Goal: Contribute content: Contribute content

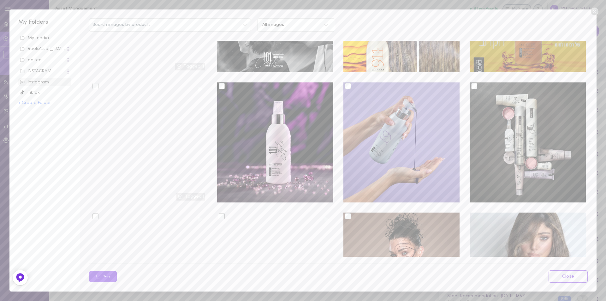
scroll to position [221, 0]
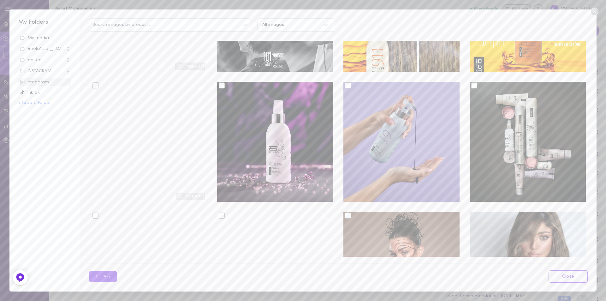
drag, startPoint x: 552, startPoint y: 19, endPoint x: 508, endPoint y: 30, distance: 44.5
click at [552, 20] on div "Search images by products All images" at bounding box center [338, 24] width 505 height 13
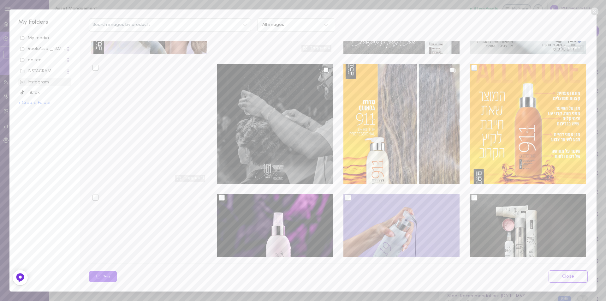
scroll to position [95, 0]
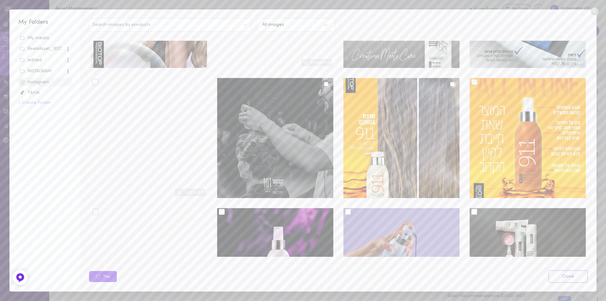
click at [283, 88] on div at bounding box center [275, 138] width 116 height 120
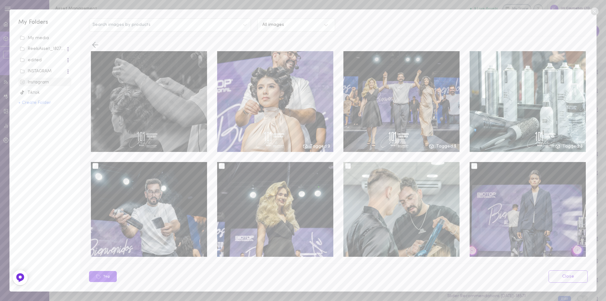
scroll to position [0, 0]
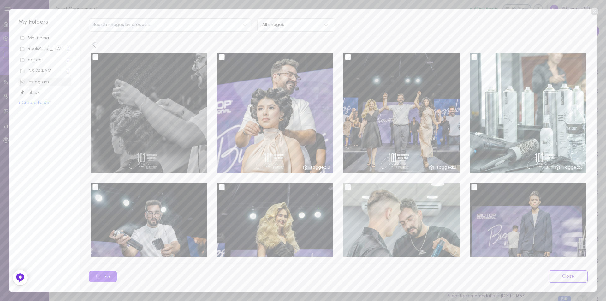
click at [172, 122] on div at bounding box center [149, 113] width 116 height 120
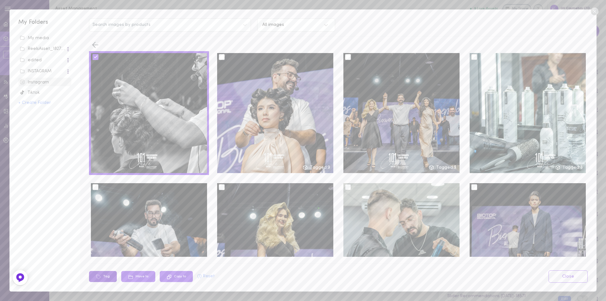
click at [106, 276] on button "Tag" at bounding box center [103, 276] width 28 height 11
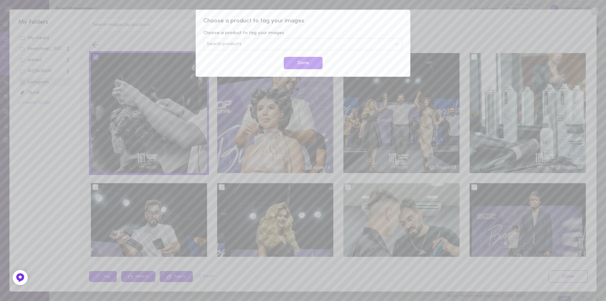
click at [271, 44] on div "Search products" at bounding box center [302, 44] width 199 height 12
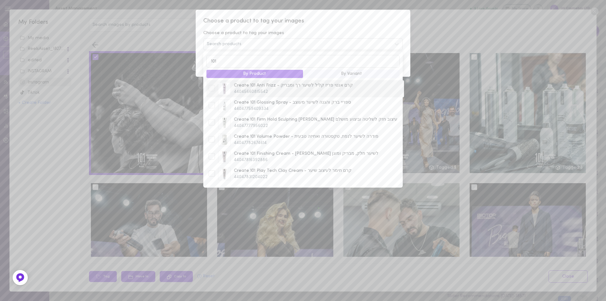
type input "101"
click at [210, 90] on div at bounding box center [212, 88] width 6 height 6
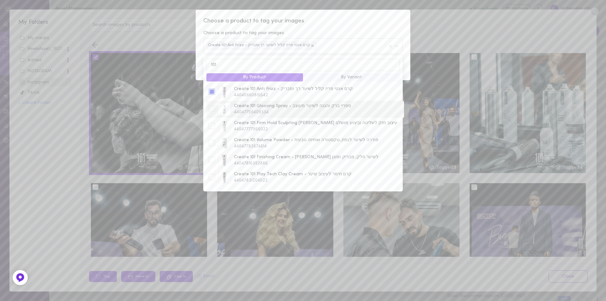
click at [210, 110] on div at bounding box center [212, 108] width 6 height 6
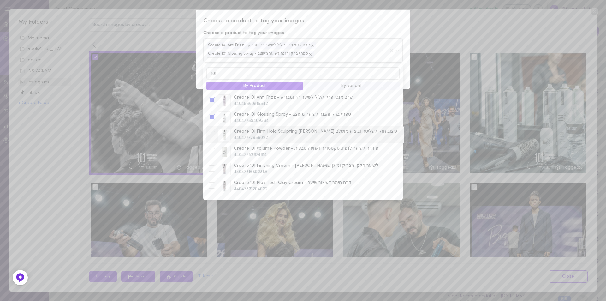
click at [210, 137] on div at bounding box center [212, 134] width 6 height 6
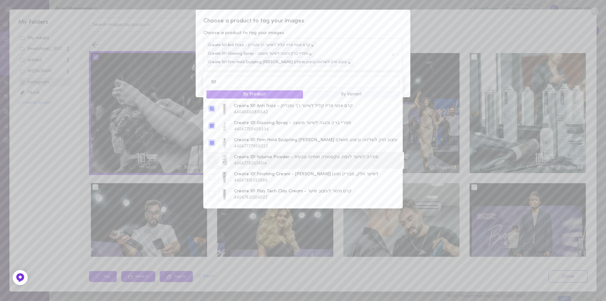
click at [211, 163] on div at bounding box center [212, 159] width 6 height 6
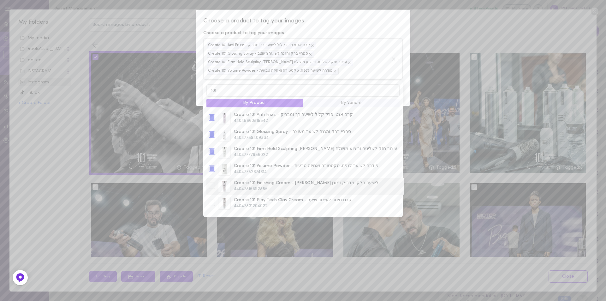
click at [210, 189] on div at bounding box center [212, 185] width 6 height 6
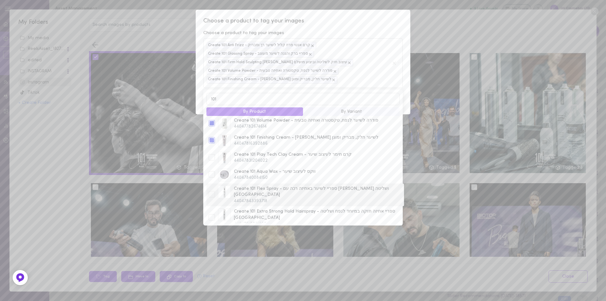
scroll to position [56, 0]
click at [215, 160] on div at bounding box center [211, 156] width 9 height 8
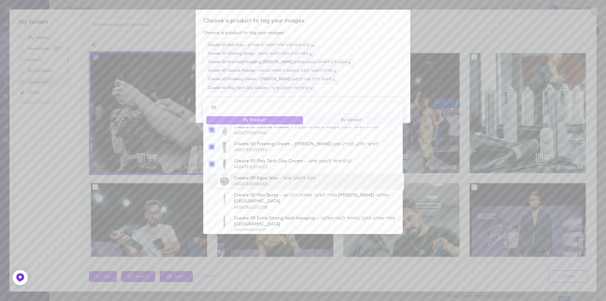
click at [211, 183] on div at bounding box center [212, 181] width 6 height 6
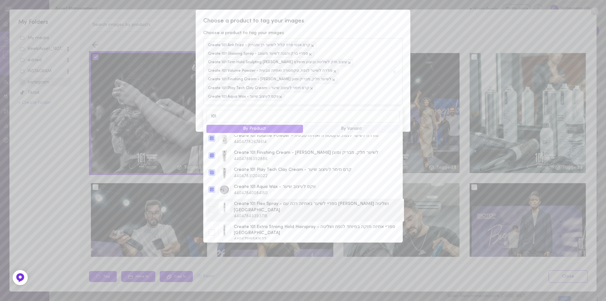
click at [213, 206] on div at bounding box center [212, 209] width 6 height 6
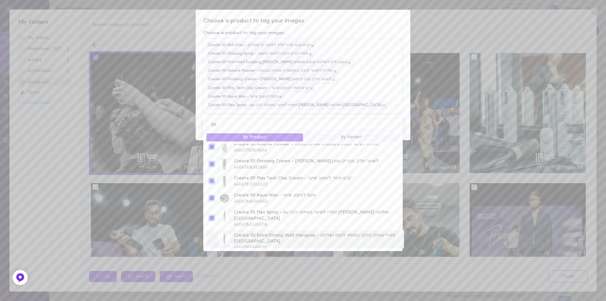
click at [213, 238] on div at bounding box center [212, 241] width 6 height 6
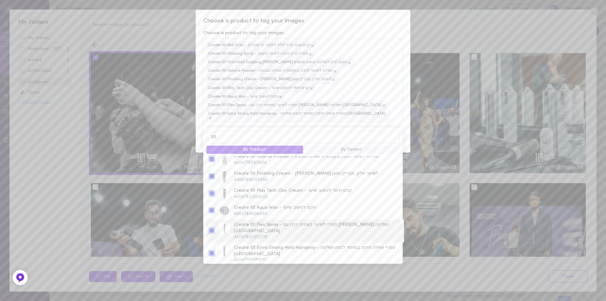
scroll to position [56, 0]
click at [356, 22] on span "Choose a product to tag your images" at bounding box center [302, 21] width 199 height 8
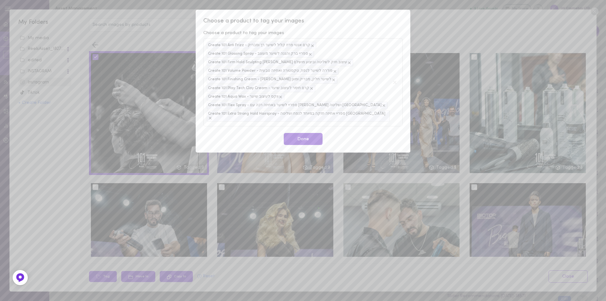
click at [311, 133] on button "Done" at bounding box center [303, 139] width 39 height 12
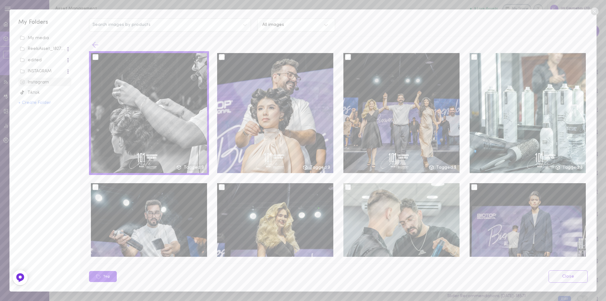
click at [97, 42] on icon at bounding box center [95, 44] width 9 height 9
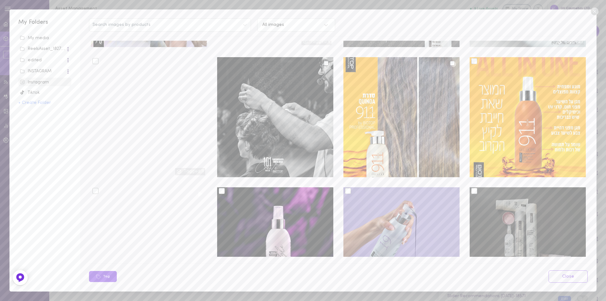
scroll to position [126, 0]
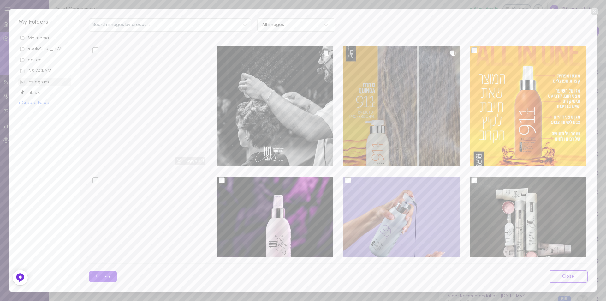
click at [411, 61] on div at bounding box center [401, 106] width 116 height 120
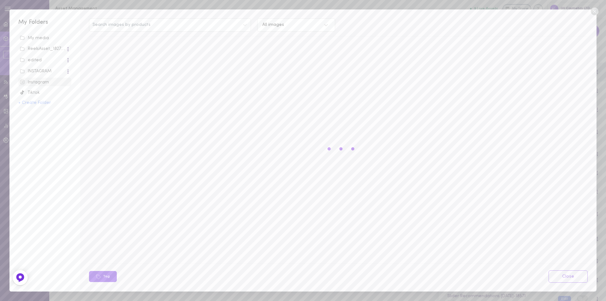
scroll to position [0, 0]
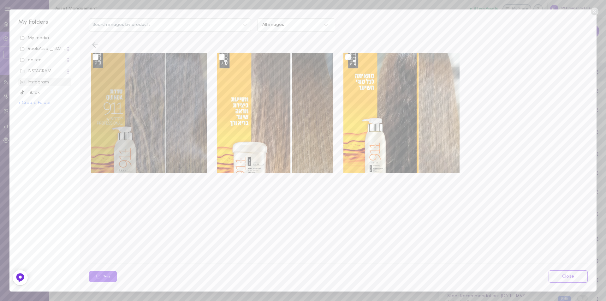
click at [97, 61] on div at bounding box center [149, 113] width 116 height 120
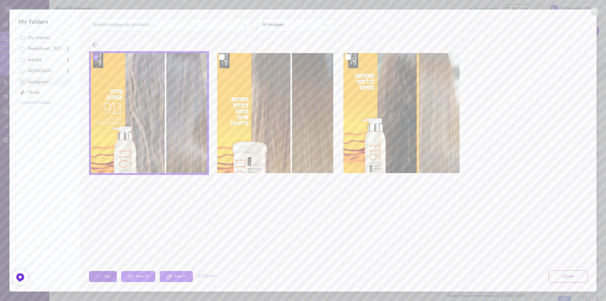
click at [108, 274] on button "Tag" at bounding box center [103, 276] width 28 height 11
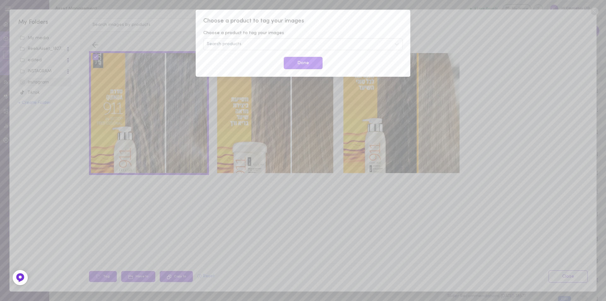
click at [244, 40] on div "Search products" at bounding box center [302, 44] width 199 height 12
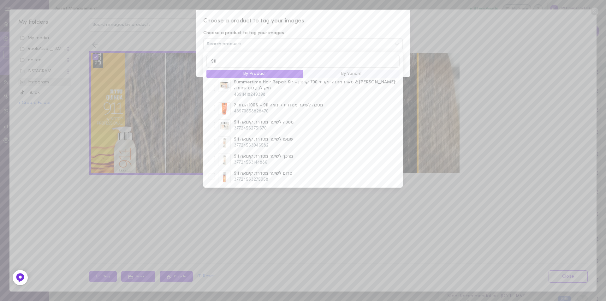
scroll to position [63, 0]
type input "911"
click at [214, 136] on div at bounding box center [212, 139] width 6 height 6
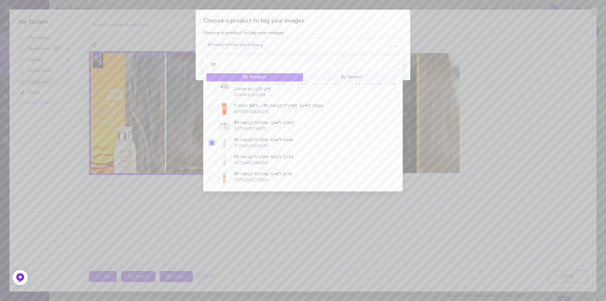
click at [103, 275] on div "Choose a product to tag your images Choose a product to tag your images שמפו לש…" at bounding box center [303, 150] width 606 height 301
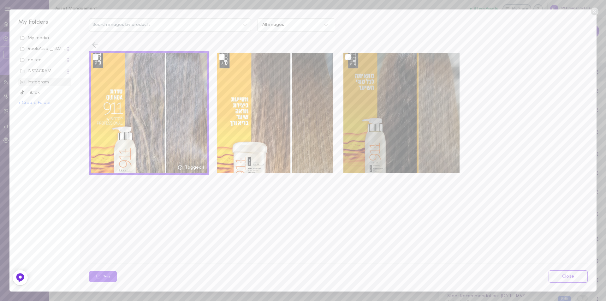
click at [346, 58] on div at bounding box center [348, 57] width 6 height 6
click at [0, 0] on input "checkbox" at bounding box center [0, 0] width 0 height 0
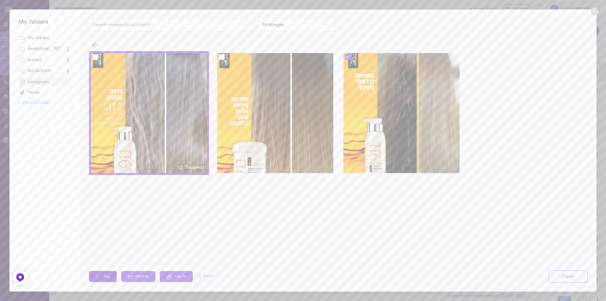
click at [99, 276] on icon at bounding box center [98, 276] width 5 height 5
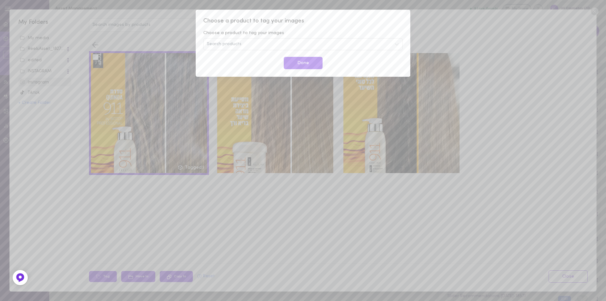
click at [234, 44] on span "Search products" at bounding box center [224, 44] width 35 height 4
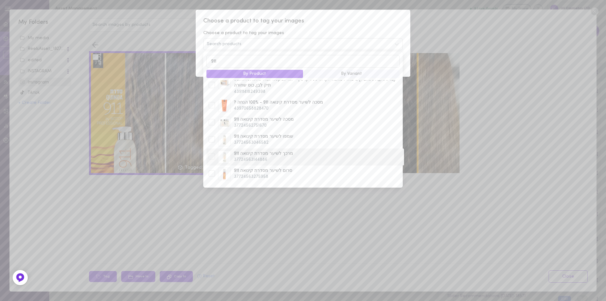
type input "911"
click at [212, 153] on div at bounding box center [212, 156] width 6 height 6
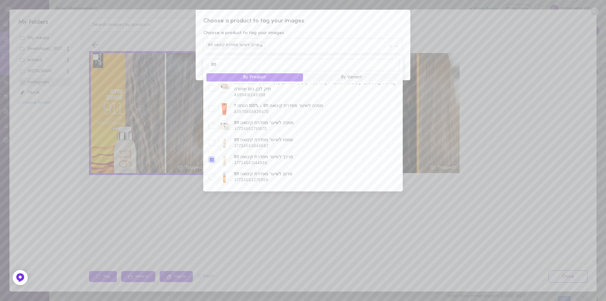
click at [322, 27] on div "Choose a product to tag your images Choose a product to tag your images מרכך לש…" at bounding box center [303, 45] width 215 height 70
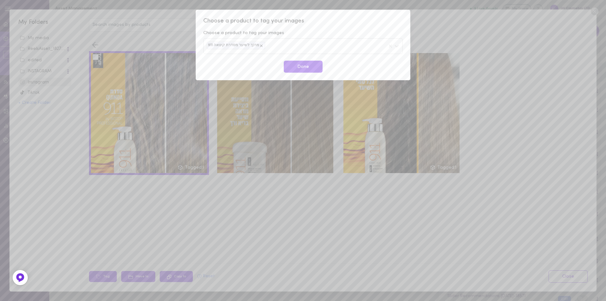
click at [311, 66] on button "Done" at bounding box center [303, 67] width 39 height 12
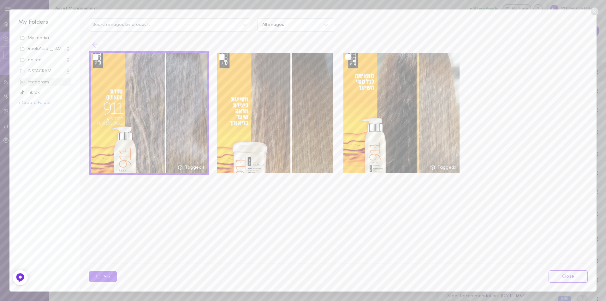
click at [94, 44] on polyline at bounding box center [94, 45] width 3 height 6
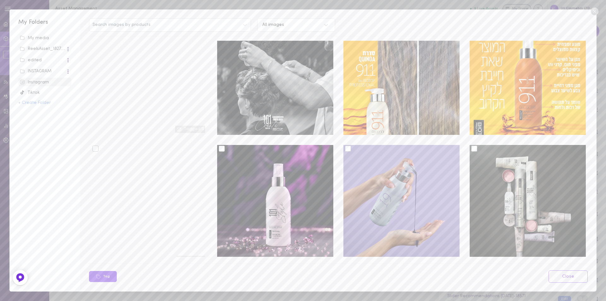
scroll to position [252, 0]
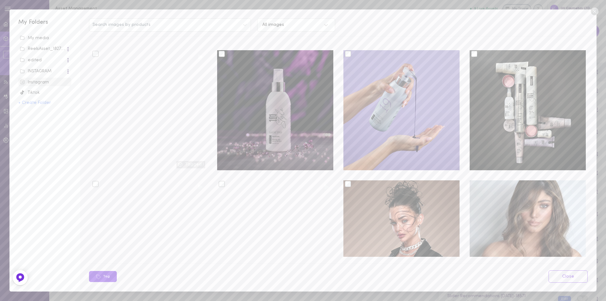
click at [221, 51] on div at bounding box center [222, 54] width 6 height 6
click at [0, 0] on input "checkbox" at bounding box center [0, 0] width 0 height 0
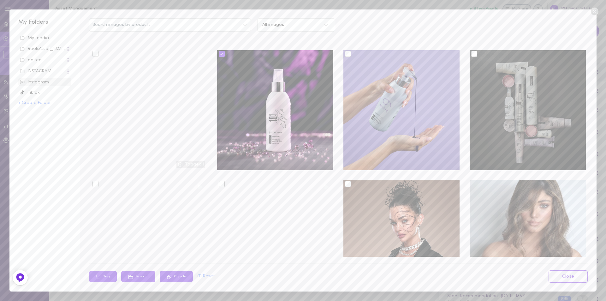
click at [471, 51] on div at bounding box center [474, 54] width 6 height 6
click at [0, 0] on input "checkbox" at bounding box center [0, 0] width 0 height 0
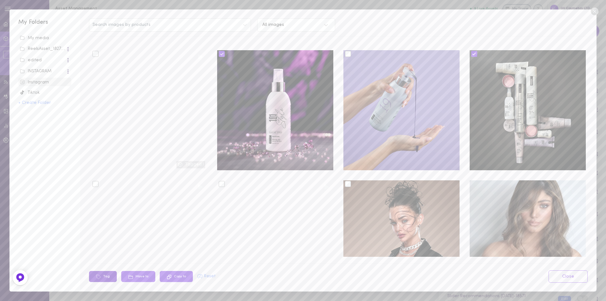
click at [105, 279] on button "Tag" at bounding box center [103, 276] width 28 height 11
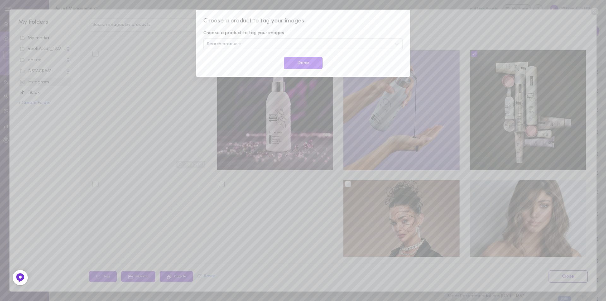
click at [241, 41] on div "Search products" at bounding box center [302, 44] width 199 height 12
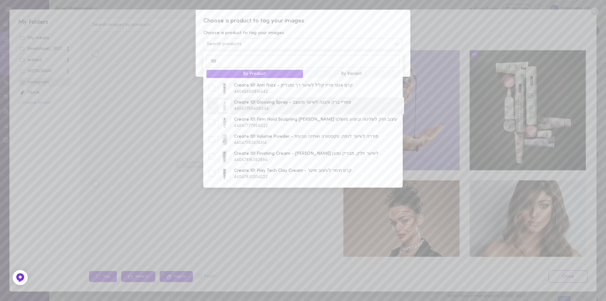
type input "101"
click at [215, 107] on div at bounding box center [211, 106] width 9 height 8
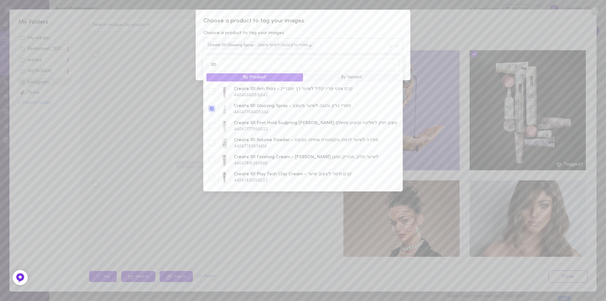
click at [326, 31] on div "Choose a product to tag your images" at bounding box center [302, 33] width 199 height 6
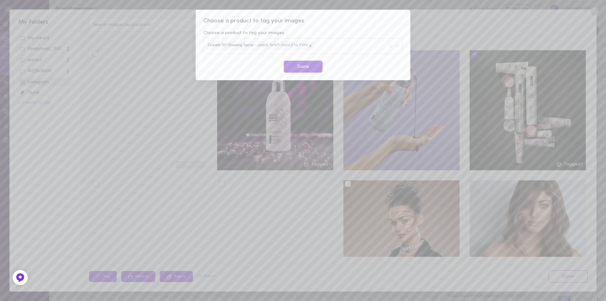
click at [304, 68] on button "Done" at bounding box center [303, 67] width 39 height 12
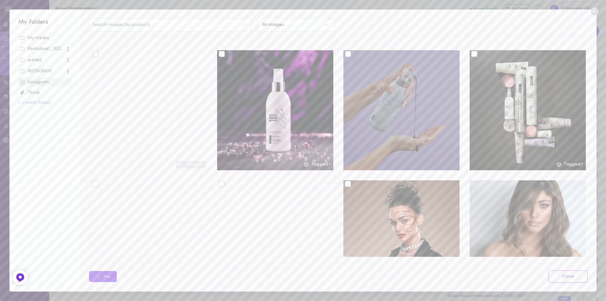
click at [345, 52] on div at bounding box center [348, 54] width 6 height 6
click at [0, 0] on input "checkbox" at bounding box center [0, 0] width 0 height 0
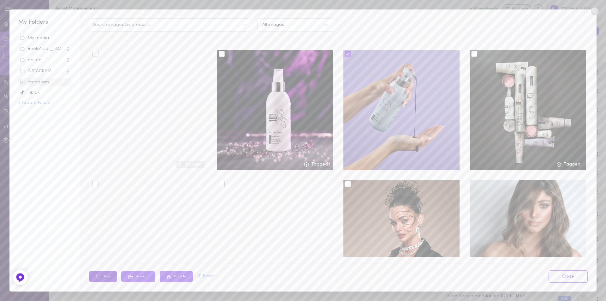
click at [104, 277] on button "Tag" at bounding box center [103, 276] width 28 height 11
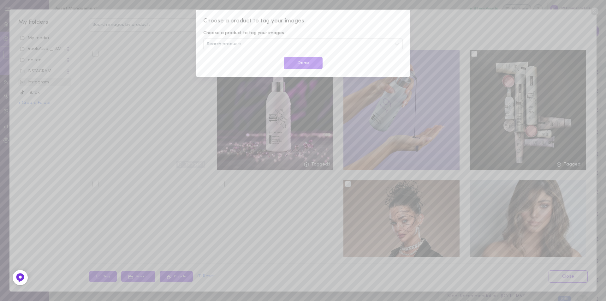
click at [222, 50] on div "Search products" at bounding box center [302, 44] width 199 height 12
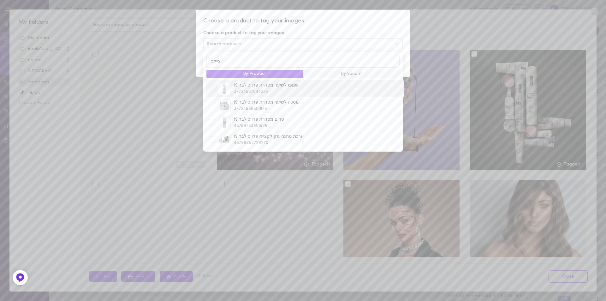
type input "סילב"
click at [210, 90] on div at bounding box center [212, 88] width 6 height 6
click at [338, 26] on div "Choose a product to tag your images Choose a product to tag your images שמפו לש…" at bounding box center [303, 45] width 215 height 70
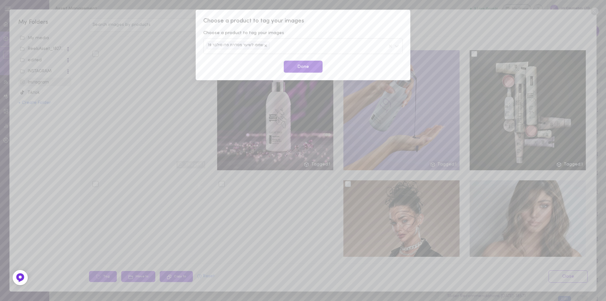
click at [306, 67] on button "Done" at bounding box center [303, 67] width 39 height 12
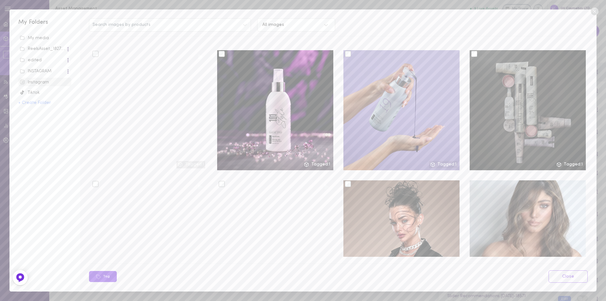
click at [471, 51] on div at bounding box center [474, 54] width 6 height 6
click at [0, 0] on input "checkbox" at bounding box center [0, 0] width 0 height 0
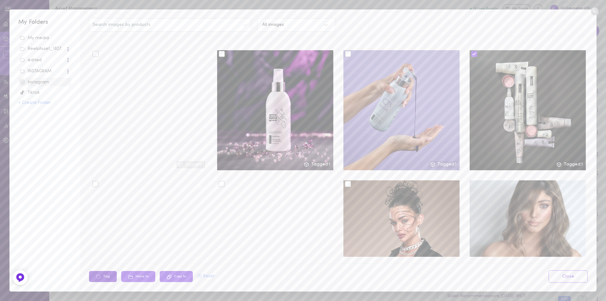
click at [100, 276] on icon at bounding box center [99, 276] width 4 height 4
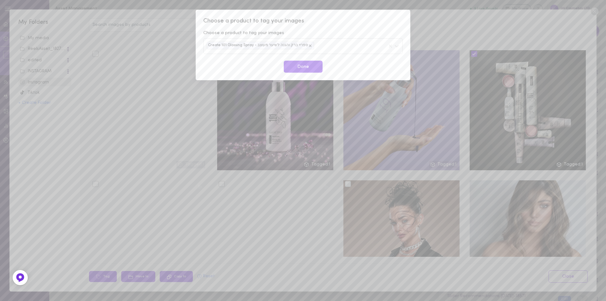
click at [325, 46] on div "Create 101 Glossing Spray - ספריי ברק והגנה לשיער מעוצב" at bounding box center [302, 45] width 199 height 15
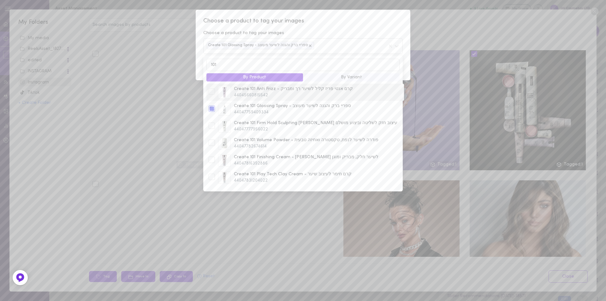
type input "101"
click at [215, 94] on div at bounding box center [212, 91] width 6 height 6
click at [212, 93] on div "101 By Product By Variant Create 101 Anti Frizz - קרם אנטי פריז קליל לשיער רך ו…" at bounding box center [302, 124] width 199 height 136
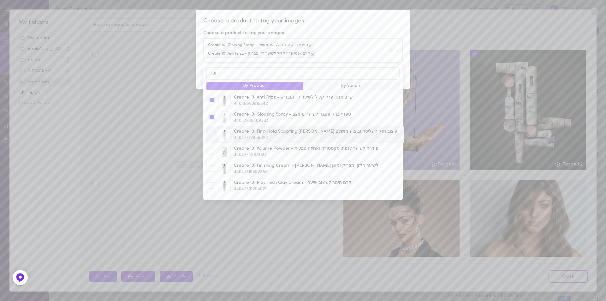
click at [214, 137] on div at bounding box center [212, 134] width 6 height 6
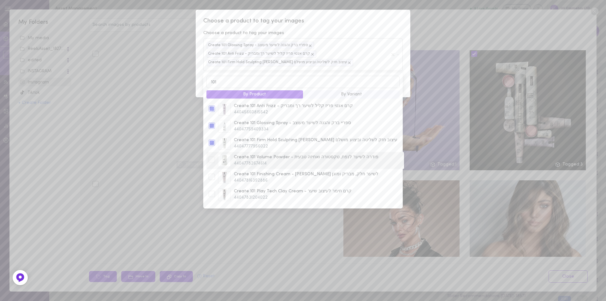
click at [209, 166] on div "Create 101 Volume Powder - פודרה לשיער לנפח, טקסטורה ואחיזה טבעית 44047782674614" at bounding box center [305, 160] width 196 height 13
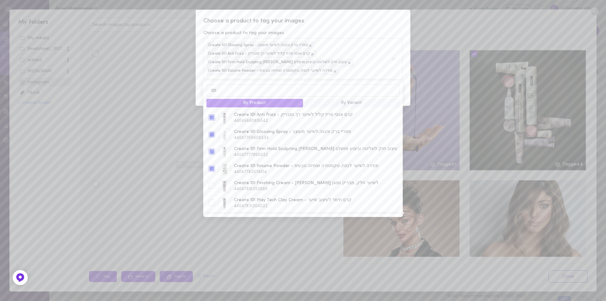
scroll to position [32, 0]
click at [211, 157] on div at bounding box center [212, 154] width 6 height 6
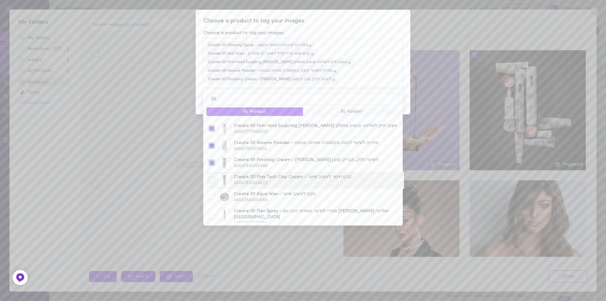
click at [215, 183] on div at bounding box center [212, 179] width 6 height 6
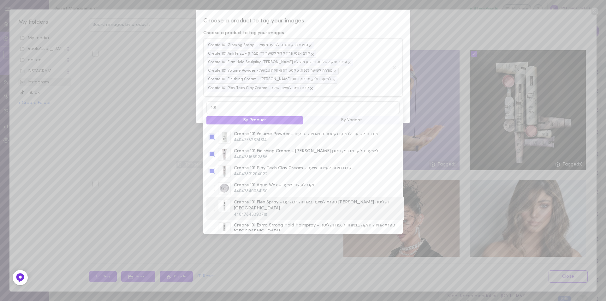
scroll to position [56, 0]
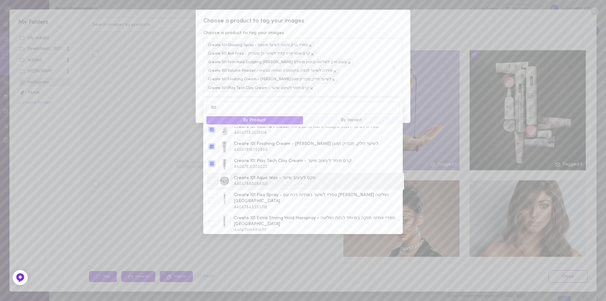
click at [212, 187] on div "Create 101 Aqua Wax - ווקס לעיצוב שיער 44047840084150" at bounding box center [305, 181] width 196 height 13
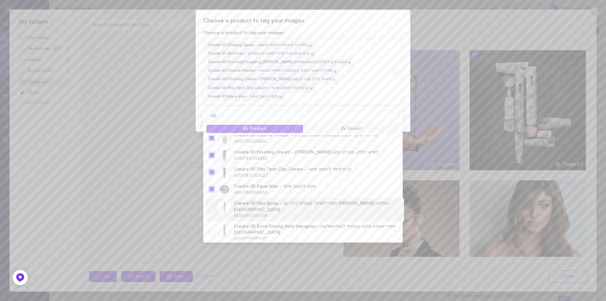
click at [212, 206] on div at bounding box center [212, 209] width 6 height 6
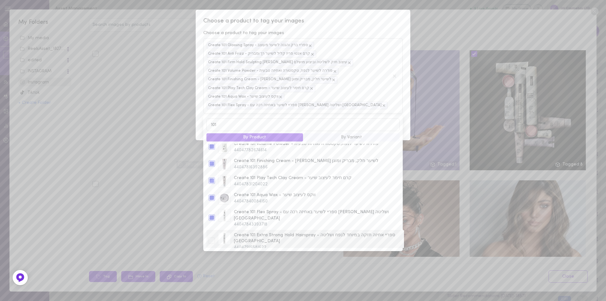
click at [211, 237] on div at bounding box center [212, 240] width 6 height 6
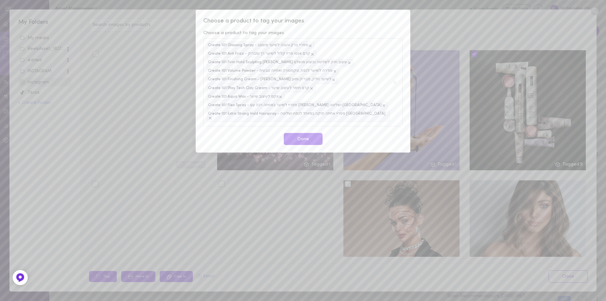
click at [370, 28] on div "Choose a product to tag your images Choose a product to tag your images Create …" at bounding box center [303, 81] width 215 height 143
click at [306, 133] on button "Done" at bounding box center [303, 139] width 39 height 12
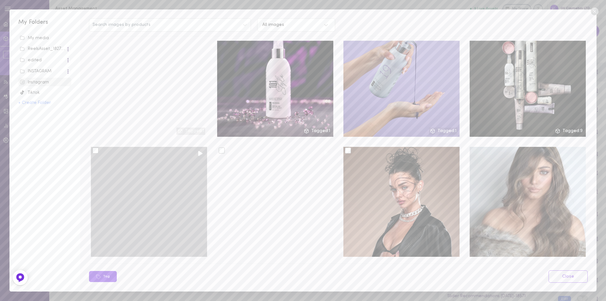
scroll to position [284, 0]
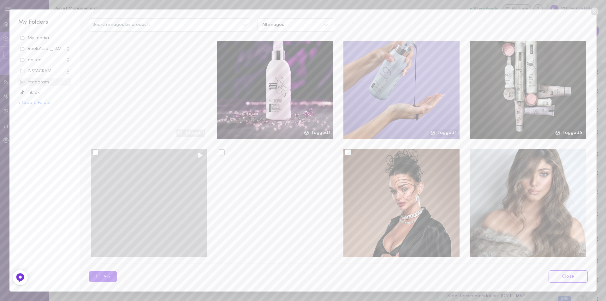
click at [96, 149] on div at bounding box center [95, 152] width 6 height 6
click at [0, 0] on input "checkbox" at bounding box center [0, 0] width 0 height 0
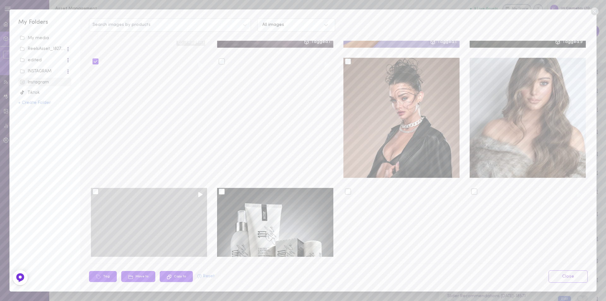
scroll to position [379, 0]
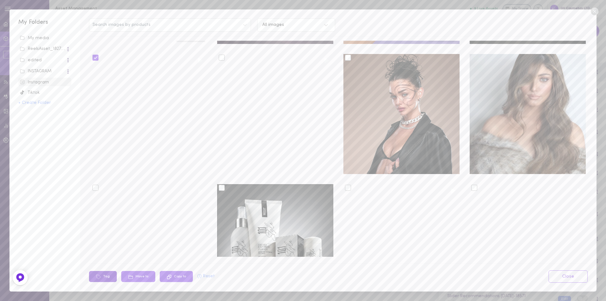
click at [104, 277] on button "Tag" at bounding box center [103, 276] width 28 height 11
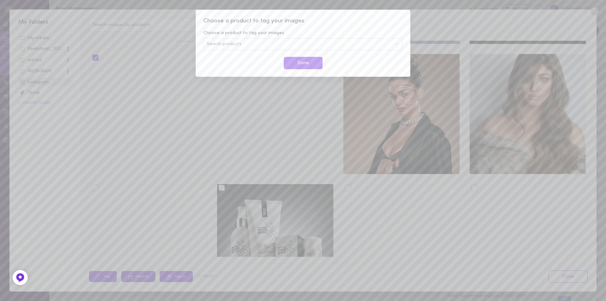
click at [234, 45] on span "Search products" at bounding box center [224, 44] width 35 height 4
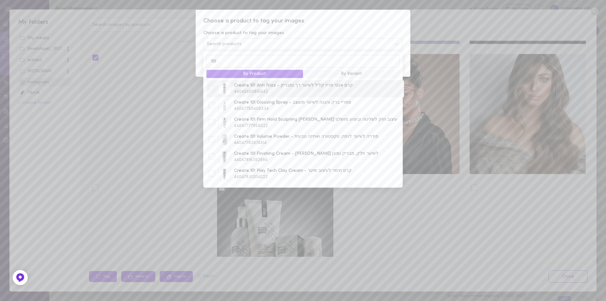
type input "101"
click at [211, 91] on div at bounding box center [212, 88] width 6 height 6
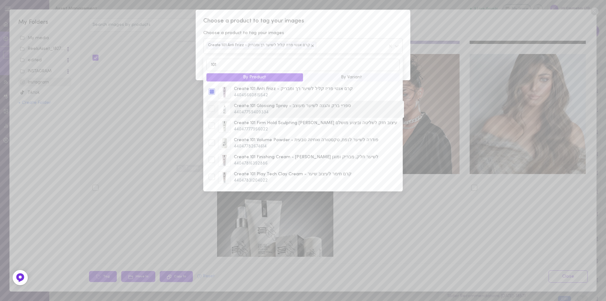
click at [213, 112] on div at bounding box center [212, 108] width 6 height 6
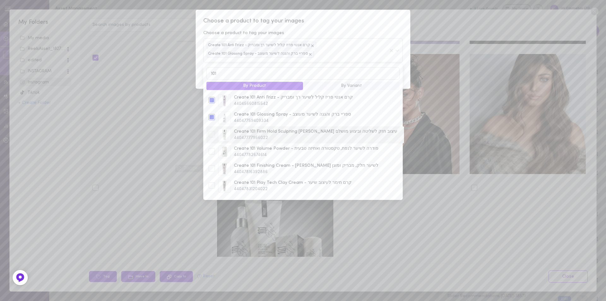
click at [212, 134] on div at bounding box center [212, 134] width 6 height 6
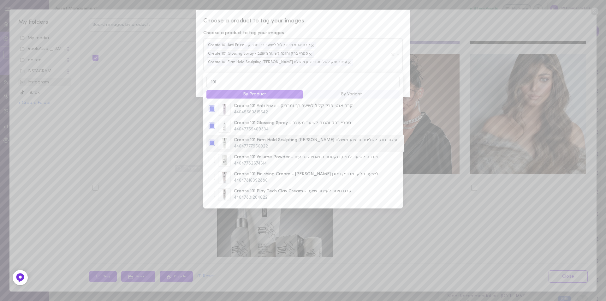
click at [212, 152] on div "Create 101 Firm Hold Sculpting Gel - ג'ל עיצוב חזק לשליטה וביצוע מושלם 44047777…" at bounding box center [305, 143] width 198 height 17
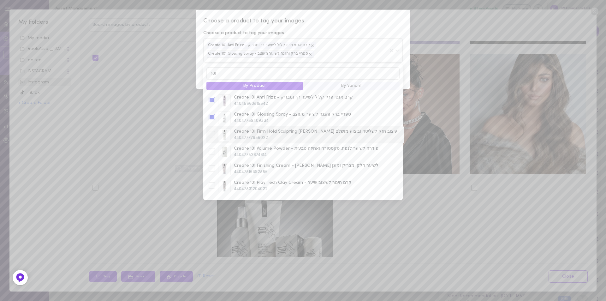
click at [212, 137] on div at bounding box center [212, 134] width 6 height 6
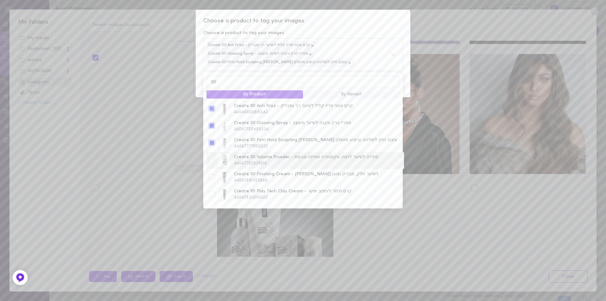
click at [213, 161] on div at bounding box center [212, 159] width 6 height 6
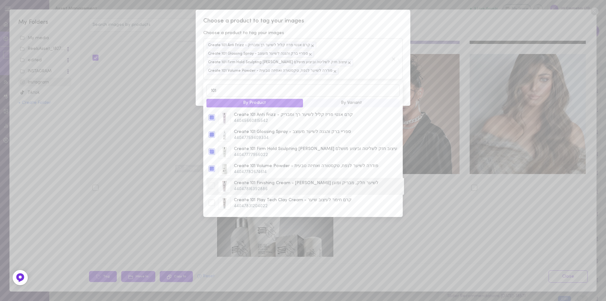
click at [210, 180] on div "Create 101 Finishing Cream - קרם גימור קליל לשיער חלק, מבריק ומוגן 440478163928…" at bounding box center [305, 186] width 198 height 17
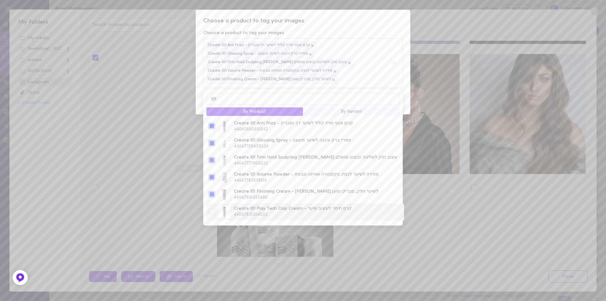
click at [211, 214] on div at bounding box center [212, 211] width 6 height 6
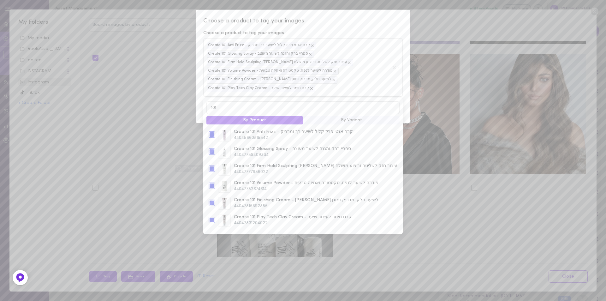
click at [362, 26] on div "Choose a product to tag your images Choose a product to tag your images Create …" at bounding box center [303, 66] width 215 height 113
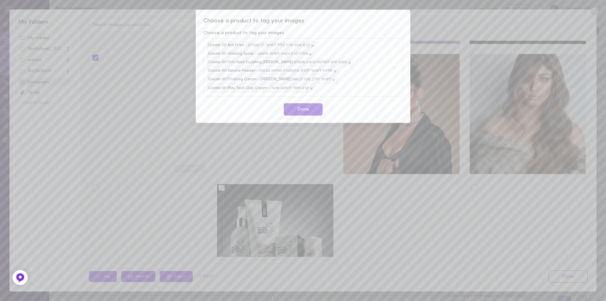
click at [316, 110] on button "Done" at bounding box center [303, 109] width 39 height 12
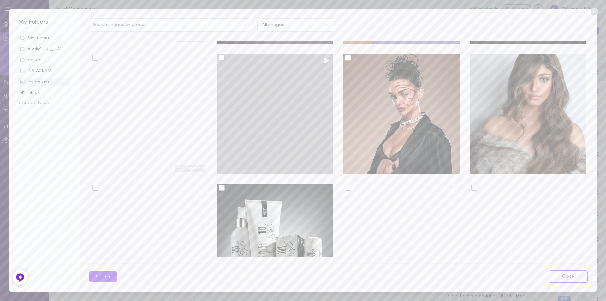
click at [220, 55] on div at bounding box center [222, 58] width 6 height 6
click at [0, 0] on input "checkbox" at bounding box center [0, 0] width 0 height 0
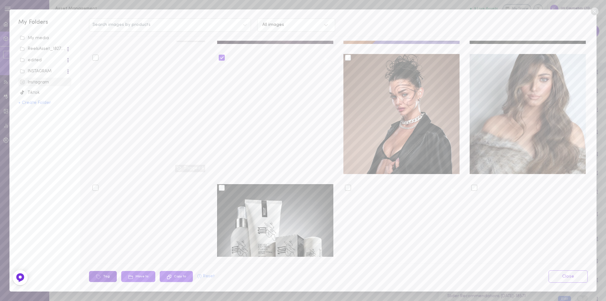
click at [109, 275] on button "Tag" at bounding box center [103, 276] width 28 height 11
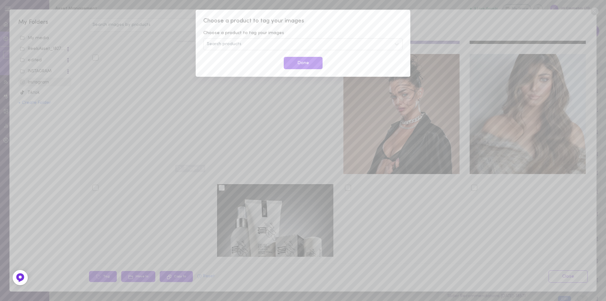
click at [242, 43] on div "Search products" at bounding box center [302, 44] width 199 height 12
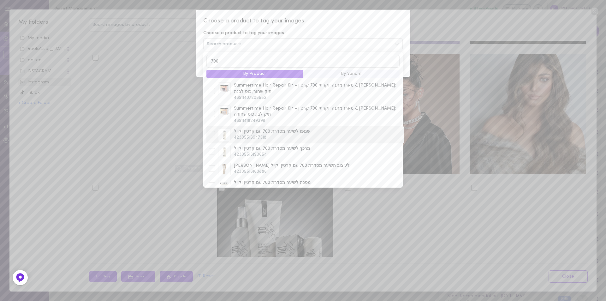
type input "700"
click at [212, 131] on div at bounding box center [212, 134] width 6 height 6
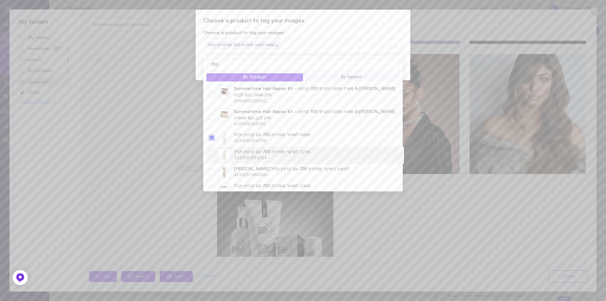
click at [211, 151] on div at bounding box center [212, 154] width 6 height 6
click at [211, 186] on div at bounding box center [212, 189] width 6 height 6
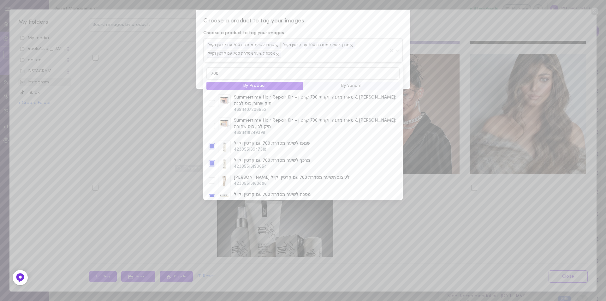
click at [358, 24] on span "Choose a product to tag your images" at bounding box center [302, 21] width 199 height 8
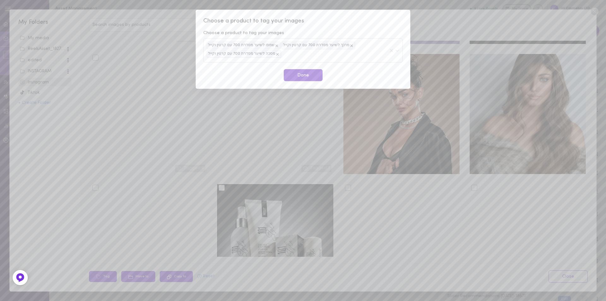
click at [306, 75] on button "Done" at bounding box center [303, 75] width 39 height 12
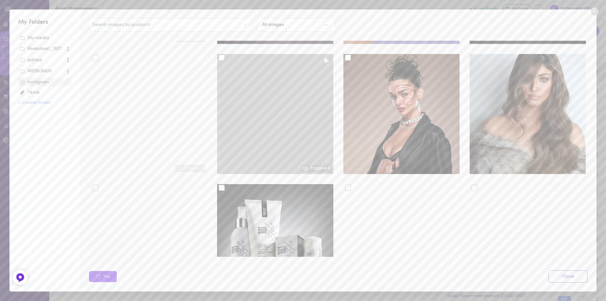
click at [221, 55] on div at bounding box center [222, 58] width 6 height 6
click at [0, 0] on input "checkbox" at bounding box center [0, 0] width 0 height 0
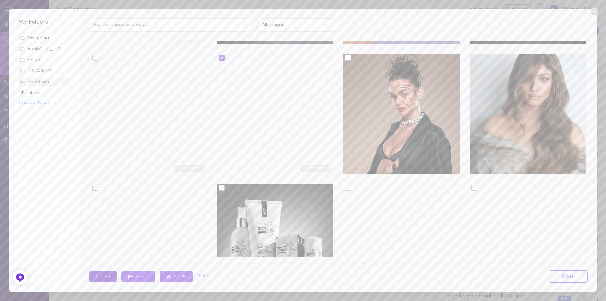
click at [105, 276] on button "Tag" at bounding box center [103, 276] width 28 height 11
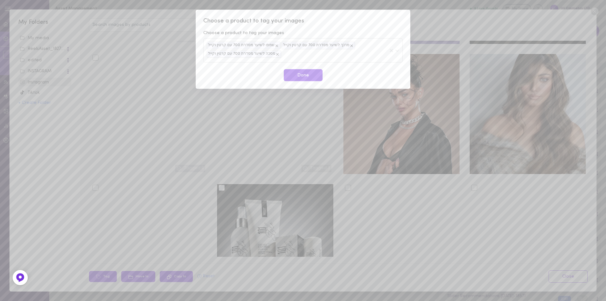
click at [350, 46] on icon at bounding box center [351, 45] width 3 height 3
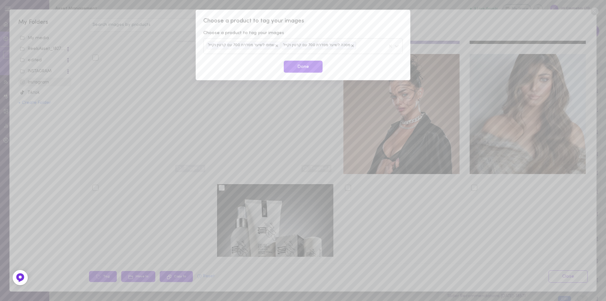
click at [353, 46] on div "שמפו לשיער מסדרת 700 עם קרטין וקייל מסכה לשיער מסדרת 700 עם קרטין וקייל" at bounding box center [302, 45] width 199 height 15
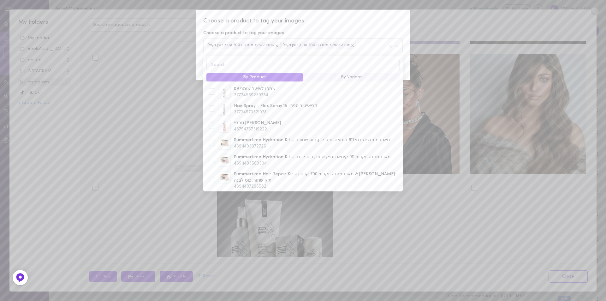
click at [273, 67] on input at bounding box center [302, 65] width 193 height 12
type input "700"
click at [214, 137] on div at bounding box center [212, 140] width 6 height 6
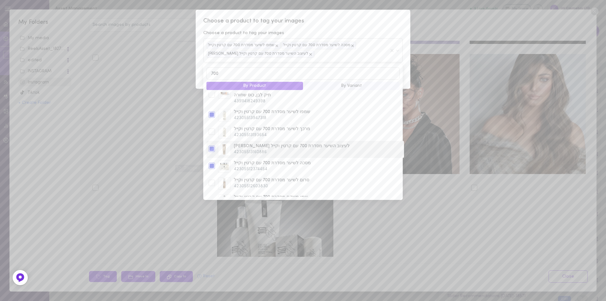
click at [212, 145] on div at bounding box center [212, 148] width 6 height 6
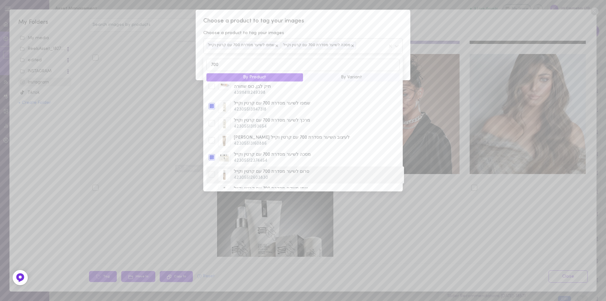
click at [215, 171] on div at bounding box center [212, 174] width 6 height 6
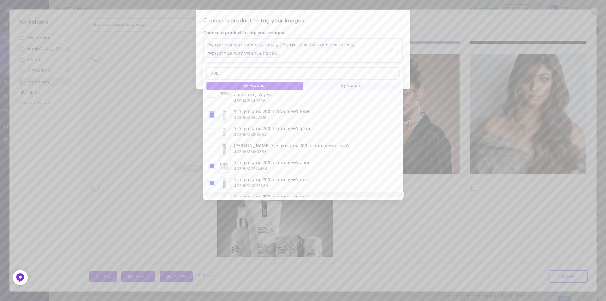
click at [211, 197] on div at bounding box center [212, 200] width 6 height 6
click at [347, 21] on span "Choose a product to tag your images" at bounding box center [302, 21] width 199 height 8
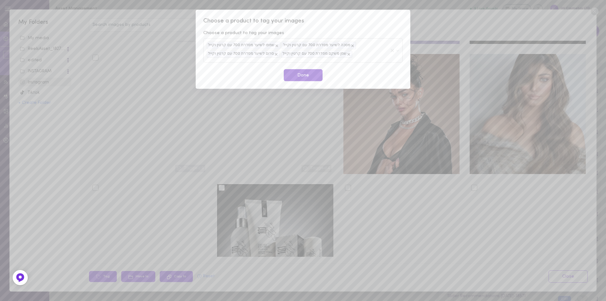
click at [311, 75] on button "Done" at bounding box center [303, 75] width 39 height 12
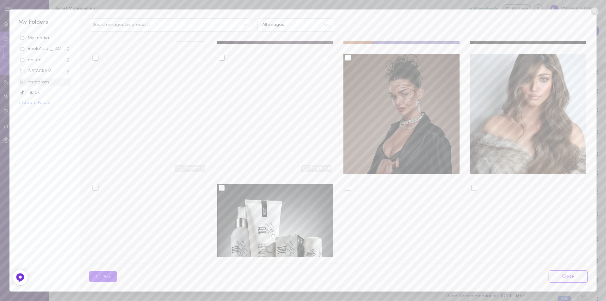
click at [357, 73] on div at bounding box center [401, 114] width 116 height 120
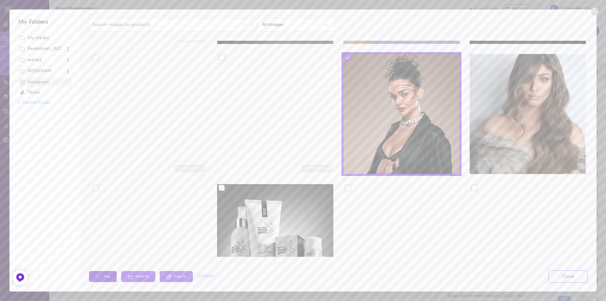
click at [97, 277] on icon at bounding box center [98, 276] width 5 height 5
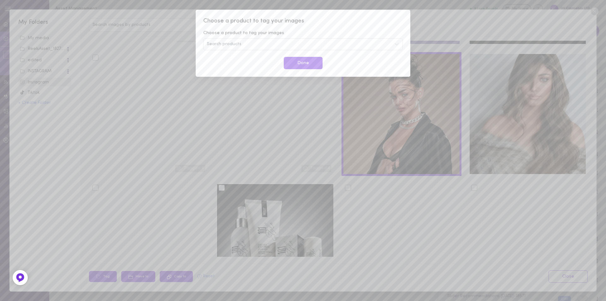
click at [242, 46] on div "Search products" at bounding box center [302, 44] width 199 height 12
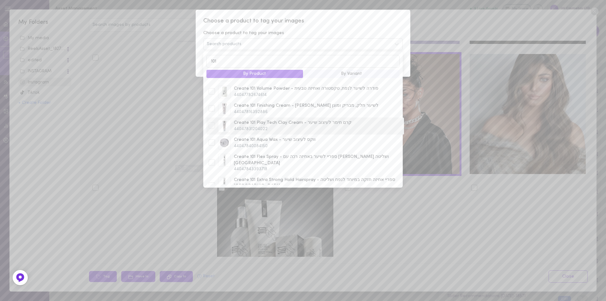
scroll to position [56, 0]
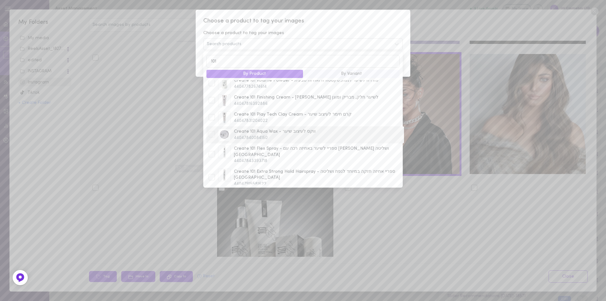
type input "101"
click at [212, 136] on div at bounding box center [212, 134] width 6 height 6
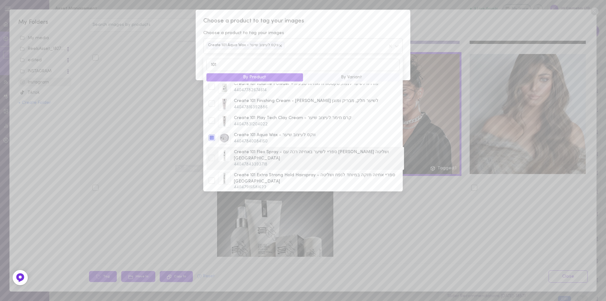
click at [211, 157] on div at bounding box center [212, 158] width 6 height 6
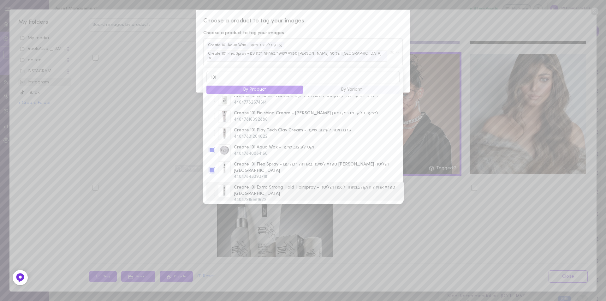
click at [212, 190] on div at bounding box center [212, 193] width 6 height 6
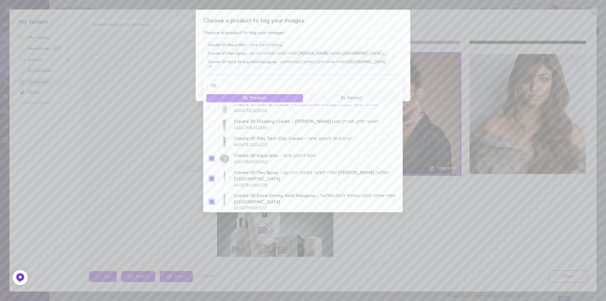
click at [351, 24] on span "Choose a product to tag your images" at bounding box center [302, 21] width 199 height 8
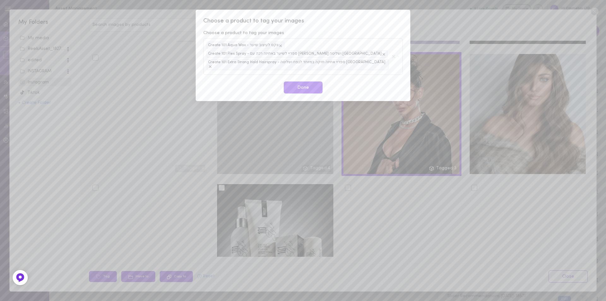
click at [306, 87] on button "Done" at bounding box center [303, 87] width 39 height 12
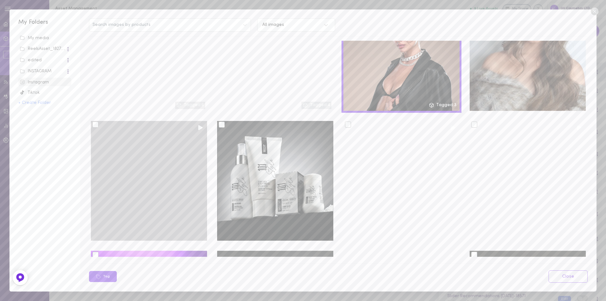
scroll to position [473, 0]
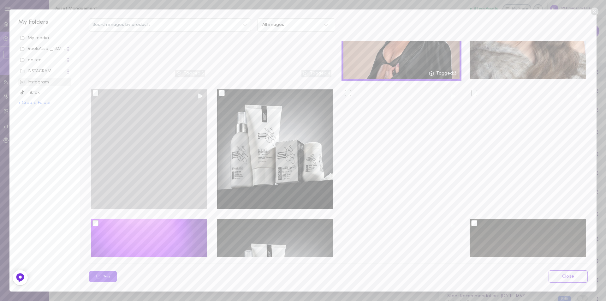
click at [95, 90] on div at bounding box center [95, 93] width 6 height 6
click at [0, 0] on input "checkbox" at bounding box center [0, 0] width 0 height 0
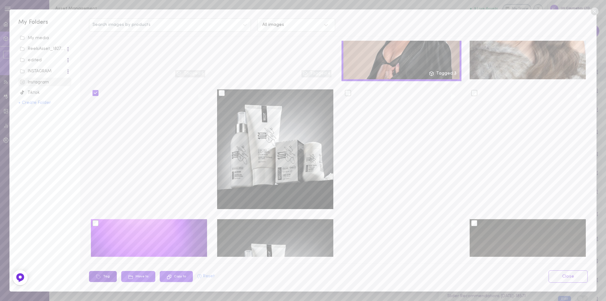
click at [103, 277] on button "Tag" at bounding box center [103, 276] width 28 height 11
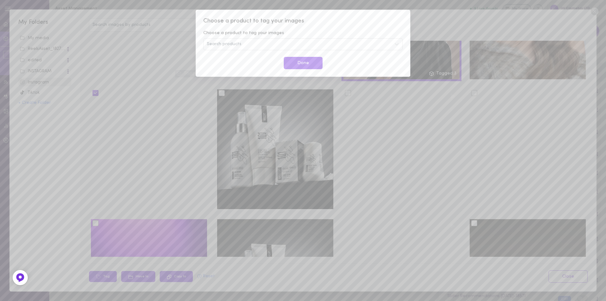
click at [233, 39] on div "Search products" at bounding box center [302, 44] width 199 height 12
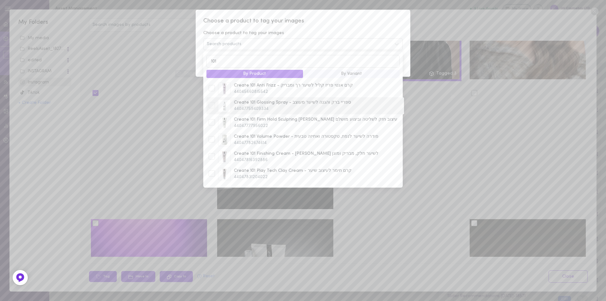
type input "101"
click at [210, 106] on div at bounding box center [212, 105] width 6 height 6
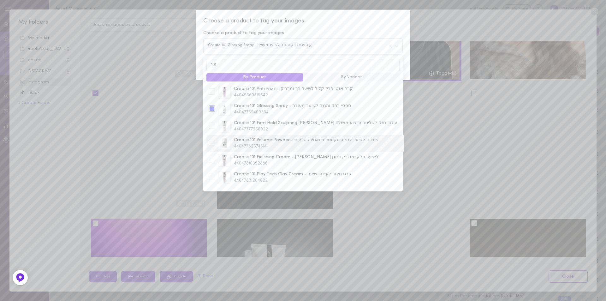
click at [210, 144] on div at bounding box center [212, 142] width 6 height 6
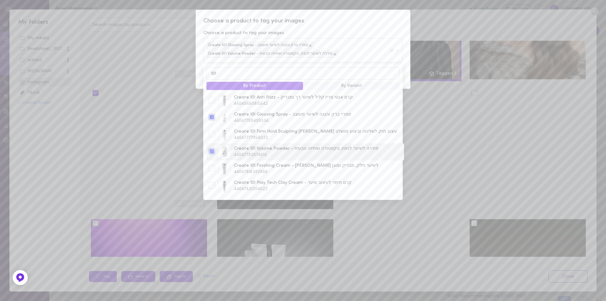
scroll to position [32, 0]
click at [208, 173] on div at bounding box center [211, 172] width 9 height 8
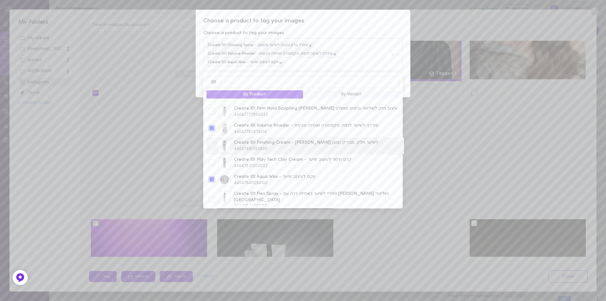
click at [214, 147] on div at bounding box center [212, 145] width 6 height 6
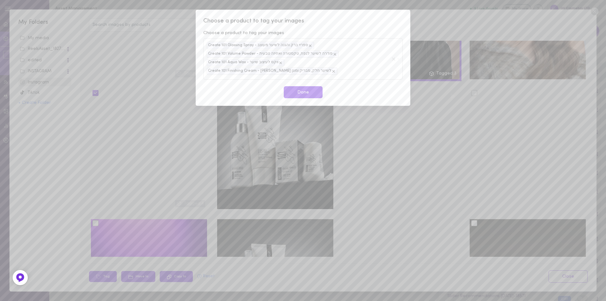
click at [367, 24] on span "Choose a product to tag your images" at bounding box center [302, 21] width 199 height 8
click at [304, 94] on button "Done" at bounding box center [303, 92] width 39 height 12
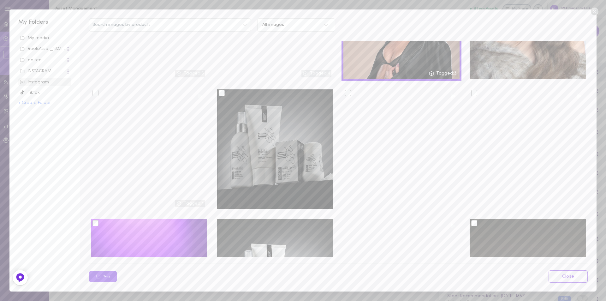
click at [221, 90] on div at bounding box center [222, 93] width 6 height 6
click at [0, 0] on input "checkbox" at bounding box center [0, 0] width 0 height 0
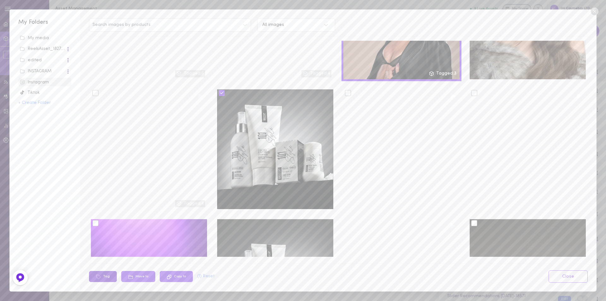
click at [109, 274] on button "Tag" at bounding box center [103, 276] width 28 height 11
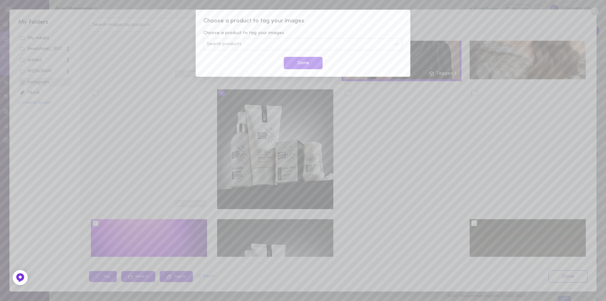
click at [245, 46] on div "Search products" at bounding box center [302, 44] width 199 height 12
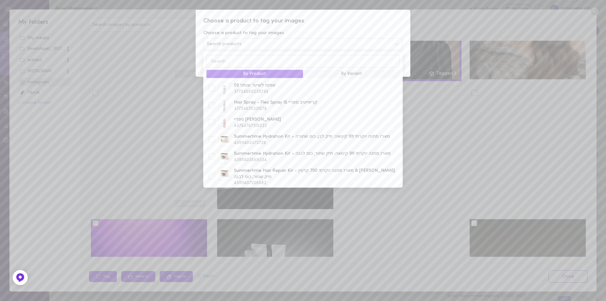
click at [247, 61] on input at bounding box center [302, 61] width 193 height 12
type input "101"
click at [212, 122] on div at bounding box center [212, 122] width 6 height 6
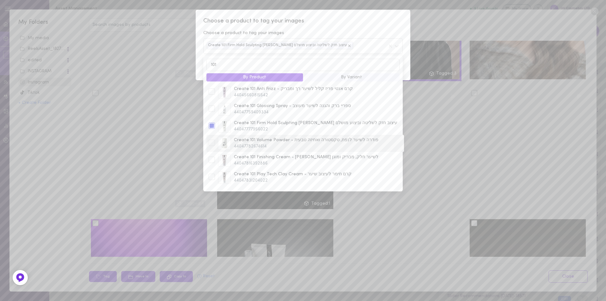
click at [211, 145] on div at bounding box center [212, 142] width 6 height 6
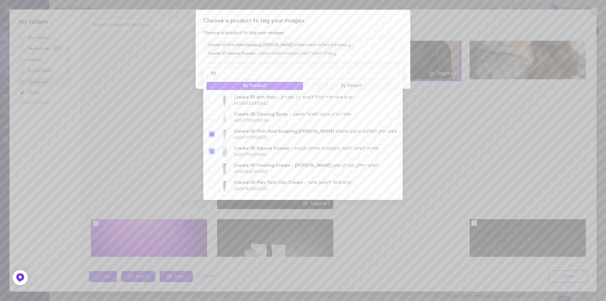
click at [356, 19] on span "Choose a product to tag your images" at bounding box center [302, 21] width 199 height 8
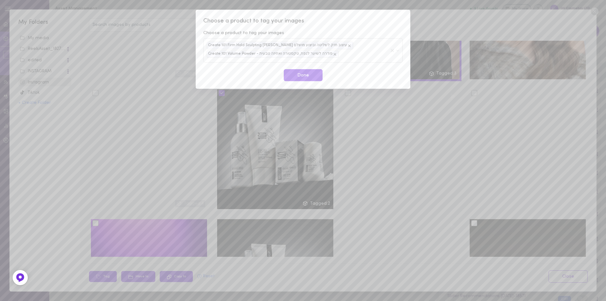
click at [337, 58] on div "Create 101 Firm Hold Sculpting Gel - ג'ל עיצוב חזק לשליטה וביצוע מושלם Create 1…" at bounding box center [298, 50] width 182 height 17
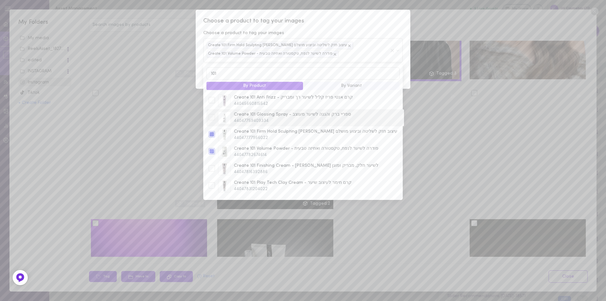
type input "101"
click at [211, 120] on div at bounding box center [212, 117] width 6 height 6
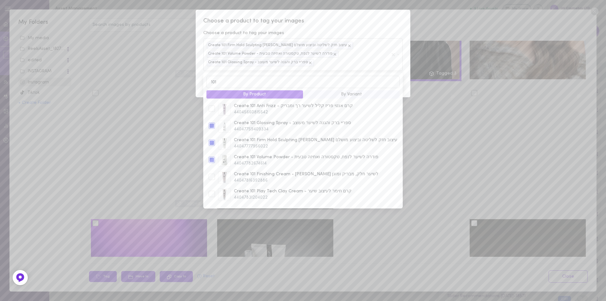
click at [338, 25] on span "Choose a product to tag your images" at bounding box center [302, 21] width 199 height 8
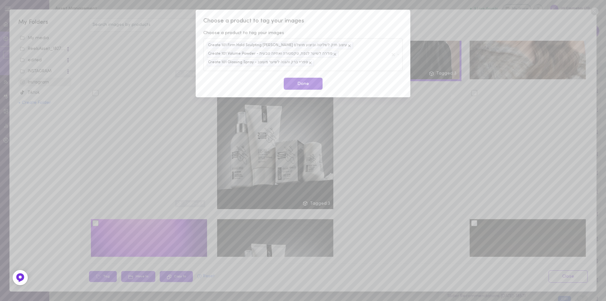
click at [304, 82] on button "Done" at bounding box center [303, 84] width 39 height 12
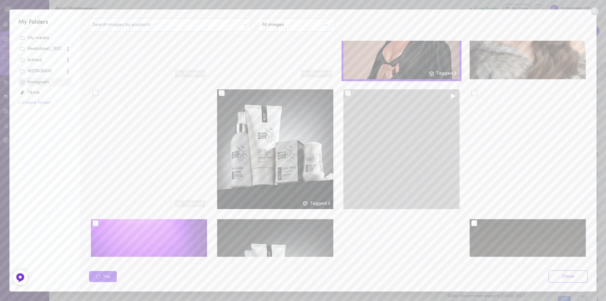
click at [345, 90] on div at bounding box center [348, 93] width 6 height 6
click at [0, 0] on input "checkbox" at bounding box center [0, 0] width 0 height 0
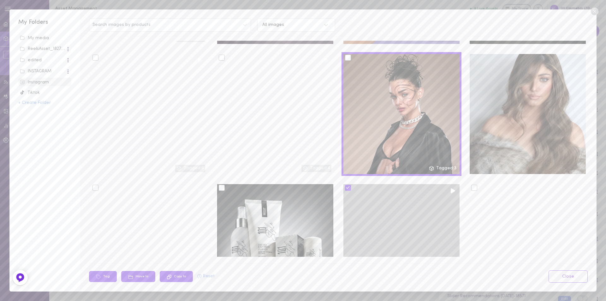
click at [391, 201] on div at bounding box center [401, 244] width 116 height 120
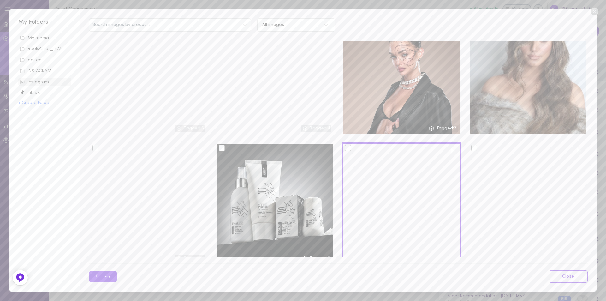
scroll to position [536, 0]
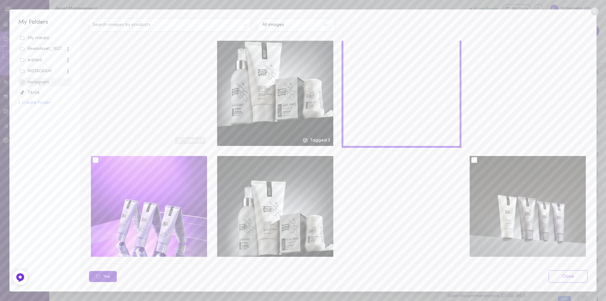
click at [112, 277] on button "Tag" at bounding box center [103, 276] width 28 height 11
click at [104, 276] on button "Tag" at bounding box center [103, 276] width 28 height 11
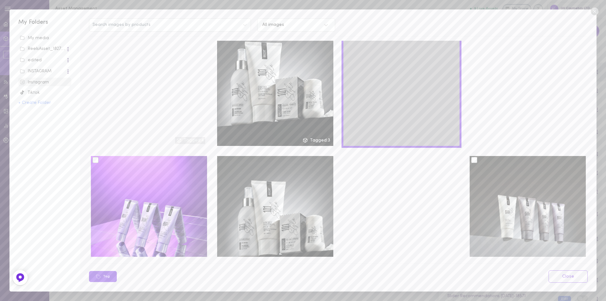
scroll to position [473, 0]
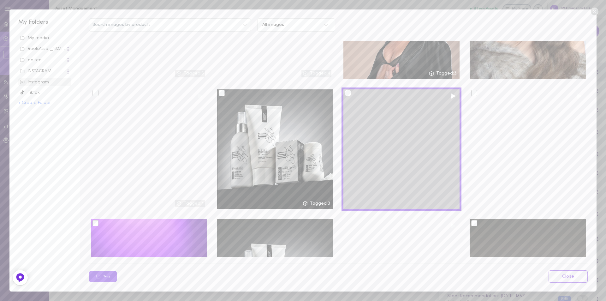
click at [347, 90] on div at bounding box center [348, 93] width 6 height 6
click at [0, 0] on input "checkbox" at bounding box center [0, 0] width 0 height 0
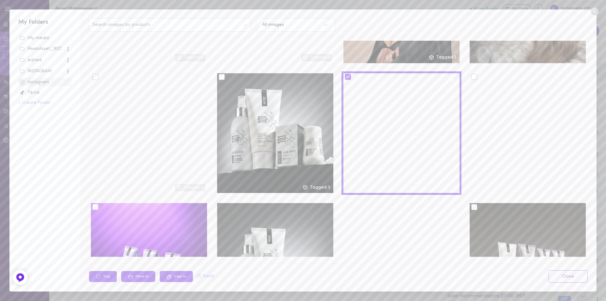
scroll to position [505, 0]
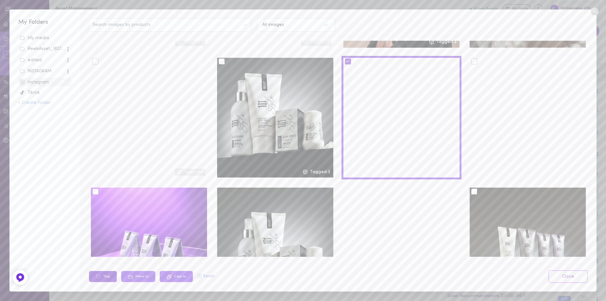
click at [104, 278] on button "Tag" at bounding box center [103, 276] width 28 height 11
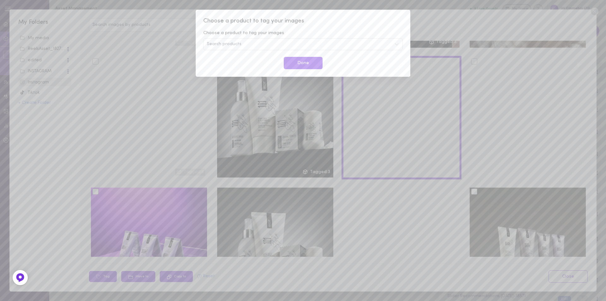
click at [248, 44] on div "Search products" at bounding box center [302, 44] width 199 height 12
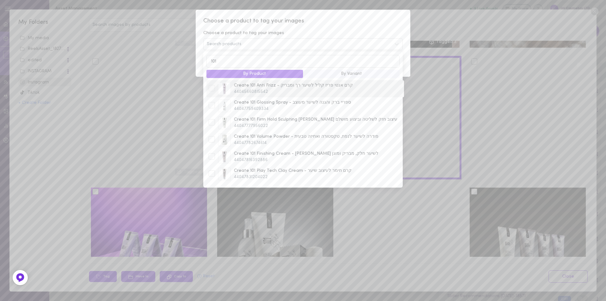
type input "101"
click at [206, 87] on div "Create 101 Anti Frizz - קרם אנטי פריז קליל לשיער רך ומבריק 44045660815542" at bounding box center [305, 88] width 198 height 17
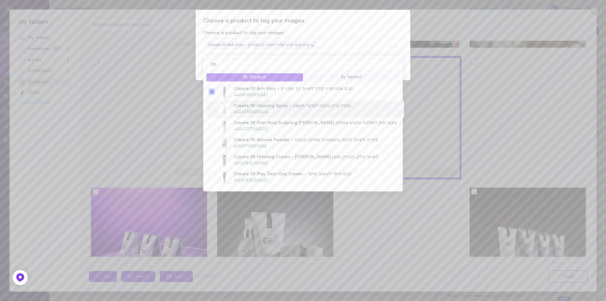
click at [210, 111] on div at bounding box center [212, 108] width 6 height 6
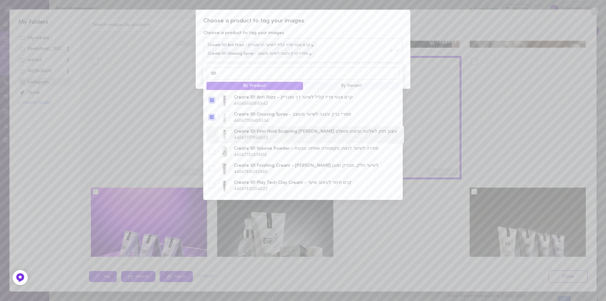
click at [214, 137] on div at bounding box center [212, 134] width 6 height 6
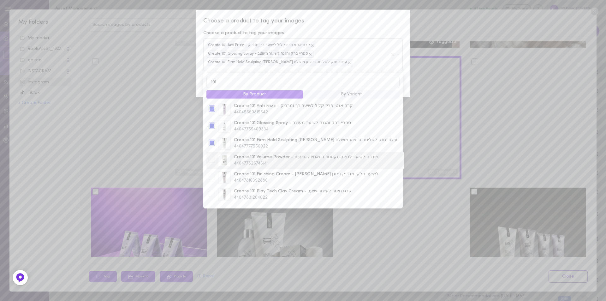
click at [210, 162] on div at bounding box center [212, 159] width 6 height 6
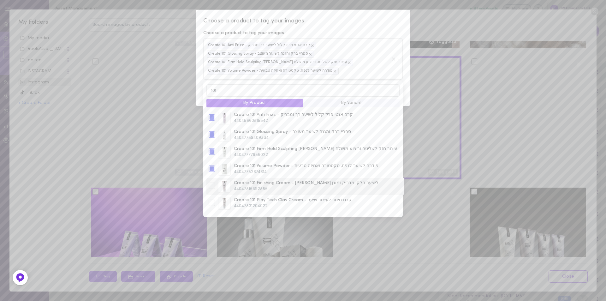
click at [213, 185] on div at bounding box center [212, 185] width 6 height 6
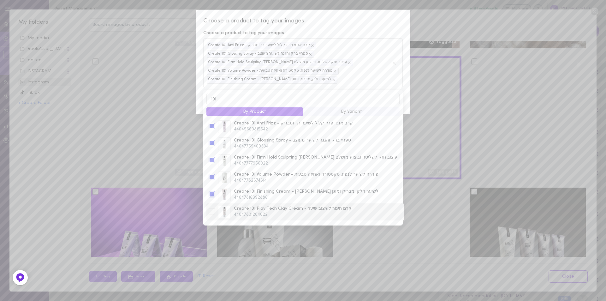
click at [214, 214] on div at bounding box center [212, 211] width 6 height 6
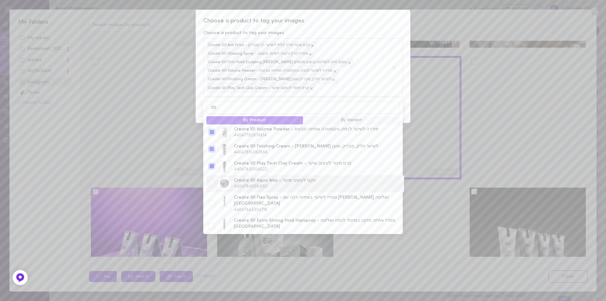
scroll to position [56, 0]
click at [211, 184] on div at bounding box center [212, 180] width 6 height 6
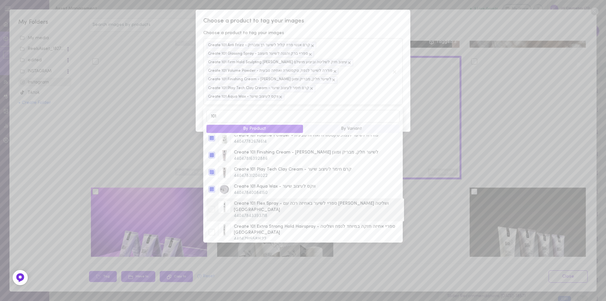
click at [212, 206] on div at bounding box center [212, 209] width 6 height 6
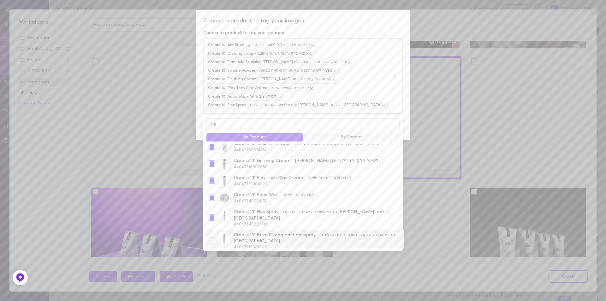
click at [213, 237] on div at bounding box center [212, 240] width 6 height 6
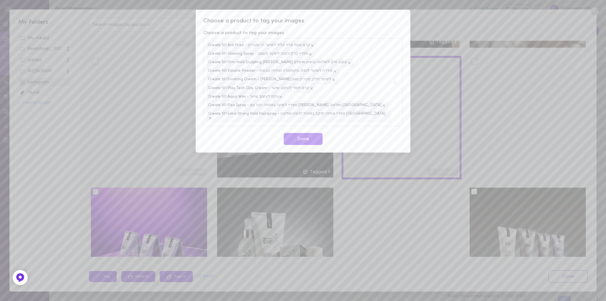
click at [361, 22] on span "Choose a product to tag your images" at bounding box center [302, 21] width 199 height 8
click at [305, 133] on button "Done" at bounding box center [303, 139] width 39 height 12
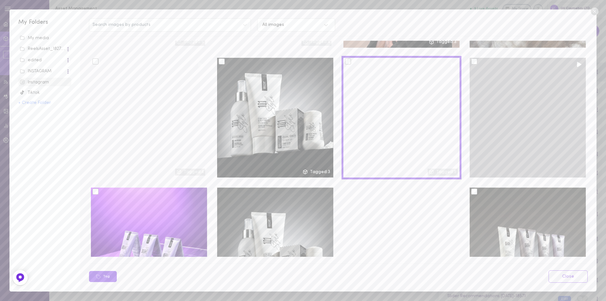
drag, startPoint x: 533, startPoint y: 106, endPoint x: 550, endPoint y: 108, distance: 17.5
click at [533, 106] on div at bounding box center [527, 118] width 116 height 120
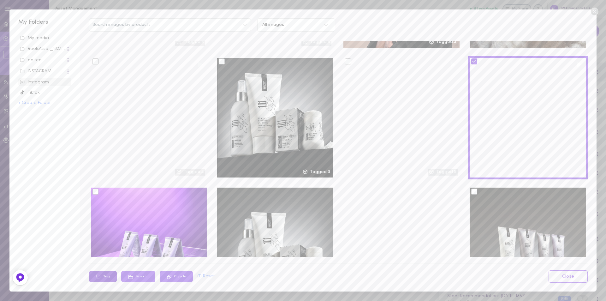
click at [103, 278] on button "Tag" at bounding box center [103, 276] width 28 height 11
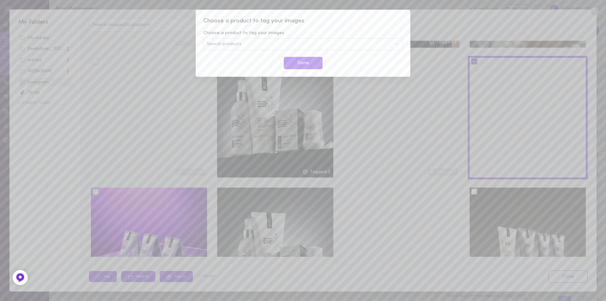
click at [237, 44] on span "Search products" at bounding box center [224, 44] width 35 height 4
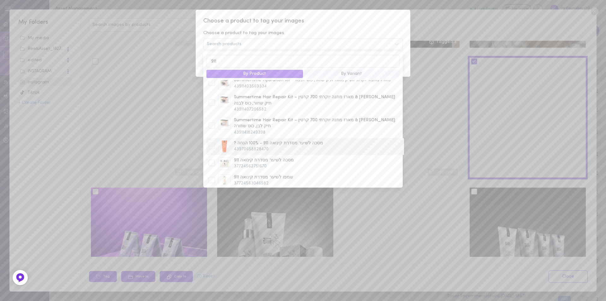
scroll to position [32, 0]
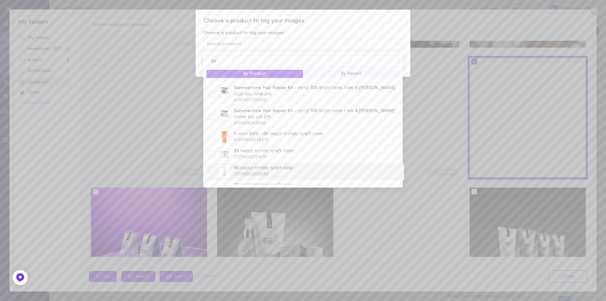
type input "911"
click at [211, 168] on div at bounding box center [212, 171] width 6 height 6
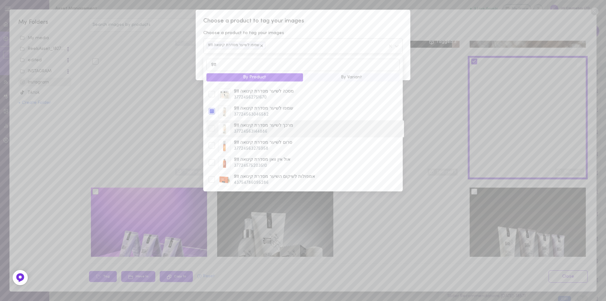
click at [211, 125] on div at bounding box center [212, 128] width 6 height 6
click at [318, 19] on span "Choose a product to tag your images" at bounding box center [302, 21] width 199 height 8
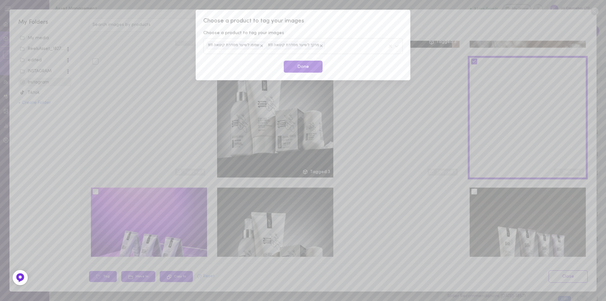
click at [302, 69] on button "Done" at bounding box center [303, 67] width 39 height 12
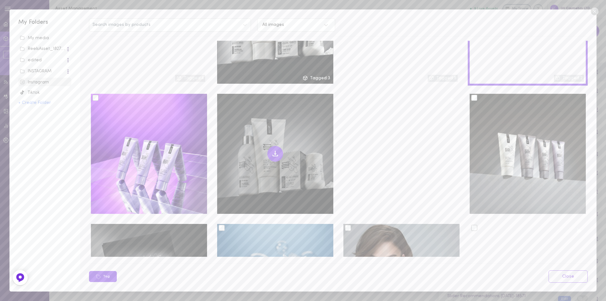
scroll to position [599, 0]
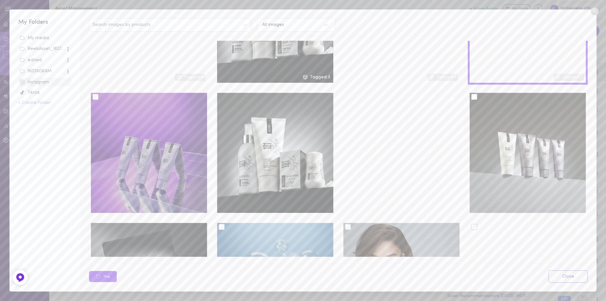
click at [140, 154] on div at bounding box center [149, 153] width 116 height 120
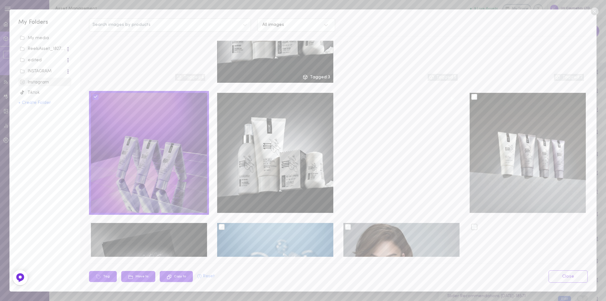
click at [156, 141] on div at bounding box center [149, 153] width 116 height 120
click at [159, 174] on div at bounding box center [149, 153] width 116 height 120
click at [115, 121] on div at bounding box center [149, 153] width 116 height 120
click at [95, 94] on div at bounding box center [95, 97] width 6 height 6
click at [0, 0] on input "checkbox" at bounding box center [0, 0] width 0 height 0
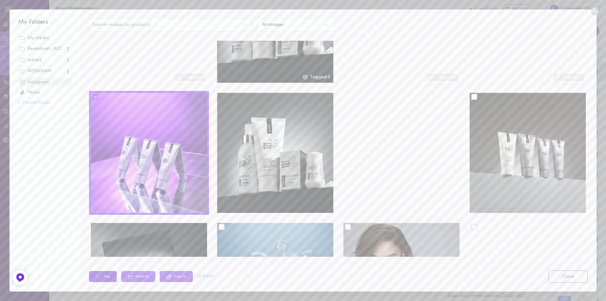
click at [103, 277] on button "Tag" at bounding box center [103, 276] width 28 height 11
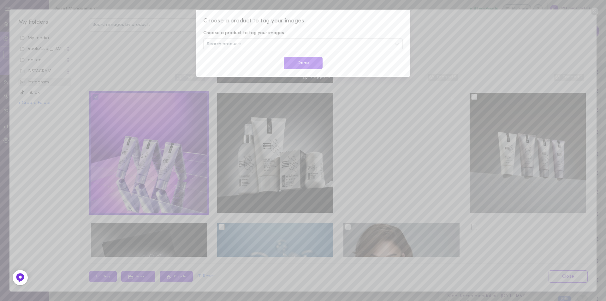
click at [233, 42] on span "Search products" at bounding box center [224, 44] width 35 height 4
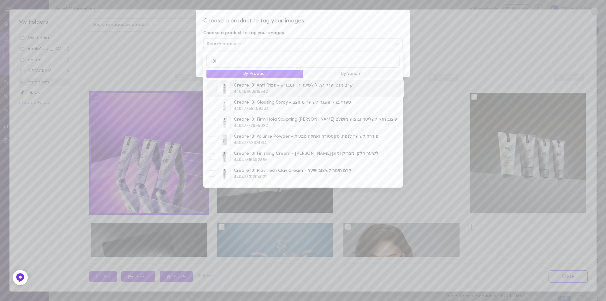
type input "101"
click at [211, 90] on div at bounding box center [212, 88] width 6 height 6
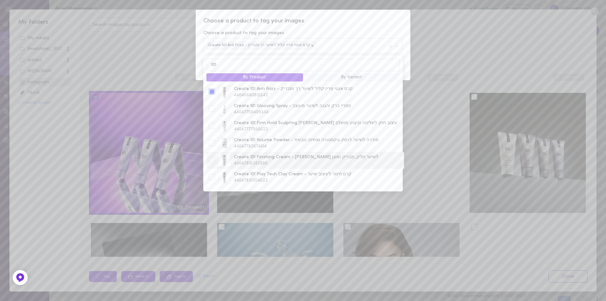
click at [211, 162] on div at bounding box center [212, 159] width 6 height 6
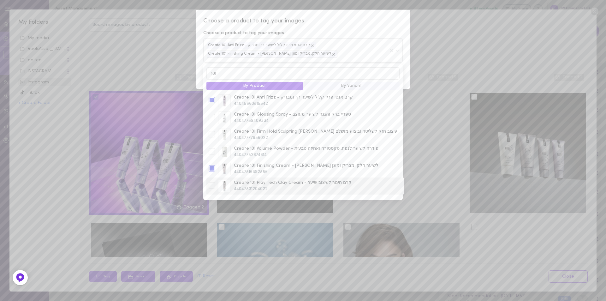
click at [210, 186] on div at bounding box center [212, 185] width 6 height 6
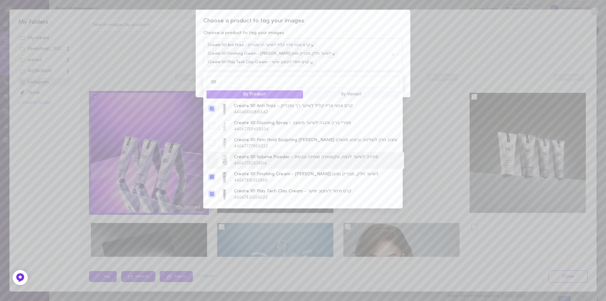
scroll to position [56, 0]
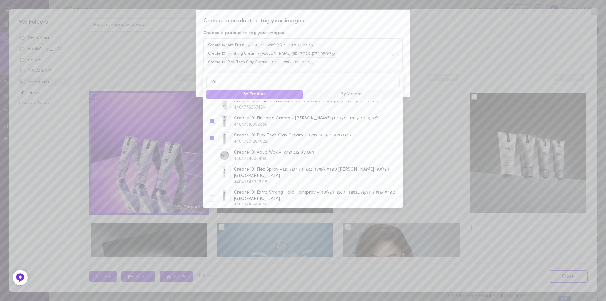
click at [358, 20] on span "Choose a product to tag your images" at bounding box center [302, 21] width 199 height 8
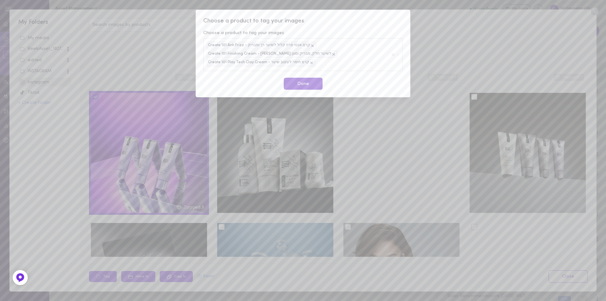
click at [316, 85] on button "Done" at bounding box center [303, 84] width 39 height 12
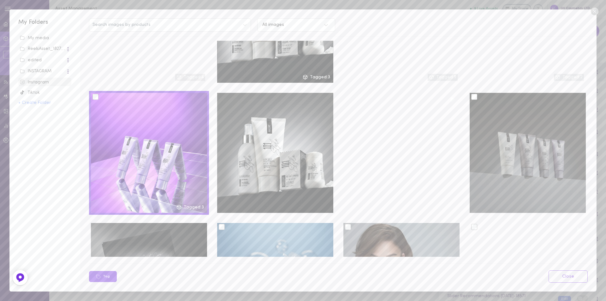
scroll to position [631, 0]
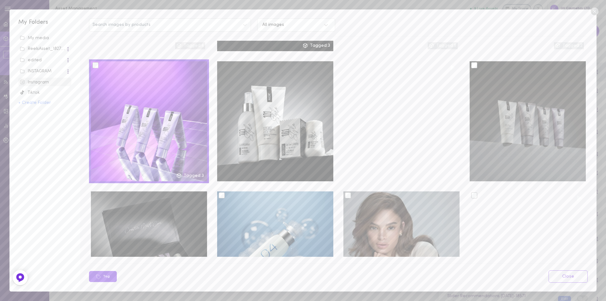
click at [522, 111] on div at bounding box center [527, 121] width 116 height 120
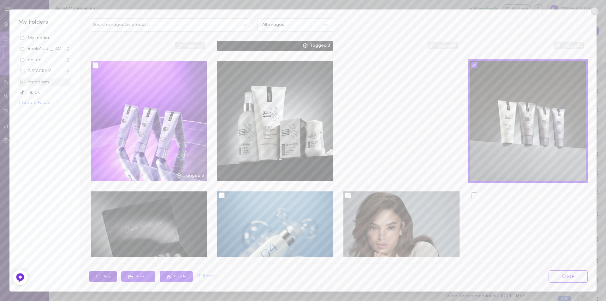
click at [104, 275] on button "Tag" at bounding box center [103, 276] width 28 height 11
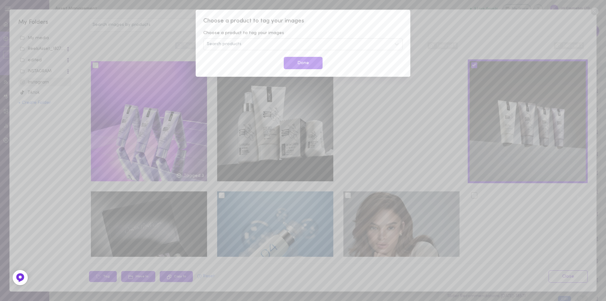
click at [238, 46] on span "Search products" at bounding box center [224, 44] width 35 height 4
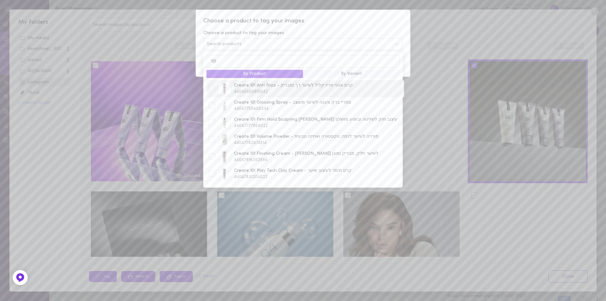
type input "101"
click at [211, 89] on div at bounding box center [212, 88] width 6 height 6
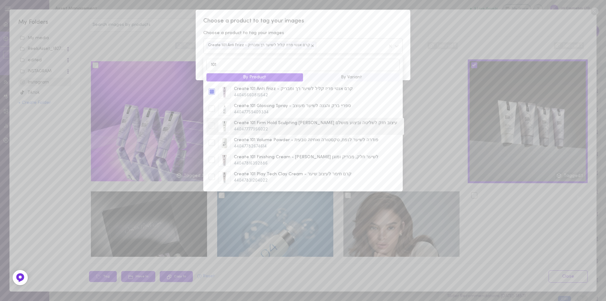
click at [213, 127] on div at bounding box center [212, 125] width 6 height 6
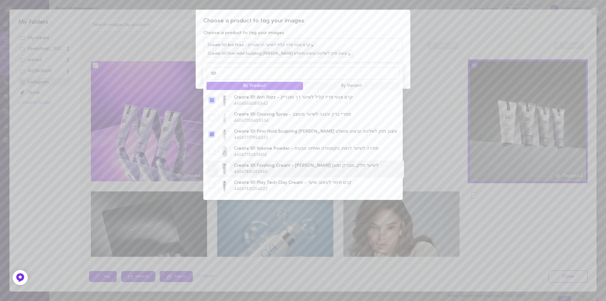
click at [210, 171] on div at bounding box center [212, 168] width 6 height 6
click at [211, 188] on div at bounding box center [212, 185] width 6 height 6
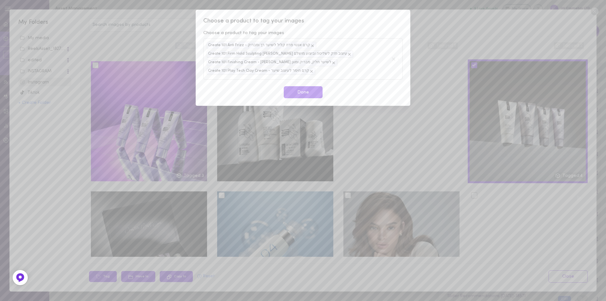
click at [354, 23] on span "Choose a product to tag your images" at bounding box center [302, 21] width 199 height 8
click at [307, 88] on button "Done" at bounding box center [303, 92] width 39 height 12
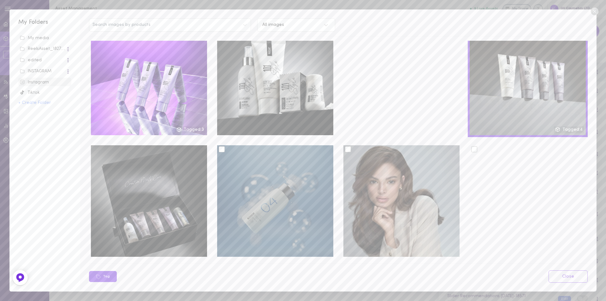
scroll to position [726, 0]
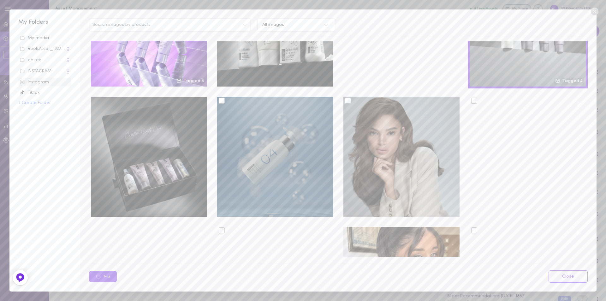
click at [221, 97] on div at bounding box center [222, 100] width 6 height 6
click at [0, 0] on input "checkbox" at bounding box center [0, 0] width 0 height 0
click at [308, 135] on div at bounding box center [275, 157] width 116 height 120
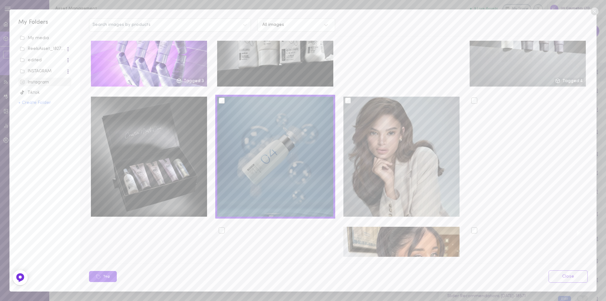
click at [221, 97] on div at bounding box center [222, 100] width 6 height 6
click at [0, 0] on input "checkbox" at bounding box center [0, 0] width 0 height 0
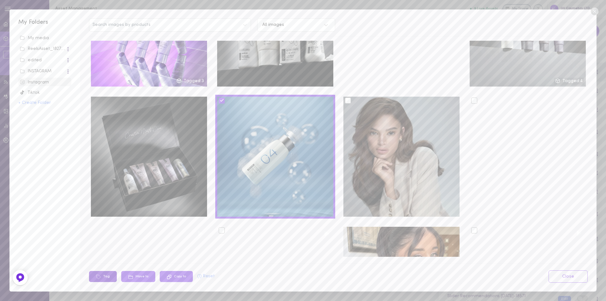
click at [103, 275] on button "Tag" at bounding box center [103, 276] width 28 height 11
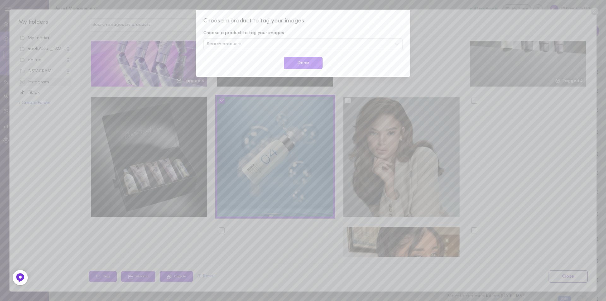
drag, startPoint x: 245, startPoint y: 33, endPoint x: 244, endPoint y: 39, distance: 6.5
click at [245, 34] on span "Choose a product to tag your images" at bounding box center [243, 33] width 81 height 6
click at [242, 44] on div "Search products" at bounding box center [302, 44] width 199 height 12
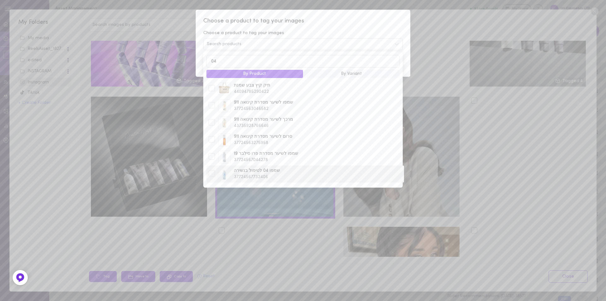
type input "04"
click at [209, 176] on div at bounding box center [212, 173] width 6 height 6
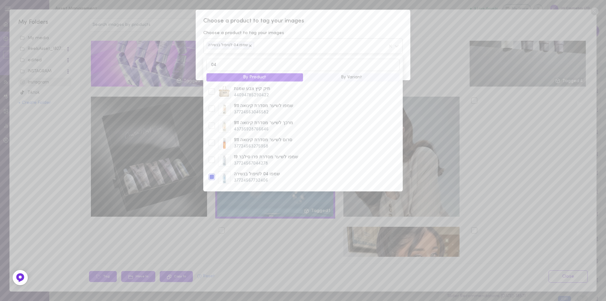
click at [338, 15] on div "Choose a product to tag your images Choose a product to tag your images שמפו 04…" at bounding box center [303, 45] width 215 height 70
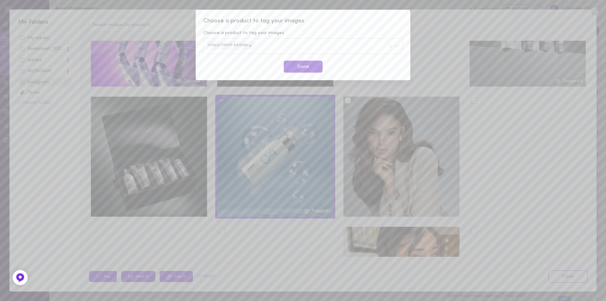
click at [312, 71] on button "Done" at bounding box center [303, 67] width 39 height 12
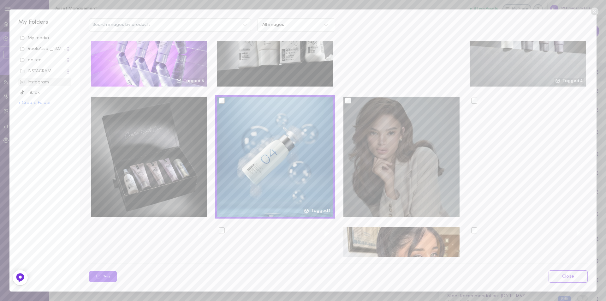
click at [388, 144] on div at bounding box center [401, 157] width 116 height 120
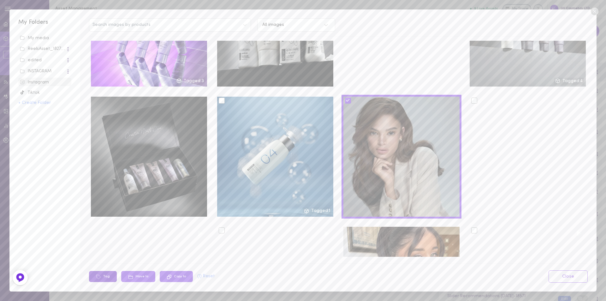
click at [105, 275] on button "Tag" at bounding box center [103, 276] width 28 height 11
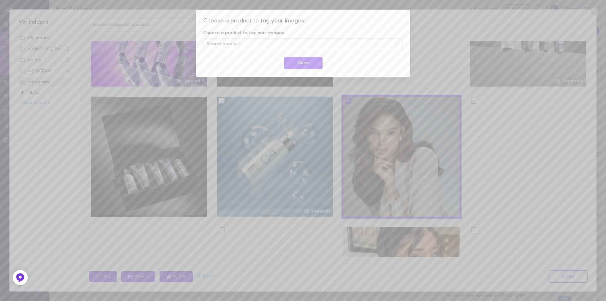
click at [227, 45] on span "Search products" at bounding box center [224, 44] width 35 height 4
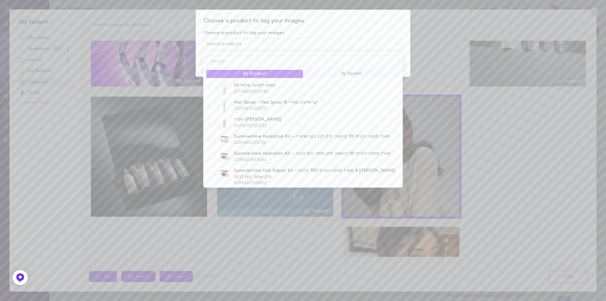
type input "4"
type input "700"
click at [211, 131] on div at bounding box center [212, 134] width 6 height 6
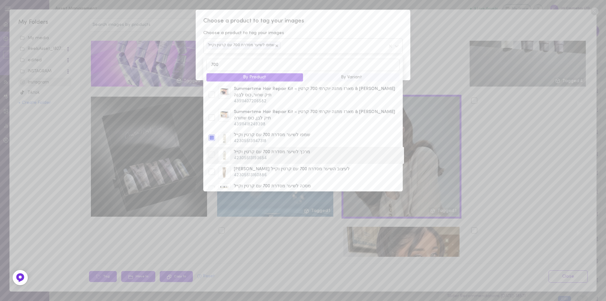
click at [212, 151] on div at bounding box center [212, 154] width 6 height 6
click at [212, 119] on div at bounding box center [212, 122] width 6 height 6
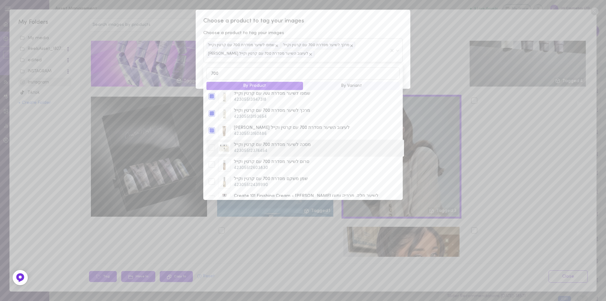
click at [212, 144] on div at bounding box center [212, 147] width 6 height 6
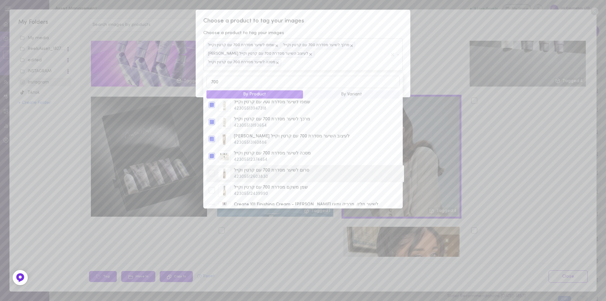
click at [213, 170] on div at bounding box center [212, 173] width 6 height 6
click at [212, 187] on div at bounding box center [212, 190] width 6 height 6
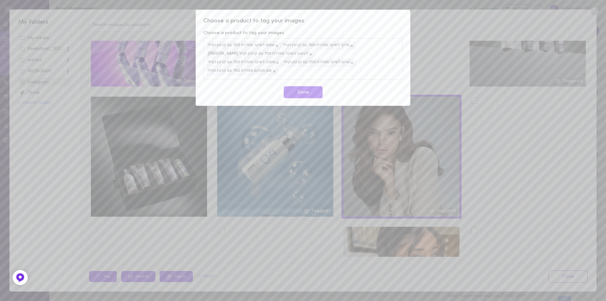
click at [371, 24] on span "Choose a product to tag your images" at bounding box center [302, 21] width 199 height 8
click at [307, 86] on button "Done" at bounding box center [303, 92] width 39 height 12
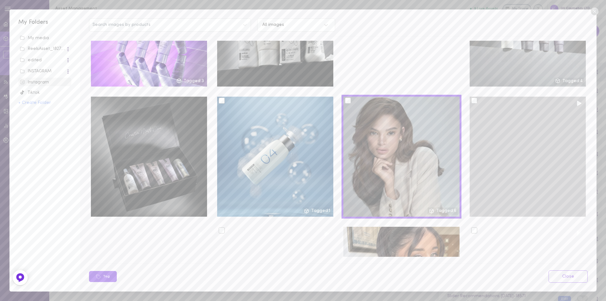
click at [515, 122] on div at bounding box center [527, 157] width 116 height 120
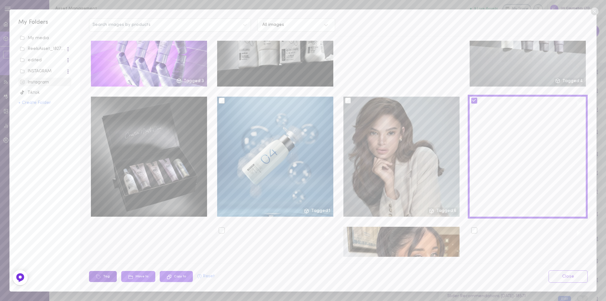
click at [105, 276] on button "Tag" at bounding box center [103, 276] width 28 height 11
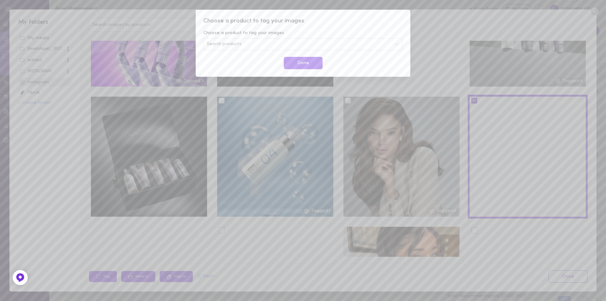
click at [222, 40] on div "Search products" at bounding box center [302, 44] width 199 height 12
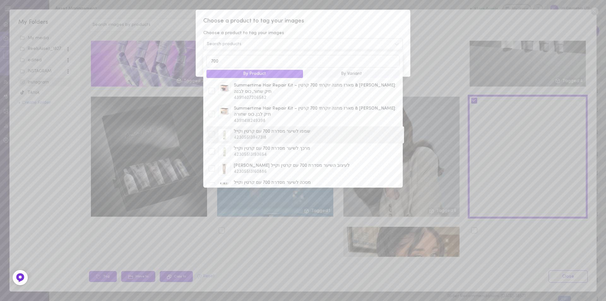
type input "700"
click at [213, 131] on div at bounding box center [212, 134] width 6 height 6
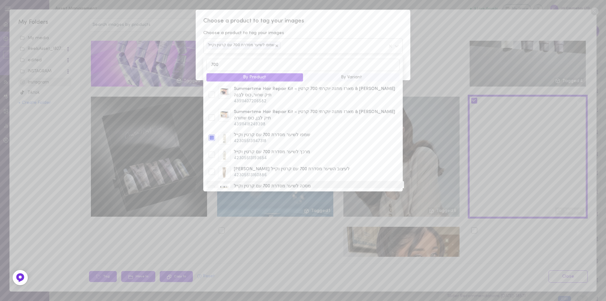
click at [214, 186] on div at bounding box center [212, 189] width 6 height 6
click at [215, 153] on div at bounding box center [211, 157] width 9 height 8
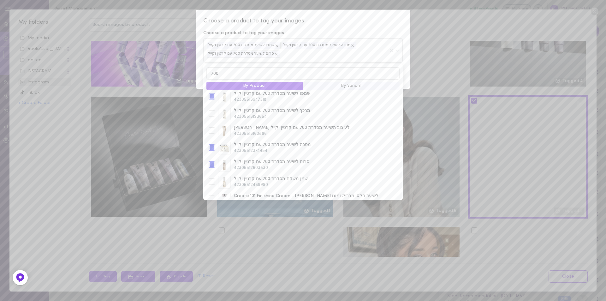
click at [362, 19] on span "Choose a product to tag your images" at bounding box center [302, 21] width 199 height 8
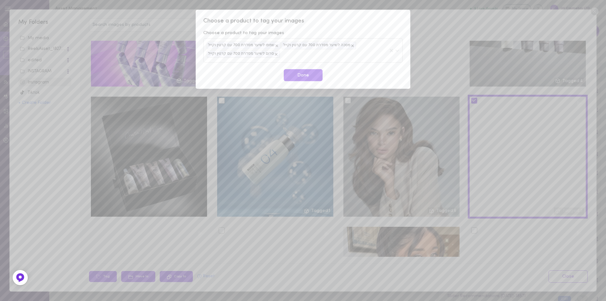
click at [302, 76] on button "Done" at bounding box center [303, 75] width 39 height 12
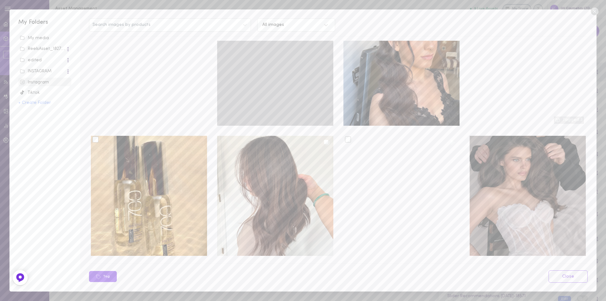
scroll to position [883, 0]
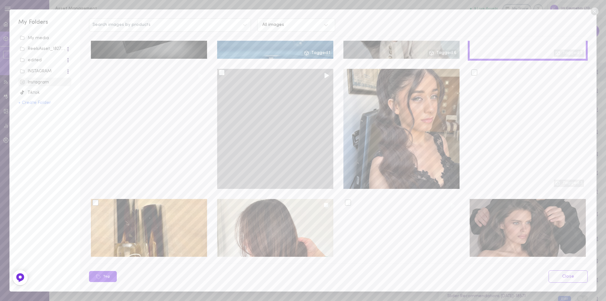
click at [264, 109] on div at bounding box center [275, 129] width 116 height 120
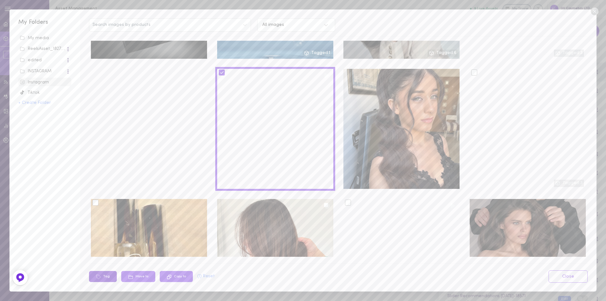
click at [99, 274] on button "Tag" at bounding box center [103, 276] width 28 height 11
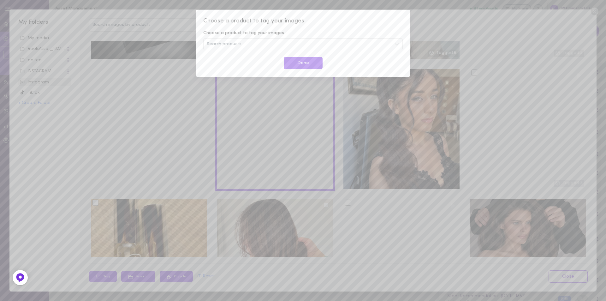
click at [251, 44] on div "Search products" at bounding box center [302, 44] width 199 height 12
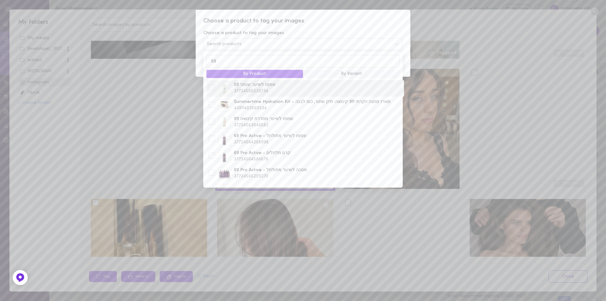
scroll to position [0, 0]
type input "69"
click at [212, 174] on div at bounding box center [212, 173] width 6 height 6
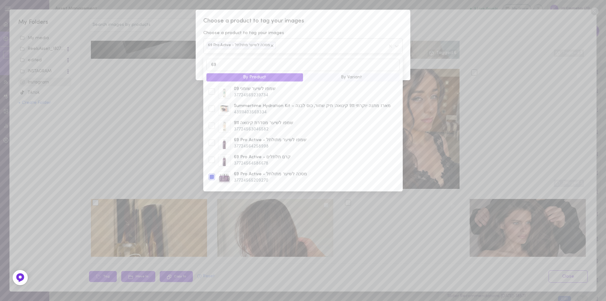
click at [332, 26] on div "Choose a product to tag your images Choose a product to tag your images 69 Pro …" at bounding box center [303, 45] width 215 height 70
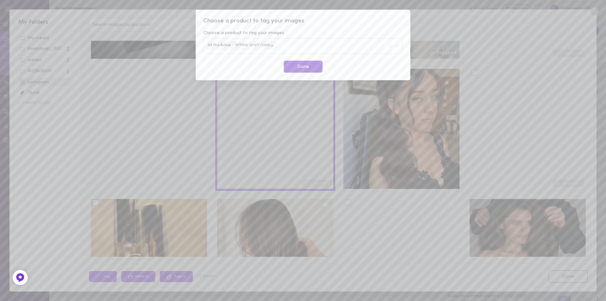
click at [304, 68] on button "Done" at bounding box center [303, 67] width 39 height 12
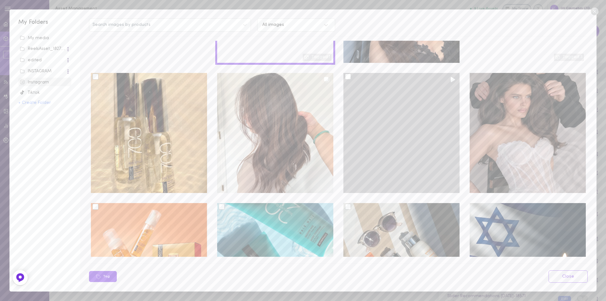
scroll to position [1010, 0]
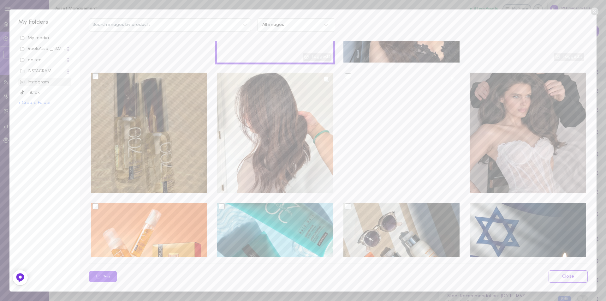
click at [95, 73] on div at bounding box center [95, 76] width 6 height 6
click at [0, 0] on input "checkbox" at bounding box center [0, 0] width 0 height 0
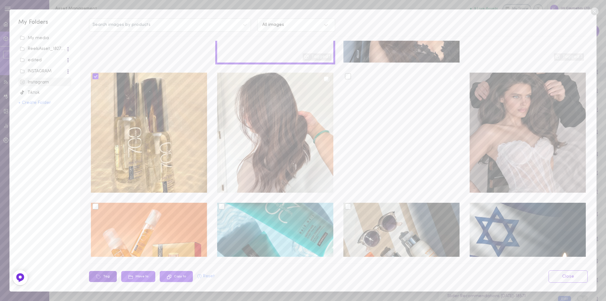
click at [110, 277] on button "Tag" at bounding box center [103, 276] width 28 height 11
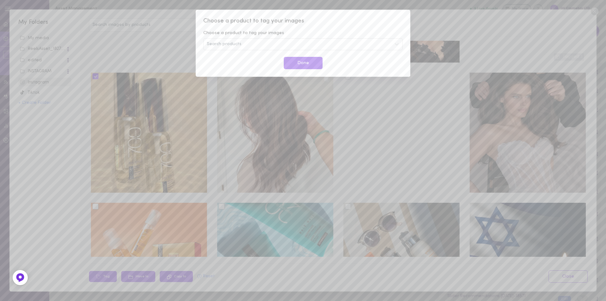
click at [259, 46] on div "Search products" at bounding box center [302, 44] width 199 height 12
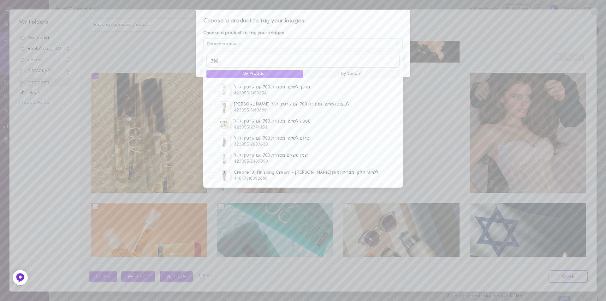
scroll to position [50, 0]
type input "700"
click at [209, 166] on div at bounding box center [212, 169] width 6 height 6
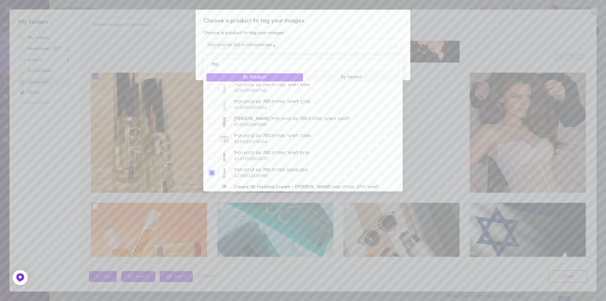
click at [322, 24] on span "Choose a product to tag your images" at bounding box center [302, 21] width 199 height 8
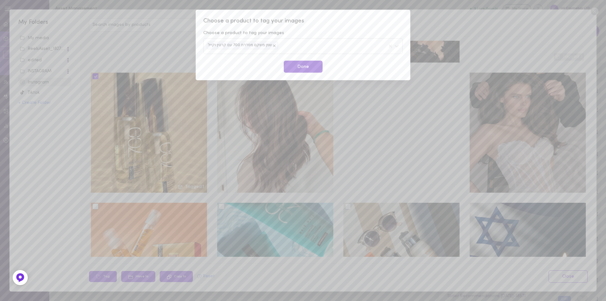
click at [305, 68] on button "Done" at bounding box center [303, 67] width 39 height 12
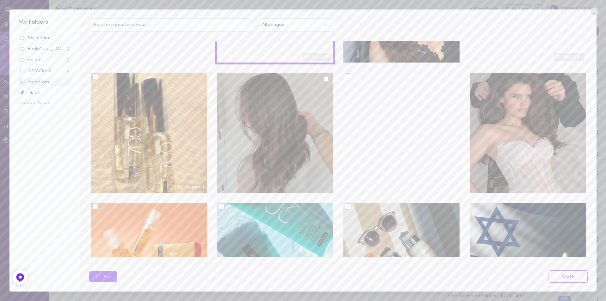
click at [269, 104] on div at bounding box center [275, 133] width 116 height 120
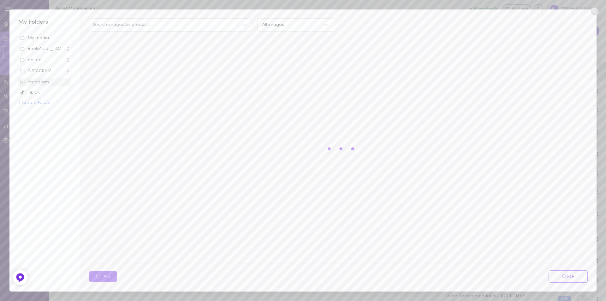
scroll to position [0, 0]
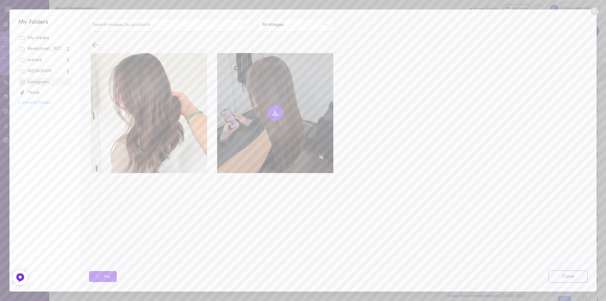
drag, startPoint x: 275, startPoint y: 112, endPoint x: 271, endPoint y: 114, distance: 5.1
click at [275, 112] on icon at bounding box center [275, 111] width 0 height 3
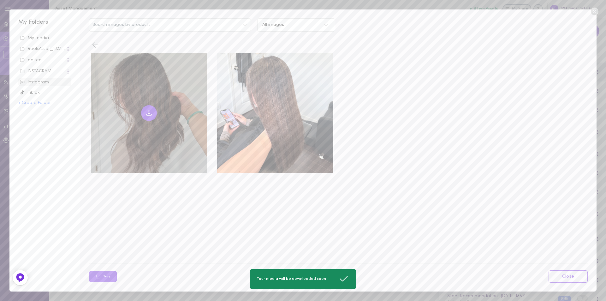
click at [147, 110] on icon at bounding box center [149, 113] width 8 height 8
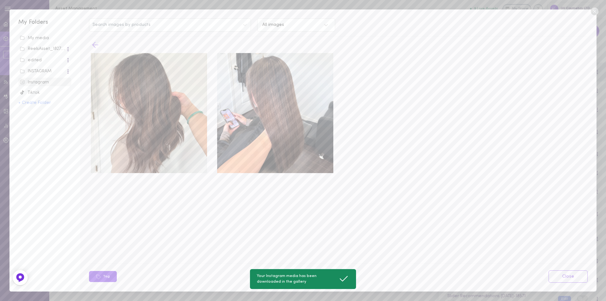
click at [94, 45] on line at bounding box center [96, 45] width 6 height 0
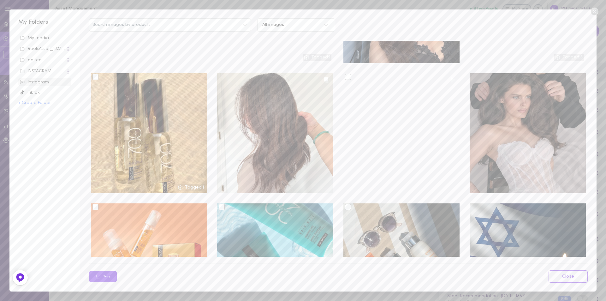
scroll to position [947, 0]
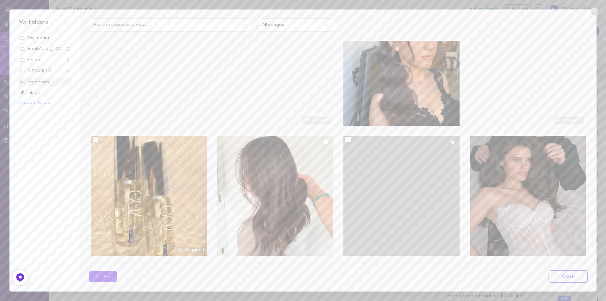
click at [397, 194] on div at bounding box center [401, 196] width 116 height 120
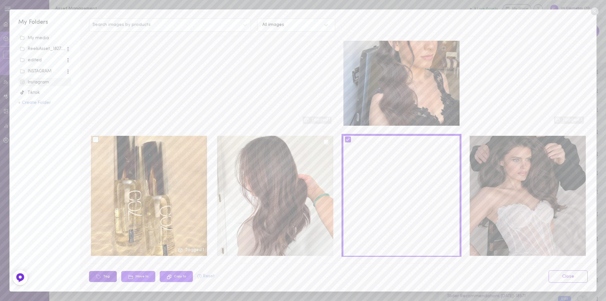
click at [100, 277] on icon at bounding box center [99, 276] width 4 height 4
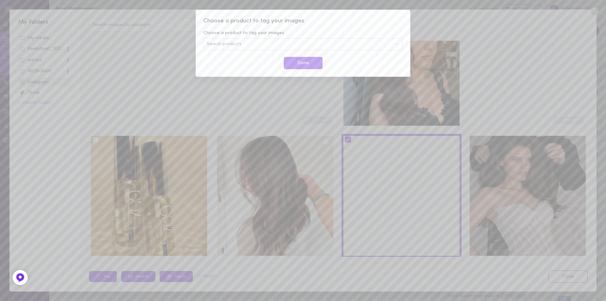
click at [270, 48] on div "Search products" at bounding box center [302, 44] width 199 height 12
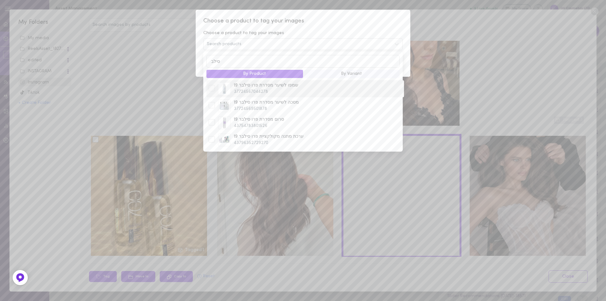
type input "סילב"
click at [212, 90] on div at bounding box center [212, 88] width 6 height 6
click at [211, 107] on div at bounding box center [212, 105] width 6 height 6
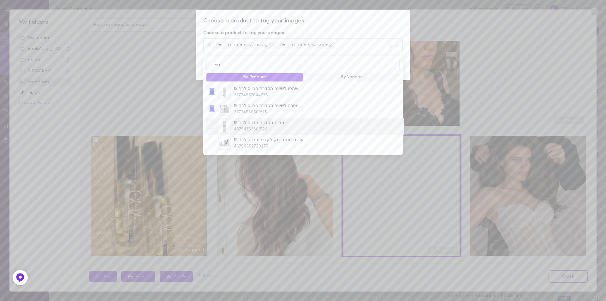
click at [212, 126] on div at bounding box center [212, 125] width 6 height 6
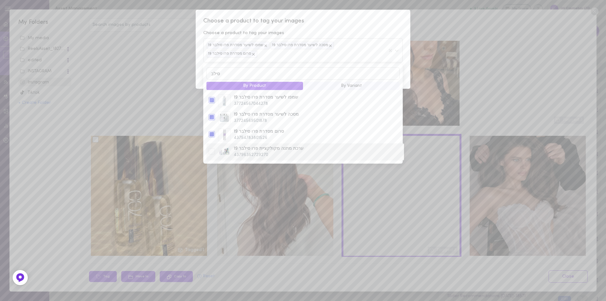
click at [212, 148] on div at bounding box center [212, 151] width 6 height 6
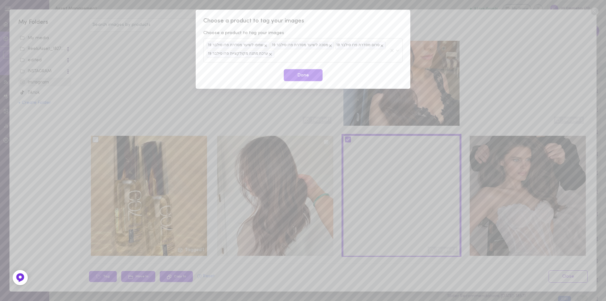
click at [365, 15] on div "Choose a product to tag your images Choose a product to tag your images שמפו לש…" at bounding box center [303, 49] width 215 height 79
click at [310, 75] on button "Done" at bounding box center [303, 75] width 39 height 12
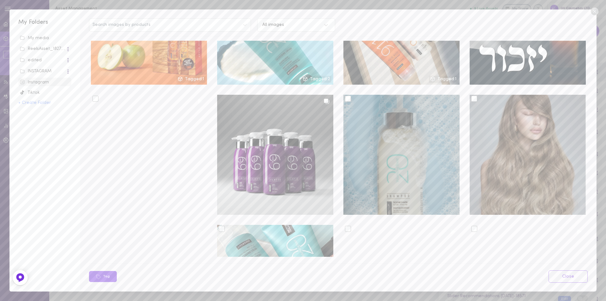
scroll to position [1262, 0]
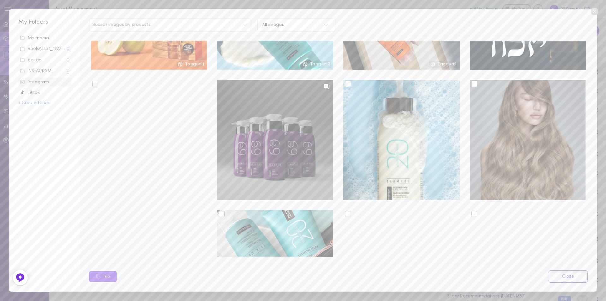
click at [235, 88] on div at bounding box center [275, 140] width 116 height 120
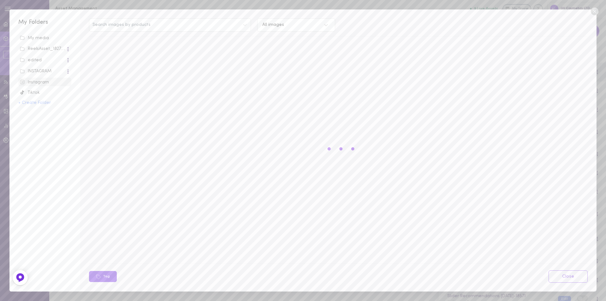
scroll to position [0, 0]
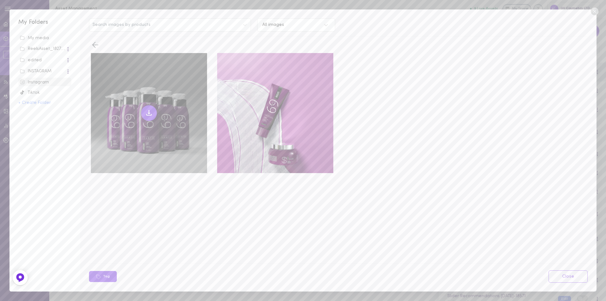
click at [148, 110] on icon at bounding box center [149, 113] width 8 height 8
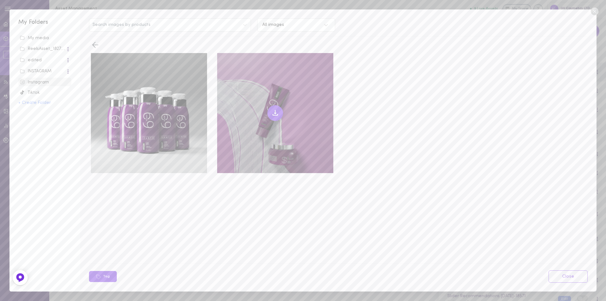
click at [272, 112] on icon at bounding box center [275, 113] width 8 height 8
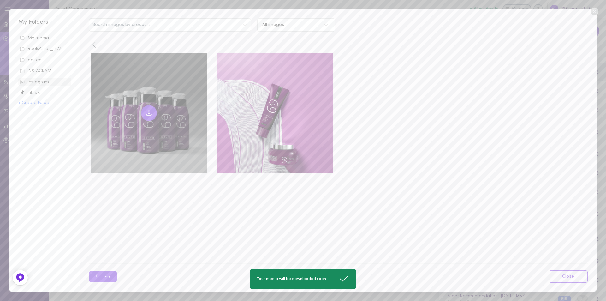
click at [144, 113] on button at bounding box center [149, 113] width 16 height 16
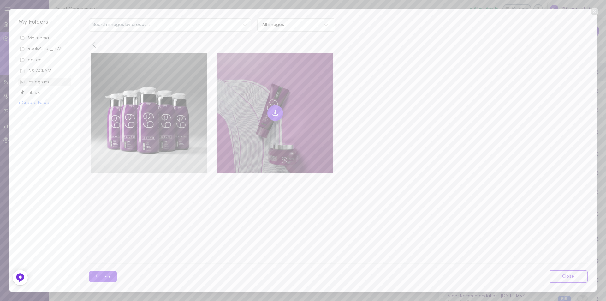
click at [277, 113] on icon at bounding box center [275, 113] width 8 height 8
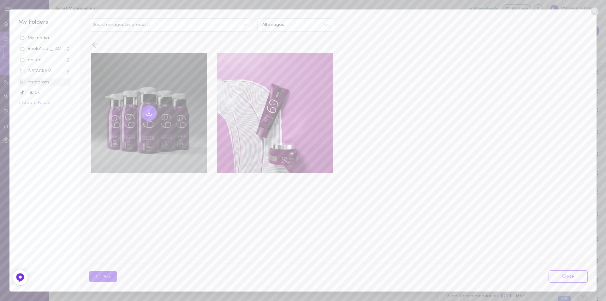
click at [150, 112] on icon at bounding box center [149, 113] width 8 height 8
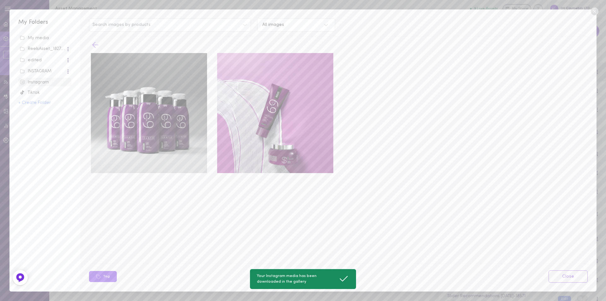
click at [98, 46] on icon at bounding box center [95, 44] width 9 height 9
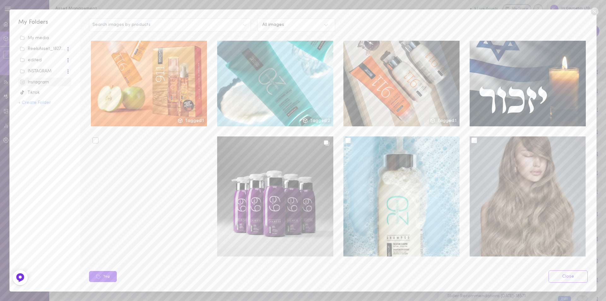
scroll to position [1262, 0]
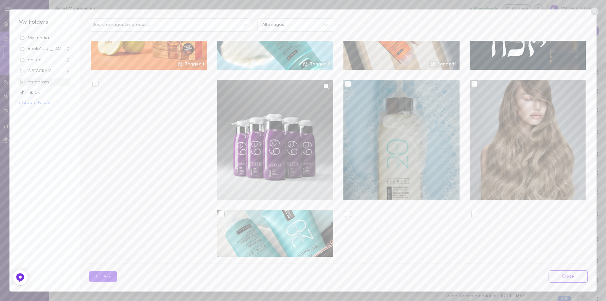
click at [345, 83] on div at bounding box center [401, 140] width 116 height 120
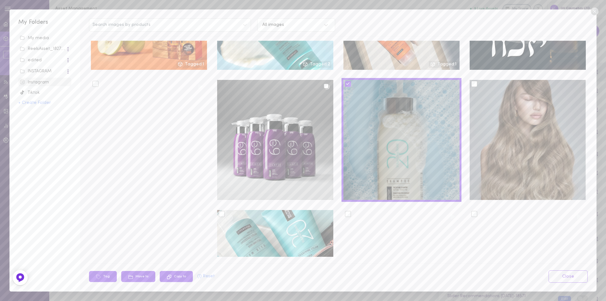
click at [355, 86] on div at bounding box center [401, 140] width 116 height 120
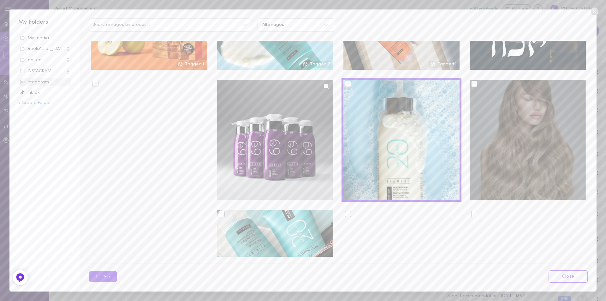
click at [475, 85] on div at bounding box center [527, 140] width 116 height 120
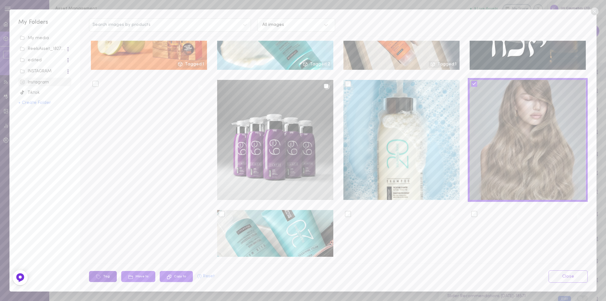
click at [100, 277] on icon at bounding box center [98, 276] width 5 height 5
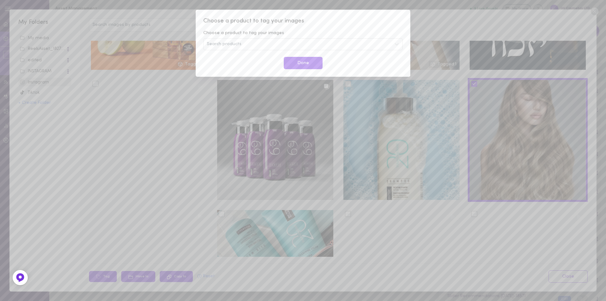
click at [250, 44] on div "Search products" at bounding box center [302, 44] width 199 height 12
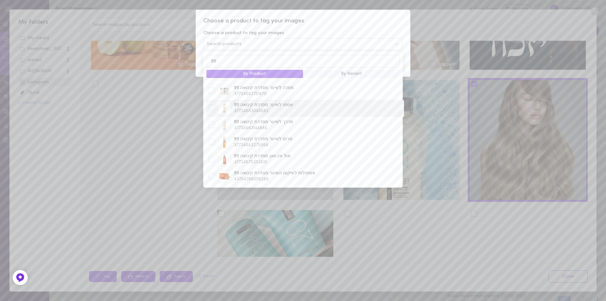
scroll to position [63, 0]
type input "911"
click at [211, 119] on div at bounding box center [212, 122] width 6 height 6
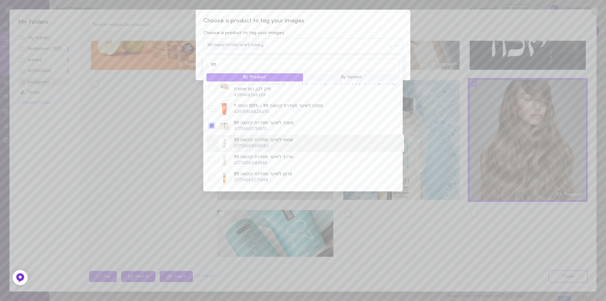
click at [211, 139] on div at bounding box center [212, 142] width 6 height 6
click at [211, 174] on div at bounding box center [212, 177] width 6 height 6
click at [212, 191] on div at bounding box center [212, 194] width 6 height 6
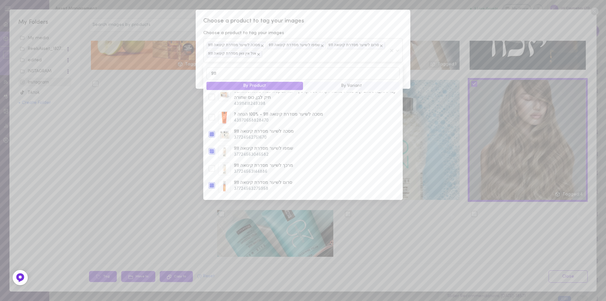
click at [330, 21] on span "Choose a product to tag your images" at bounding box center [302, 21] width 199 height 8
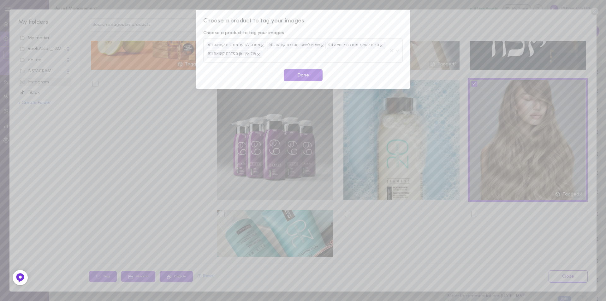
click at [299, 75] on button "Done" at bounding box center [303, 75] width 39 height 12
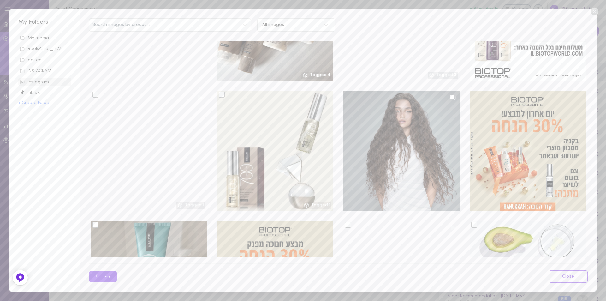
scroll to position [2808, 0]
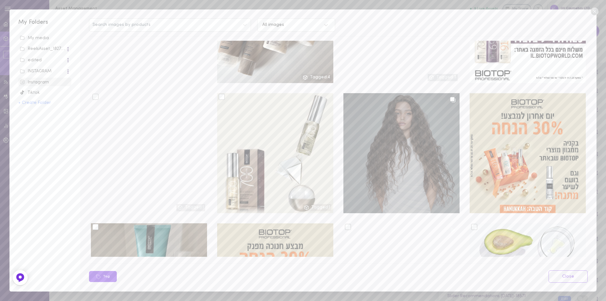
click at [399, 96] on div at bounding box center [401, 153] width 116 height 120
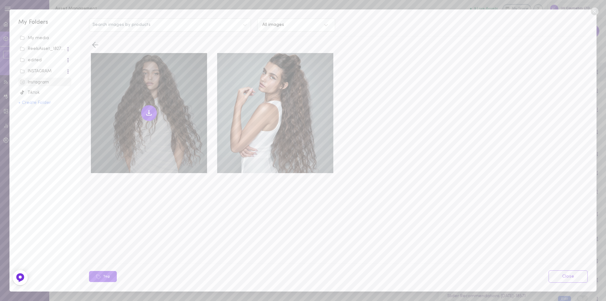
click at [151, 110] on icon at bounding box center [149, 113] width 8 height 8
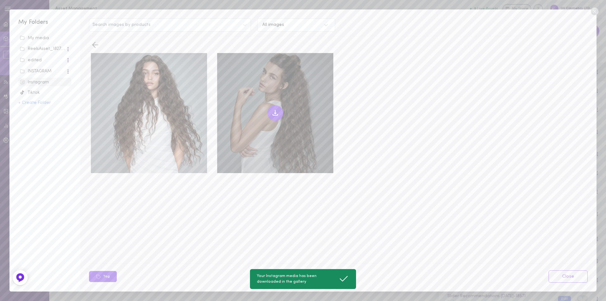
click at [274, 115] on icon at bounding box center [275, 114] width 5 height 1
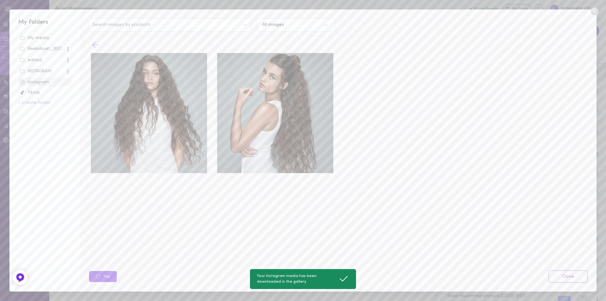
click at [95, 42] on icon at bounding box center [95, 44] width 9 height 9
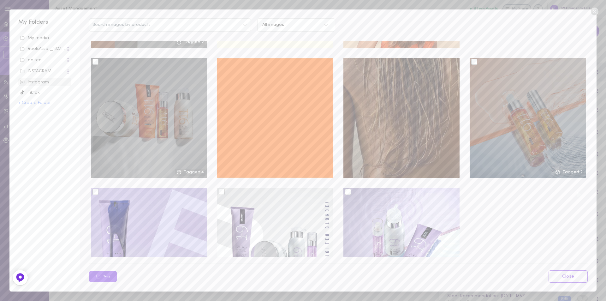
scroll to position [4827, 0]
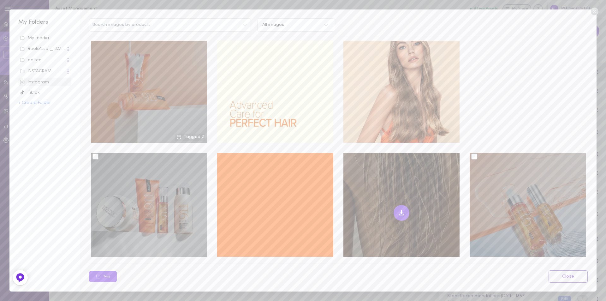
click at [398, 209] on icon at bounding box center [402, 213] width 8 height 8
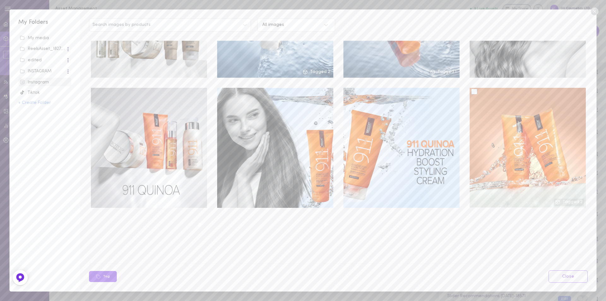
scroll to position [5945, 0]
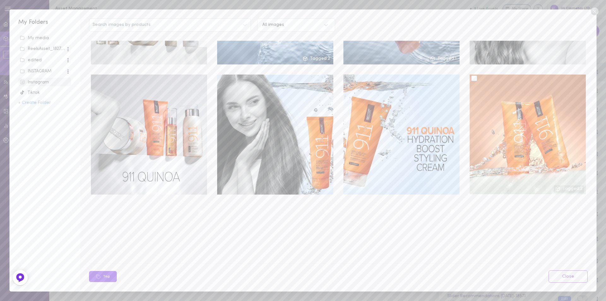
click at [38, 71] on div "INSTAGRAM" at bounding box center [43, 71] width 46 height 6
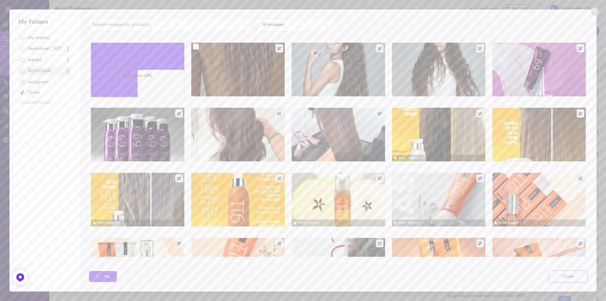
click at [195, 49] on div at bounding box center [196, 47] width 6 height 6
click at [0, 0] on input "checkbox" at bounding box center [0, 0] width 0 height 0
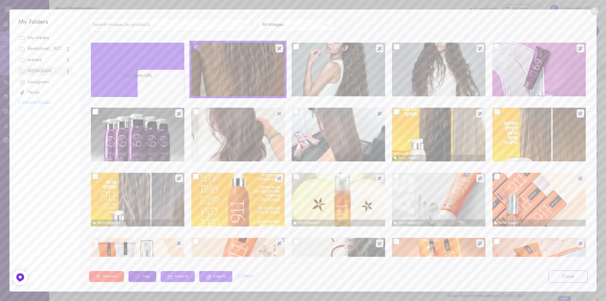
click at [143, 278] on button "Tag" at bounding box center [142, 276] width 28 height 11
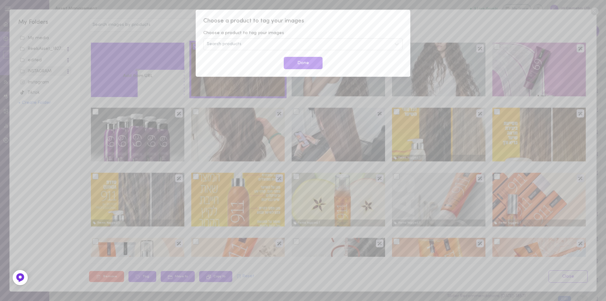
click at [223, 46] on span "Search products" at bounding box center [224, 44] width 35 height 4
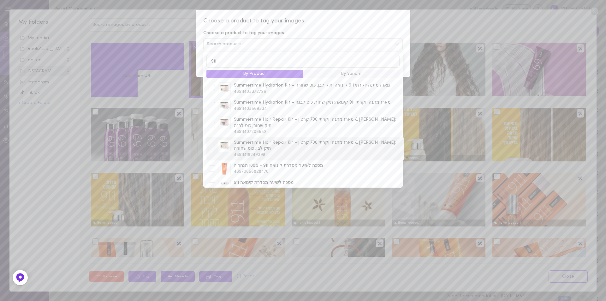
scroll to position [32, 0]
type input "911"
click at [210, 151] on div at bounding box center [212, 154] width 6 height 6
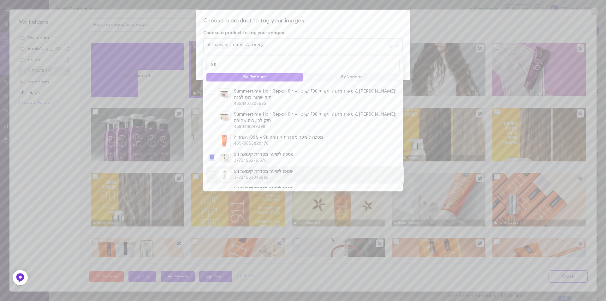
click at [211, 171] on div at bounding box center [212, 174] width 6 height 6
click at [210, 156] on div at bounding box center [212, 159] width 6 height 6
click at [211, 174] on div at bounding box center [212, 177] width 6 height 6
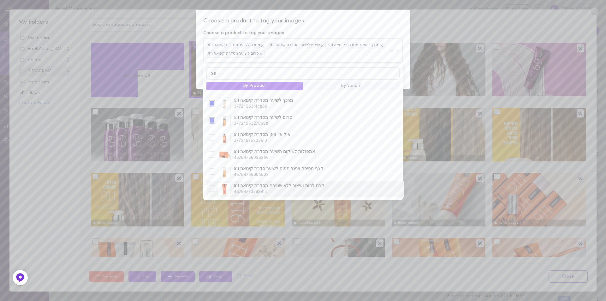
scroll to position [158, 0]
click at [211, 104] on div at bounding box center [212, 107] width 6 height 6
click at [213, 121] on div at bounding box center [212, 124] width 6 height 6
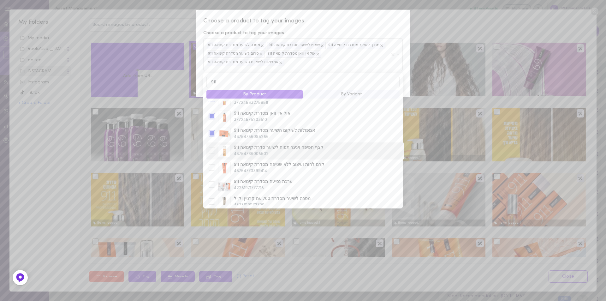
click at [213, 147] on div at bounding box center [212, 150] width 6 height 6
click at [212, 164] on div at bounding box center [212, 167] width 6 height 6
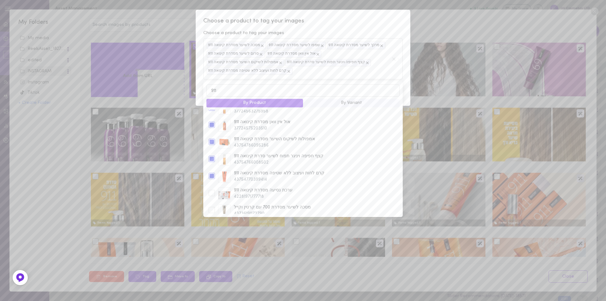
click at [371, 20] on span "Choose a product to tag your images" at bounding box center [302, 21] width 199 height 8
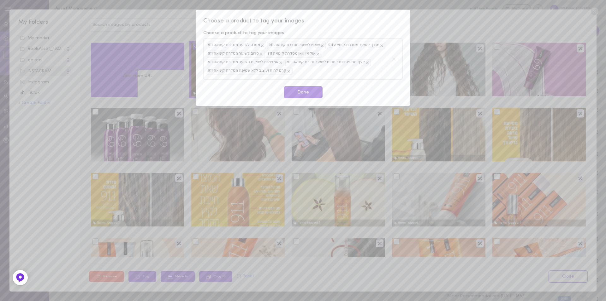
click at [311, 86] on button "Done" at bounding box center [303, 92] width 39 height 12
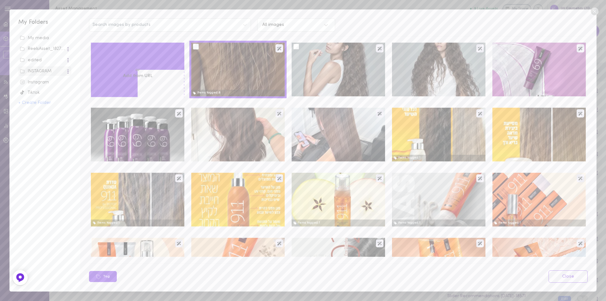
click at [297, 48] on label at bounding box center [298, 46] width 10 height 5
click at [0, 0] on input "checkbox" at bounding box center [0, 0] width 0 height 0
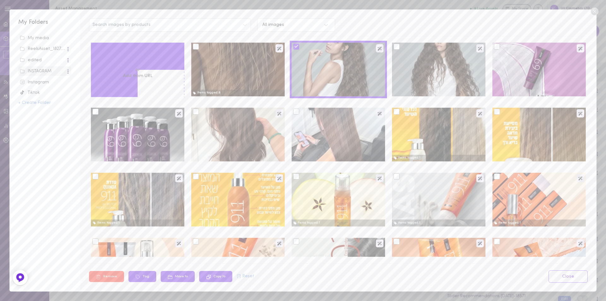
click at [393, 49] on div at bounding box center [396, 47] width 6 height 6
click at [0, 0] on input "checkbox" at bounding box center [0, 0] width 0 height 0
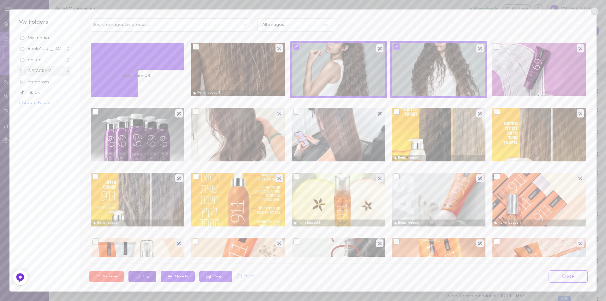
click at [138, 277] on icon at bounding box center [137, 276] width 5 height 5
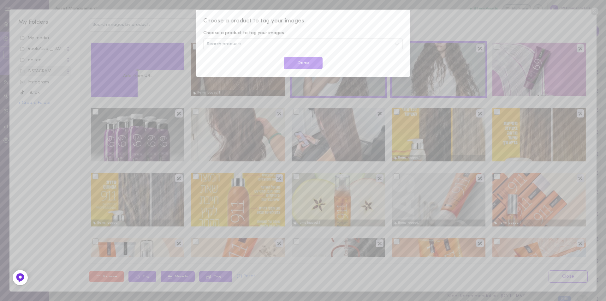
click at [222, 45] on span "Search products" at bounding box center [224, 44] width 35 height 4
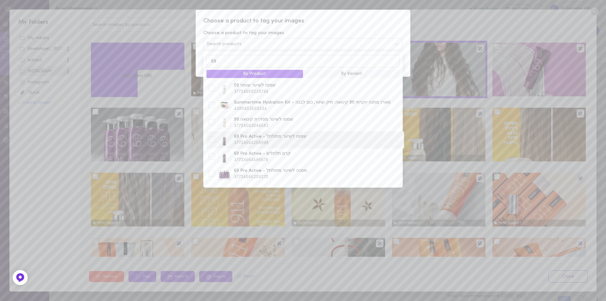
click at [212, 141] on div at bounding box center [212, 139] width 6 height 6
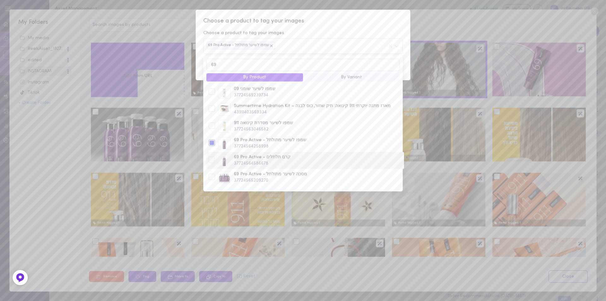
click at [212, 161] on div at bounding box center [212, 159] width 6 height 6
click at [213, 180] on div at bounding box center [212, 177] width 6 height 6
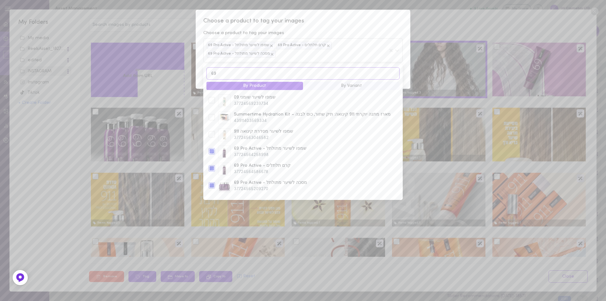
drag, startPoint x: 221, startPoint y: 78, endPoint x: 211, endPoint y: 75, distance: 10.1
click at [211, 75] on input "69" at bounding box center [302, 73] width 193 height 12
type input "07"
click at [213, 189] on div at bounding box center [212, 192] width 6 height 6
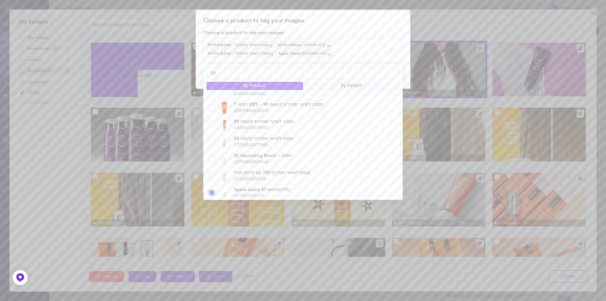
click at [342, 25] on span "Choose a product to tag your images" at bounding box center [302, 21] width 199 height 8
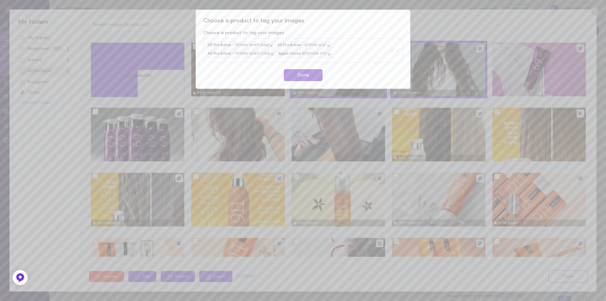
click at [306, 76] on button "Done" at bounding box center [303, 75] width 39 height 12
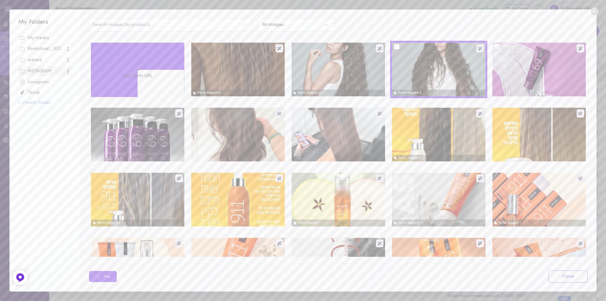
click at [533, 72] on div at bounding box center [538, 70] width 93 height 54
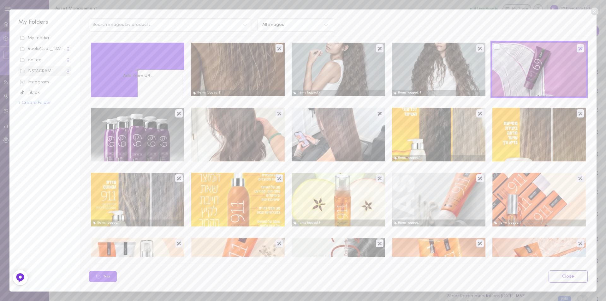
click at [576, 45] on button at bounding box center [580, 48] width 8 height 8
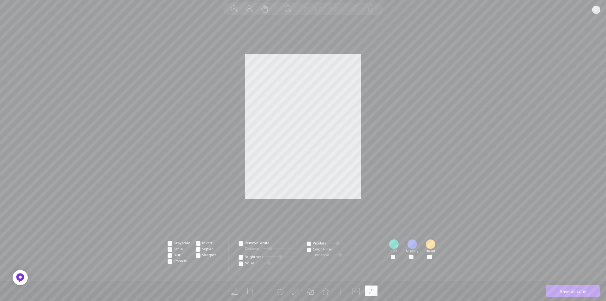
click at [594, 12] on circle at bounding box center [596, 10] width 8 height 8
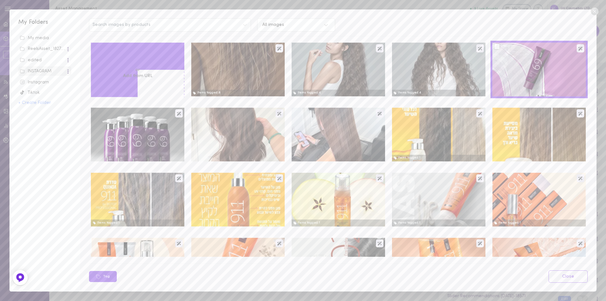
click at [494, 46] on div at bounding box center [497, 47] width 6 height 6
click at [0, 0] on input "checkbox" at bounding box center [0, 0] width 0 height 0
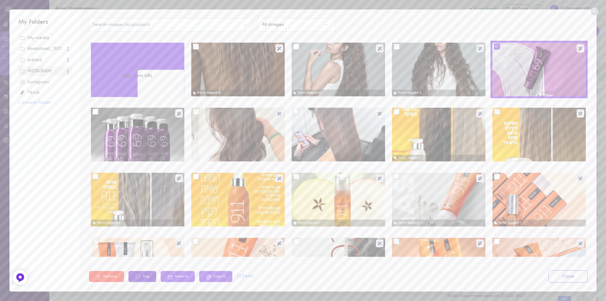
click at [140, 276] on button "Tag" at bounding box center [142, 276] width 28 height 11
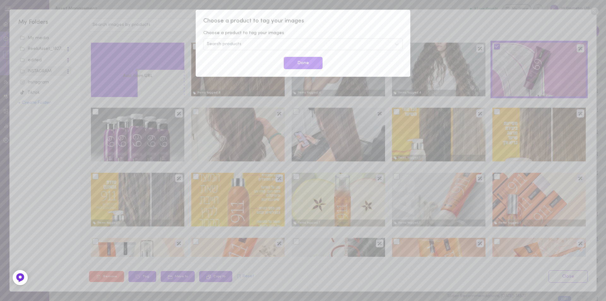
click at [252, 44] on div "Search products" at bounding box center [302, 44] width 199 height 12
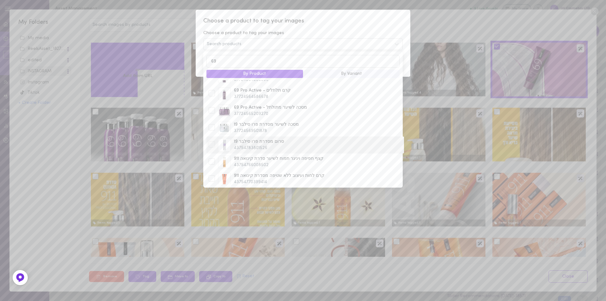
scroll to position [32, 0]
type input "69"
click at [212, 126] on div at bounding box center [212, 124] width 6 height 6
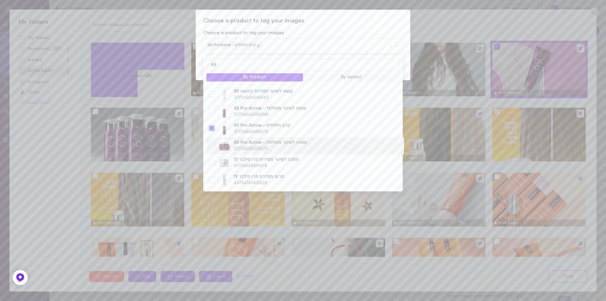
click at [211, 146] on div at bounding box center [212, 145] width 6 height 6
click at [320, 24] on span "Choose a product to tag your images" at bounding box center [302, 21] width 199 height 8
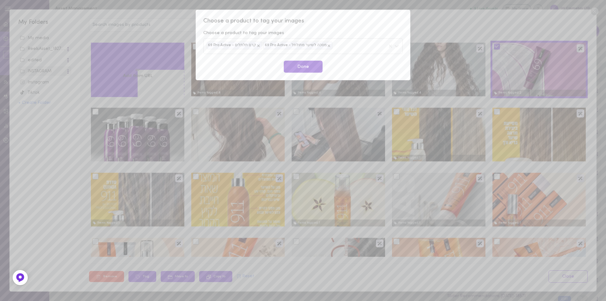
click at [297, 68] on button "Done" at bounding box center [303, 67] width 39 height 12
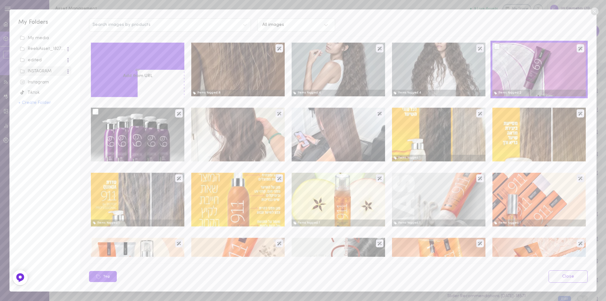
click at [132, 137] on div at bounding box center [137, 135] width 93 height 54
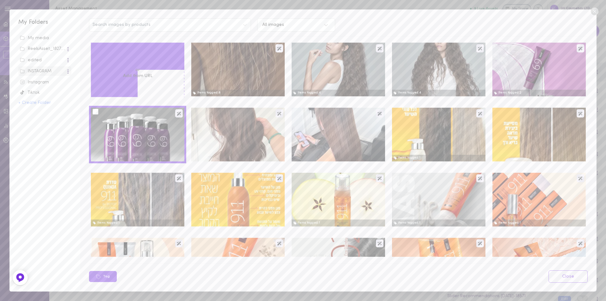
click at [97, 111] on div at bounding box center [95, 112] width 6 height 6
click at [0, 0] on input "checkbox" at bounding box center [0, 0] width 0 height 0
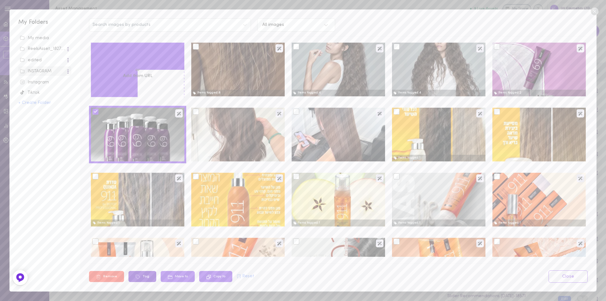
click at [146, 278] on button "Tag" at bounding box center [142, 276] width 28 height 11
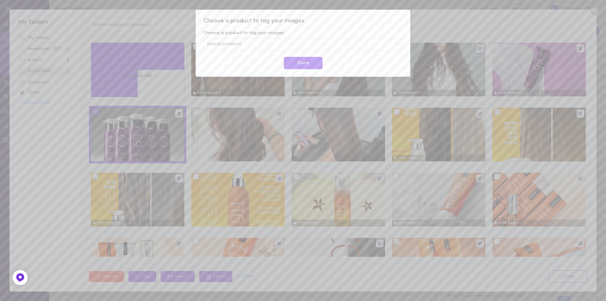
click at [273, 44] on div "Search products" at bounding box center [302, 44] width 199 height 12
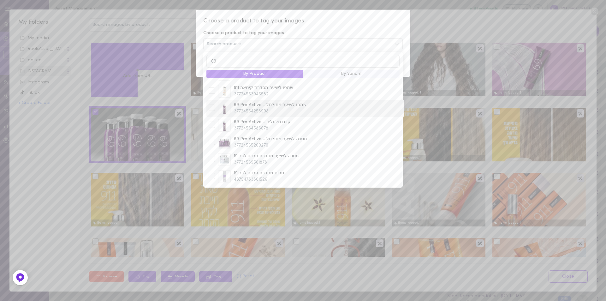
type input "69"
click at [270, 108] on span "69 Pro Active - שמפו לשיער מתולתל" at bounding box center [318, 105] width 168 height 6
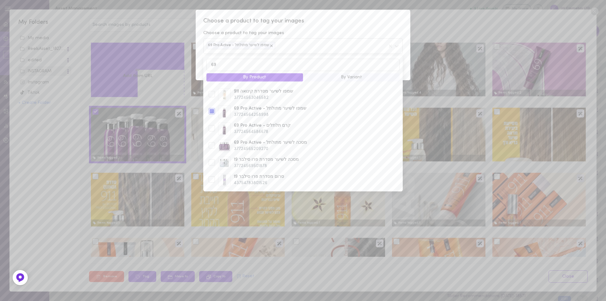
click at [338, 18] on span "Choose a product to tag your images" at bounding box center [302, 21] width 199 height 8
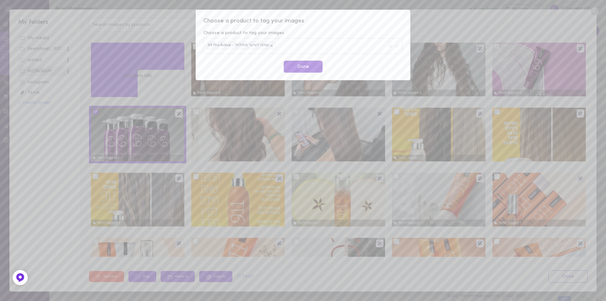
click at [311, 68] on button "Done" at bounding box center [303, 67] width 39 height 12
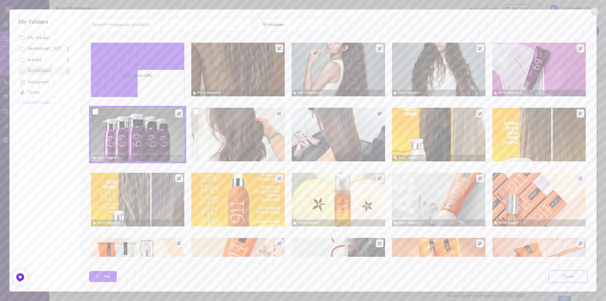
click at [195, 114] on div at bounding box center [196, 112] width 6 height 6
click at [0, 0] on input "checkbox" at bounding box center [0, 0] width 0 height 0
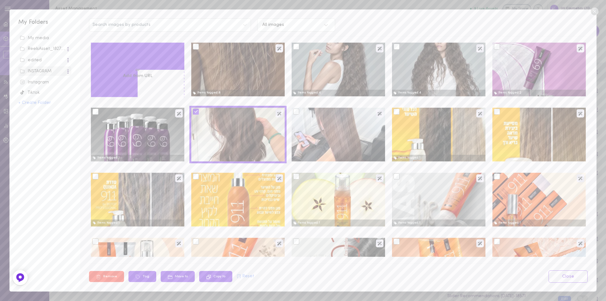
click at [296, 112] on div at bounding box center [296, 112] width 6 height 6
click at [0, 0] on input "checkbox" at bounding box center [0, 0] width 0 height 0
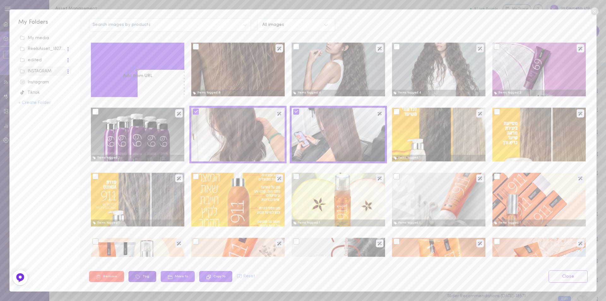
click at [147, 274] on button "Tag" at bounding box center [142, 276] width 28 height 11
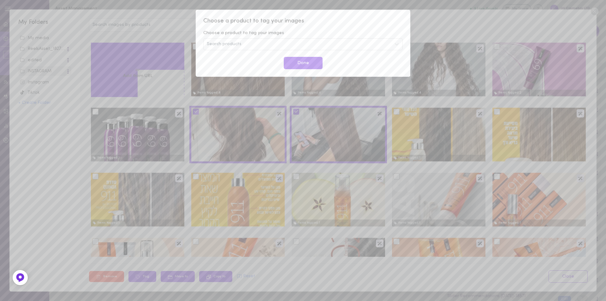
click at [255, 44] on div "Search products" at bounding box center [302, 44] width 199 height 12
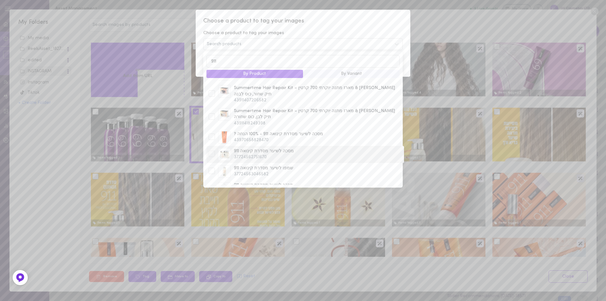
type input "911"
click at [213, 151] on div at bounding box center [212, 154] width 6 height 6
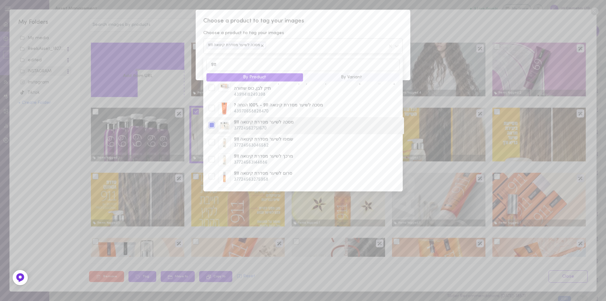
scroll to position [63, 0]
click at [214, 137] on div "שמפו לשיער מסדרת קינואה 911 37724563046582" at bounding box center [305, 143] width 196 height 13
click at [212, 156] on div at bounding box center [212, 159] width 6 height 6
click at [213, 110] on div at bounding box center [212, 113] width 6 height 6
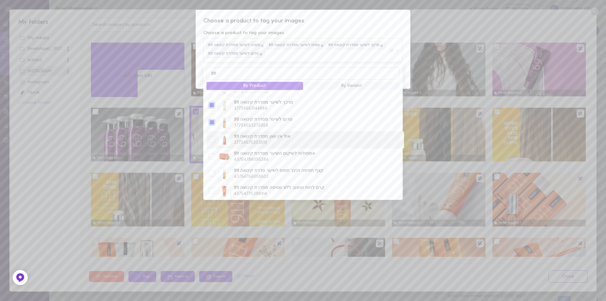
click at [212, 131] on div "אול אין וואן מסדרת קינואה 911 37724575203510" at bounding box center [305, 139] width 198 height 17
click at [210, 153] on div at bounding box center [212, 156] width 6 height 6
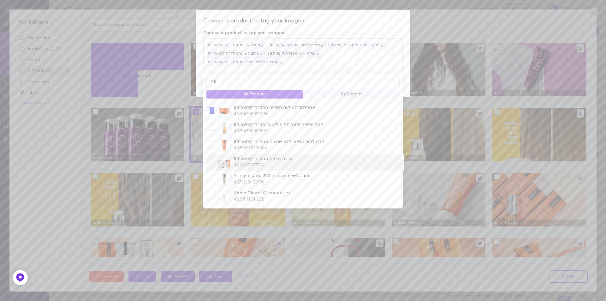
scroll to position [189, 0]
click at [211, 115] on div at bounding box center [212, 118] width 6 height 6
click at [211, 117] on div "קצף חפיפה ויניגר תפוח לשיער סדרת קינואה 911 43754766008502" at bounding box center [305, 119] width 198 height 17
click at [210, 115] on div at bounding box center [212, 118] width 6 height 6
click at [212, 133] on div at bounding box center [212, 136] width 6 height 6
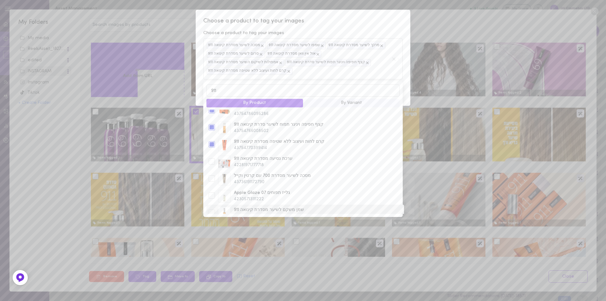
click at [210, 209] on div at bounding box center [212, 212] width 6 height 6
click at [349, 20] on span "Choose a product to tag your images" at bounding box center [302, 21] width 199 height 8
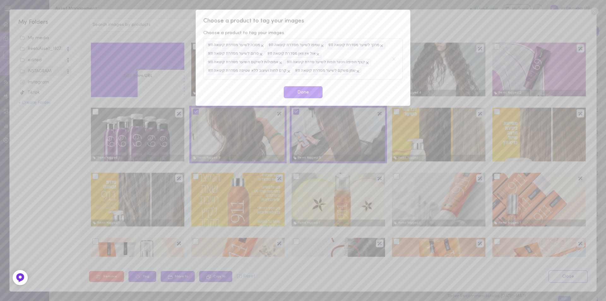
click at [311, 94] on button "Done" at bounding box center [303, 92] width 39 height 12
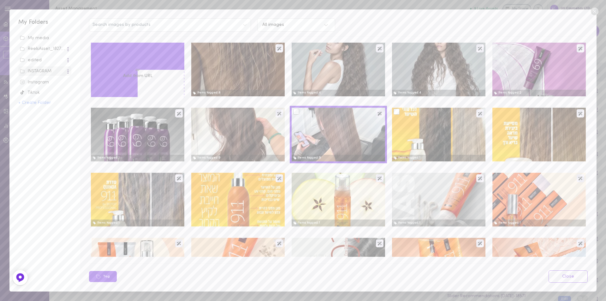
click at [393, 112] on div at bounding box center [396, 112] width 6 height 6
click at [0, 0] on input "checkbox" at bounding box center [0, 0] width 0 height 0
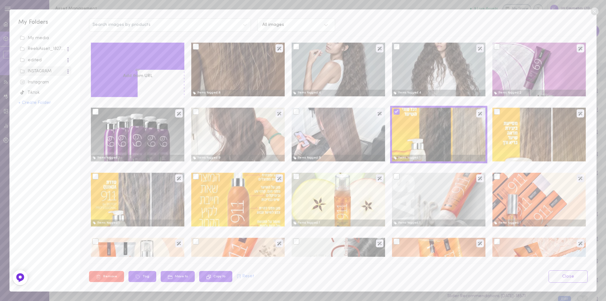
click at [394, 112] on icon at bounding box center [396, 111] width 4 height 4
click at [0, 0] on input "checkbox" at bounding box center [0, 0] width 0 height 0
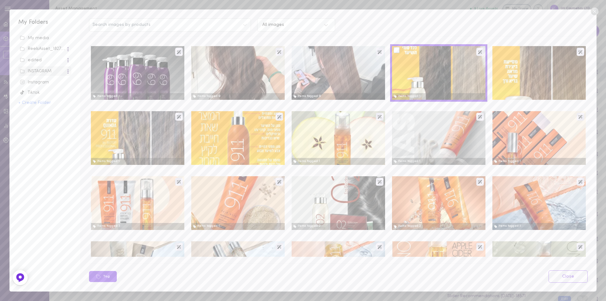
scroll to position [63, 0]
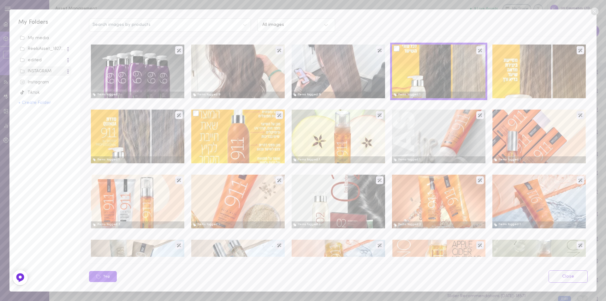
click at [194, 114] on div at bounding box center [196, 113] width 6 height 6
click at [0, 0] on input "checkbox" at bounding box center [0, 0] width 0 height 0
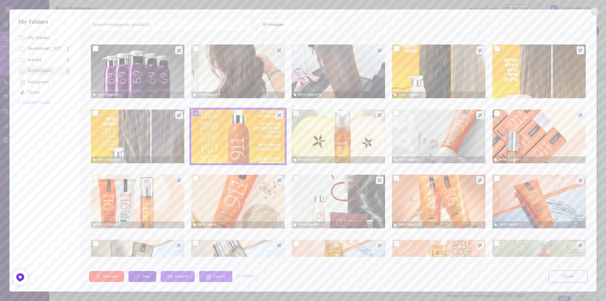
click at [138, 280] on button "Tag" at bounding box center [142, 276] width 28 height 11
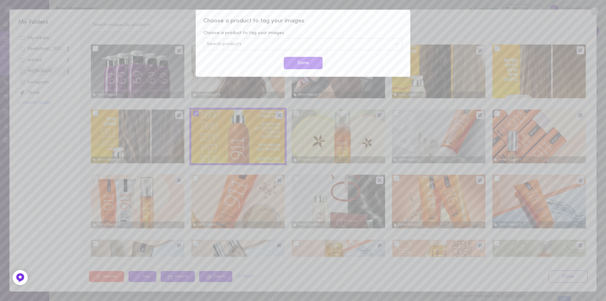
click at [221, 46] on span "Search products" at bounding box center [224, 44] width 35 height 4
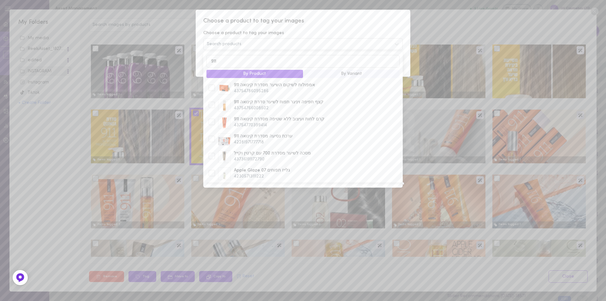
scroll to position [140, 0]
type input "911"
click at [213, 110] on div at bounding box center [212, 113] width 6 height 6
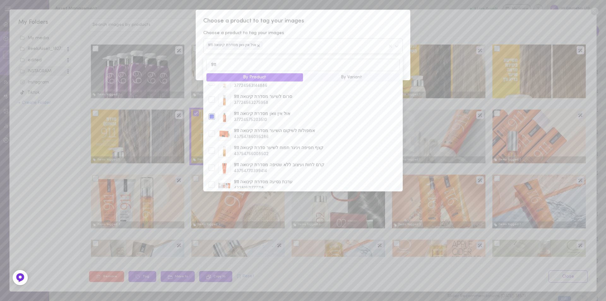
click at [322, 33] on div "Choose a product to tag your images" at bounding box center [302, 33] width 199 height 6
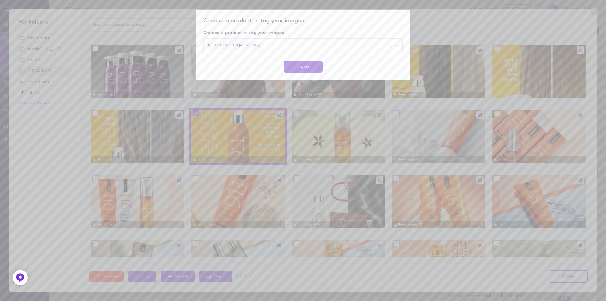
click at [307, 66] on button "Done" at bounding box center [303, 67] width 39 height 12
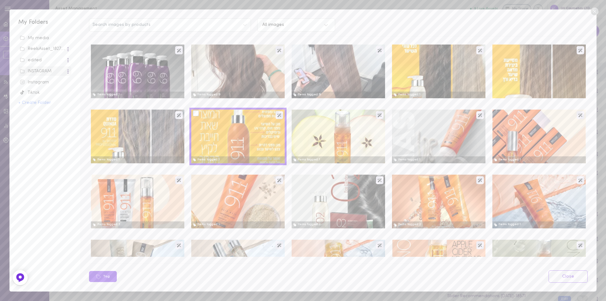
click at [439, 17] on div "Search images by products All images Upload media or Add from URL Items tagged:…" at bounding box center [338, 149] width 516 height 281
click at [580, 275] on link "Close" at bounding box center [567, 276] width 39 height 12
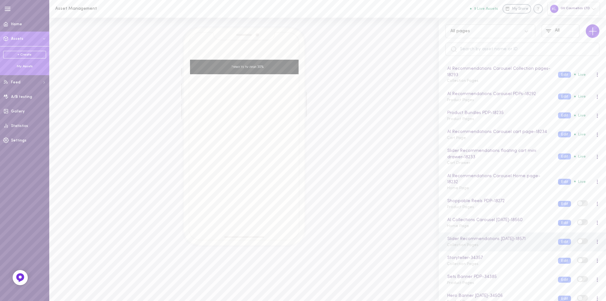
scroll to position [63, 0]
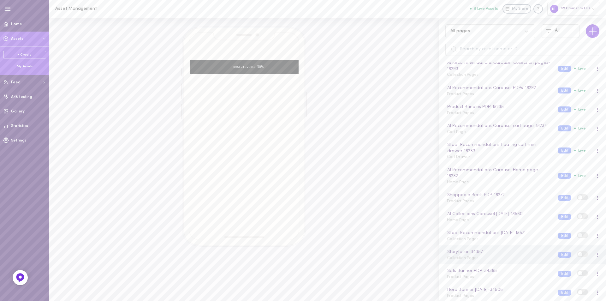
click at [477, 261] on div "Storyteller - 34357 Collection Pages" at bounding box center [497, 254] width 111 height 12
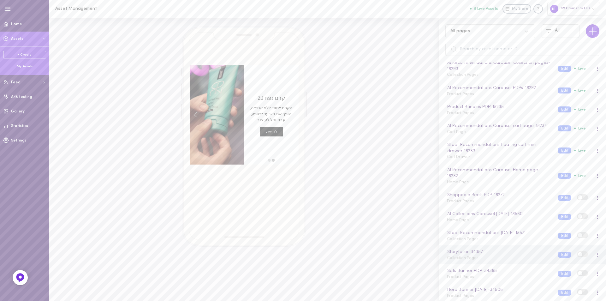
click at [597, 255] on span at bounding box center [597, 254] width 1 height 1
click at [559, 217] on div "Edit" at bounding box center [564, 218] width 56 height 15
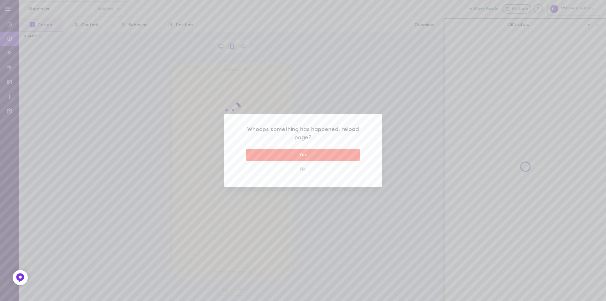
click at [319, 150] on button "Yes" at bounding box center [303, 155] width 114 height 12
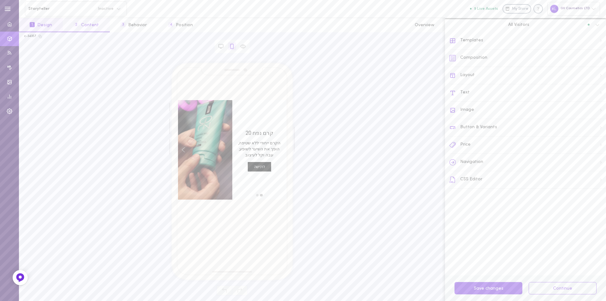
click at [90, 25] on button "2 Content" at bounding box center [86, 25] width 47 height 14
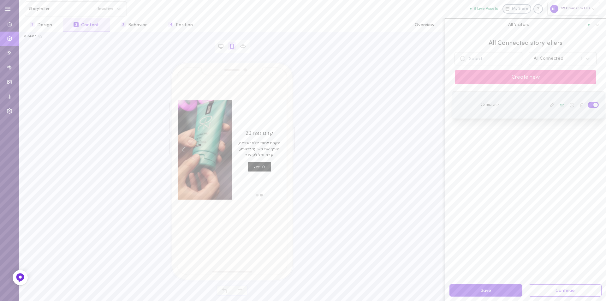
click at [549, 104] on icon at bounding box center [551, 104] width 5 height 5
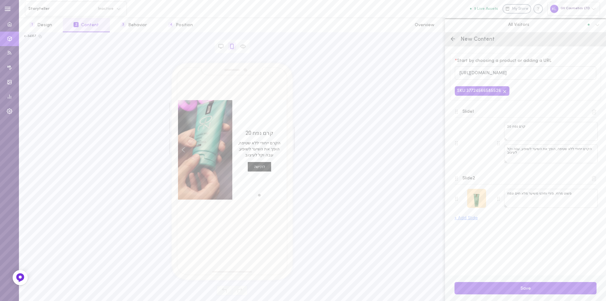
click at [476, 202] on div at bounding box center [476, 198] width 19 height 19
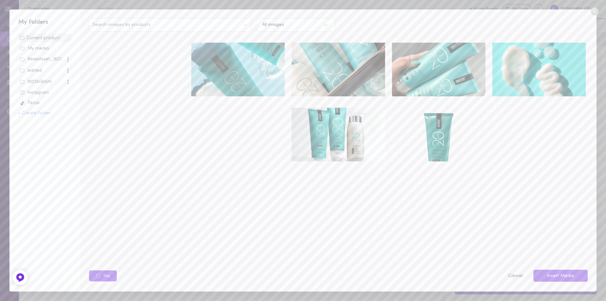
click at [500, 51] on img at bounding box center [538, 70] width 93 height 54
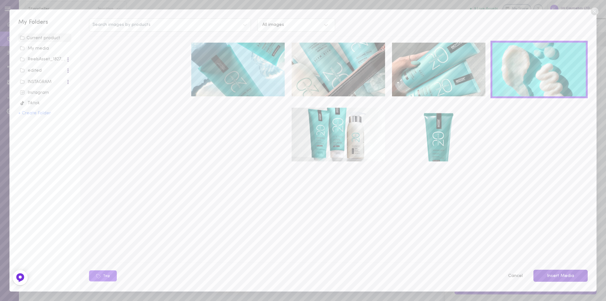
click at [557, 277] on button "Insert Media" at bounding box center [560, 275] width 54 height 12
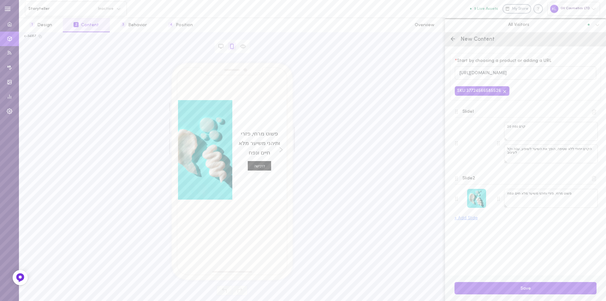
click at [467, 219] on button "+ Add Slide" at bounding box center [465, 218] width 23 height 4
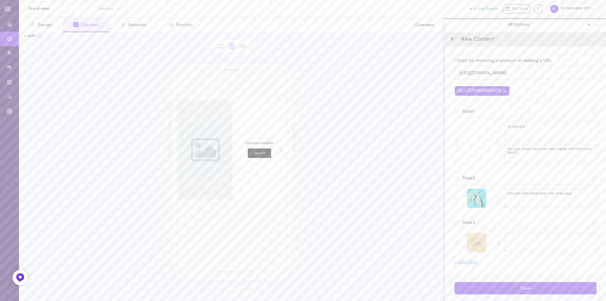
click at [479, 245] on div at bounding box center [476, 242] width 19 height 19
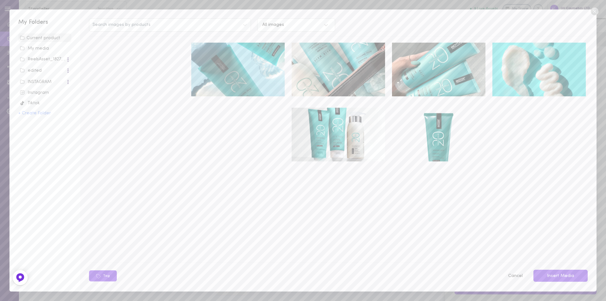
click at [244, 67] on img at bounding box center [237, 70] width 93 height 54
click at [558, 275] on button "Insert Media" at bounding box center [560, 275] width 54 height 12
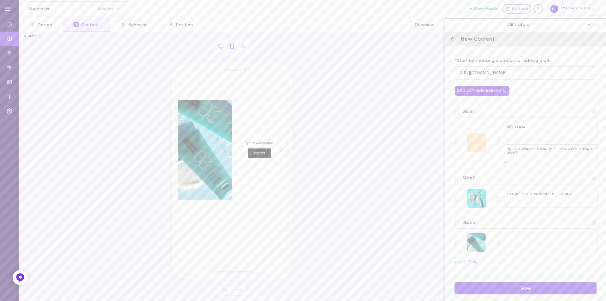
click at [474, 146] on div at bounding box center [476, 142] width 19 height 19
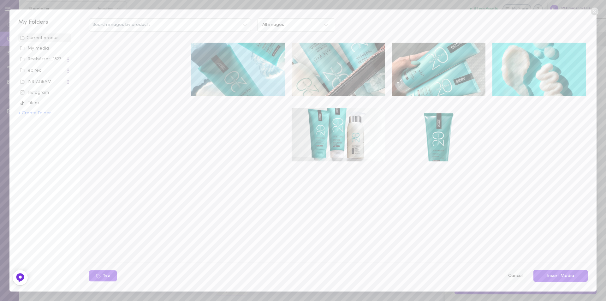
click at [516, 274] on button "Cancel" at bounding box center [515, 275] width 22 height 13
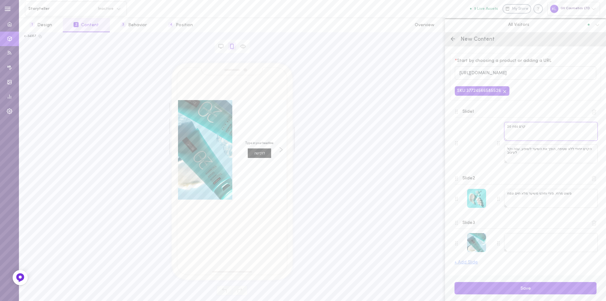
click at [520, 128] on textarea "קרם נפח 20" at bounding box center [551, 131] width 94 height 19
click at [511, 128] on textarea "קרם נפח 20" at bounding box center [551, 131] width 94 height 19
drag, startPoint x: 508, startPoint y: 128, endPoint x: 533, endPoint y: 127, distance: 24.9
click at [533, 127] on textarea "קרם נפח 20" at bounding box center [551, 131] width 94 height 19
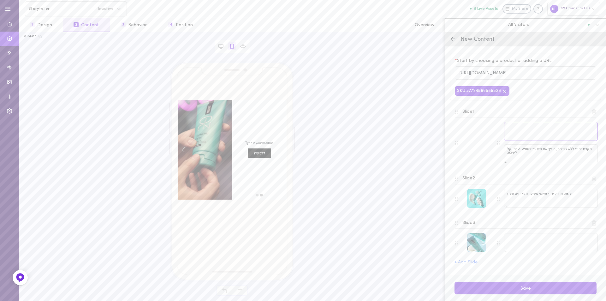
click at [512, 129] on textarea at bounding box center [551, 131] width 94 height 19
paste textarea "20 Volumizing Boost"
click at [507, 128] on textarea "20 Volumizing Boost" at bounding box center [551, 131] width 94 height 19
drag, startPoint x: 536, startPoint y: 128, endPoint x: 542, endPoint y: 127, distance: 6.7
click at [542, 127] on textarea "20 Volumizing Boost" at bounding box center [551, 131] width 94 height 19
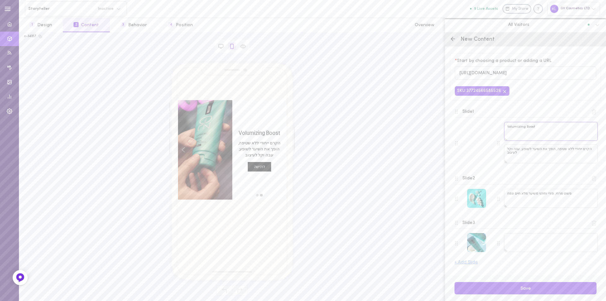
click at [534, 129] on textarea "Volumizing Boost" at bounding box center [551, 131] width 94 height 19
click at [506, 130] on textarea "Volumizing Boost" at bounding box center [551, 131] width 94 height 19
click at [539, 131] on textarea "Volumizing Boost" at bounding box center [551, 131] width 94 height 19
click at [536, 128] on textarea "20 Volumizing Boost" at bounding box center [551, 131] width 94 height 19
click at [538, 128] on textarea "20 Volumizing Boost" at bounding box center [551, 131] width 94 height 19
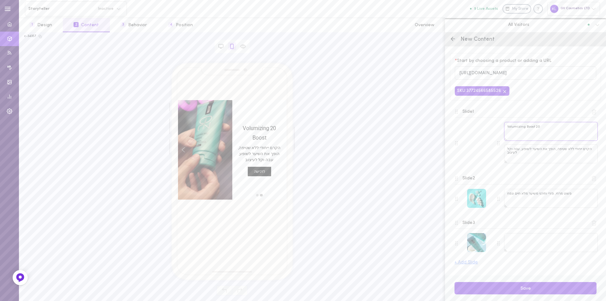
click at [538, 128] on textarea "20 Volumizing Boost" at bounding box center [551, 131] width 94 height 19
click at [539, 133] on textarea "20 Volumizing Boost" at bounding box center [551, 131] width 94 height 19
click at [509, 135] on textarea "20 Volumizing Boost" at bounding box center [551, 131] width 94 height 19
click at [523, 130] on textarea "20 Volumizing Boost" at bounding box center [551, 131] width 94 height 19
click at [507, 130] on textarea "20 Volumizing Boost" at bounding box center [551, 131] width 94 height 19
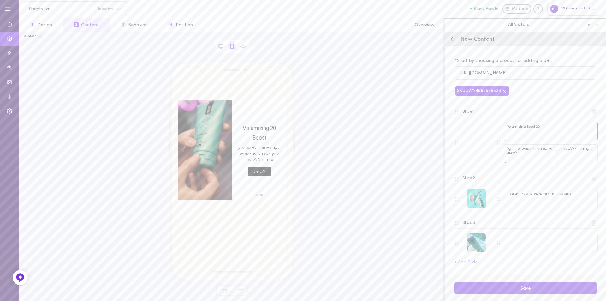
paste textarea "קרם מעבה ומעניק נפח לשיער"
click at [540, 129] on textarea "20 Volumizing Boost קרם מעבה ומעניק נפח לשיער" at bounding box center [551, 131] width 94 height 19
drag, startPoint x: 504, startPoint y: 128, endPoint x: 507, endPoint y: 128, distance: 3.2
click at [505, 128] on textarea "20 Volumizing Boost קרם מעבה ומעניק נפח לשיער" at bounding box center [551, 131] width 94 height 19
click at [559, 133] on textarea "20 Volumizing Boost - קרם מעבה ומעניק נפח לשיער" at bounding box center [551, 131] width 94 height 19
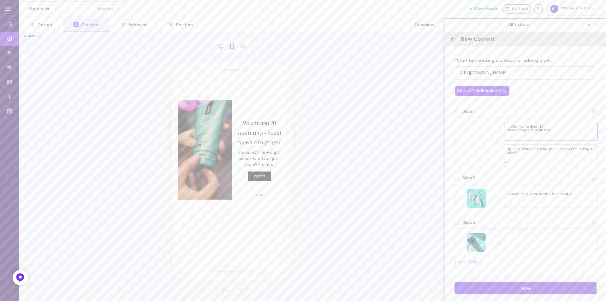
type textarea "20 Volumizing Boost - קרם מעבה ומעניק נפח לשיער"
click at [524, 155] on textarea "הקרם ייחודי ללא שטיפה, הופך את השיער לשופע, עבה וקל לעיצוב" at bounding box center [551, 153] width 94 height 19
drag, startPoint x: 508, startPoint y: 150, endPoint x: 576, endPoint y: 156, distance: 68.5
click at [576, 156] on textarea "הקרם ייחודי ללא שטיפה, הופך את השיער לשופע, עבה וקל לעיצוב" at bounding box center [551, 153] width 94 height 19
click at [570, 159] on textarea "הקרם ייחודי ללא שטיפה, הופך את השיער לשופע, עבה וקל לעיצוב" at bounding box center [551, 153] width 94 height 19
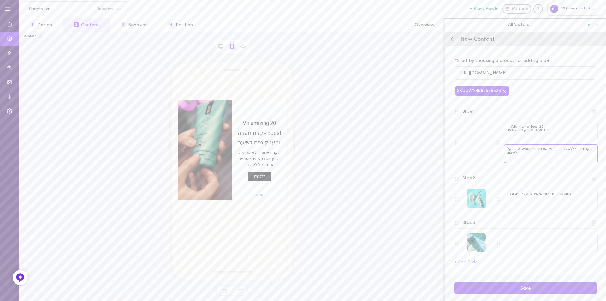
drag, startPoint x: 586, startPoint y: 151, endPoint x: 506, endPoint y: 158, distance: 80.4
click at [506, 158] on textarea "הקרם ייחודי ללא שטיפה, הופך את השיער לשופע, עבה וקל לעיצוב" at bounding box center [551, 153] width 94 height 19
paste textarea "קרם עיצוב עשיר ומזין, המעניק לשיער נפח וגוף ללא תחושת כובד"
type textarea "קרם עיצוב עשיר ומזין, המעניק לשיער נפח וגוף ללא תחושת כובד"
drag, startPoint x: 530, startPoint y: 199, endPoint x: 536, endPoint y: 196, distance: 6.5
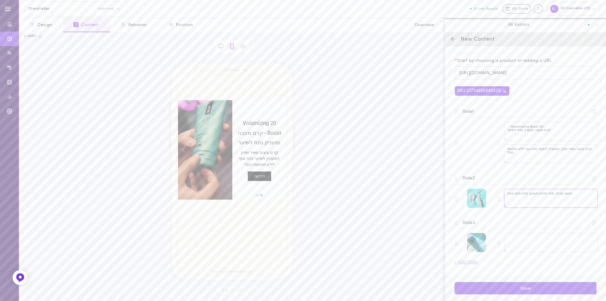
click at [530, 199] on textarea "פשוט מרחי, פזרי ותיהני משיער מלא חיים ונפח" at bounding box center [551, 198] width 94 height 19
click at [517, 194] on textarea "פשוט מרחי, פזרי ותיהני משיער מלא חיים ונפח" at bounding box center [551, 198] width 94 height 19
drag, startPoint x: 507, startPoint y: 194, endPoint x: 575, endPoint y: 192, distance: 67.9
click at [574, 192] on textarea "פשוט מרחי, פזרי ותיהני משיער מלא חיים ונפח" at bounding box center [551, 198] width 94 height 19
paste textarea "פורמולה הייחודית מכילה רכיבים בוטניים מעוררי חיות, המחליקים את השיער"
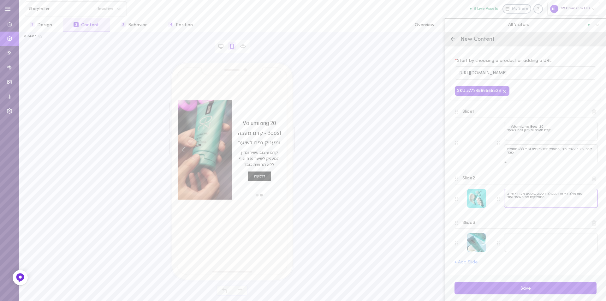
type textarea "הפורמולה הייחודית מכילה רכיבים בוטניים מעוררי חיות, המחליקים את השיער ועוד"
click at [532, 243] on textarea at bounding box center [551, 242] width 94 height 19
click at [544, 199] on textarea "הפורמולה הייחודית מכילה רכיבים בוטניים מעוררי חיות, המחליקים את השיער ועוד" at bounding box center [551, 198] width 94 height 19
click at [258, 196] on div "move to slide 2" at bounding box center [257, 195] width 4 height 4
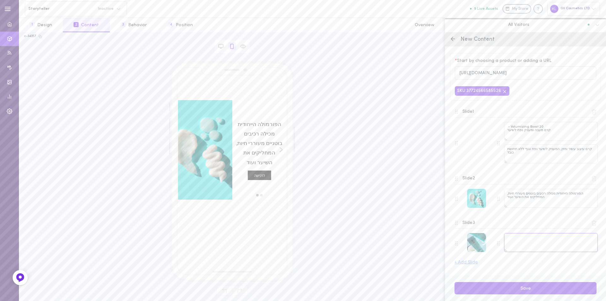
click at [529, 239] on textarea at bounding box center [551, 242] width 94 height 19
paste textarea "תוצאה של שיער מלא, חיוני ומעוצב."
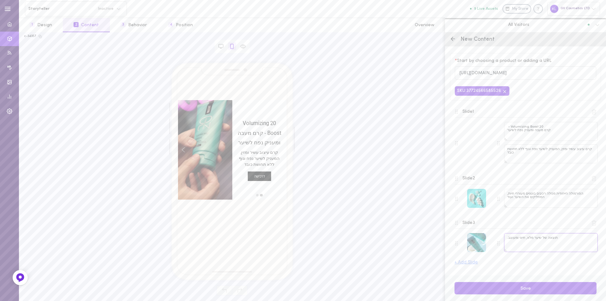
type textarea "תוצאה של שיער מלא, חיוני ומעוצב."
click at [508, 263] on div "Slide 1 20 Volumizing Boost - קרם מעבה ומעניק נפח לשיער קרם עיצוב עשיר ומזין, ה…" at bounding box center [525, 184] width 142 height 162
click at [257, 195] on div "move to slide 2" at bounding box center [257, 195] width 4 height 4
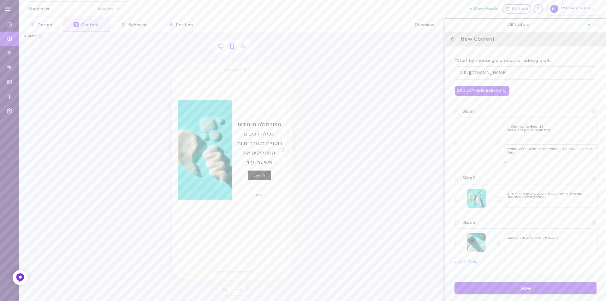
click at [284, 149] on icon "חץ ימינה" at bounding box center [283, 149] width 3 height 5
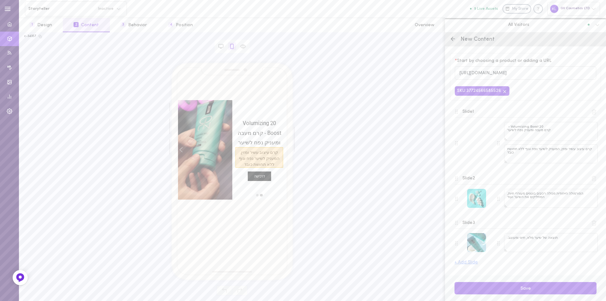
click at [282, 149] on span "קרם עיצוב עשיר ומזין, המעניק לשיער נפח וגוף ללא תחושת כובד" at bounding box center [259, 157] width 48 height 21
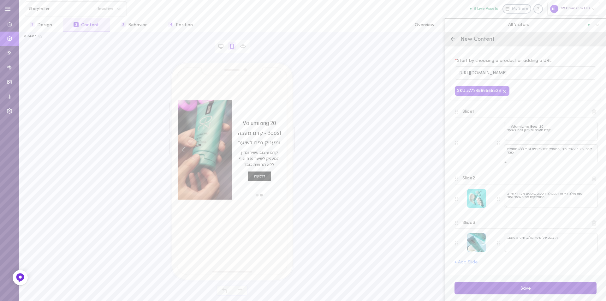
click at [536, 290] on button "Save" at bounding box center [525, 288] width 142 height 12
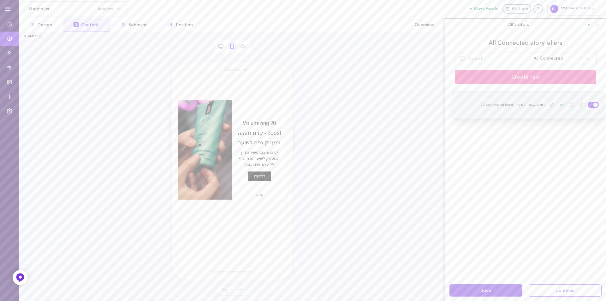
click at [550, 106] on icon at bounding box center [552, 105] width 4 height 4
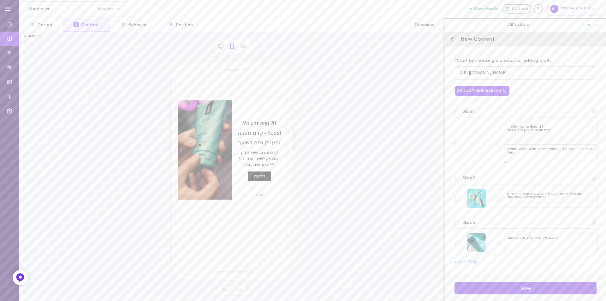
click at [256, 195] on div "move to slide 2" at bounding box center [257, 195] width 4 height 4
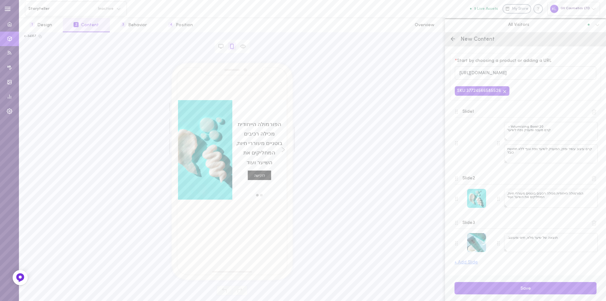
click at [283, 151] on icon "חץ ימינה" at bounding box center [283, 149] width 3 height 5
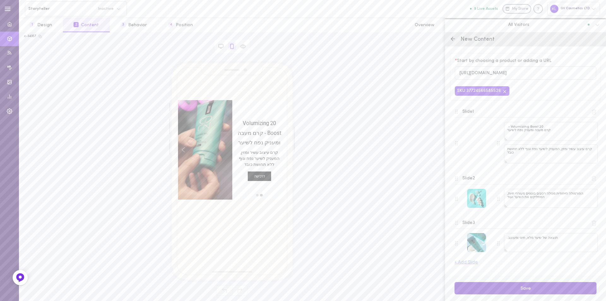
click at [522, 289] on button "Save" at bounding box center [525, 288] width 142 height 12
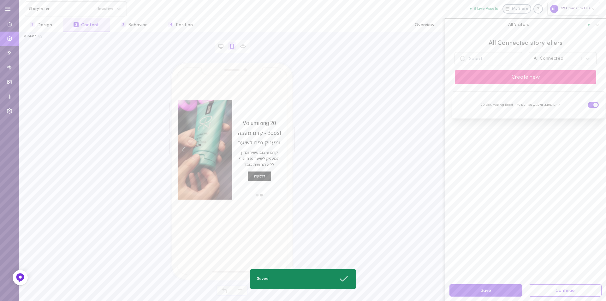
click at [545, 77] on button "Create new" at bounding box center [525, 77] width 141 height 14
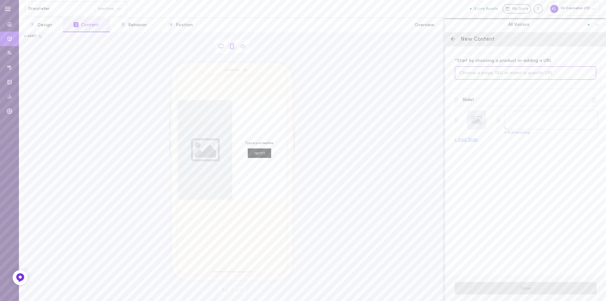
click at [473, 74] on input at bounding box center [525, 73] width 141 height 14
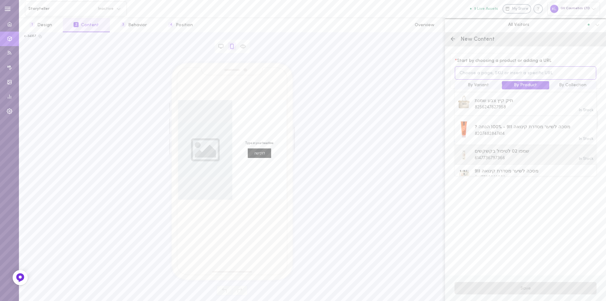
scroll to position [221, 0]
click at [500, 147] on span "6147736928438" at bounding box center [490, 149] width 31 height 5
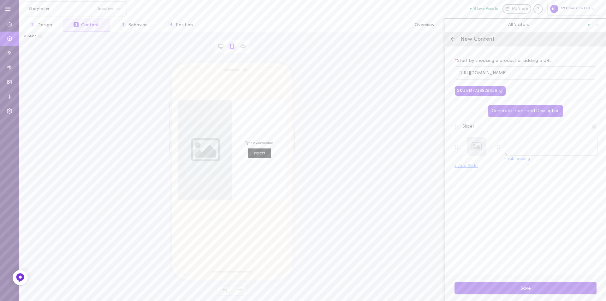
type textarea "שמפו לשיער מסדרת קינואה 911"
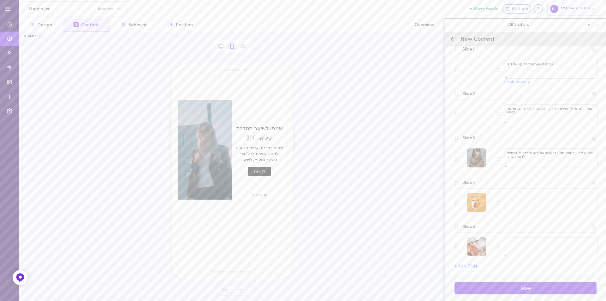
scroll to position [0, 0]
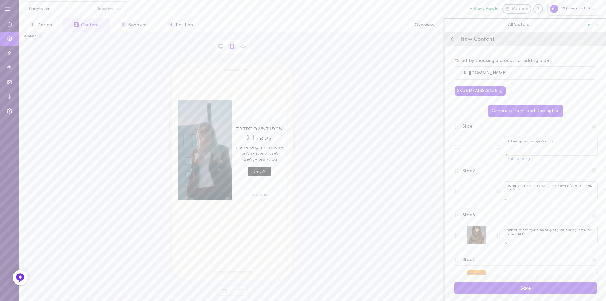
click at [261, 195] on div "move to slide 2" at bounding box center [261, 195] width 4 height 4
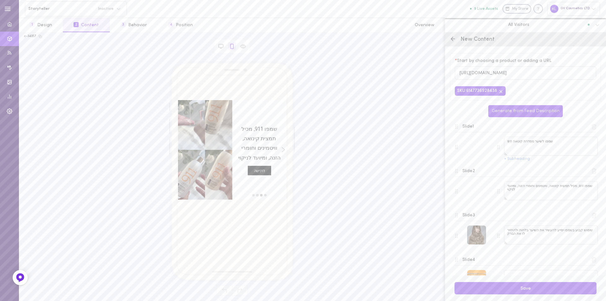
click at [257, 195] on div "move to slide 3" at bounding box center [257, 195] width 4 height 4
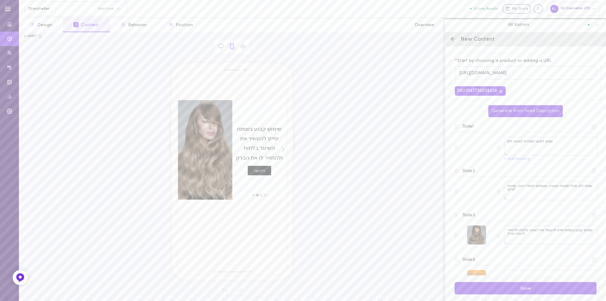
click at [253, 195] on div "move to slide 4" at bounding box center [253, 195] width 4 height 4
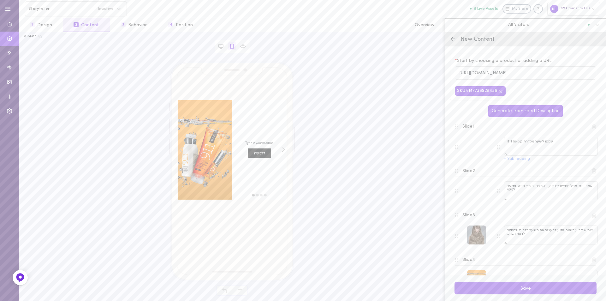
click at [266, 195] on div "move to slide 1" at bounding box center [265, 195] width 4 height 4
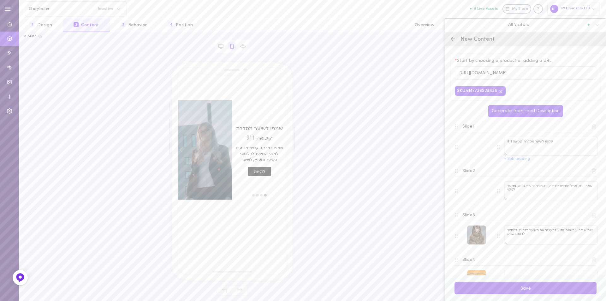
click at [252, 195] on div "move to slide 4" at bounding box center [253, 195] width 4 height 4
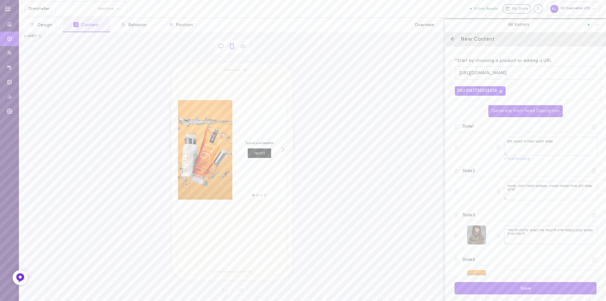
click at [266, 195] on div "move to slide 1" at bounding box center [265, 195] width 4 height 4
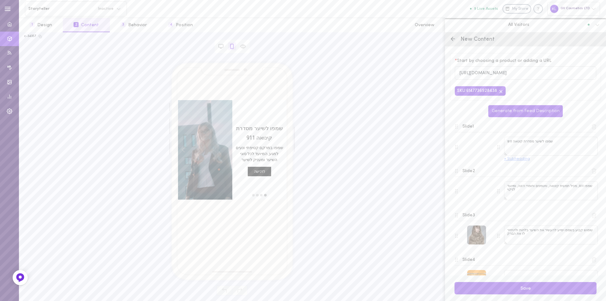
click at [508, 160] on button "+ Subheading" at bounding box center [517, 159] width 26 height 4
drag, startPoint x: 508, startPoint y: 170, endPoint x: 504, endPoint y: 173, distance: 4.7
click at [508, 170] on textarea "שמפו במרקם קטיפתי ונעים למגע, המיועד לכל סוגי השיער ומעניק לשיער" at bounding box center [551, 168] width 94 height 19
paste textarea "לחות והזנה מאוזנת"
click at [516, 170] on textarea "שמפו במרקם קטיפתי ונעים למגע, המיועד לכל סוגי השיער ומעניק לשיער לחות והזנה מאו…" at bounding box center [551, 168] width 94 height 19
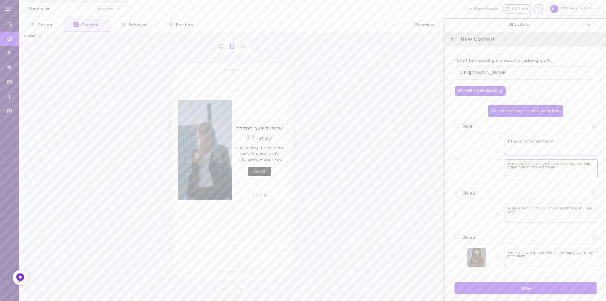
click at [516, 170] on textarea "שמפו במרקם קטיפתי ונעים למגע, המיועד לכל סוגי השיער ומעניק לשיער לחות והזנה מאו…" at bounding box center [551, 168] width 94 height 19
type textarea "שמפו במרקם קטיפתי ונעים למגע, המיועד לכל סוגי השיער ומעניק לשיער לחות והזנה"
click at [536, 215] on textarea "שמפו 911, מכיל תמצית קינואה, וויטמינים וחומרי הזנה, ומיועד לניקוי" at bounding box center [551, 213] width 94 height 19
click at [517, 218] on textarea "שמפו 911, מכיל תמצית קינואה, וויטמינים וחומרי הזנה, ומיועד לניקוי" at bounding box center [551, 213] width 94 height 19
click at [525, 215] on textarea "שמפו 911, מכיל תמצית קינואה, וויטמינים וחומרי הזנה, ומיועד לניקוי" at bounding box center [551, 213] width 94 height 19
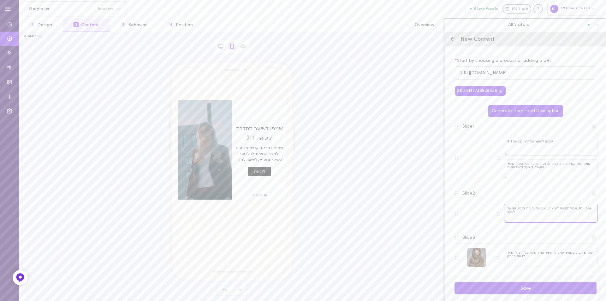
drag, startPoint x: 507, startPoint y: 209, endPoint x: 510, endPoint y: 217, distance: 8.5
click at [510, 217] on textarea "שמפו 911, מכיל תמצית קינואה, וויטמינים וחומרי הזנה, ומיועד לניקוי" at bounding box center [551, 213] width 94 height 19
click at [521, 219] on textarea "שמפו 911, מכיל תמצית קינואה, וויטמינים וחומרי הזנה, ומיועד לניקוי" at bounding box center [551, 213] width 94 height 19
click at [514, 214] on textarea "שמפו 911, מכיל תמצית קינואה, וויטמינים וחומרי הזנה, ומיועד לניקוי" at bounding box center [551, 213] width 94 height 19
click at [507, 214] on textarea "שמפו 911, מכיל תמצית קינואה, וויטמינים וחומרי הזנה, ומיועד לניקוי" at bounding box center [551, 213] width 94 height 19
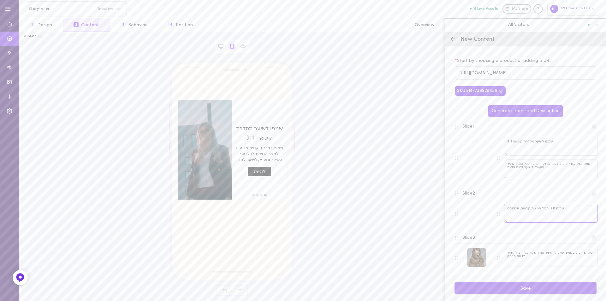
type textarea "שמפו 911, מכיל תמצית קינואה, וויטמינים"
click at [506, 210] on textarea "שמפו 911, מכיל תמצית קינואה, וויטמינים" at bounding box center [551, 213] width 94 height 19
click at [507, 210] on textarea "שמפו 911, מכיל תמצית קינואה, וויטמינים" at bounding box center [551, 213] width 94 height 19
click at [560, 210] on textarea "שמפו 911, מכיל תמצית קינואה, וויטמינים" at bounding box center [551, 213] width 94 height 19
click at [563, 210] on textarea at bounding box center [551, 213] width 94 height 19
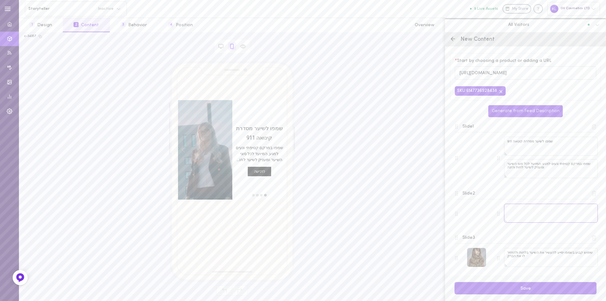
paste textarea "מכיל תמצית קינואה, וויטמינים וחומרי הזנה, ומיועד לניקוי עדין של השיער והקרקפת"
click at [516, 211] on textarea "מכיל תמצית קינואה, וויטמינים וחומרי הזנה, ומיועד לניקוי עדין של השיער והקרקפת" at bounding box center [551, 213] width 94 height 19
click at [516, 214] on textarea "מכיל תמצית קינואה, וויטמינים וחומרי הזנה, ומיועד לניקוי עדין של השיער והקרקפת" at bounding box center [551, 213] width 94 height 19
paste textarea "כיל תמצית קינואה, וויטמינים וחומרי הזנה, ומיועד לניקוי עדין של השיער והקרקפת"
click at [262, 195] on div "move to slide 2" at bounding box center [261, 195] width 4 height 4
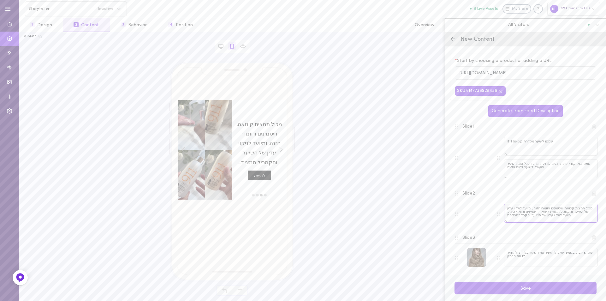
drag, startPoint x: 530, startPoint y: 214, endPoint x: 500, endPoint y: 222, distance: 31.2
click at [500, 222] on div "מכיל תמצית קינואה, וויטמינים וחומרי הזנה, ומיועד לניקוי עדין של השיער והקמכיל ת…" at bounding box center [547, 214] width 101 height 20
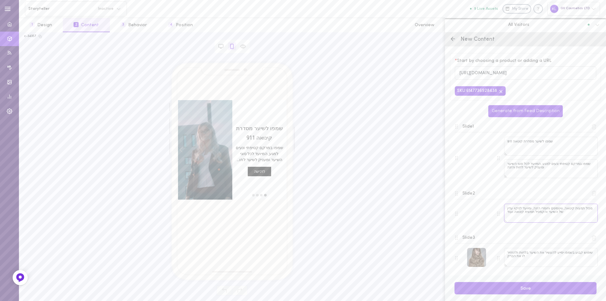
type textarea "מכיל תמצית קינואה, וויטמינים וחומרי הזנה, ומיועד לניקוי עדין של השיער והקמכיל ת…"
click at [260, 194] on div "move to slide 2" at bounding box center [261, 195] width 4 height 4
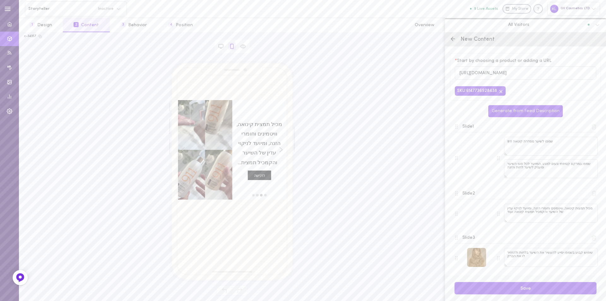
click at [475, 257] on div at bounding box center [476, 257] width 19 height 19
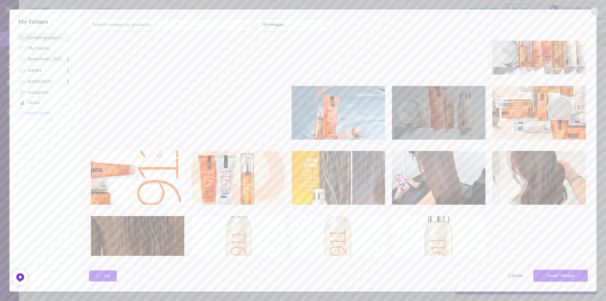
scroll to position [95, 0]
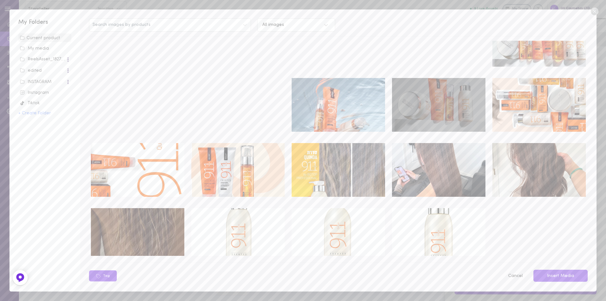
click at [329, 161] on img at bounding box center [338, 170] width 93 height 54
click at [563, 276] on button "Insert Media" at bounding box center [560, 275] width 54 height 12
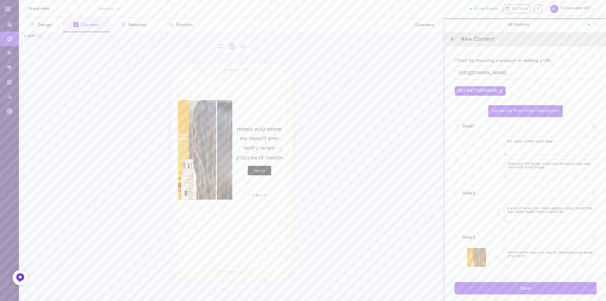
click at [470, 261] on div at bounding box center [476, 257] width 19 height 19
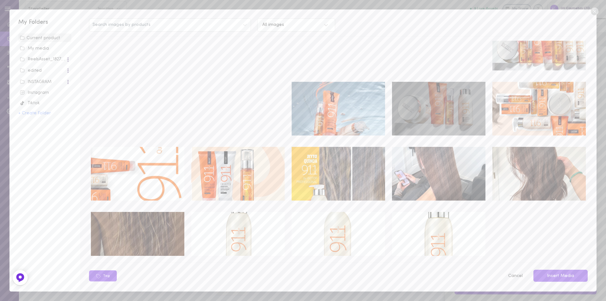
scroll to position [110, 0]
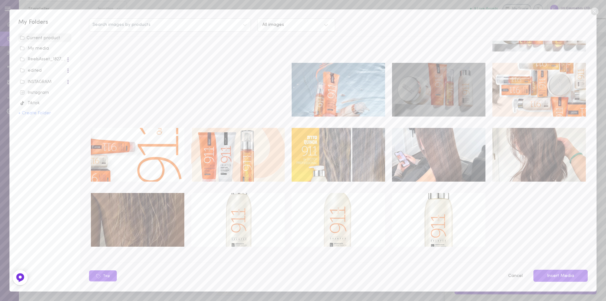
click at [540, 149] on img at bounding box center [538, 155] width 93 height 54
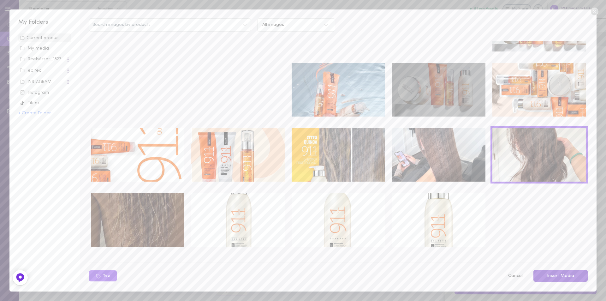
click at [567, 277] on button "Insert Media" at bounding box center [560, 275] width 54 height 12
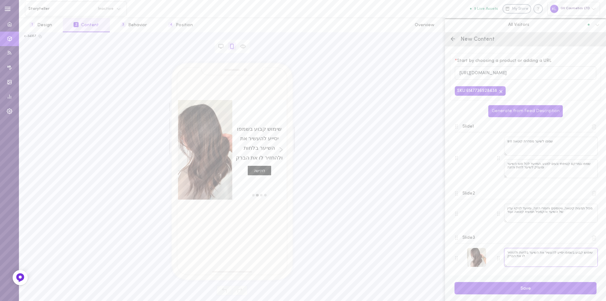
drag, startPoint x: 535, startPoint y: 260, endPoint x: 526, endPoint y: 257, distance: 9.0
click at [535, 260] on textarea "שימוש קבוע בשמפו יסייע להעשיר את השיער בלחות ולהחזיר לו את הברק" at bounding box center [551, 257] width 94 height 19
drag, startPoint x: 507, startPoint y: 253, endPoint x: 515, endPoint y: 261, distance: 10.7
click at [515, 261] on textarea "שימוש קבוע בשמפו יסייע להעשיר את השיער בלחות ולהחזיר לו את הברק" at bounding box center [551, 257] width 94 height 19
click at [538, 265] on textarea "שימוש קבוע בשמפו יסייע להעשיר את השיער בלחות ולהחזיר לו את הברק" at bounding box center [551, 257] width 94 height 19
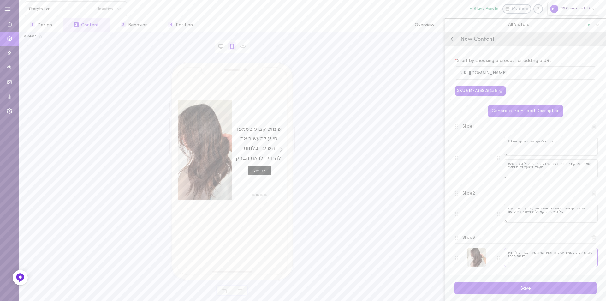
click at [506, 259] on textarea "שימוש קבוע בשמפו יסייע להעשיר את השיער בלחות ולהחזיר לו את הברק" at bounding box center [551, 257] width 94 height 19
paste textarea "והחיוניות"
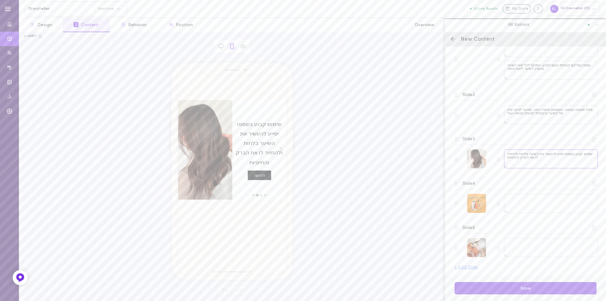
scroll to position [99, 0]
type textarea "שימוש קבוע בשמפו יסייע להעשיר את השיער בלחות ולהחזיר לו את הברק והחיוניות"
click at [513, 200] on textarea at bounding box center [551, 202] width 94 height 19
drag, startPoint x: 540, startPoint y: 200, endPoint x: 546, endPoint y: 199, distance: 6.7
click at [540, 200] on textarea at bounding box center [551, 202] width 94 height 19
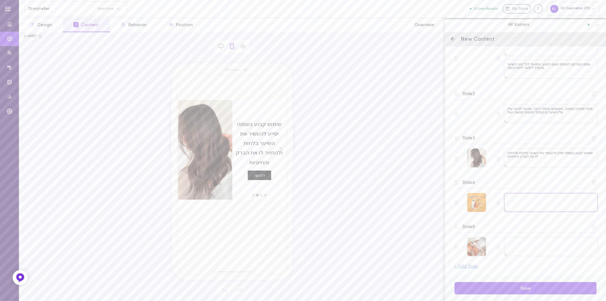
paste textarea "מכילה חלבונים וחומצות אמינו מזינות המחזקות את הקוטיקולה שבשערה ומסייעות במניעה …"
click at [253, 195] on div "move to slide 4" at bounding box center [253, 195] width 4 height 4
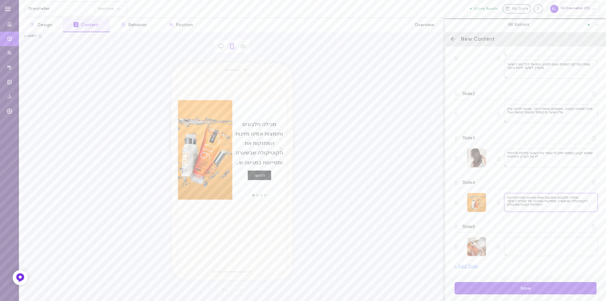
click at [575, 197] on textarea "מכילה חלבונים וחומצות אמינו מזינות המחזקות את הקוטיקולה שבשערה ומסייעות במניעה …" at bounding box center [551, 202] width 94 height 19
paste textarea "תמצית קינואה"
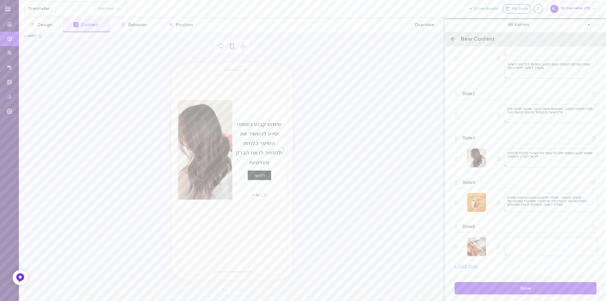
click at [252, 196] on div "move to slide 4" at bounding box center [253, 195] width 4 height 4
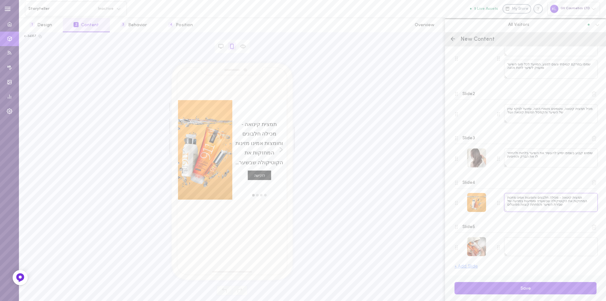
drag, startPoint x: 548, startPoint y: 200, endPoint x: 525, endPoint y: 209, distance: 24.3
click at [525, 209] on textarea "תמצית קינואה - מכילה חלבונים וחומצות אמינו מזינות המחזקות את הקוטיקולה שבשערה ו…" at bounding box center [551, 202] width 94 height 19
click at [530, 209] on textarea "תמצית קינואה - מכילה חלבונים וחומצות אמינו מזינות המחזקות את הקוטיקולה שבשערה ו…" at bounding box center [551, 202] width 94 height 19
drag, startPoint x: 536, startPoint y: 201, endPoint x: 505, endPoint y: 207, distance: 31.4
click at [505, 207] on textarea "תמצית קינואה - מכילה חלבונים וחומצות אמינו מזינות המחזקות את הקוטיקולה שבשערה ו…" at bounding box center [551, 202] width 94 height 19
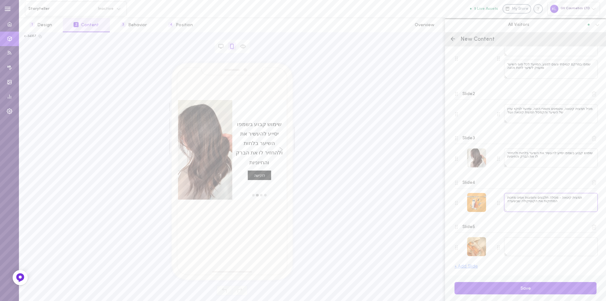
type textarea "תמצית קינואה - מכילה חלבונים וחומצות אמינו מזינות המחזקות את הקוטיקולה שבשערה"
click at [477, 247] on div at bounding box center [476, 246] width 19 height 19
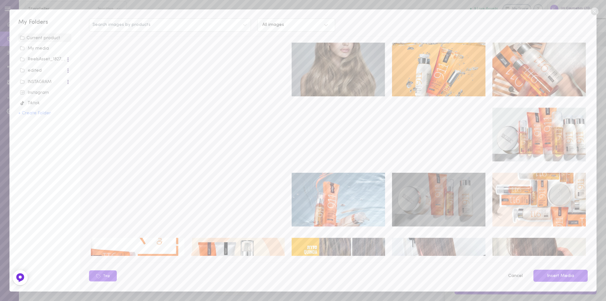
click at [593, 13] on icon at bounding box center [594, 12] width 8 height 8
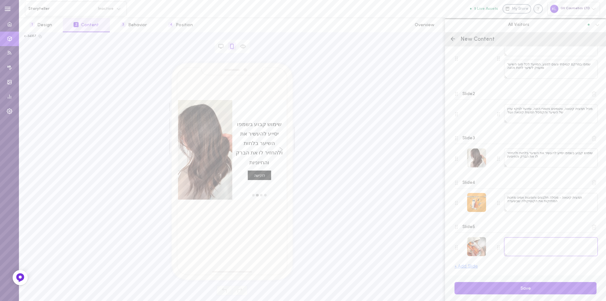
click at [540, 247] on textarea at bounding box center [551, 246] width 94 height 19
click at [529, 245] on textarea at bounding box center [551, 246] width 94 height 19
paste textarea "שמן זרעי חמניות - עשיר בלחות, מסייע בהשבת הברק ובהגנה מפני קרני UV"
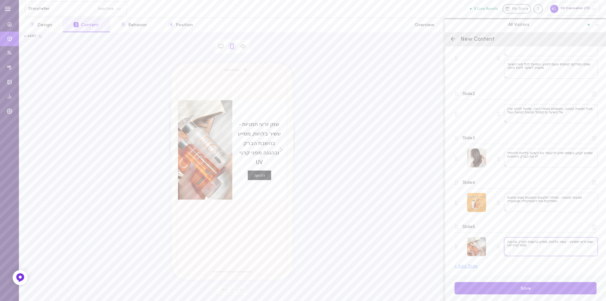
type textarea "שמן זרעי חמניות - עשיר בלחות, מסייע בהשבת הברק ובהגנה מפני קרני UV"
click at [465, 268] on button "+ Add Slide" at bounding box center [465, 266] width 23 height 4
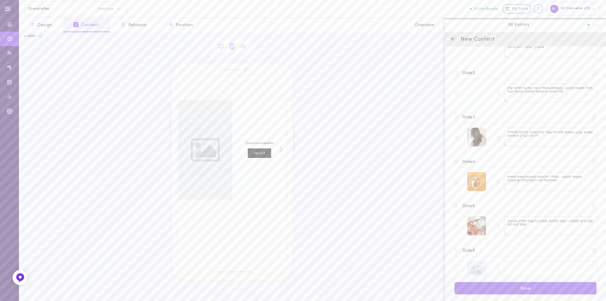
scroll to position [144, 0]
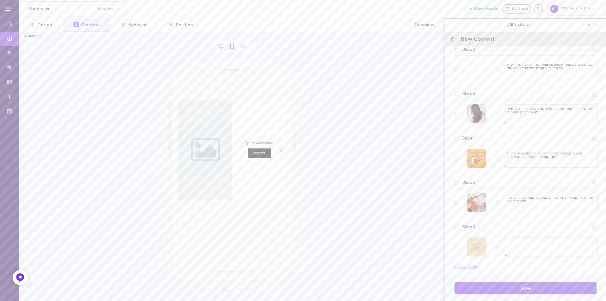
click at [478, 248] on div at bounding box center [476, 246] width 19 height 19
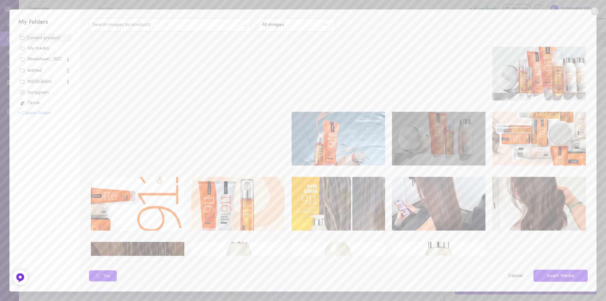
scroll to position [63, 0]
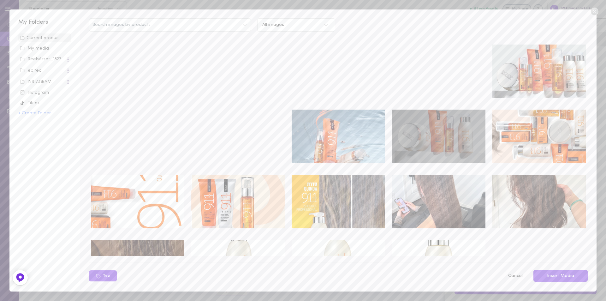
click at [326, 124] on img at bounding box center [338, 136] width 93 height 54
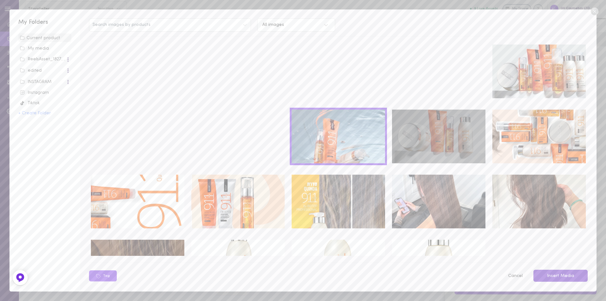
click at [567, 274] on button "Insert Media" at bounding box center [560, 275] width 54 height 12
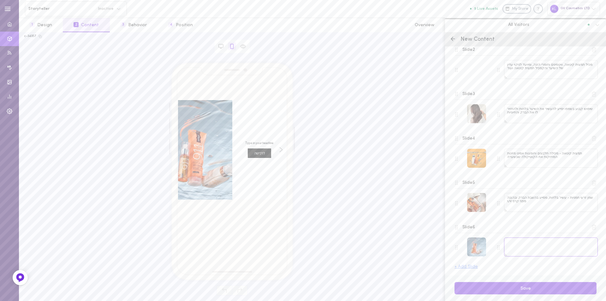
drag, startPoint x: 511, startPoint y: 248, endPoint x: 514, endPoint y: 247, distance: 3.8
click at [511, 248] on textarea at bounding box center [551, 246] width 94 height 19
paste textarea "שמן מקדמיה – למראה שיער חלק ורך למגע"
type textarea "שמן מקדמיה – למראה שיער חלק ורך למגע"
click at [536, 288] on button "Save" at bounding box center [525, 288] width 142 height 12
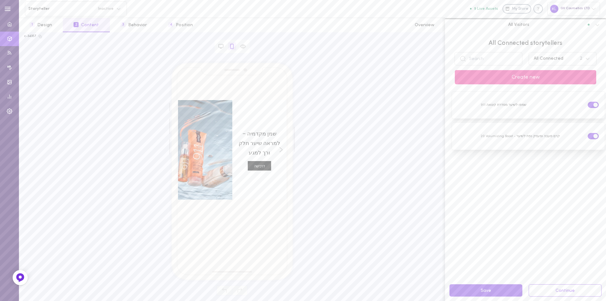
click at [529, 77] on button "Create new" at bounding box center [525, 77] width 141 height 14
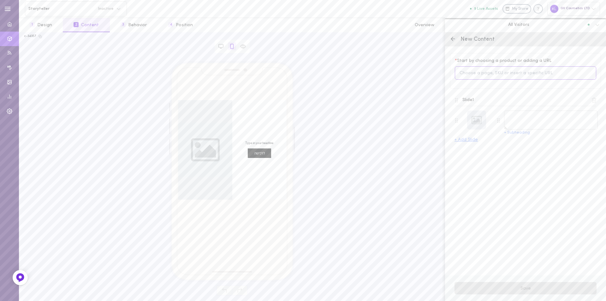
click at [482, 74] on input at bounding box center [525, 73] width 141 height 14
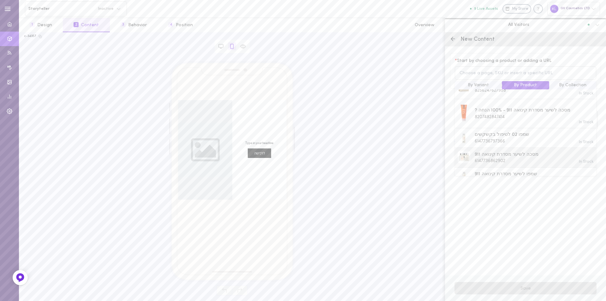
click at [502, 158] on span "6147736862902" at bounding box center [490, 160] width 31 height 5
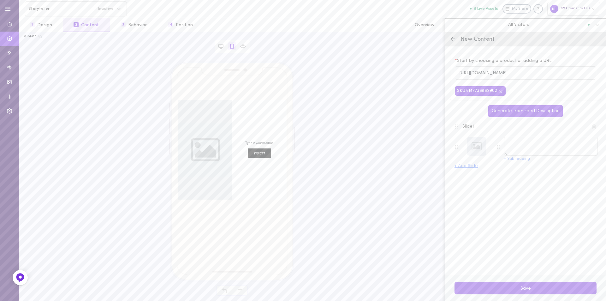
type textarea "מסכה לשיער מסדרת קינואה 911"
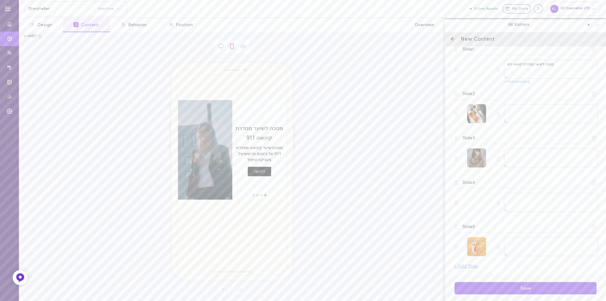
scroll to position [0, 0]
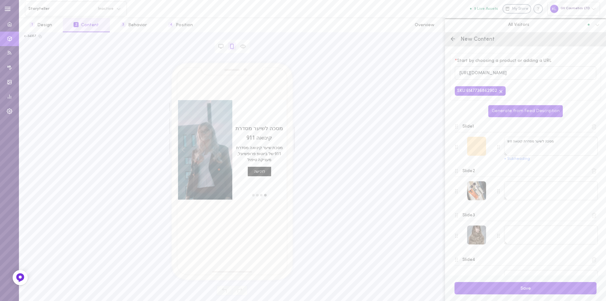
click at [476, 146] on div at bounding box center [476, 146] width 19 height 19
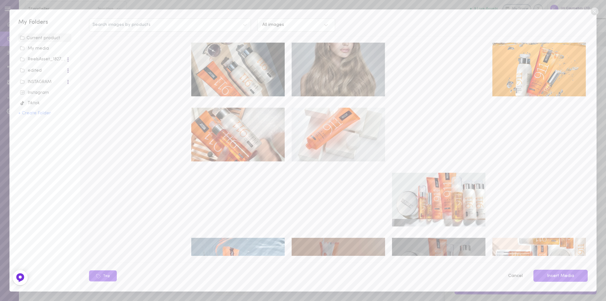
click at [130, 123] on video at bounding box center [137, 135] width 93 height 54
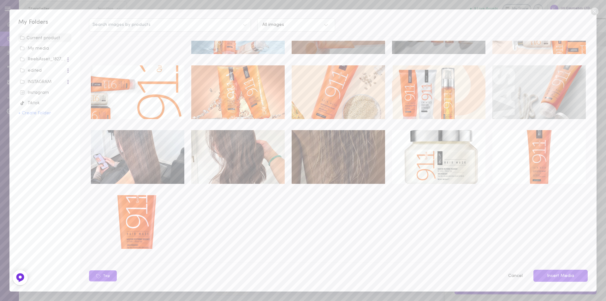
scroll to position [240, 0]
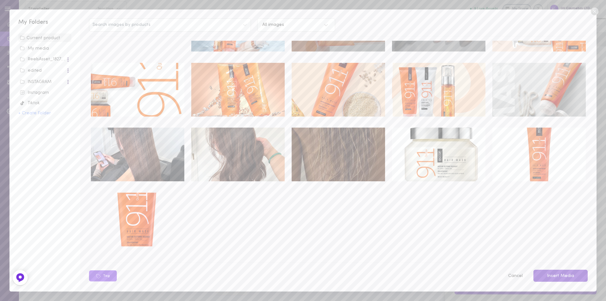
click at [571, 274] on button "Insert Media" at bounding box center [560, 275] width 54 height 12
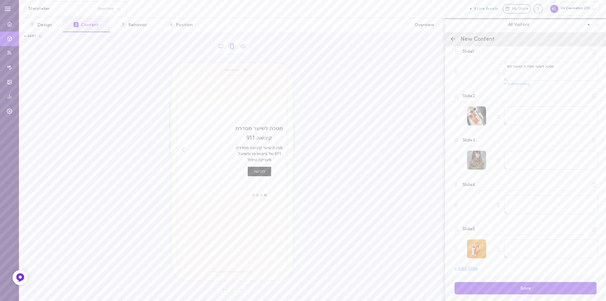
scroll to position [78, 0]
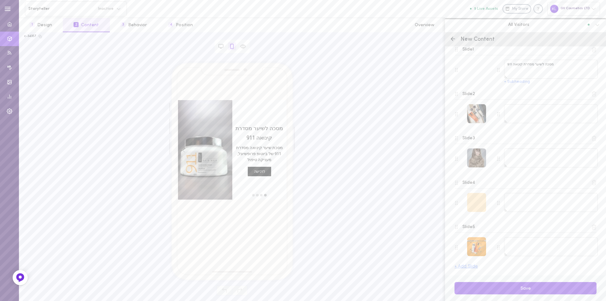
click at [476, 202] on div at bounding box center [476, 202] width 19 height 19
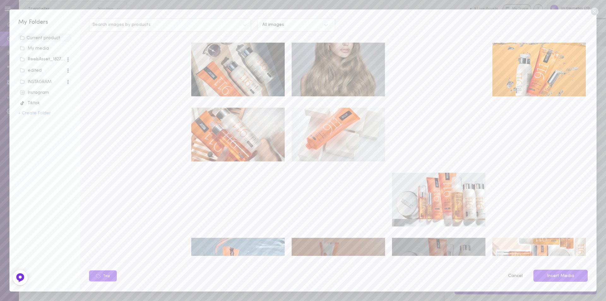
click at [328, 128] on img at bounding box center [338, 135] width 93 height 54
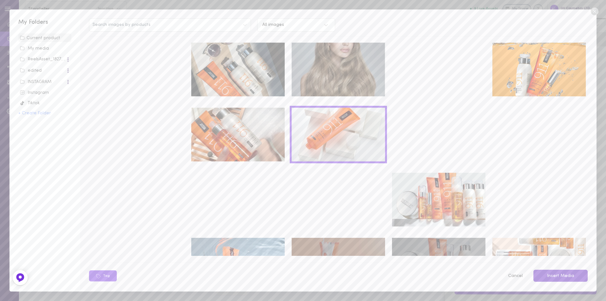
click at [563, 277] on button "Insert Media" at bounding box center [560, 275] width 54 height 12
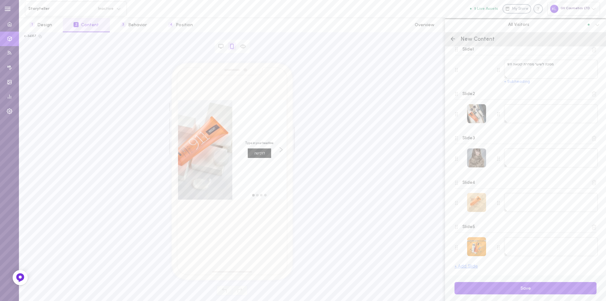
click at [476, 202] on div at bounding box center [476, 202] width 19 height 19
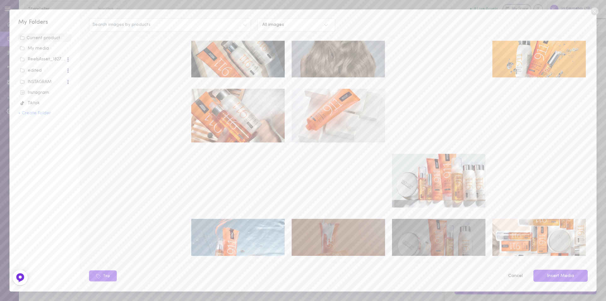
scroll to position [0, 0]
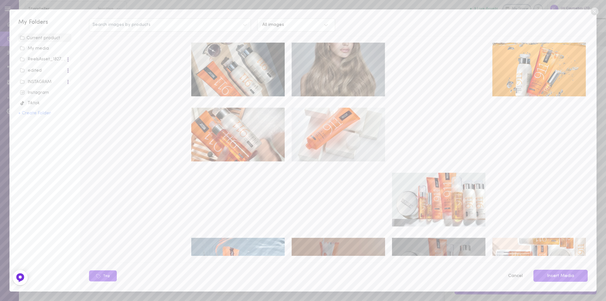
click at [38, 92] on div "Instagram" at bounding box center [45, 93] width 50 height 6
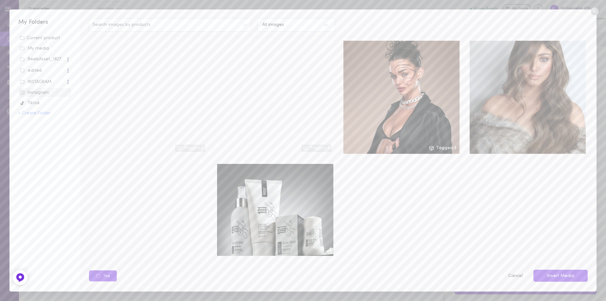
scroll to position [536, 0]
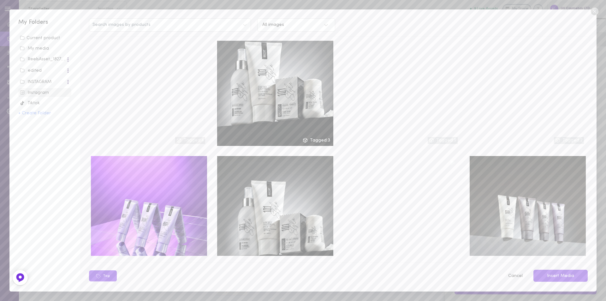
click at [48, 79] on div "INSTAGRAM" at bounding box center [43, 82] width 46 height 6
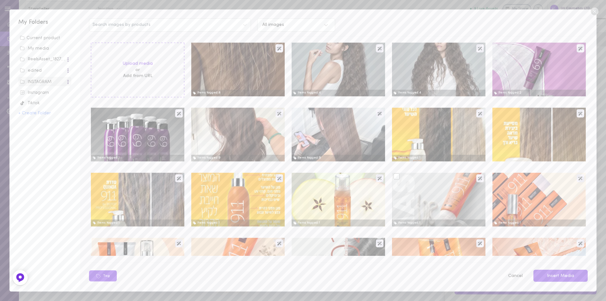
click at [432, 197] on div at bounding box center [438, 200] width 93 height 54
click at [393, 175] on div at bounding box center [396, 176] width 6 height 6
click at [0, 0] on input "checkbox" at bounding box center [0, 0] width 0 height 0
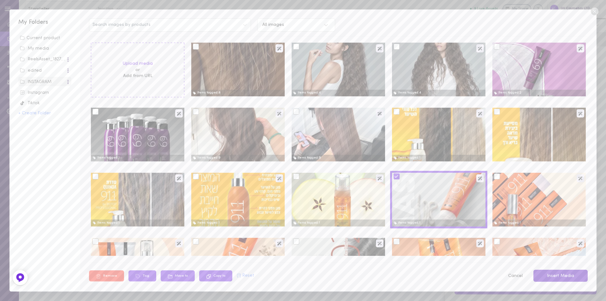
click at [565, 272] on button "Insert Media" at bounding box center [560, 275] width 54 height 12
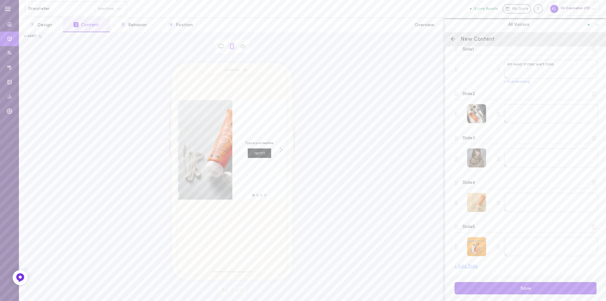
click at [473, 201] on div at bounding box center [476, 202] width 19 height 19
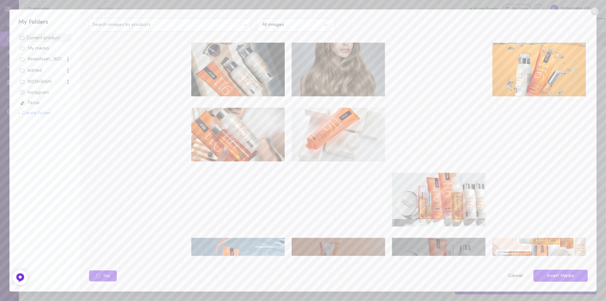
click at [334, 125] on img at bounding box center [338, 135] width 93 height 54
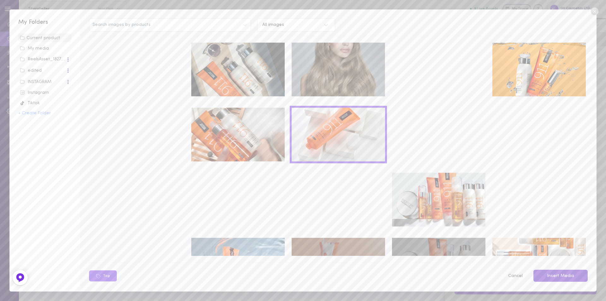
click at [571, 279] on button "Insert Media" at bounding box center [560, 275] width 54 height 12
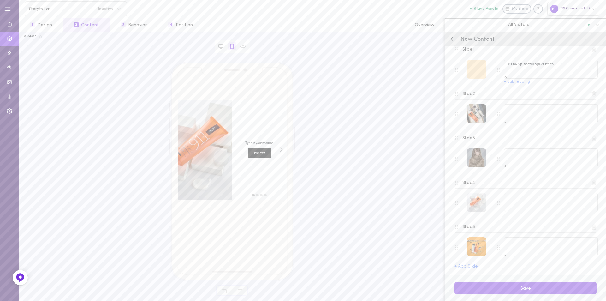
click at [481, 65] on div at bounding box center [476, 69] width 19 height 19
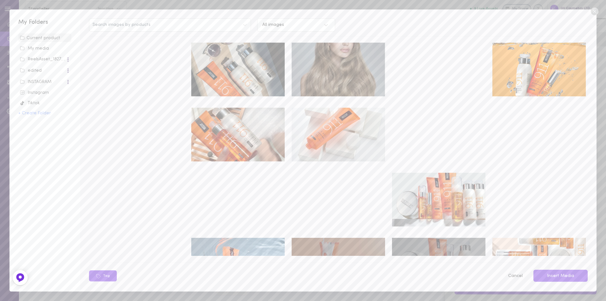
click at [157, 109] on video at bounding box center [137, 135] width 93 height 54
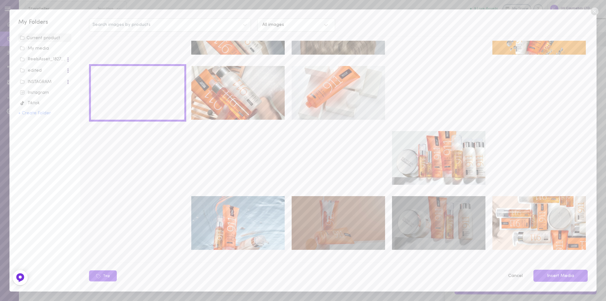
scroll to position [95, 0]
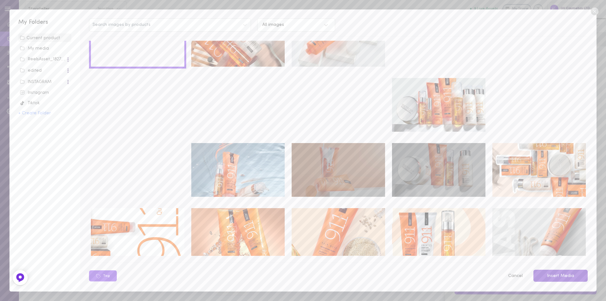
click at [563, 279] on button "Insert Media" at bounding box center [560, 275] width 54 height 12
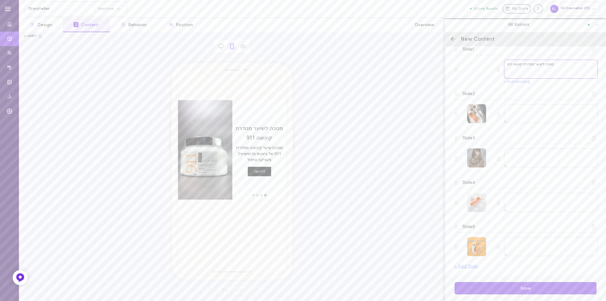
click at [563, 70] on textarea "מסכה לשיער מסדרת קינואה 911" at bounding box center [551, 69] width 94 height 19
click at [526, 84] on button "+ Subheading" at bounding box center [517, 82] width 26 height 4
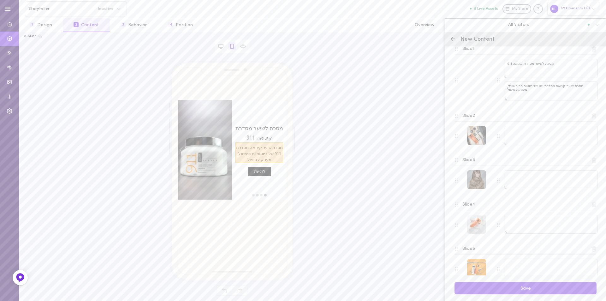
click at [274, 159] on span "מסכת שיער קינואה מסדרת 911 של ביוטופ פרופשיונל, מעניקה טיפול" at bounding box center [259, 152] width 48 height 21
click at [542, 97] on textarea "מסכת שיער קינואה מסדרת 911 של ביוטופ פרופשיונל, מעניקה טיפול" at bounding box center [551, 90] width 94 height 19
click at [520, 97] on textarea "מסכת שיער קינואה מסדרת 911 של ביוטופ פרופשיונל, מעניקה טיפול" at bounding box center [551, 90] width 94 height 19
drag, startPoint x: 507, startPoint y: 87, endPoint x: 514, endPoint y: 95, distance: 10.0
click at [514, 95] on textarea "מסכת שיער קינואה מסדרת 911 של ביוטופ פרופשיונל, מעניקה טיפול" at bounding box center [551, 90] width 94 height 19
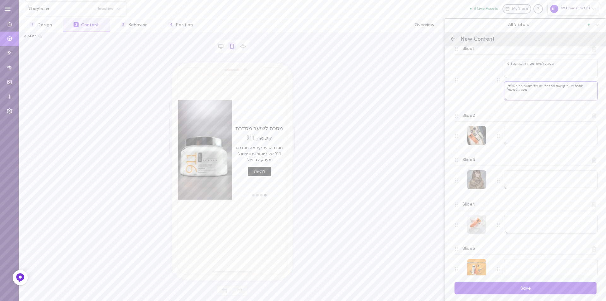
click at [513, 95] on textarea "מסכת שיער קינואה מסדרת 911 של ביוטופ פרופשיונל, מעניקה טיפול" at bounding box center [551, 90] width 94 height 19
click at [524, 92] on textarea "מסכת שיער קינואה מסדרת 911 של ביוטופ פרופשיונל, מעניקה טיפול" at bounding box center [551, 90] width 94 height 19
type textarea "מסכת שיער קינואה מסדרת 911 של ביוטופ פרופשיונל, טיפול"
drag, startPoint x: 507, startPoint y: 88, endPoint x: 594, endPoint y: 92, distance: 86.8
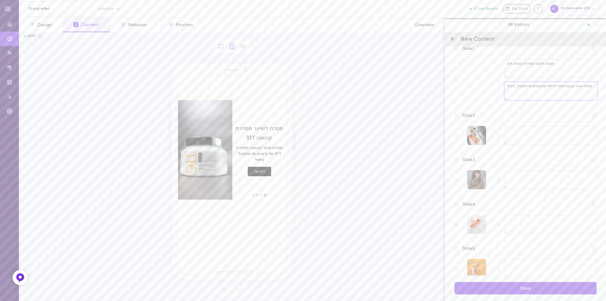
click at [594, 92] on div "Slide 1 מסכה לשיער מסדרת קינואה 911 מסכת שיער קינואה מסדרת 911 של ביוטופ פרופשי…" at bounding box center [525, 73] width 151 height 67
paste textarea "מעניקה טיפול אינטנסיבי של הזנה לשיער, מחליקה ומרככת אותו"
type textarea "מעניקה טיפול אינטנסיבי של הזנה לשיער, מחליקה ומרככת אותו"
click at [520, 134] on textarea at bounding box center [551, 135] width 94 height 19
paste textarea "פורמולה ייחודית, מועשרת בוויטמינים ובחלבוני קינואה המכילים חומצות אמינו חיוניות"
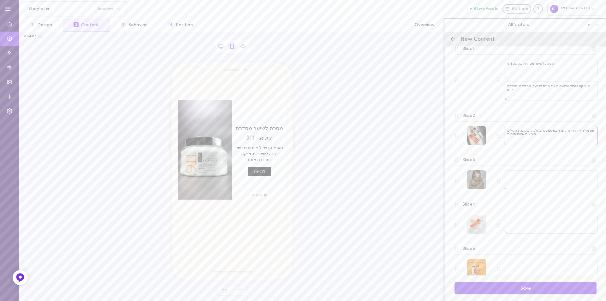
type textarea "פורמולה ייחודית, מועשרת בוויטמינים ובחלבוני קינואה המכילים חומצות אמינו חיוניות"
click at [526, 176] on textarea at bounding box center [551, 179] width 94 height 19
paste textarea "לשיער [PERSON_NAME], מבריק וקל יותר לסרוק"
type textarea "לשיער [PERSON_NAME], מבריק וקל יותר לסרוק"
click at [261, 195] on div "move to slide 2" at bounding box center [261, 195] width 4 height 4
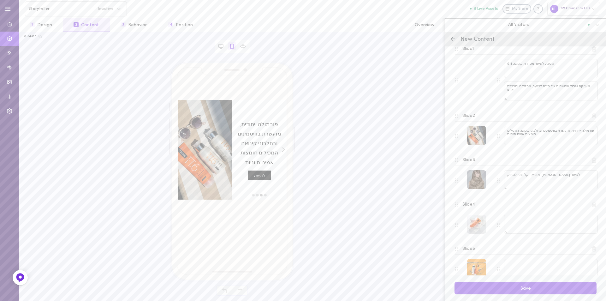
click at [257, 195] on div "move to slide 3" at bounding box center [257, 195] width 4 height 4
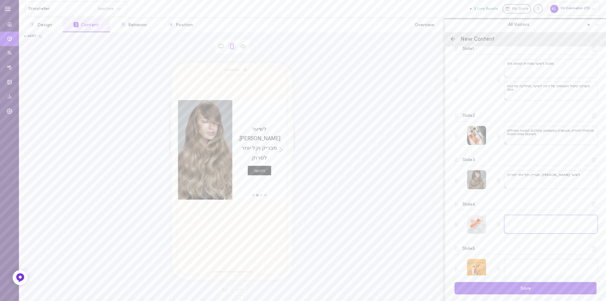
click at [528, 221] on textarea at bounding box center [551, 224] width 94 height 19
paste textarea "לכל סוגי השיער ובמיוחד לשיער יבש."
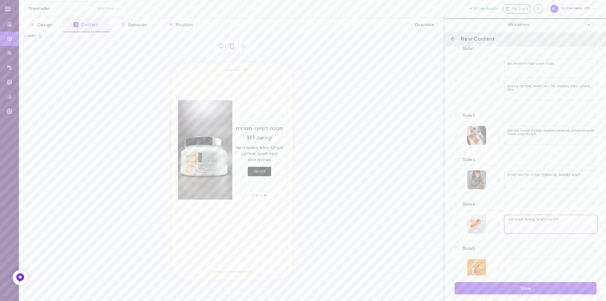
type textarea "לכל סוגי השיער ובמיוחד לשיער יבש."
click at [261, 195] on div "move to slide 2" at bounding box center [261, 195] width 4 height 4
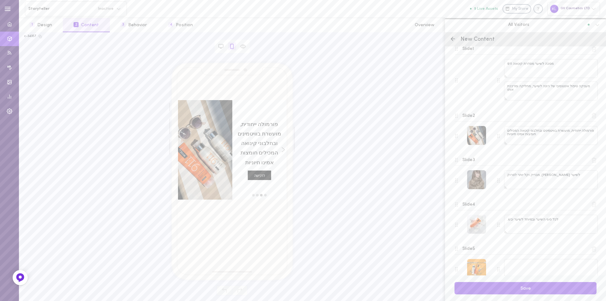
click at [257, 196] on div "move to slide 3" at bounding box center [257, 195] width 4 height 4
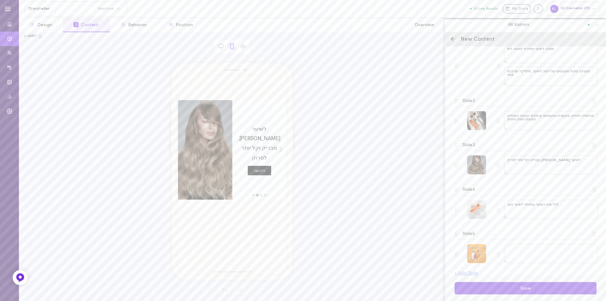
scroll to position [99, 0]
click at [513, 244] on textarea at bounding box center [551, 246] width 94 height 19
paste textarea "תמצית קינואה – מכילה חלבונים וחומצות אמינו מזינות המחזקות את הקוטיקולה שבשערה ו…"
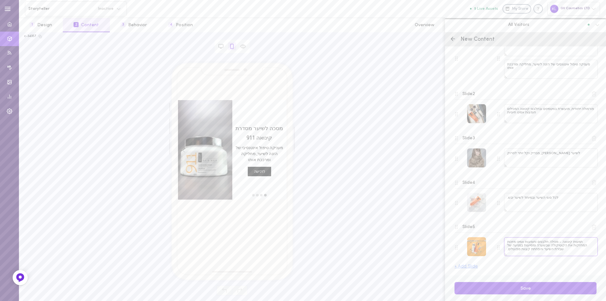
drag, startPoint x: 535, startPoint y: 246, endPoint x: 504, endPoint y: 251, distance: 31.3
click at [503, 251] on div "תמצית קינואה – מכילה חלבונים וחומצות אמינו מזינות המחזקות את הקוטיקולה שבשערה ו…" at bounding box center [547, 247] width 101 height 20
type textarea "תמצית קינואה – מכילה חלבונים וחומצות אמינו מזינות המחזקות את הקוטיקולה שבשערה"
click at [470, 268] on button "+ Add Slide" at bounding box center [465, 266] width 23 height 4
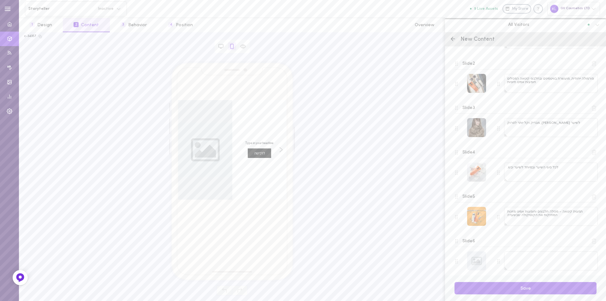
scroll to position [144, 0]
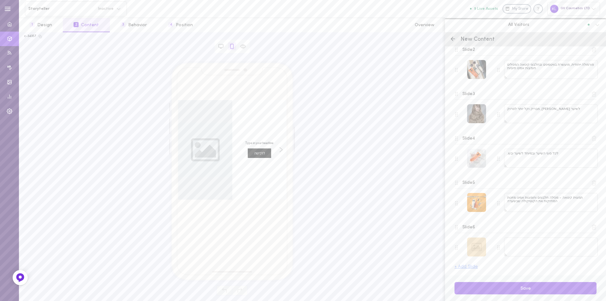
click at [477, 247] on div at bounding box center [476, 246] width 19 height 19
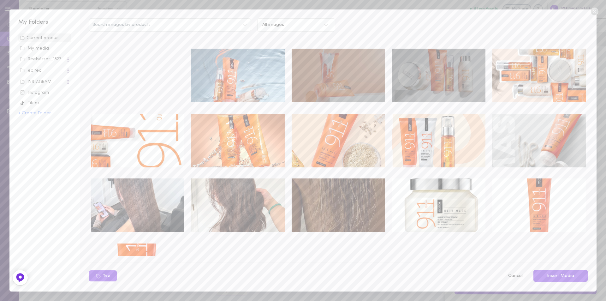
scroll to position [189, 0]
click at [331, 145] on img at bounding box center [338, 140] width 93 height 54
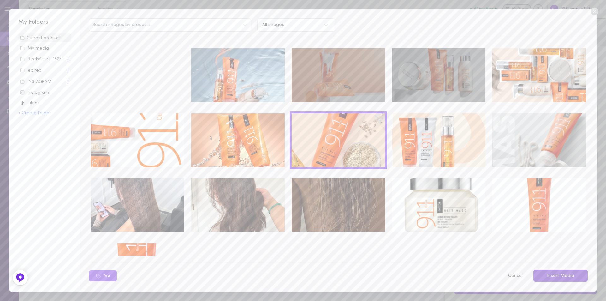
click at [560, 273] on button "Insert Media" at bounding box center [560, 275] width 54 height 12
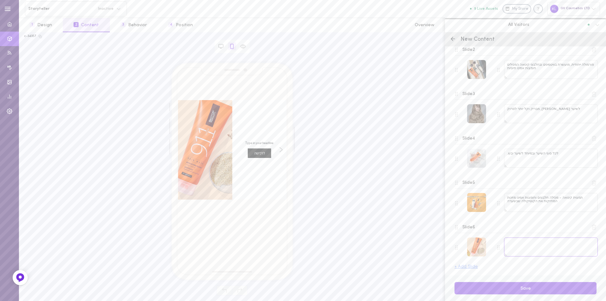
click at [518, 246] on textarea at bounding box center [551, 246] width 94 height 19
paste textarea "שמן זרעי חמניות - עשיר בלחות, מסייע בהשבת הברק ובהגנה מפני קרני UV"
type textarea "שמן זרעי חמניות - עשיר בלחות, מסייע בהשבת הברק ובהגנה מפני קרני UV"
click at [466, 266] on button "+ Add Slide" at bounding box center [465, 266] width 23 height 4
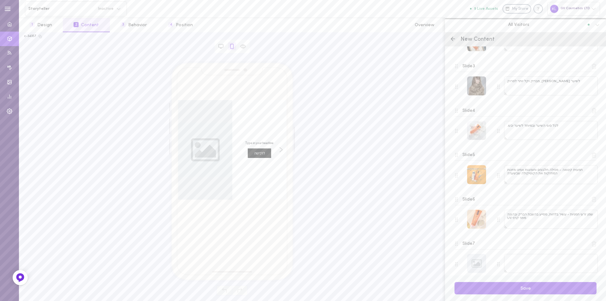
scroll to position [188, 0]
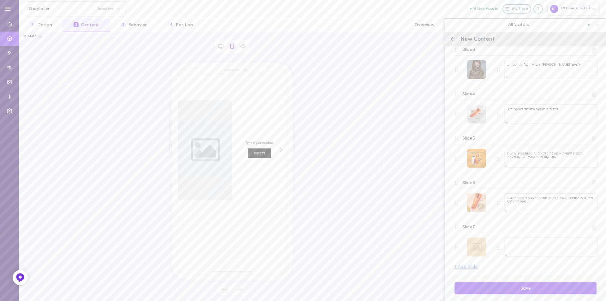
click at [477, 246] on div at bounding box center [476, 246] width 19 height 19
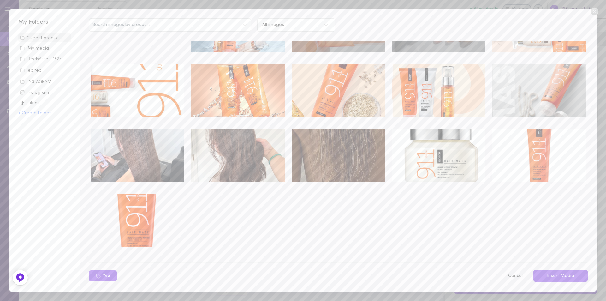
scroll to position [240, 0]
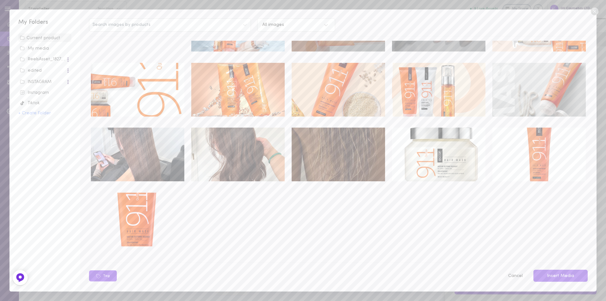
click at [344, 147] on img at bounding box center [338, 154] width 93 height 54
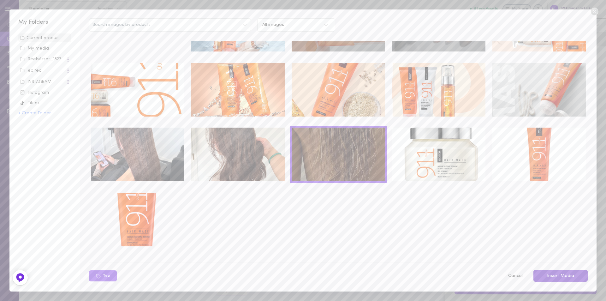
click at [560, 276] on button "Insert Media" at bounding box center [560, 275] width 54 height 12
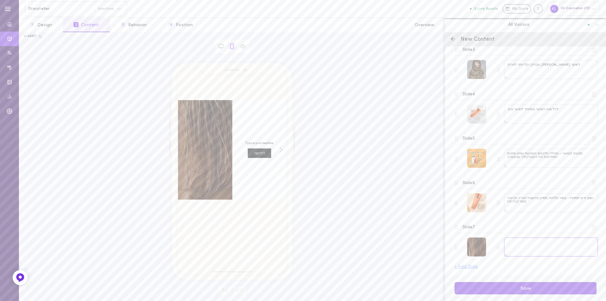
click at [526, 245] on textarea at bounding box center [551, 246] width 94 height 19
paste textarea "ויטמין E – מסייע בחיזוק השערה, במניעה של שבירת השיערה ובהשבת הברק והגמישות לשיע…"
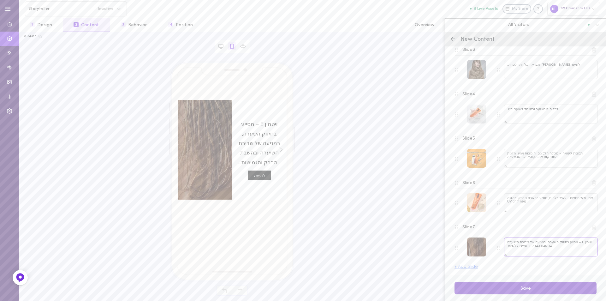
type textarea "ויטמין E – מסייע בחיזוק השערה, במניעה של שבירת השיערה ובהשבת הברק והגמישות לשיער"
click at [540, 288] on button "Save" at bounding box center [525, 288] width 142 height 12
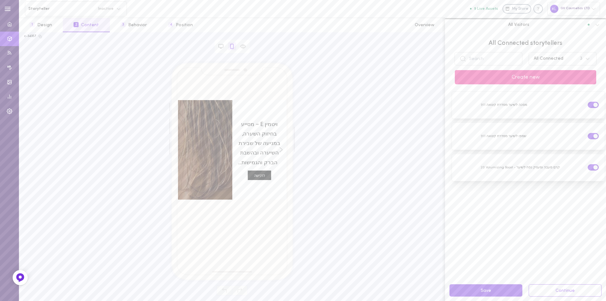
click at [532, 76] on button "Create new" at bounding box center [525, 77] width 141 height 14
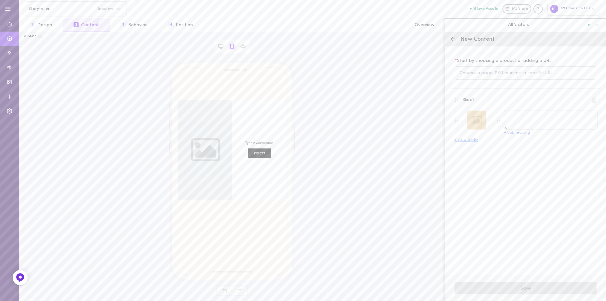
click at [476, 120] on div at bounding box center [476, 119] width 19 height 19
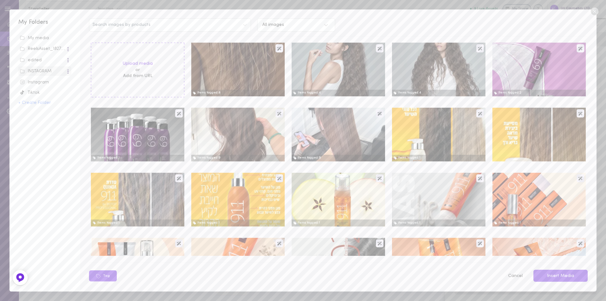
click at [593, 12] on icon at bounding box center [594, 12] width 8 height 8
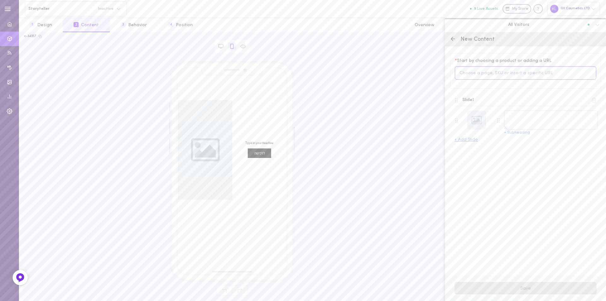
click at [503, 75] on input at bounding box center [525, 73] width 141 height 14
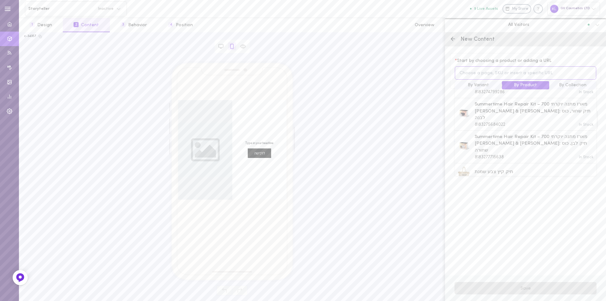
scroll to position [19, 0]
click at [470, 73] on input at bounding box center [525, 73] width 141 height 14
type input "אל"
click at [454, 72] on div "* Start by choosing a product or adding a URL אל Invalid url By Variant By Prod…" at bounding box center [525, 71] width 151 height 36
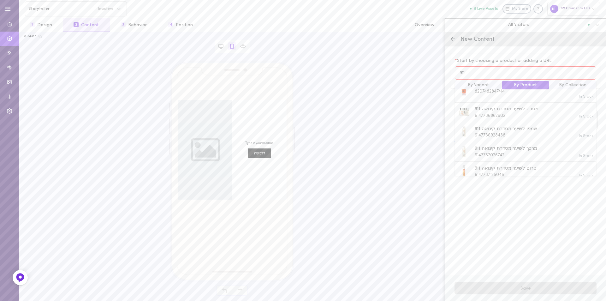
scroll to position [158, 0]
type input "911"
click at [495, 166] on span "6147739615414" at bounding box center [489, 168] width 28 height 5
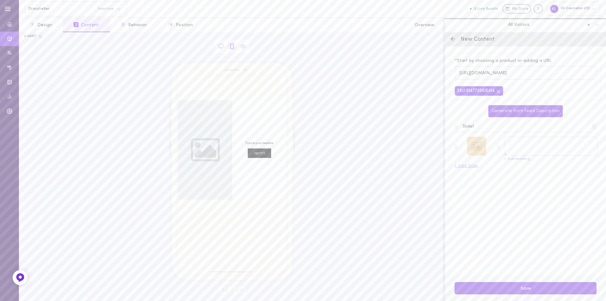
type textarea "אול אין וואן מסדרת קינואה 911"
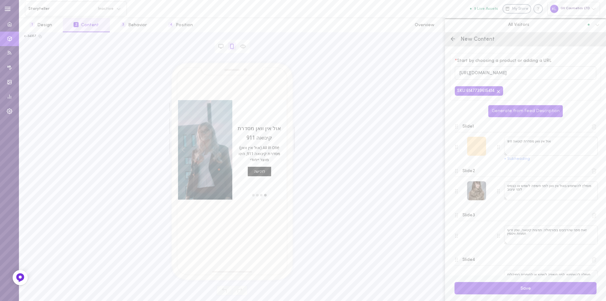
click at [471, 149] on div at bounding box center [476, 146] width 19 height 19
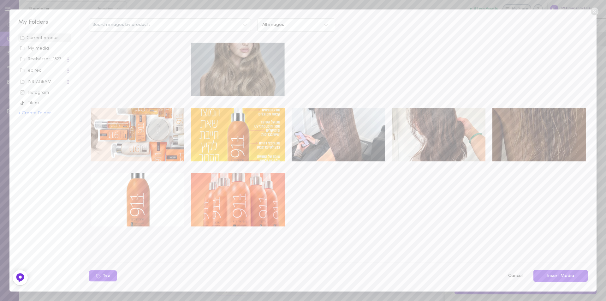
click at [237, 197] on img at bounding box center [237, 200] width 93 height 54
click at [566, 278] on button "Insert Media" at bounding box center [560, 275] width 54 height 12
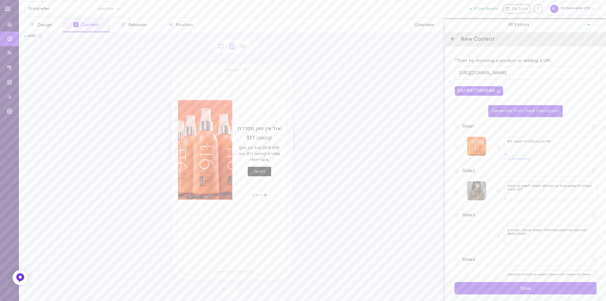
click at [473, 145] on div at bounding box center [476, 146] width 19 height 19
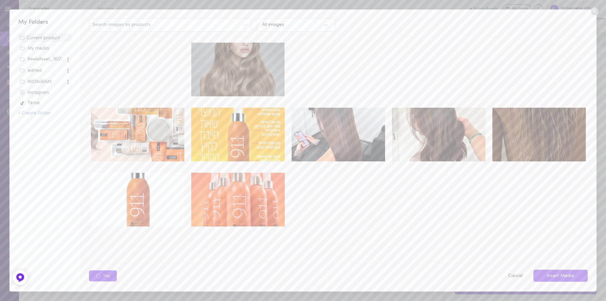
click at [42, 91] on div "Instagram" at bounding box center [45, 93] width 50 height 6
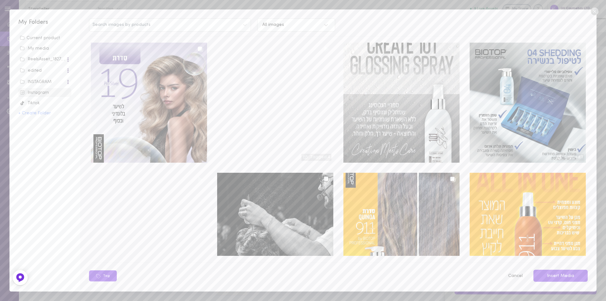
click at [45, 82] on div "INSTAGRAM" at bounding box center [43, 82] width 46 height 6
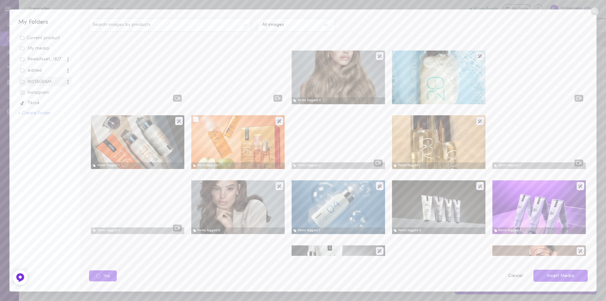
scroll to position [1193, 0]
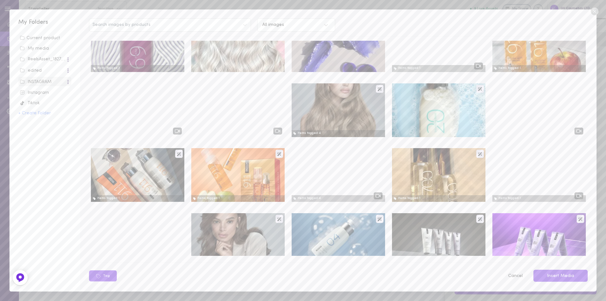
click at [43, 90] on div "Instagram" at bounding box center [45, 93] width 50 height 6
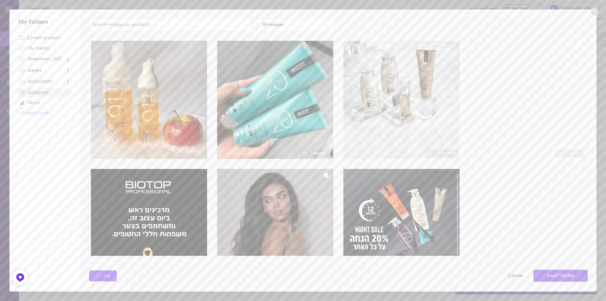
scroll to position [2096, 0]
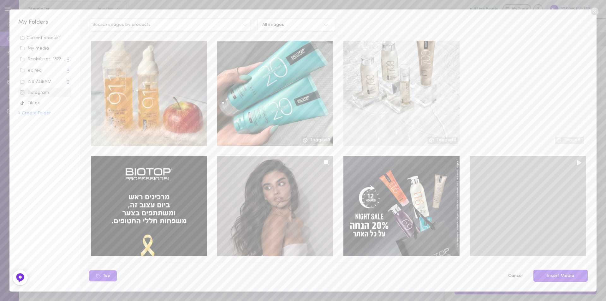
click at [526, 173] on div at bounding box center [527, 216] width 116 height 120
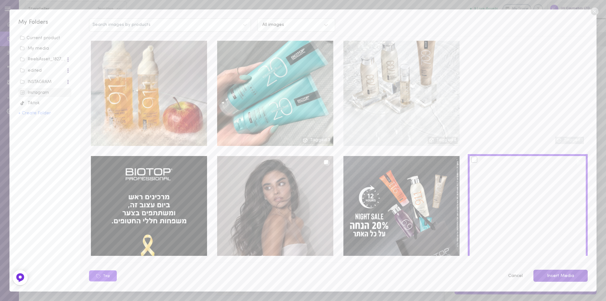
click at [570, 278] on button "Insert Media" at bounding box center [560, 275] width 54 height 12
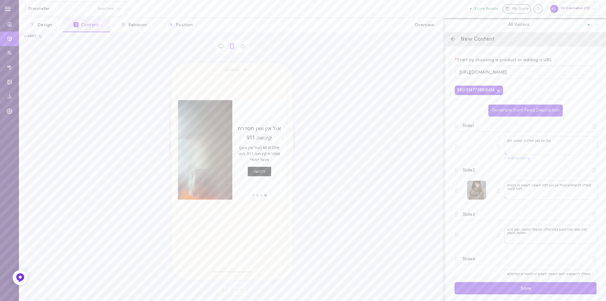
scroll to position [0, 0]
click at [474, 193] on div at bounding box center [476, 190] width 19 height 19
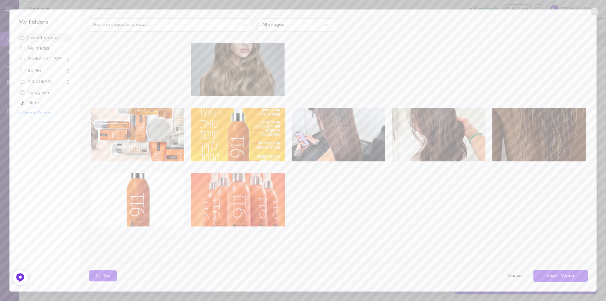
click at [224, 123] on img at bounding box center [237, 135] width 93 height 54
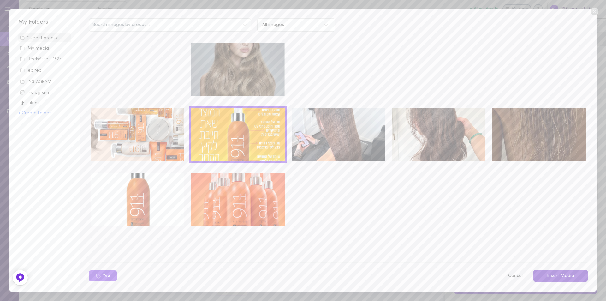
click at [558, 277] on button "Insert Media" at bounding box center [560, 275] width 54 height 12
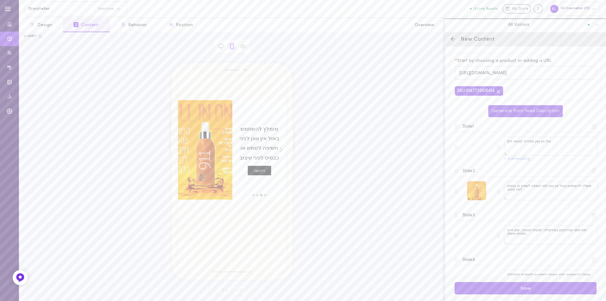
click at [475, 190] on div at bounding box center [476, 190] width 19 height 19
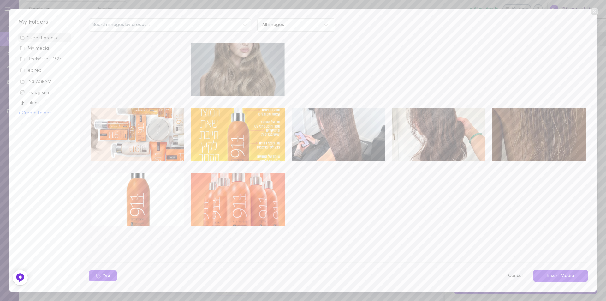
click at [433, 70] on video at bounding box center [438, 70] width 93 height 54
click at [526, 58] on video at bounding box center [538, 70] width 93 height 54
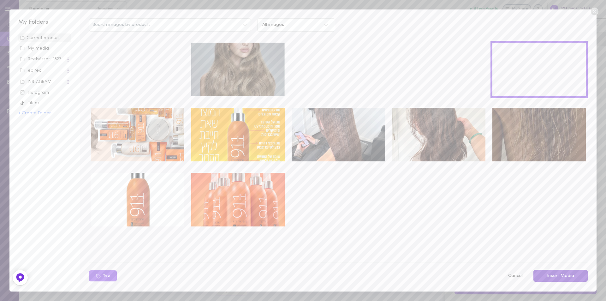
click at [570, 274] on button "Insert Media" at bounding box center [560, 275] width 54 height 12
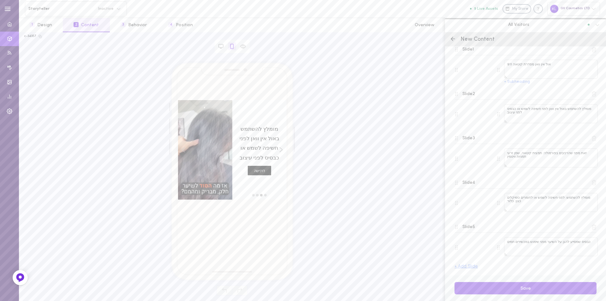
scroll to position [78, 0]
click at [478, 156] on div at bounding box center [476, 157] width 19 height 19
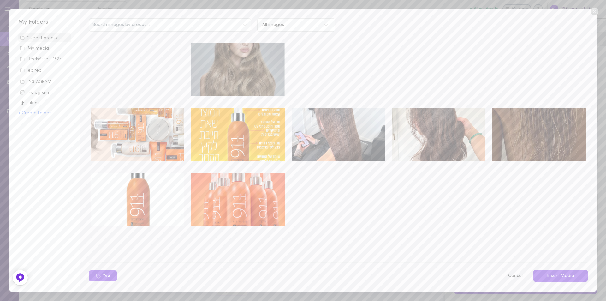
click at [220, 190] on img at bounding box center [237, 200] width 93 height 54
click at [568, 274] on button "Insert Media" at bounding box center [560, 275] width 54 height 12
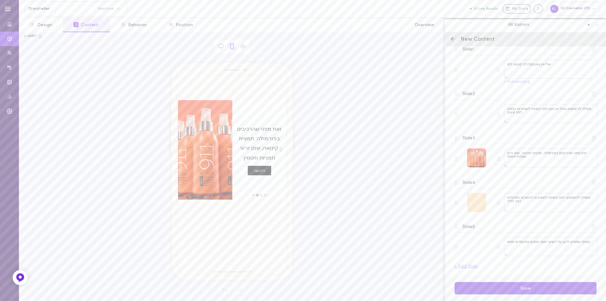
click at [473, 204] on div at bounding box center [476, 202] width 19 height 19
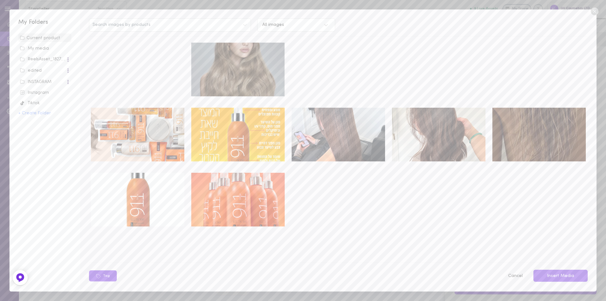
click at [39, 94] on div "Instagram" at bounding box center [45, 93] width 50 height 6
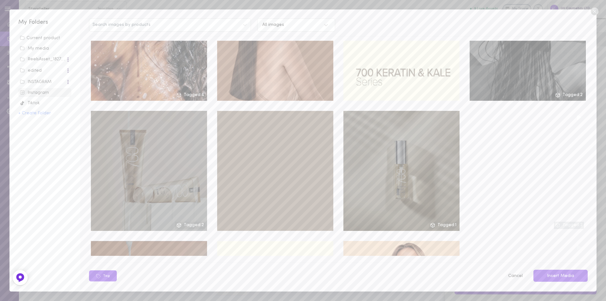
scroll to position [4608, 0]
click at [46, 84] on div "INSTAGRAM" at bounding box center [43, 82] width 46 height 6
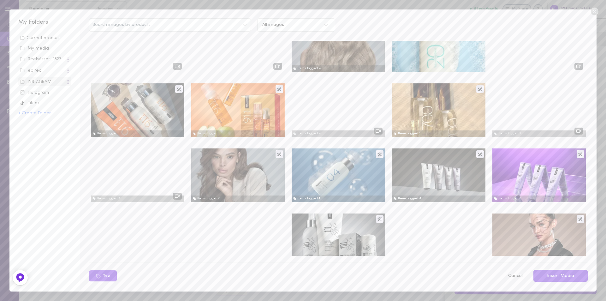
scroll to position [1251, 0]
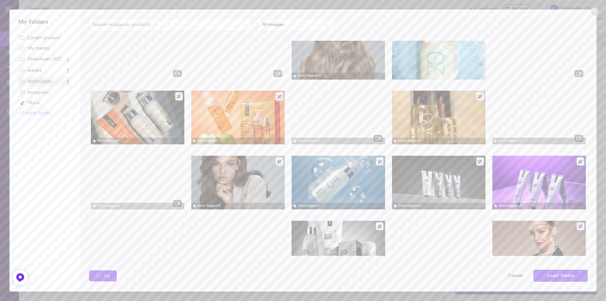
click at [520, 277] on button "Cancel" at bounding box center [515, 275] width 22 height 13
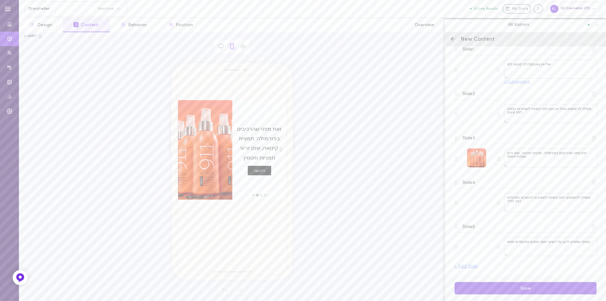
click at [522, 84] on button "+ Subheading" at bounding box center [517, 82] width 26 height 4
click at [515, 93] on textarea "All in One (אול אין וואן) מסדרת קינואה 911, הינו מוצר ייחודי" at bounding box center [551, 90] width 94 height 19
click at [516, 94] on textarea "All in One (אול אין וואן) מסדרת קינואה 911, הינו מוצר ייחודי" at bounding box center [551, 90] width 94 height 19
click at [511, 91] on textarea "All in One (אול אין וואן) מסדרת קינואה 911, הינו מוצר ייחודי" at bounding box center [551, 90] width 94 height 19
click at [508, 91] on textarea "All in One (אול אין וואן) מסדרת קינואה 911, הינו מוצר ייחודי" at bounding box center [551, 90] width 94 height 19
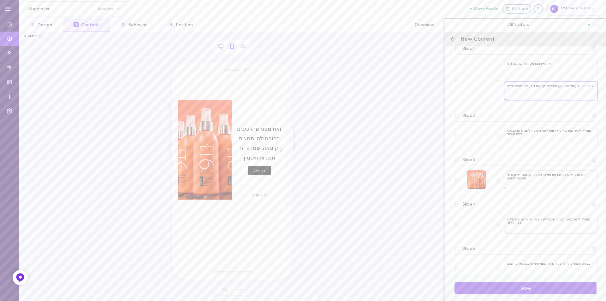
click at [511, 91] on textarea "All in One (אול אין וואן) מסדרת קינואה 911, הינו מוצר ייחודי" at bounding box center [551, 90] width 94 height 19
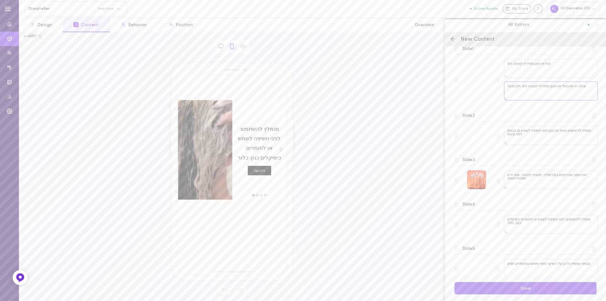
drag, startPoint x: 507, startPoint y: 87, endPoint x: 585, endPoint y: 89, distance: 77.9
click at [585, 89] on textarea "All in One (אול אין וואן) מסדרת קינואה 911, הינו מוצר" at bounding box center [551, 90] width 94 height 19
paste textarea "הינו מוצר ייחודי שמגיע כתרסיס ומעניק לשיערך בוסט של לחות והגנה בכל זמן ובכל מקו…"
type textarea "הינו מוצר ייחודי שמגיע כתרסיס ומעניק לשיערך בוסט של לחות והגנה בכל זמן ובכל מקו…"
click at [265, 195] on div "move to slide 1" at bounding box center [265, 195] width 4 height 4
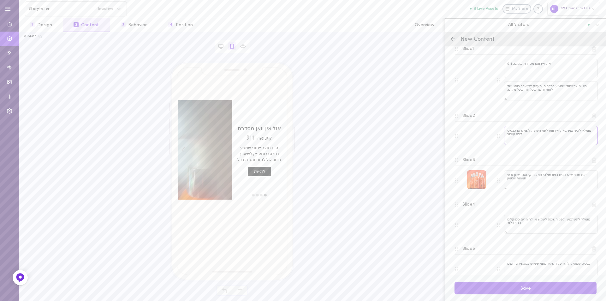
click at [544, 138] on textarea "מומלץ להשתמש באול אין וואן לפני חשיפה לשמש או כבסיס לפני עיצוב" at bounding box center [551, 135] width 94 height 19
click at [535, 138] on textarea "מומלץ להשתמש באול אין וואן לפני חשיפה לשמש או כבסיס לפני עיצוב" at bounding box center [551, 135] width 94 height 19
click at [514, 136] on textarea "מומלץ להשתמש באול אין וואן לפני חשיפה לשמש או כבסיס לפני עיצוב" at bounding box center [551, 135] width 94 height 19
drag, startPoint x: 508, startPoint y: 136, endPoint x: 594, endPoint y: 133, distance: 85.8
click at [594, 133] on div "Slide 2 מומלץ להשתמש באול אין וואן לפני חשיפה לשמש או כבסיס לפני עיצוב" at bounding box center [525, 128] width 151 height 44
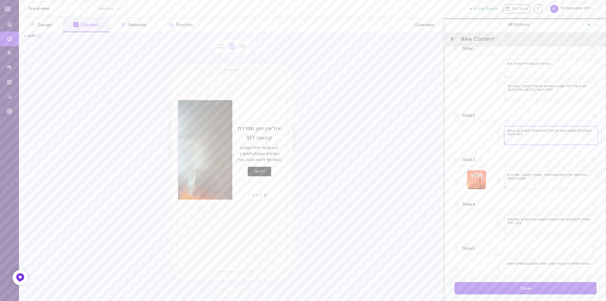
paste textarea "שיער במכשירים חמים"
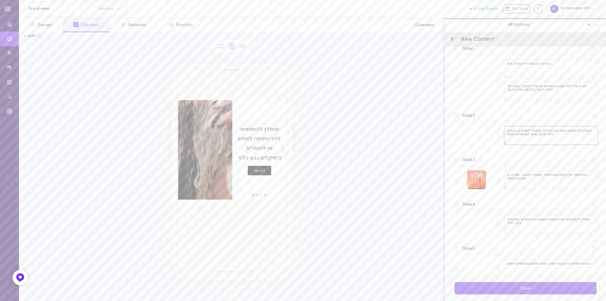
type textarea "מומלץ להשתמש באול אין וואן לפני חשיפה לשמש או כבסיס לפני עיצוב שיער במכשירים חמ…"
click at [261, 196] on div "move to slide 2" at bounding box center [261, 195] width 4 height 4
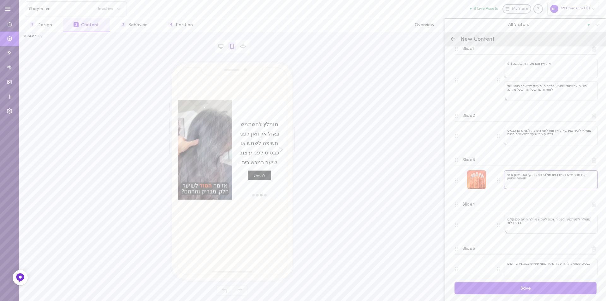
click at [572, 181] on textarea "זאת מפני שהרכיבים בפורמולה: תמצית קינואה, שמן זרעי חמניות וויטמין" at bounding box center [551, 179] width 94 height 19
click at [507, 179] on textarea "זאת מפני שהרכיבים בפורמולה: תמצית קינואה, שמן זרעי חמניות וויטמין" at bounding box center [551, 179] width 94 height 19
click at [517, 180] on textarea "זאת מפני שהרכיבים בפורמולה: תמצית קינואה, שמן זרעי חמניות וויטמין" at bounding box center [551, 179] width 94 height 19
click at [506, 180] on textarea "זאת מפני שהרכיבים בפורמולה: תמצית קינואה, שמן זרעי חמניות וויטמין" at bounding box center [551, 179] width 94 height 19
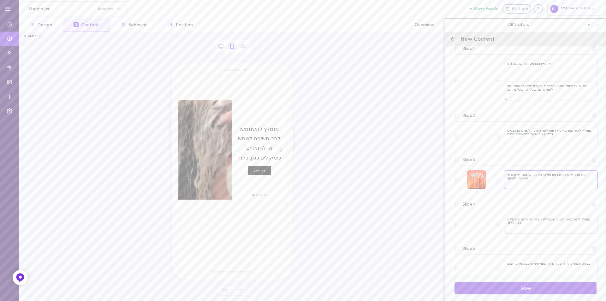
click at [509, 180] on textarea "זאת מפני שהרכיבים בפורמולה: תמצית קינואה, שמן זרעי חמניות וויטמיןE" at bounding box center [551, 179] width 94 height 19
click at [510, 181] on textarea "זאת מפני שהרכיבים בפורמולה: תמצית קינואה, שמן זרעי חמניות וויטמי E" at bounding box center [551, 179] width 94 height 19
type textarea "זאת מפני שהרכיבים בפורמולה: תמצית קינואה, שמן זרעי חמניות וויטמין E"
click at [537, 227] on textarea "מומלץ להשתמש: לפני חשיפה לשמש או לחומרים כימיקלים כגון: כלור" at bounding box center [551, 224] width 94 height 19
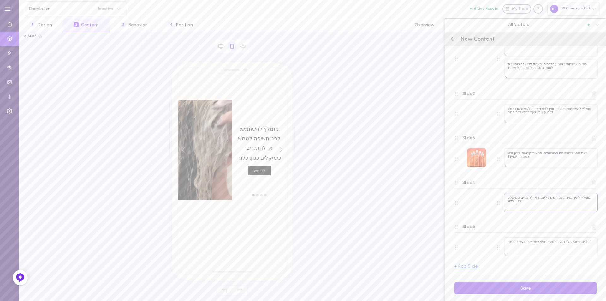
click at [529, 200] on textarea "מומלץ להשתמש: לפני חשיפה לשמש או לחומרים כימיקלים כגון: כלור" at bounding box center [551, 202] width 94 height 19
click at [525, 206] on textarea "מומלץ להשתמש: לפני חשיפה לשמש או לחומרים כימיקלים כגון: כלור" at bounding box center [551, 202] width 94 height 19
click at [516, 203] on textarea "מומלץ להשתמש: לפני חשיפה לשמש או לחומרים כימיקלים כגון: כלור" at bounding box center [551, 202] width 94 height 19
drag, startPoint x: 508, startPoint y: 201, endPoint x: 592, endPoint y: 196, distance: 83.8
click at [591, 196] on div "Slide 4 מומלץ להשתמש: לפני חשיפה לשמש או לחומרים כימיקלים כגון: כלור" at bounding box center [525, 195] width 151 height 44
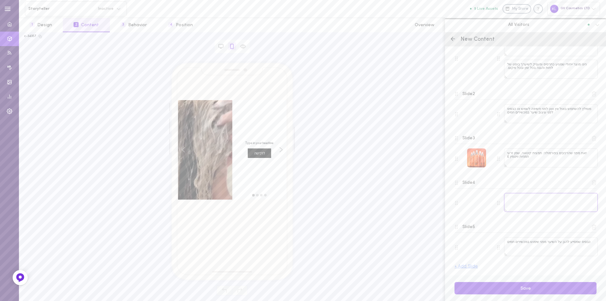
paste textarea "מסייעים בהגנה על בריאות השיער, בהגנה מפני דהיית צבע (בשיער צבוע), ובשמירה על תח…"
click at [511, 208] on textarea "מסייעים בהגנה על בריאות השיער, בהגנה מפני דהיית צבע (בשיער צבוע), ובשמירה על תח…" at bounding box center [551, 202] width 94 height 19
click at [525, 206] on textarea "מסייעים בהגנה על בריאות השיער, בהגנה מפני דהיית צבע (בשיער צבוע), ובשמירה על תח…" at bounding box center [551, 202] width 94 height 19
click at [531, 197] on textarea "מסייעים בהגנה על בריאות השיער, בהגנה מפני דהיית צבע (בשיער צבוע), ובשמירה על תח…" at bounding box center [551, 202] width 94 height 19
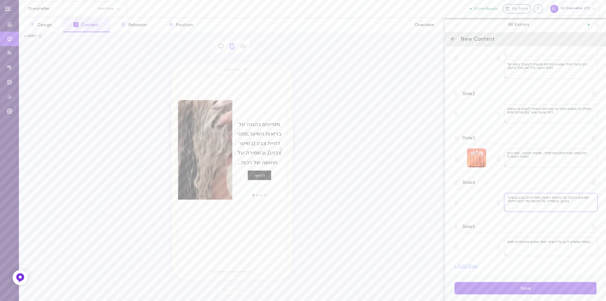
drag, startPoint x: 564, startPoint y: 202, endPoint x: 584, endPoint y: 202, distance: 20.2
click at [584, 202] on textarea "מסייעים בהגנה על בריאות השיער,מפני דהיית צבע (בשיער צבוע), ובשמירה על תחושה של …" at bounding box center [551, 202] width 94 height 19
click at [585, 206] on textarea "מסייעים בהגנה על בריאות השיער,מפני דהיית צבע (בשיער צבוע), ובשמירה על תחושה של …" at bounding box center [551, 202] width 94 height 19
click at [515, 202] on textarea "מסייעים בהגנה על בריאות השיער,מפני דהיית צבע (בשיער צבוע), ובשמירה על תחושה של …" at bounding box center [551, 202] width 94 height 19
drag, startPoint x: 564, startPoint y: 202, endPoint x: 586, endPoint y: 203, distance: 22.1
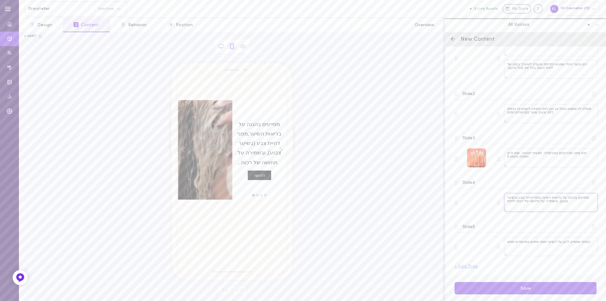
click at [586, 203] on textarea "מסייעים בהגנה על בריאות השיער,מפני דהיית צבע (בשיער צבוע), ובשמירה על תחושה של …" at bounding box center [551, 202] width 94 height 19
type textarea "מסייעים בהגנה על בריאות השיער,מפני דהיית צבע, ובשמירה על תחושה של רכות ולחות"
click at [514, 247] on textarea "כבסיס שמסייע להגן על השיער מפני שימוש במכשירים חמים" at bounding box center [551, 246] width 94 height 19
click at [534, 245] on textarea "כבסיס שמסייע להגן על השיער מפני שימוש במכשירים חמים" at bounding box center [551, 246] width 94 height 19
drag, startPoint x: 507, startPoint y: 243, endPoint x: 597, endPoint y: 243, distance: 89.6
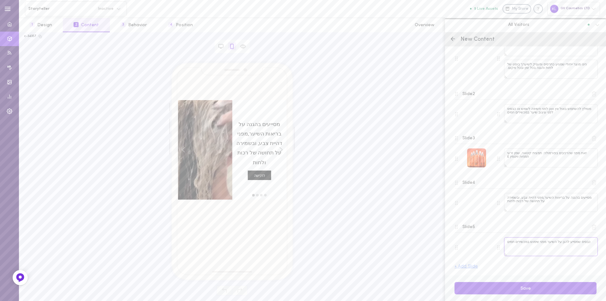
click at [597, 243] on div "* Start by choosing a product or adding a URL [URL][DOMAIN_NAME] SKU: 614773961…" at bounding box center [525, 160] width 161 height 229
paste textarea "פני חשיפה לשמש או לחומרים כימיקלים כגון: כלור."
click at [568, 247] on textarea "לפני חשיפה לשמש או לחומרים כימיקלים כגון: כלור." at bounding box center [551, 246] width 94 height 19
click at [509, 242] on textarea "לפני חשיפה לשמש או לחומרים כימיקלים כגון: כלור." at bounding box center [551, 246] width 94 height 19
click at [514, 253] on textarea "לפני חשיפה לשמש או לחומרים כימיקלים כגון: כלור." at bounding box center [551, 246] width 94 height 19
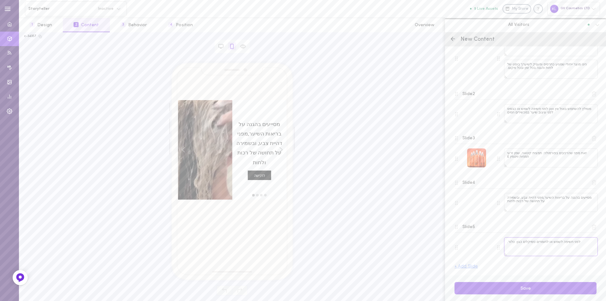
click at [508, 243] on textarea "לפני חשיפה לשמש או לחומרים כימיקלים כגון: כלור." at bounding box center [551, 246] width 94 height 19
type textarea "לפני חשיפה לשמש או לחומרים כימיקלים כגון: כלור"
click at [476, 247] on div at bounding box center [476, 246] width 19 height 19
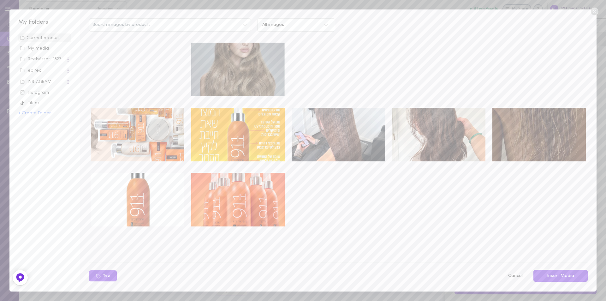
click at [237, 55] on img at bounding box center [237, 70] width 93 height 54
click at [577, 275] on button "Insert Media" at bounding box center [560, 275] width 54 height 12
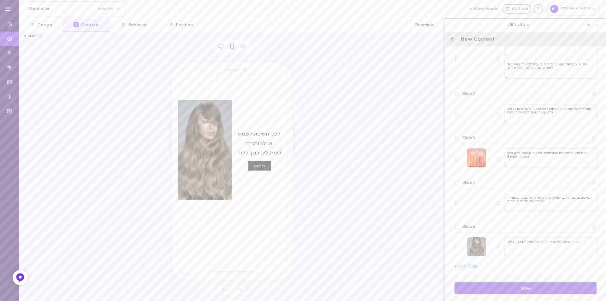
click at [465, 269] on button "+ Add Slide" at bounding box center [465, 266] width 23 height 4
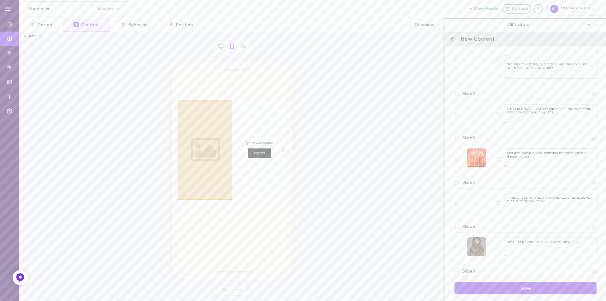
click at [207, 150] on div at bounding box center [205, 149] width 54 height 99
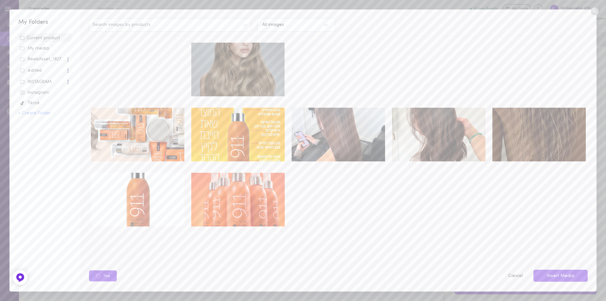
click at [38, 92] on div "Instagram" at bounding box center [45, 93] width 50 height 6
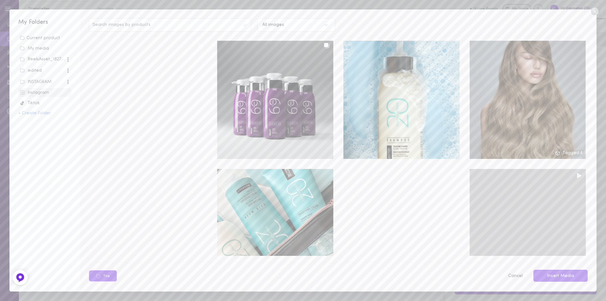
scroll to position [2096, 0]
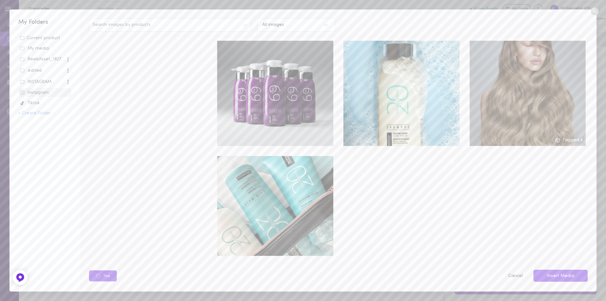
click at [35, 80] on div "INSTAGRAM" at bounding box center [43, 82] width 46 height 6
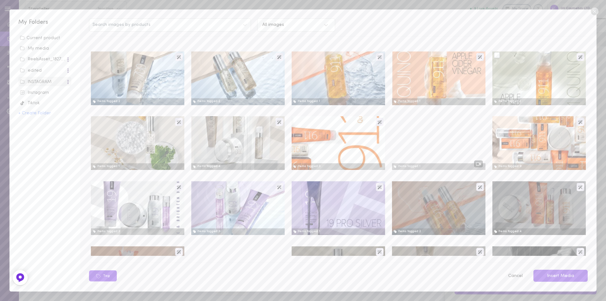
scroll to position [252, 0]
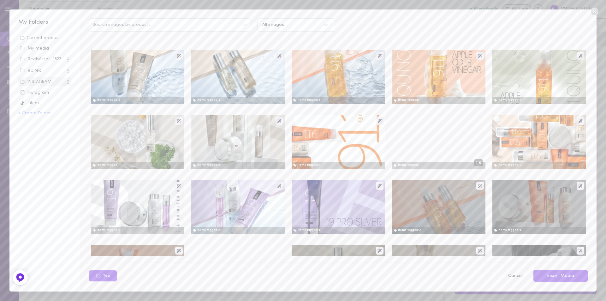
click at [542, 127] on div at bounding box center [538, 142] width 93 height 54
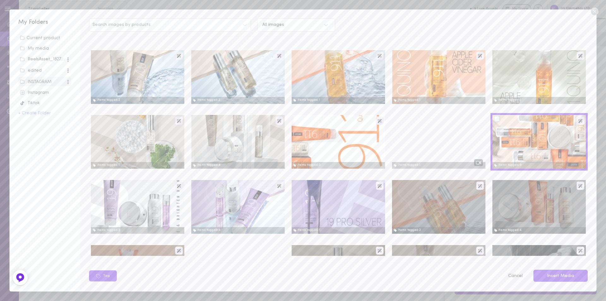
click at [575, 276] on button "Insert Media" at bounding box center [560, 275] width 54 height 12
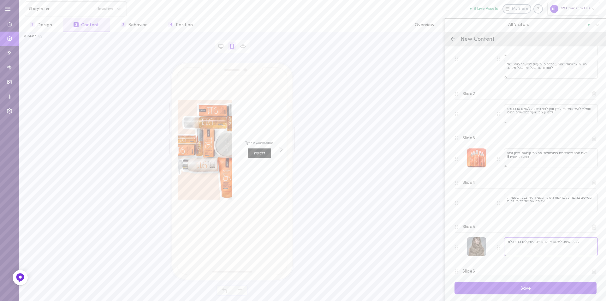
drag, startPoint x: 579, startPoint y: 246, endPoint x: 576, endPoint y: 244, distance: 3.2
click at [579, 246] on textarea "לפני חשיפה לשמש או לחומרים כימיקלים כגון: כלור" at bounding box center [551, 246] width 94 height 19
click at [528, 242] on textarea "לפני חשיפה לשמש או לחומרים כימיקלים כגון: כלור" at bounding box center [551, 246] width 94 height 19
click at [515, 248] on textarea at bounding box center [545, 246] width 103 height 19
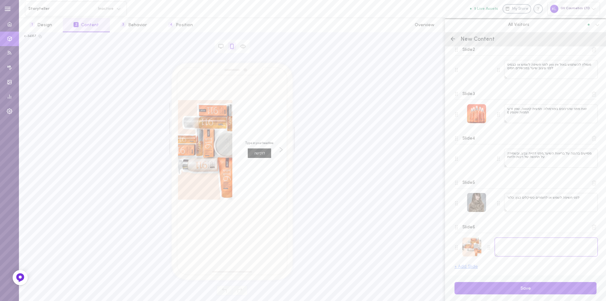
paste textarea "כבסיס שמסייע להגן על השיער מפני שימוש במכשירים חמים"
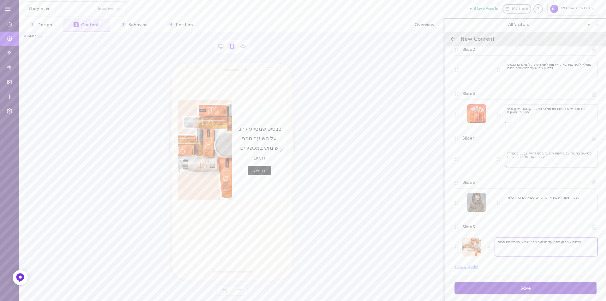
type textarea "כבסיס שמסייע להגן על השיער מפני שימוש במכשירים חמים"
click at [536, 290] on button "Save" at bounding box center [525, 288] width 142 height 12
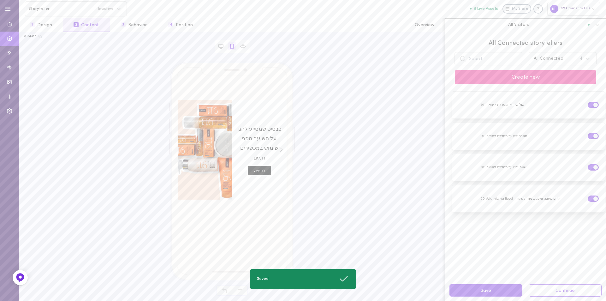
click at [528, 80] on button "Create new" at bounding box center [525, 77] width 141 height 14
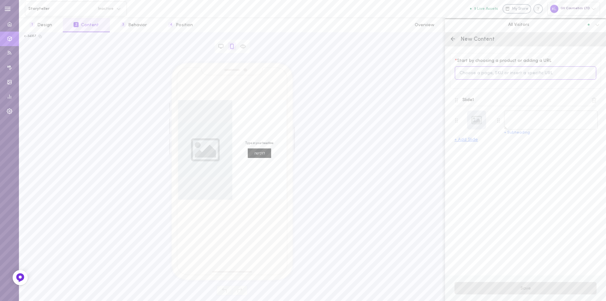
click at [473, 70] on input at bounding box center [525, 73] width 141 height 14
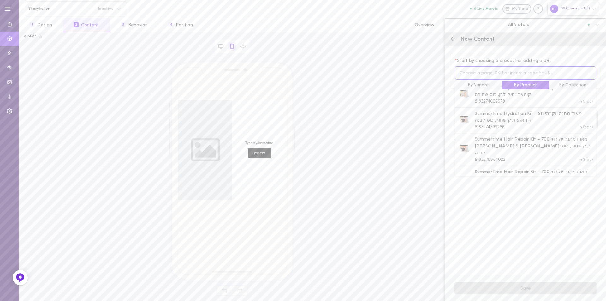
scroll to position [63, 0]
type input "04"
click at [508, 135] on span "שמפו 04 לטיפול בנשירה" at bounding box center [499, 135] width 49 height 7
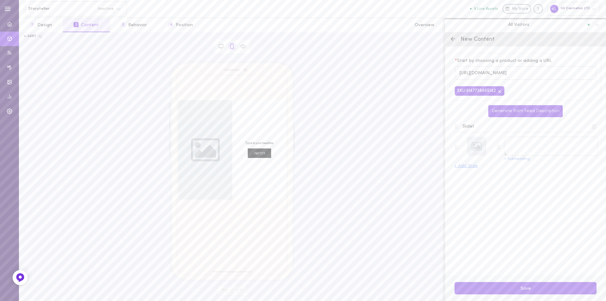
type textarea "שמפו 04 לטיפול בנשירה"
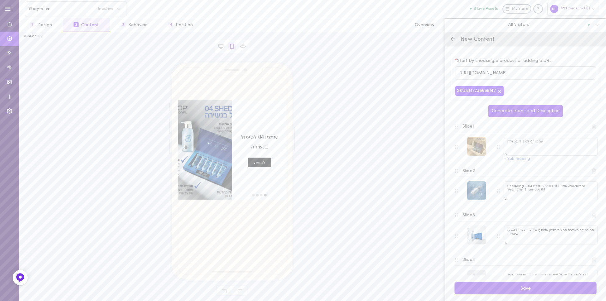
click at [478, 145] on div at bounding box center [476, 146] width 19 height 19
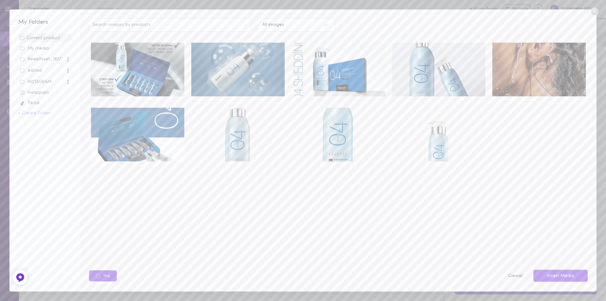
click at [407, 56] on img at bounding box center [438, 70] width 93 height 54
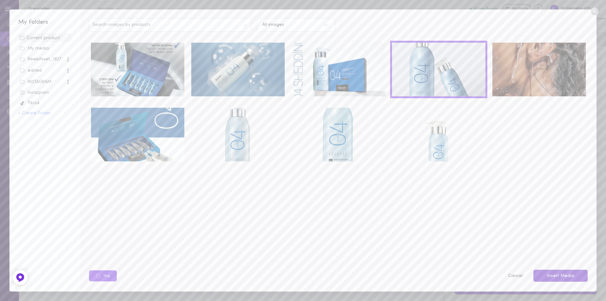
click at [567, 275] on button "Insert Media" at bounding box center [560, 275] width 54 height 12
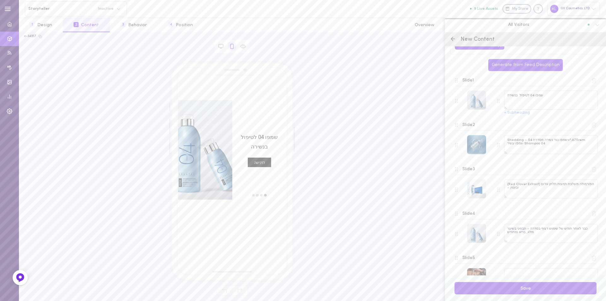
scroll to position [78, 0]
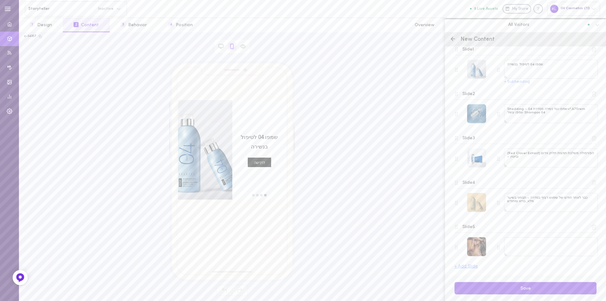
click at [470, 199] on div at bounding box center [476, 202] width 19 height 19
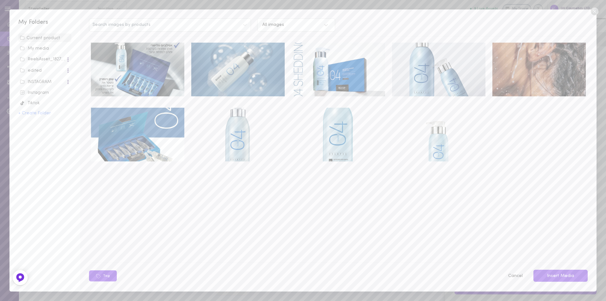
click at [537, 68] on img at bounding box center [538, 70] width 93 height 54
click at [578, 274] on button "Insert Media" at bounding box center [560, 275] width 54 height 12
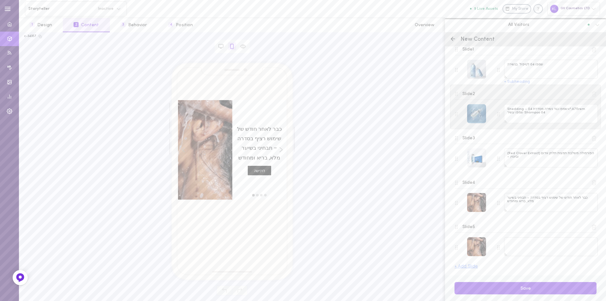
type textarea "875rem;">שמפו נגד נשירה מסדרת 04 – Shedding Shampoo 04 שמפו עשיר"
click at [521, 84] on button "+ Subheading" at bounding box center [517, 82] width 26 height 4
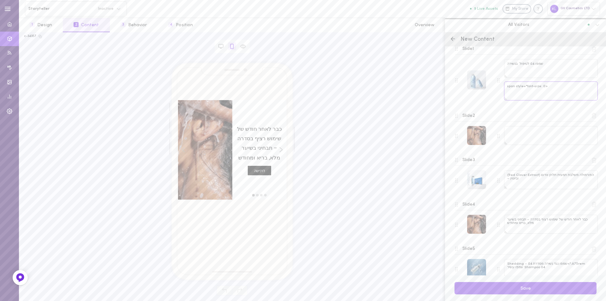
click at [554, 87] on textarea "<span style="font-size: 0" at bounding box center [551, 90] width 94 height 19
click at [265, 196] on div "move to slide 1" at bounding box center [265, 195] width 4 height 4
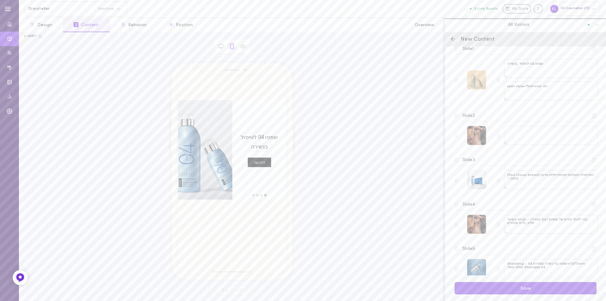
click at [475, 82] on div at bounding box center [476, 79] width 19 height 19
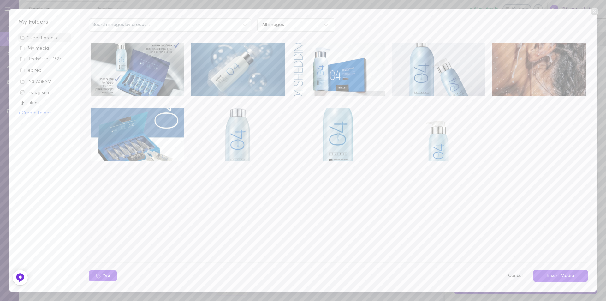
click at [225, 66] on img at bounding box center [237, 70] width 93 height 54
click at [583, 277] on button "Insert Media" at bounding box center [560, 275] width 54 height 12
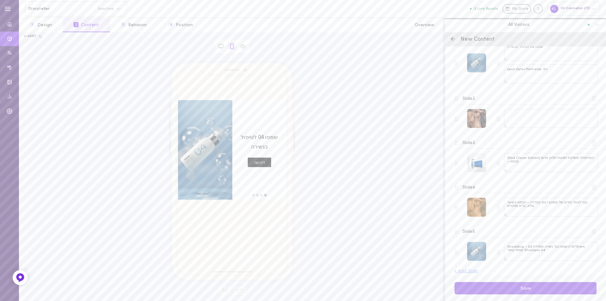
scroll to position [99, 0]
click at [477, 248] on div at bounding box center [476, 246] width 19 height 19
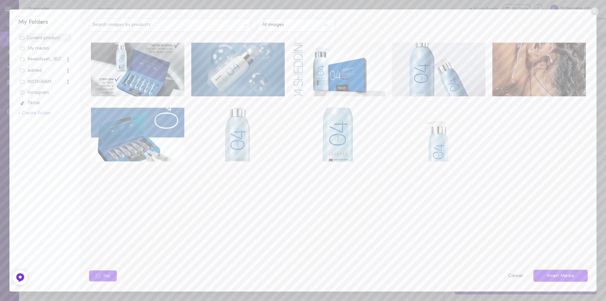
click at [446, 71] on img at bounding box center [438, 70] width 93 height 54
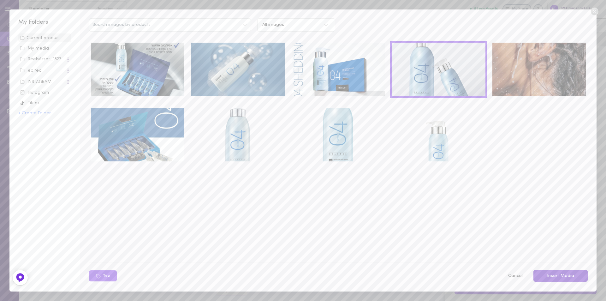
click at [565, 275] on button "Insert Media" at bounding box center [560, 275] width 54 height 12
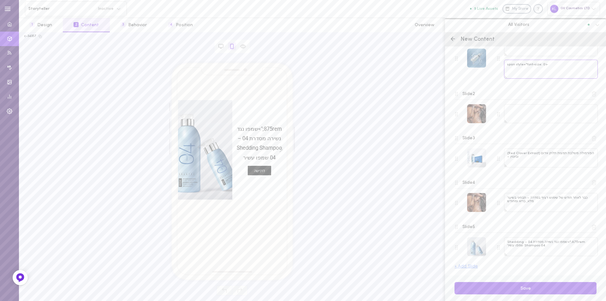
click at [518, 75] on textarea "<span style="font-size: 0" at bounding box center [551, 69] width 94 height 19
click at [538, 67] on textarea "<span style="font-size: 0" at bounding box center [551, 69] width 94 height 19
drag, startPoint x: 507, startPoint y: 66, endPoint x: 551, endPoint y: 68, distance: 43.9
click at [550, 67] on textarea "<span style="font-size: 0" at bounding box center [551, 69] width 94 height 19
paste textarea "שמפו עשיר ברכיבים מזינים, שפותח במיוחד לחיזוק סיב השערה, שיקום הקרקפת וסיוע במנ…"
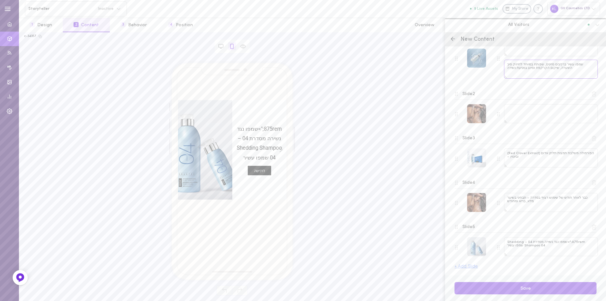
scroll to position [0, 0]
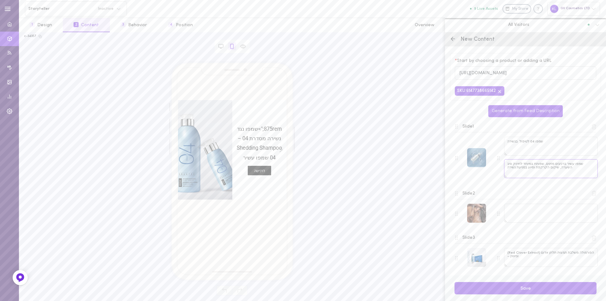
type textarea "שמפו עשיר ברכיבים מזינים, שפותח במיוחד לחיזוק סיב השערה, שיקום הקרקפת וסיוע במנ…"
click at [554, 157] on div "שמפו 04 לטיפול בנשירה" at bounding box center [551, 147] width 94 height 20
click at [551, 145] on textarea "שמפו 04 לטיפול בנשירה" at bounding box center [551, 146] width 94 height 19
click at [579, 170] on textarea "שמפו עשיר ברכיבים מזינים, שפותח במיוחד לחיזוק סיב השערה, שיקום הקרקפת וסיוע במנ…" at bounding box center [551, 168] width 94 height 19
click at [570, 170] on textarea "שמפו עשיר ברכיבים מזינים, שפותח במיוחד לחיזוק סיב השערה, שיקום הקרקפת וסיוע במנ…" at bounding box center [551, 168] width 94 height 19
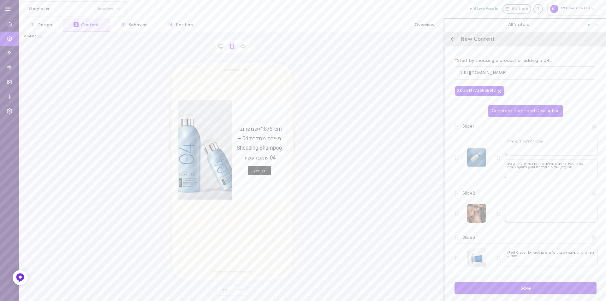
click at [502, 176] on div "שמפו 04 לטיפול בנשירה שמפו עשיר ברכיבים מזינים, שפותח במיוחד לחיזוק סיב השערה, …" at bounding box center [547, 158] width 101 height 43
drag, startPoint x: 508, startPoint y: 164, endPoint x: 591, endPoint y: 172, distance: 83.9
click at [591, 172] on div "Slide 1 שמפו 04 לטיפול בנשירה שמפו עשיר ברכיבים מזינים, שפותח במיוחד לחיזוק סיב…" at bounding box center [525, 150] width 151 height 67
click at [564, 175] on textarea "שמפו עשיר ברכיבים מזינים, שפותח במיוחד לחיזוק סיב השערה, שיקום הקרקפת וסיוע במנ…" at bounding box center [551, 168] width 94 height 19
drag, startPoint x: 500, startPoint y: 165, endPoint x: 505, endPoint y: 164, distance: 5.8
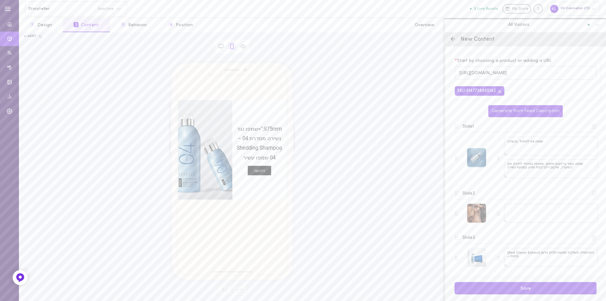
click at [501, 165] on div "שמפו 04 לטיפול בנשירה שמפו עשיר ברכיבים מזינים, שפותח במיוחד לחיזוק סיב השערה, …" at bounding box center [547, 158] width 101 height 43
click at [515, 170] on textarea "שמפו עשיר ברכיבים מזינים, שפותח במיוחד לחיזוק סיב השערה, שיקום הקרקפת וסיוע במנ…" at bounding box center [551, 168] width 94 height 19
click at [573, 169] on textarea "שמפו עשיר ברכיבים מזינים, שפותח במיוחד לחיזוק סיב השערה, שיקום הקרקפת וסיוע במנ…" at bounding box center [551, 168] width 94 height 19
drag, startPoint x: 580, startPoint y: 166, endPoint x: 488, endPoint y: 178, distance: 92.6
click at [488, 178] on div "שמפו 04 לטיפול בנשירה שמפו עשיר ברכיבים מזינים, שפותח במיוחד לחיזוק סיב השערה, …" at bounding box center [525, 158] width 145 height 43
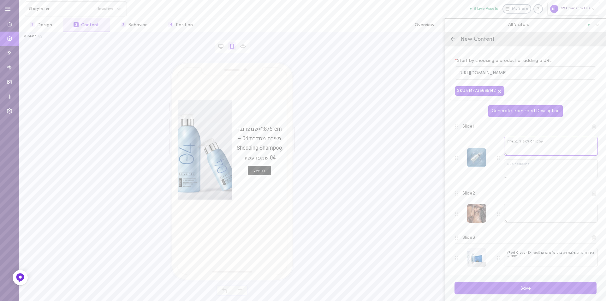
click at [554, 146] on textarea "שמפו 04 לטיפול בנשירה" at bounding box center [551, 146] width 94 height 19
click at [539, 146] on textarea "שמפו 04 לטיפול בנשירה" at bounding box center [551, 146] width 94 height 19
click at [518, 169] on textarea at bounding box center [551, 168] width 94 height 19
paste textarea "שמפו עשיר ברכיבים מזינים, שפותח במיוחד לחיזוק סיב השערה, שיקום הקרקפת וסיוע במנ…"
type textarea "שמפו עשיר ברכיבים מזינים, שפותח במיוחד לחיזוק סיב השערה, שיקום הקרקפת וסיוע במנ…"
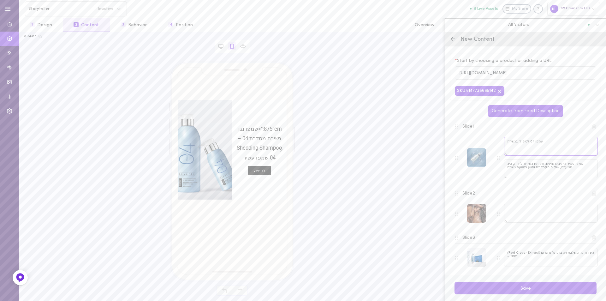
click at [539, 145] on textarea "שמפו 04 לטיפול בנשירה" at bounding box center [551, 146] width 94 height 19
click at [514, 144] on textarea "שמפו 04 לטיפול בנשירה" at bounding box center [551, 146] width 94 height 19
drag, startPoint x: 507, startPoint y: 143, endPoint x: 555, endPoint y: 142, distance: 47.6
click at [555, 142] on textarea "שמפו 04 לטיפול בנשירה" at bounding box center [551, 146] width 94 height 19
click at [521, 150] on textarea at bounding box center [551, 146] width 94 height 19
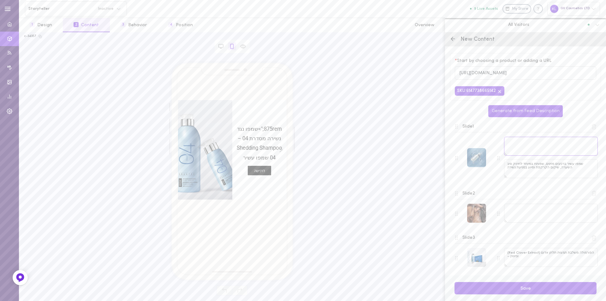
paste textarea "שמפו 04 לטיפול בנשירה"
type textarea "שמפו 04 לטיפול בנשירה"
click at [527, 168] on textarea "שמפו עשיר ברכיבים מזינים, שפותח במיוחד לחיזוק סיב השערה, שיקום הקרקפת וסיוע במנ…" at bounding box center [551, 168] width 94 height 19
click at [272, 130] on span "875rem;">שמפו נגד נשירה מסדרת 04 – Shedding Shampoo 04 שמפו עשיר" at bounding box center [259, 143] width 48 height 38
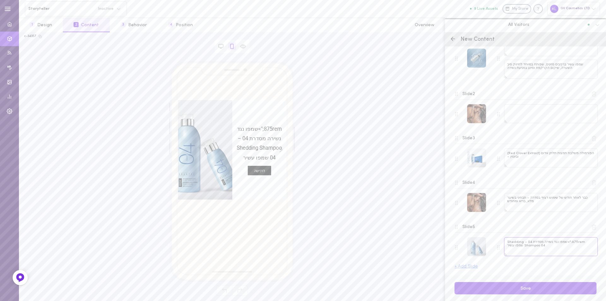
click at [535, 251] on textarea "875rem;">שמפו נגד נשירה מסדרת 04 – Shedding Shampoo 04 שמפו עשיר" at bounding box center [551, 246] width 94 height 19
click at [515, 242] on textarea "875rem;">שמפו נגד נשירה מסדרת 04 – Shedding Shampoo 04 שמפו עשיר" at bounding box center [551, 246] width 94 height 19
drag, startPoint x: 508, startPoint y: 242, endPoint x: 506, endPoint y: 245, distance: 4.4
click at [506, 245] on textarea "875rem;">שמפו נגד נשירה מסדרת 04 – Shedding Shampoo 04 שמפו עשיר" at bounding box center [551, 246] width 94 height 19
type textarea "875rem;">שמפו נגד נשירה מסדרת 04 –"
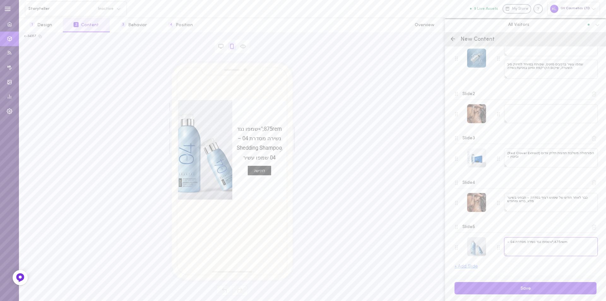
click at [520, 244] on textarea "875rem;">שמפו נגד נשירה מסדרת 04 –" at bounding box center [551, 246] width 94 height 19
drag, startPoint x: 566, startPoint y: 242, endPoint x: 504, endPoint y: 241, distance: 62.2
click at [504, 241] on div "875rem;">שמפו נגד נשירה מסדרת 04 –" at bounding box center [547, 247] width 101 height 20
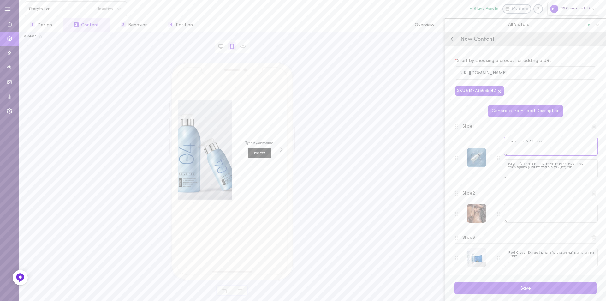
click at [546, 148] on textarea "שמפו 04 לטיפול בנשירה" at bounding box center [551, 146] width 94 height 19
click at [458, 157] on div at bounding box center [459, 158] width 8 height 5
click at [456, 160] on div at bounding box center [456, 158] width 3 height 5
click at [470, 160] on div at bounding box center [476, 157] width 19 height 19
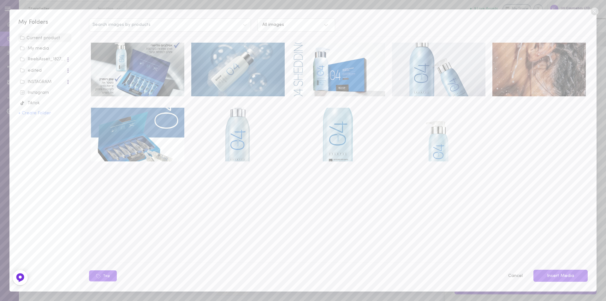
click at [593, 12] on icon at bounding box center [594, 12] width 8 height 8
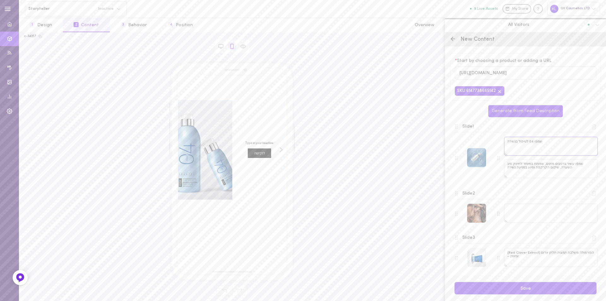
click at [552, 148] on textarea "שמפו 04 לטיפול בנשירה" at bounding box center [551, 146] width 94 height 19
click at [559, 169] on textarea "שמפו עשיר ברכיבים מזינים, שפותח במיוחד לחיזוק סיב השערה, שיקום הקרקפת וסיוע במנ…" at bounding box center [551, 168] width 94 height 19
click at [558, 145] on textarea "שמפו 04 לטיפול בנשירה" at bounding box center [551, 146] width 94 height 19
click at [536, 113] on button "Generate from Feed Description" at bounding box center [525, 111] width 74 height 12
type textarea "שמפו 04 לטיפול בנשירה"
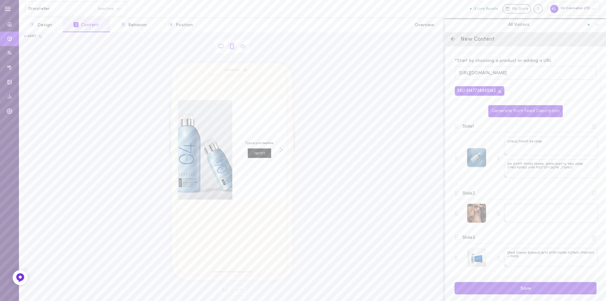
type textarea "875rem;">שמפו נגד נשירה מסדרת 04 – Shedding Shampoo 04 שמפו עשיר"
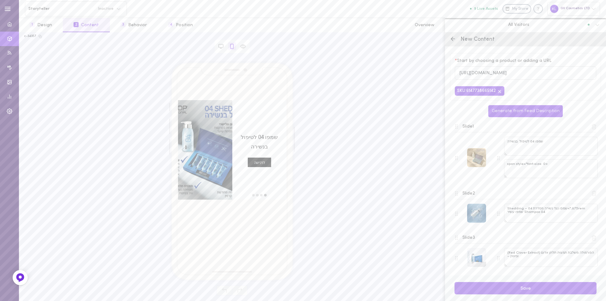
click at [476, 155] on div at bounding box center [476, 157] width 19 height 19
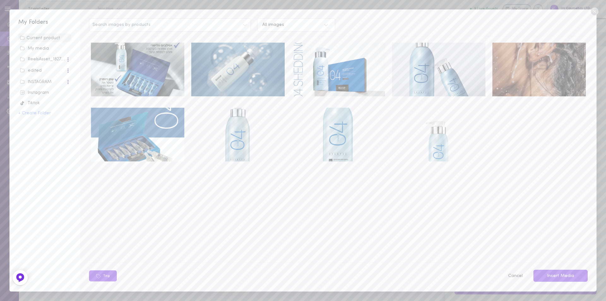
click at [254, 73] on img at bounding box center [237, 70] width 93 height 54
click at [570, 278] on button "Insert Media" at bounding box center [560, 275] width 54 height 12
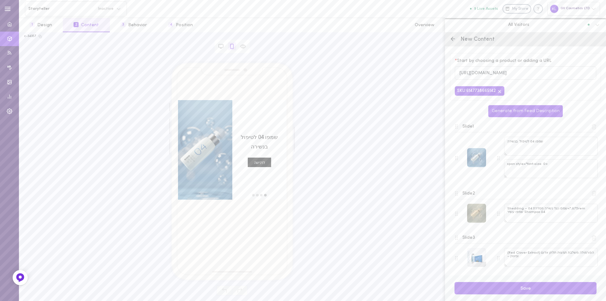
click at [477, 215] on div at bounding box center [476, 213] width 19 height 19
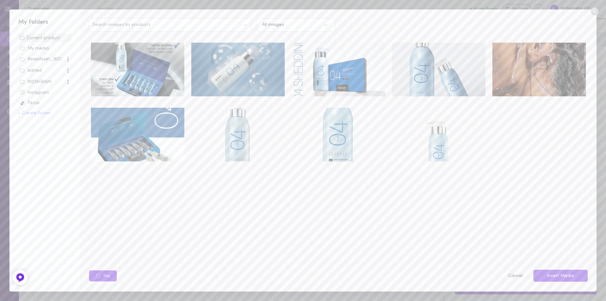
click at [515, 66] on img at bounding box center [538, 70] width 93 height 54
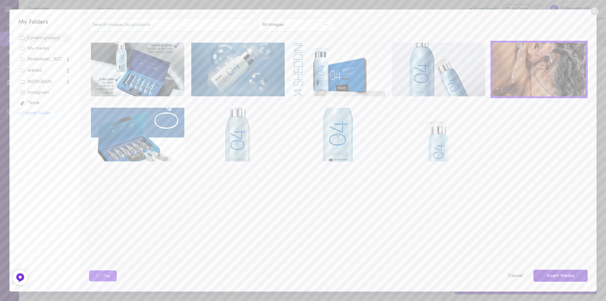
click at [568, 275] on button "Insert Media" at bounding box center [560, 275] width 54 height 12
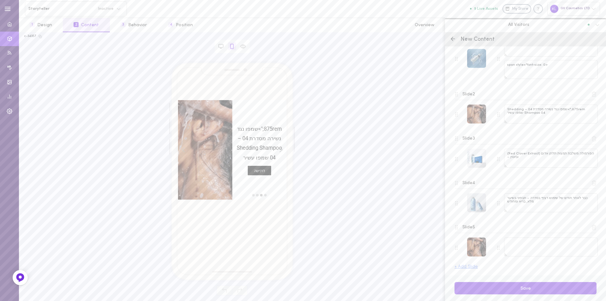
scroll to position [99, 0]
click at [591, 228] on icon at bounding box center [594, 227] width 6 height 6
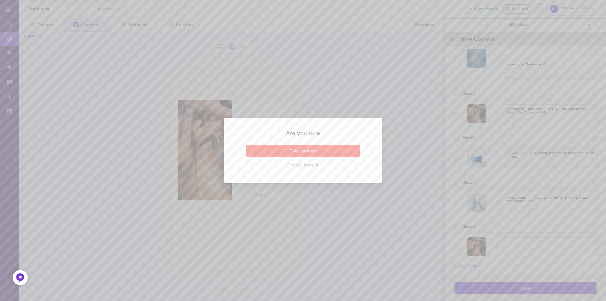
click at [316, 151] on button "Yes, remove" at bounding box center [303, 151] width 114 height 12
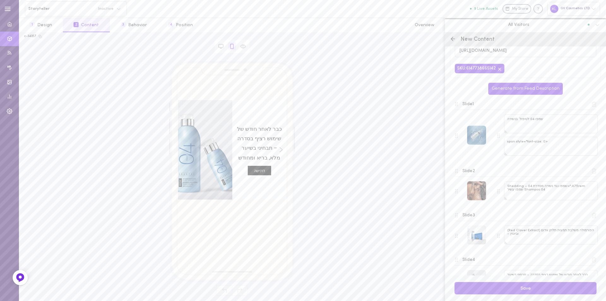
scroll to position [0, 0]
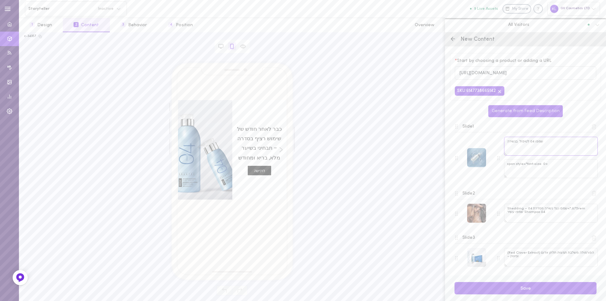
click at [543, 144] on textarea "שמפו 04 לטיפול בנשירה" at bounding box center [551, 146] width 94 height 19
click at [546, 145] on textarea "שמפו 04 לטיפול בנשירה" at bounding box center [551, 146] width 94 height 19
click at [542, 144] on textarea "שמפו 04 לטיפול בנשירה" at bounding box center [551, 146] width 94 height 19
click at [519, 165] on textarea "<span style="font-size: 0" at bounding box center [551, 168] width 94 height 19
drag, startPoint x: 507, startPoint y: 166, endPoint x: 553, endPoint y: 165, distance: 45.4
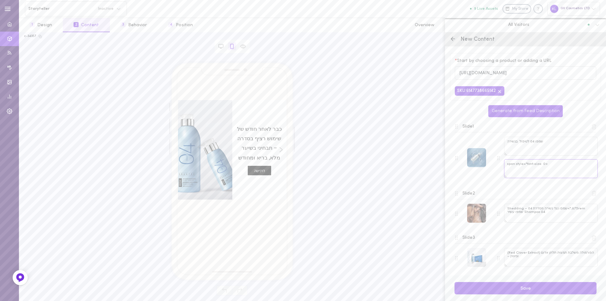
click at [553, 165] on textarea "<span style="font-size: 0" at bounding box center [551, 168] width 94 height 19
paste textarea "שמפו עשיר ברכיבים מזינים, שפותח במיוחד לחיזוק סיב השערה, שיקום הקרקפת וסיוע במנ…"
type textarea "שמפו עשיר ברכיבים מזינים, שפותח במיוחד לחיזוק סיב השערה, שיקום הקרקפת וסיוע במנ…"
click at [528, 140] on textarea "שמפו 04 לטיפול בנשירה" at bounding box center [551, 146] width 94 height 19
click at [507, 144] on textarea "שמפו 04 לטיפול בנשירה" at bounding box center [551, 146] width 94 height 19
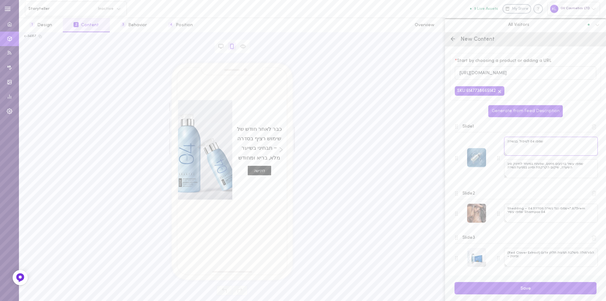
paste textarea "Shedding Shampoo 04"
click at [545, 144] on textarea "שמפו 04 לטיפול בנשירהShedding Shampoo 04" at bounding box center [551, 146] width 94 height 19
click at [280, 149] on div "right arrow" at bounding box center [283, 149] width 7 height 99
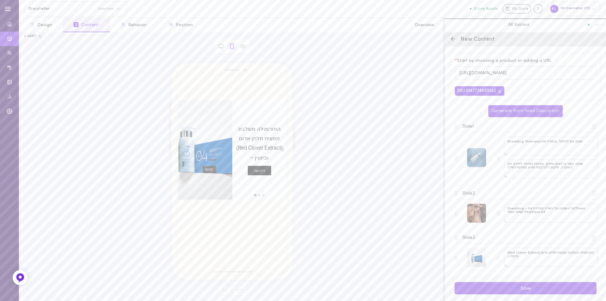
click at [282, 149] on icon "חץ ימינה" at bounding box center [282, 149] width 3 height 5
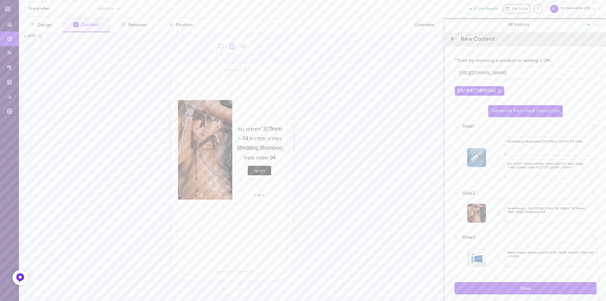
click at [282, 149] on icon "חץ ימינה" at bounding box center [282, 149] width 3 height 5
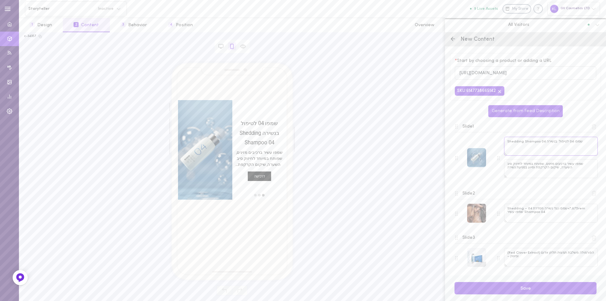
click at [549, 153] on textarea "שמפו 04 לטיפול בנשירה Shedding Shampoo 04" at bounding box center [551, 146] width 94 height 19
click at [544, 144] on textarea "שמפו 04 לטיפול בנשירה Shedding Shampoo 04" at bounding box center [551, 146] width 94 height 19
drag, startPoint x: 544, startPoint y: 144, endPoint x: 590, endPoint y: 145, distance: 45.5
click at [590, 145] on textarea "שמפו 04 לטיפול בנשירה Shedding Shampoo 04" at bounding box center [551, 146] width 94 height 19
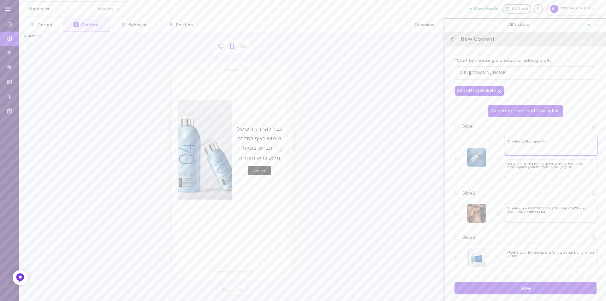
click at [507, 143] on textarea "Shedding Shampoo 04" at bounding box center [551, 146] width 94 height 19
paste textarea "שמפו 04 לטיפול בנשירה"
click at [542, 144] on textarea "Shedding Shampoo 04שמפו 04 לטיפול בנשירה" at bounding box center [551, 146] width 94 height 19
click at [476, 160] on div at bounding box center [476, 157] width 19 height 19
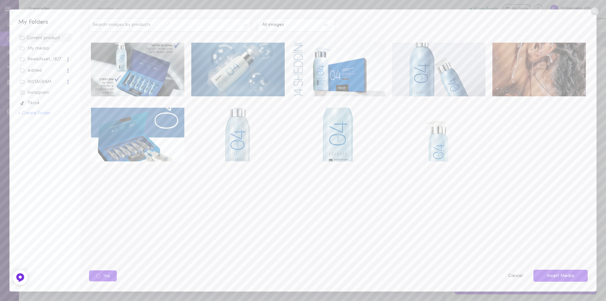
click at [593, 12] on icon at bounding box center [594, 12] width 8 height 8
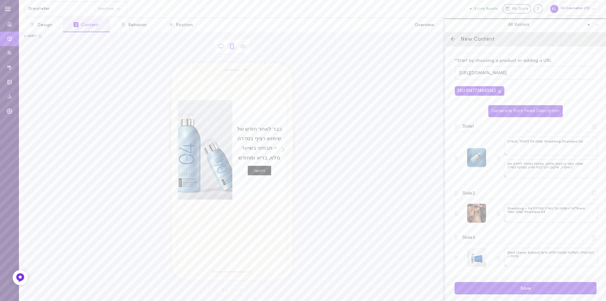
click at [283, 149] on icon "חץ ימינה" at bounding box center [282, 149] width 3 height 5
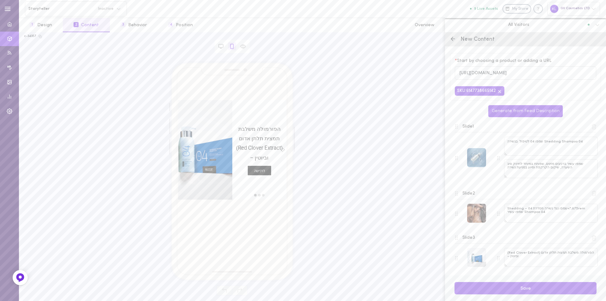
click at [283, 149] on icon "חץ ימינה" at bounding box center [282, 149] width 3 height 5
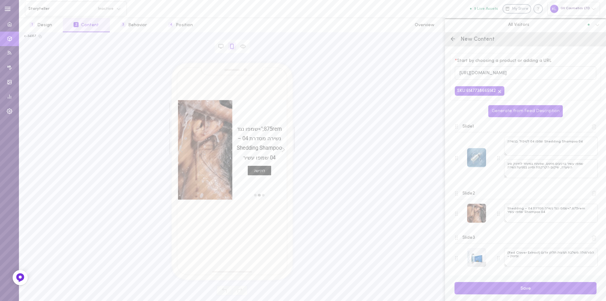
click at [283, 149] on icon "חץ ימינה" at bounding box center [282, 149] width 3 height 5
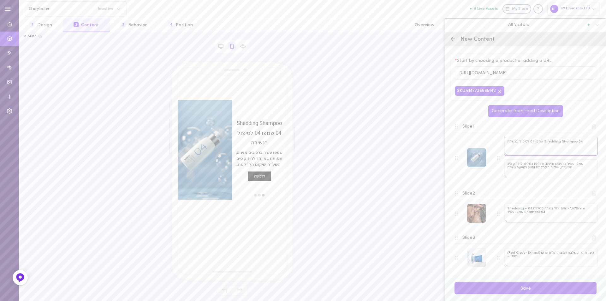
drag, startPoint x: 535, startPoint y: 144, endPoint x: 536, endPoint y: 148, distance: 3.7
click at [535, 145] on textarea "Shedding Shampoo 04 שמפו 04 לטיפול בנשירה" at bounding box center [551, 146] width 94 height 19
click at [531, 147] on textarea "Shedding Shampoo 04 שמפו 04 לטיפול בנשירה" at bounding box center [551, 146] width 94 height 19
type textarea "Shedding Shampoo 04 שמפו לטיפול בנשירה"
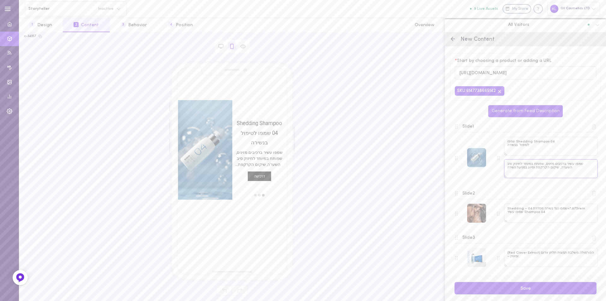
click at [560, 172] on textarea "שמפו עשיר ברכיבים מזינים, שפותח במיוחד לחיזוק סיב השערה, שיקום הקרקפת וסיוע במנ…" at bounding box center [551, 168] width 94 height 19
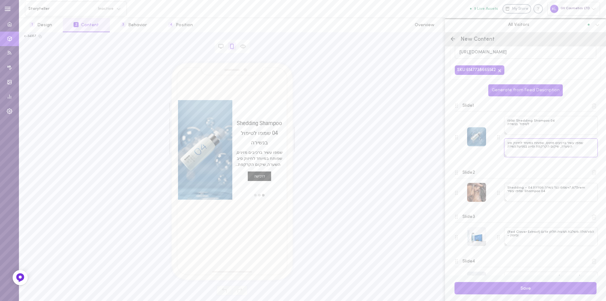
scroll to position [32, 0]
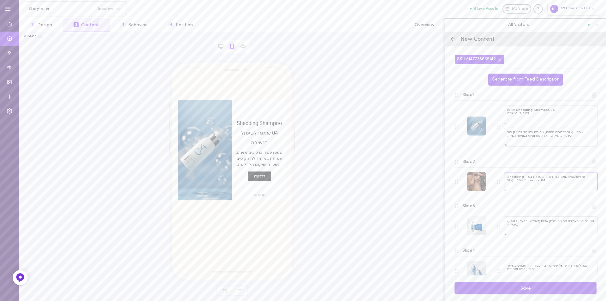
click at [558, 186] on textarea "875rem;">שמפו נגד נשירה מסדרת 04 – Shedding Shampoo 04 שמפו עשיר" at bounding box center [551, 181] width 94 height 19
click at [549, 187] on textarea "875rem;">שמפו נגד נשירה מסדרת 04 – Shedding Shampoo 04 שמפו עשיר" at bounding box center [551, 181] width 94 height 19
drag, startPoint x: 507, startPoint y: 177, endPoint x: 507, endPoint y: 183, distance: 6.0
click at [507, 183] on textarea "875rem;">שמפו נגד נשירה מסדרת 04 – Shedding Shampoo 04 שמפו עשיר" at bounding box center [551, 181] width 94 height 19
drag, startPoint x: 507, startPoint y: 178, endPoint x: 596, endPoint y: 178, distance: 89.3
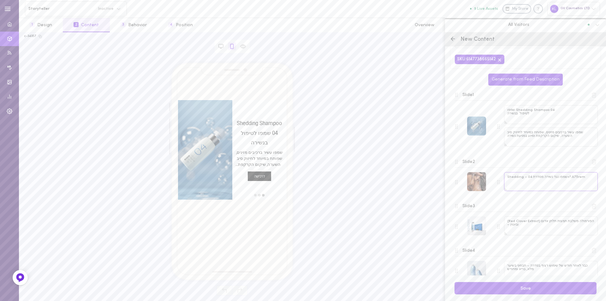
click at [596, 178] on div "* Start by choosing a product or adding a URL [URL][DOMAIN_NAME] SKU: 614773866…" at bounding box center [525, 160] width 161 height 229
paste textarea "הפורמולה משלבת תמצית תלתן אדום (Red Clover Extract) וביוטין"
type textarea "הפורמולה משלבת תמצית תלתן אדום (Red Clover Extract) וביוטין"
click at [260, 194] on div "move to slide 2" at bounding box center [259, 195] width 4 height 4
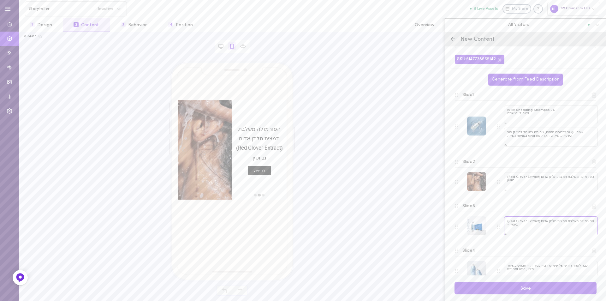
click at [527, 226] on textarea "הפורמולה משלבת תמצית תלתן אדום (Red Clover Extract) וביוטין –" at bounding box center [551, 225] width 94 height 19
click at [529, 230] on textarea "הפורמולה משלבת תמצית תלתן אדום (Red Clover Extract) וביוטין –" at bounding box center [551, 225] width 94 height 19
drag, startPoint x: 507, startPoint y: 221, endPoint x: 507, endPoint y: 228, distance: 6.7
click at [507, 228] on textarea "הפורמולה משלבת תמצית תלתן אדום (Red Clover Extract) וביוטין –" at bounding box center [551, 225] width 94 height 19
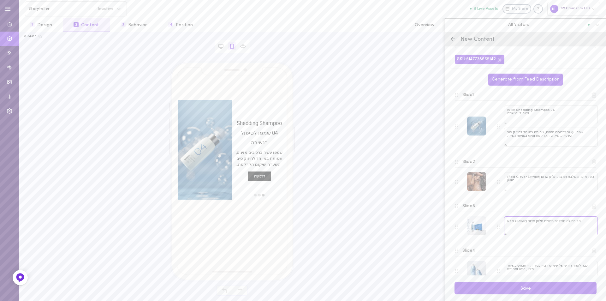
drag, startPoint x: 509, startPoint y: 220, endPoint x: 587, endPoint y: 222, distance: 77.6
click at [587, 222] on textarea "הפורמולה משלבת תמצית תלתן אדום (Red Clover" at bounding box center [551, 225] width 94 height 19
paste textarea "כיבים פעילים שעובדים יחד כדי לחזק, למלא ולשקם את השיער מהשורש ועד הקצוות"
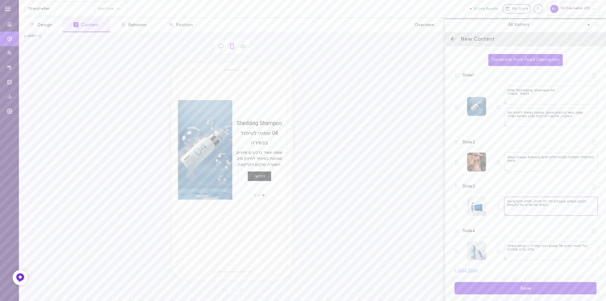
scroll to position [55, 0]
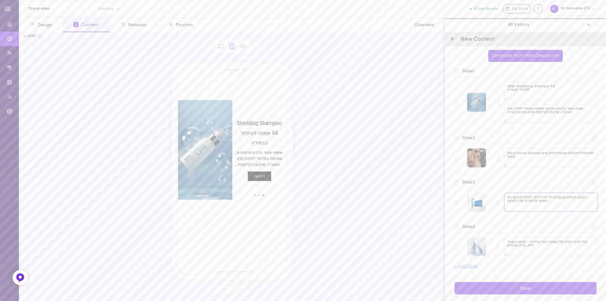
type textarea "רכיבים פעילים שעובדים יחד כדי לחזק, למלא ולשקם את השיער מהשורש ועד הקצוות"
drag, startPoint x: 531, startPoint y: 248, endPoint x: 528, endPoint y: 248, distance: 3.5
click at [531, 248] on textarea "כבר לאחר חודש של שימוש רציף בסדרה – תבחיני בשיער מלא, בריא ומחודש" at bounding box center [551, 246] width 94 height 19
drag, startPoint x: 508, startPoint y: 242, endPoint x: 502, endPoint y: 251, distance: 11.5
click at [502, 251] on div "כבר לאחר חודש של שימוש רציף בסדרה – תבחיני בשיער מלא, בריא ומחודש" at bounding box center [547, 247] width 101 height 20
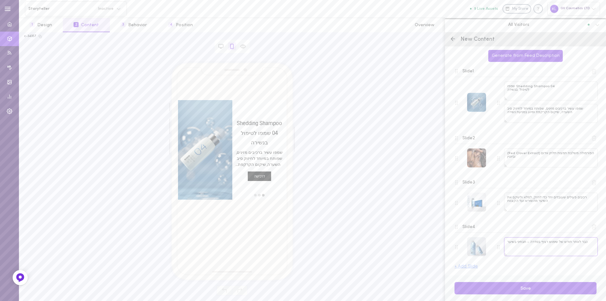
drag, startPoint x: 507, startPoint y: 242, endPoint x: 588, endPoint y: 242, distance: 80.8
click at [588, 242] on textarea "כבר לאחר חודש של שימוש רציף בסדרה – תבחיני בשיער" at bounding box center [551, 246] width 94 height 19
paste textarea "מלא, [PERSON_NAME] ומחודש יותר במראה"
type textarea "כבר לאחר חודש של שימוש רציף בסדרה – תבחיני בשיער מלא, בריא ומחודש יותר במראה"
click at [549, 293] on button "Save" at bounding box center [525, 288] width 142 height 12
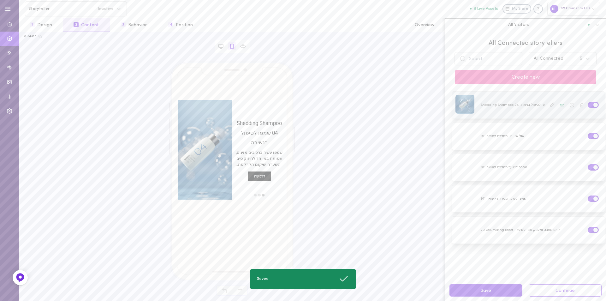
click at [500, 101] on div at bounding box center [528, 104] width 153 height 27
click at [550, 104] on icon at bounding box center [552, 105] width 4 height 4
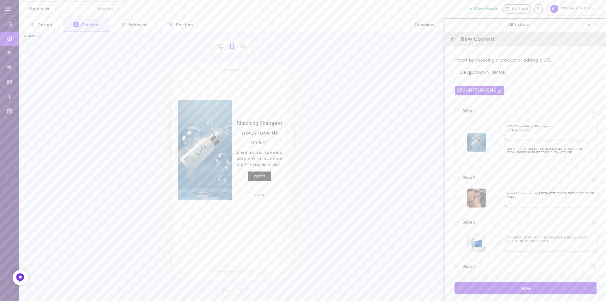
scroll to position [0, 0]
click at [526, 288] on button "Save" at bounding box center [525, 288] width 142 height 12
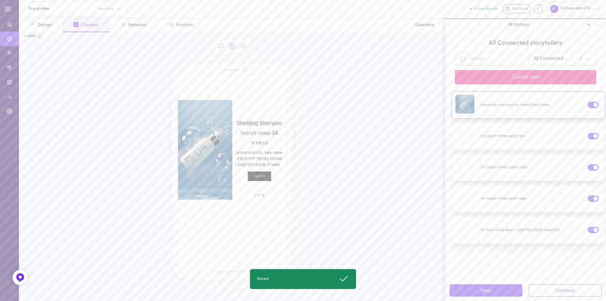
click at [531, 78] on button "Create new" at bounding box center [525, 77] width 141 height 14
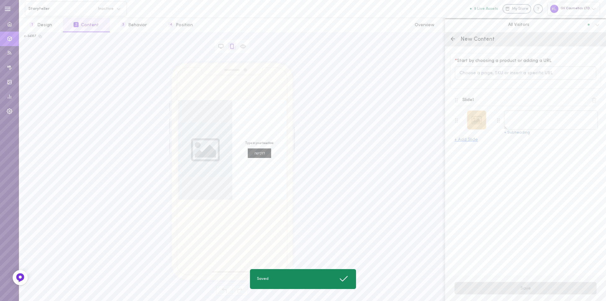
click at [475, 119] on div at bounding box center [476, 119] width 19 height 19
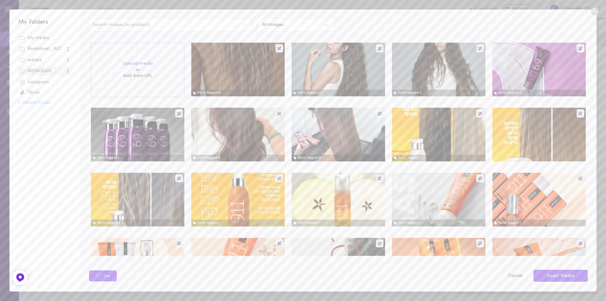
click at [593, 13] on icon at bounding box center [594, 11] width 9 height 9
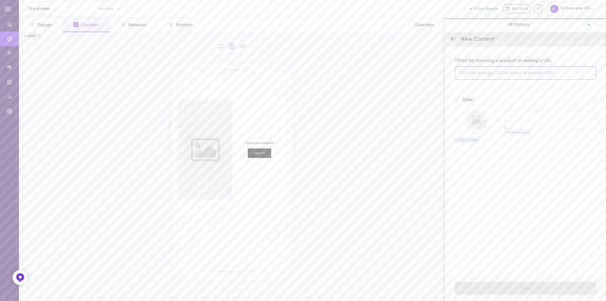
click at [504, 72] on input at bounding box center [525, 73] width 141 height 14
click at [519, 131] on span "שמפו 02 לטיפול בקשקשים" at bounding box center [502, 134] width 55 height 7
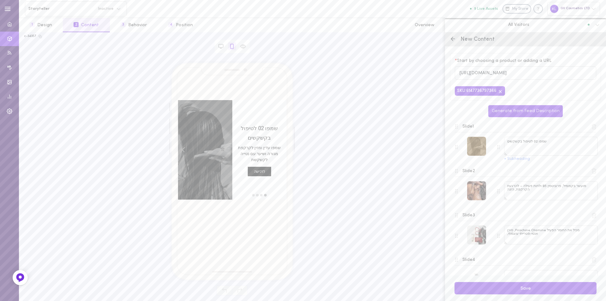
click at [473, 145] on div at bounding box center [476, 146] width 19 height 19
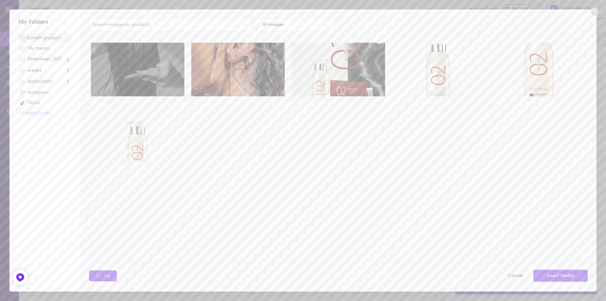
click at [340, 62] on img at bounding box center [338, 70] width 93 height 54
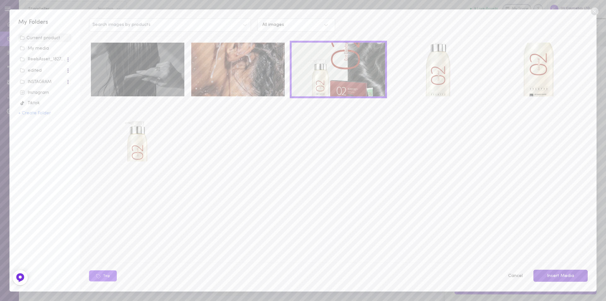
click at [565, 272] on button "Insert Media" at bounding box center [560, 275] width 54 height 12
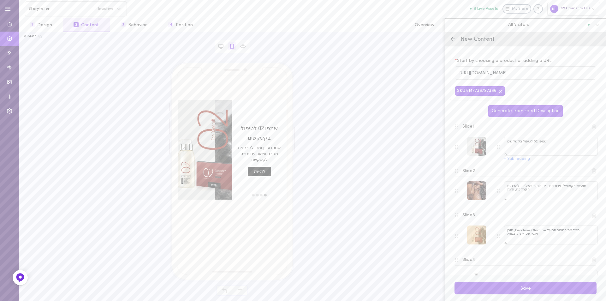
click at [478, 234] on div at bounding box center [476, 234] width 19 height 19
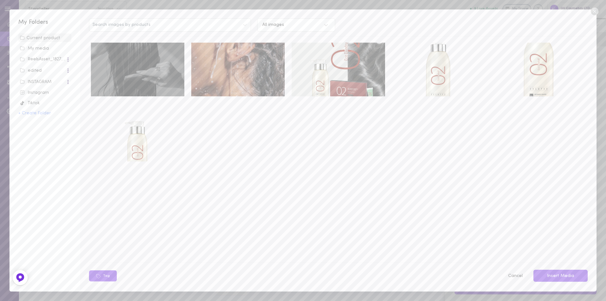
click at [150, 60] on img at bounding box center [137, 70] width 93 height 54
click at [558, 272] on button "Insert Media" at bounding box center [560, 275] width 54 height 12
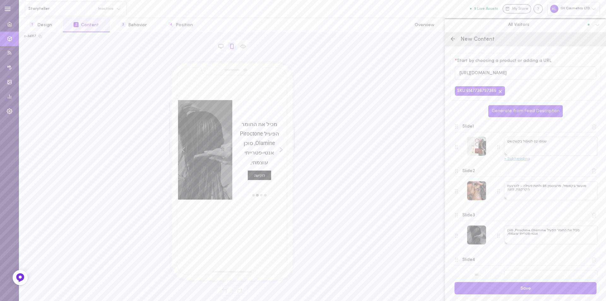
click at [507, 161] on button "+ Subheading" at bounding box center [517, 159] width 26 height 4
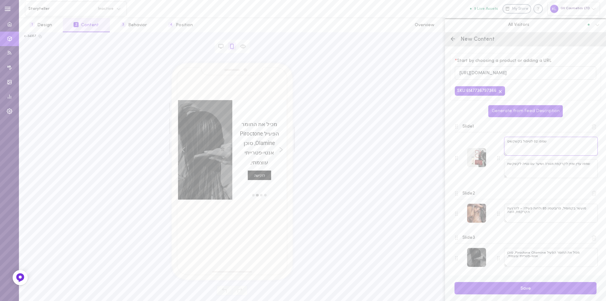
click at [507, 145] on textarea "שמפו 02 לטיפול בקשקשים" at bounding box center [551, 146] width 94 height 19
click at [265, 195] on div "move to slide 1" at bounding box center [265, 195] width 4 height 4
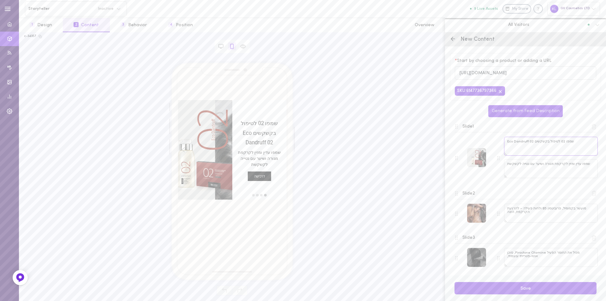
click at [530, 144] on textarea "שמפו 02 לטיפול בקשקשים Eco Dandruff 02" at bounding box center [551, 146] width 94 height 19
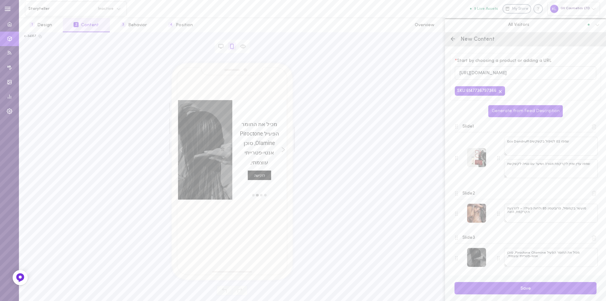
click at [266, 195] on div "move to slide 1" at bounding box center [265, 195] width 4 height 4
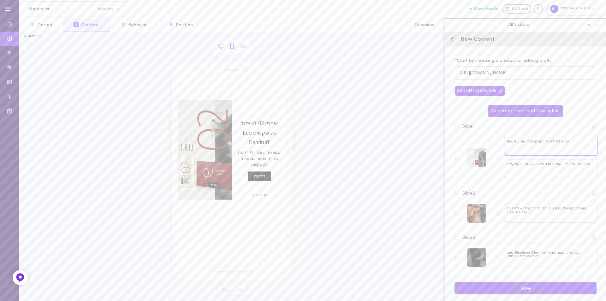
click at [575, 144] on textarea "שמפו 02 לטיפול בקשקשים Eco Dandruff" at bounding box center [551, 146] width 94 height 19
click at [558, 145] on textarea "שמפו 02 לטיפול בקשקשים Eco Dandruff" at bounding box center [551, 146] width 94 height 19
drag, startPoint x: 531, startPoint y: 144, endPoint x: 569, endPoint y: 145, distance: 38.5
click at [569, 145] on textarea "שמפו 02 לטיפול בקשקשים Eco Dandruff" at bounding box center [551, 146] width 94 height 19
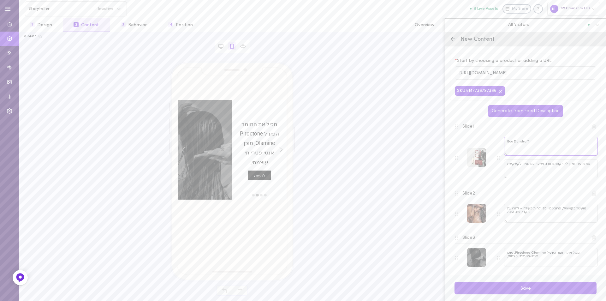
click at [507, 144] on textarea "Eco Dandruff" at bounding box center [551, 146] width 94 height 19
paste textarea "שמפו 02 לטיפול בקשקשים"
click at [264, 195] on div "move to slide 1" at bounding box center [265, 195] width 4 height 4
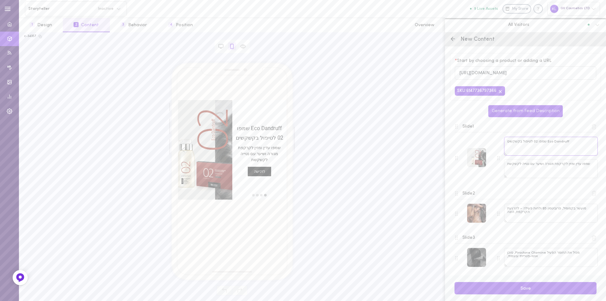
drag, startPoint x: 566, startPoint y: 145, endPoint x: 572, endPoint y: 146, distance: 5.5
click at [567, 145] on textarea "Eco Dandruff שמפו 02 לטיפול בקשקשים" at bounding box center [551, 146] width 94 height 19
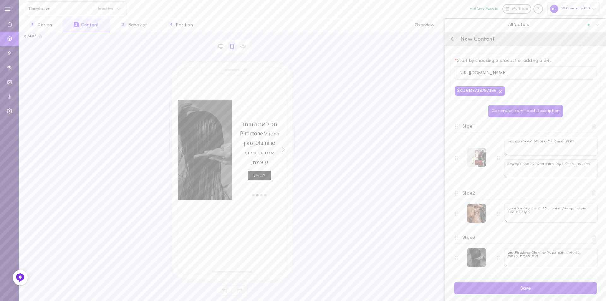
click at [264, 195] on div "move to slide 1" at bounding box center [265, 195] width 4 height 4
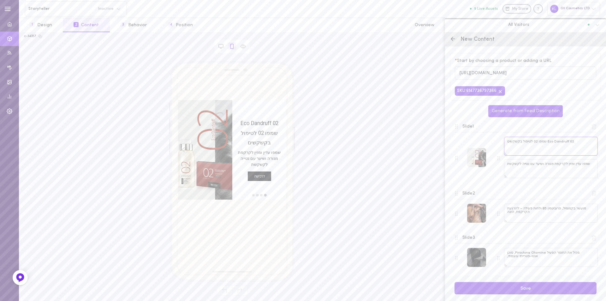
click at [534, 145] on textarea "02 Eco Dandruff שמפו 02 לטיפול בקשקשים" at bounding box center [551, 146] width 94 height 19
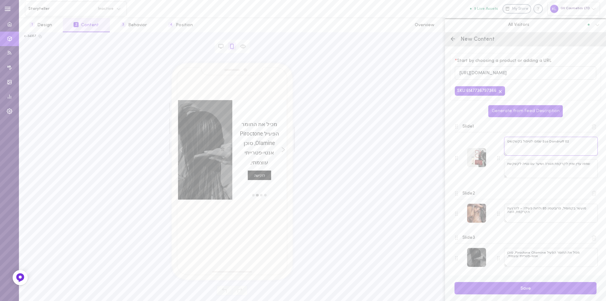
type textarea "02 Eco Dandruff שמפו לטיפול בקשקשים"
click at [266, 195] on div "move to slide 1" at bounding box center [265, 195] width 4 height 4
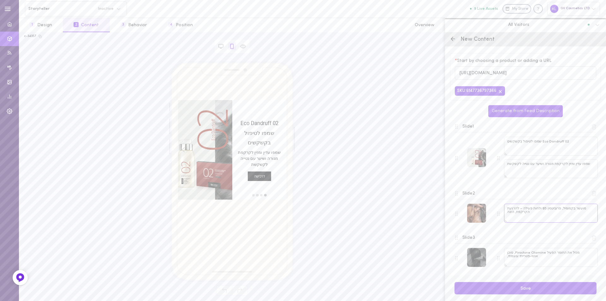
click at [511, 214] on textarea "מועשר בקמומיל, פרוביטמין B5 ולחות פעילה – להרגעת הקרקפת, הזנה" at bounding box center [551, 213] width 94 height 19
click at [515, 215] on textarea "מועשר בקמומיל, פרוביטמין B5 ולחות פעילה – להרגעת הקרקפת, הזנה" at bounding box center [551, 213] width 94 height 19
click at [511, 214] on textarea "מועשר בקמומיל, פרוביטמין B5 ולחות פעילה – להרגעת הקרקפת, הזנה" at bounding box center [551, 213] width 94 height 19
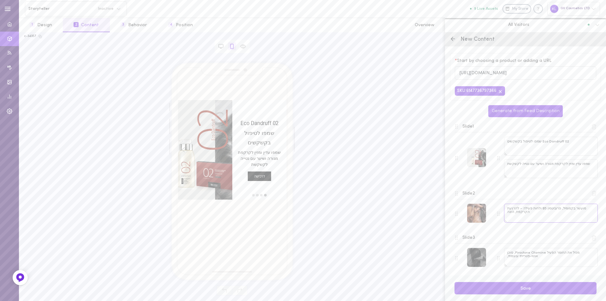
paste textarea "עמוקה ושמירה על רכות השיער"
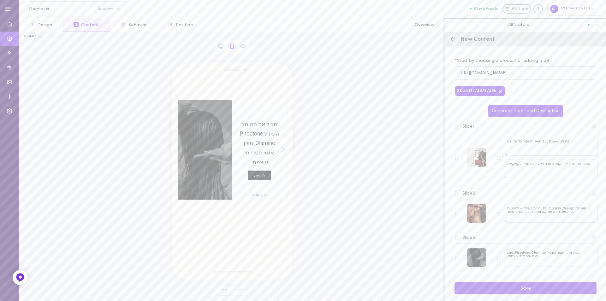
click at [259, 195] on div "move to slide 2" at bounding box center [261, 195] width 4 height 4
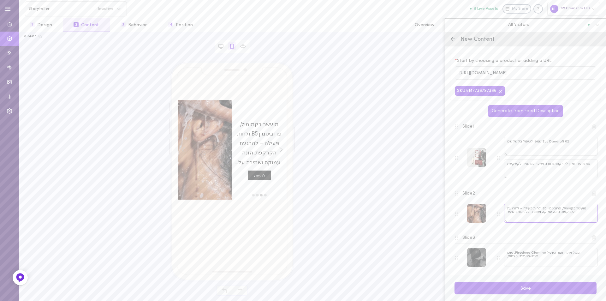
click at [518, 209] on textarea "מועשר בקמומיל, פרוביטמין B5 ולחות פעילה – להרגעת הקרקפת, הזנה עמוקה ושמירה על ר…" at bounding box center [551, 213] width 94 height 19
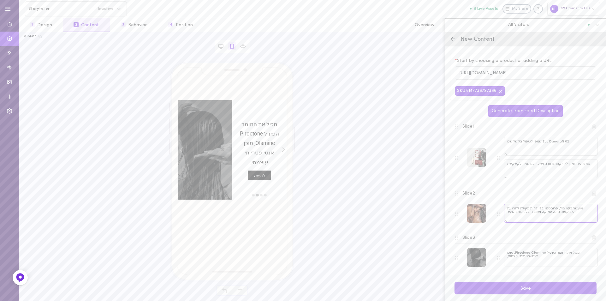
type textarea "מועשר בקמומיל, פרוביטמין B5 ולחות פעילה להרגעת הקרקפת, הזנה עמוקה ושמירה על רכו…"
click at [261, 195] on div "move to slide 2" at bounding box center [261, 195] width 4 height 4
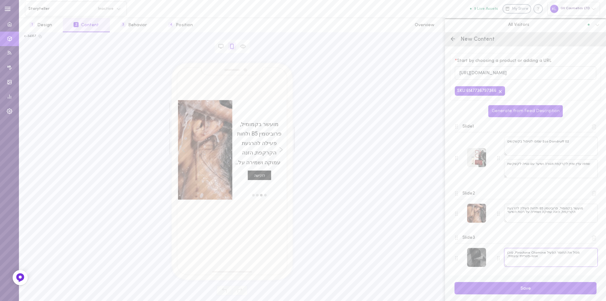
click at [519, 258] on textarea "מכיל את החומר הפעיל Piroctone Olamine, סוכן אנטי-פטרייתי עוצמתי," at bounding box center [551, 257] width 94 height 19
drag, startPoint x: 512, startPoint y: 253, endPoint x: 505, endPoint y: 262, distance: 10.5
click at [505, 262] on textarea "מכיל את החומר הפעיל Piroctone Olamine, סוכן אנטי-פטרייתי עוצמתי," at bounding box center [551, 257] width 94 height 19
paste textarea "המסייע לטיפול בקשקשת ומונע את חזרתה בעתיד"
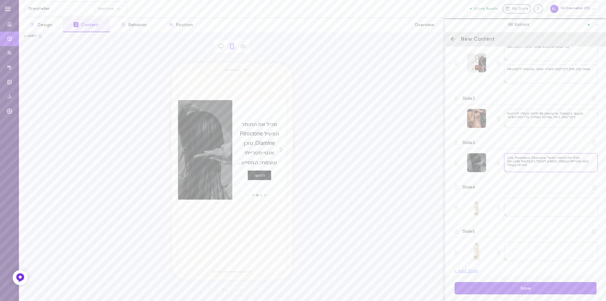
scroll to position [99, 0]
type textarea "מכיל את החומר הפעיל Piroctone Olamine, סוכן אנטי-פטרייתי עוצמתי, המסייע לטיפול …"
click at [591, 182] on icon at bounding box center [594, 183] width 6 height 6
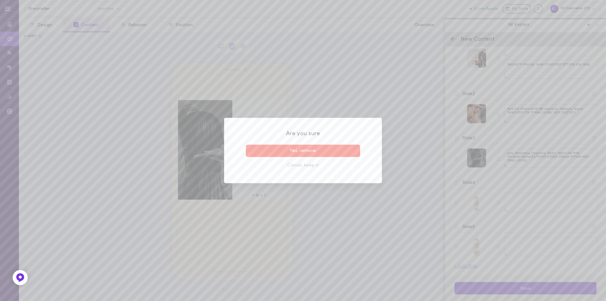
click at [313, 150] on button "Yes, remove" at bounding box center [303, 151] width 114 height 12
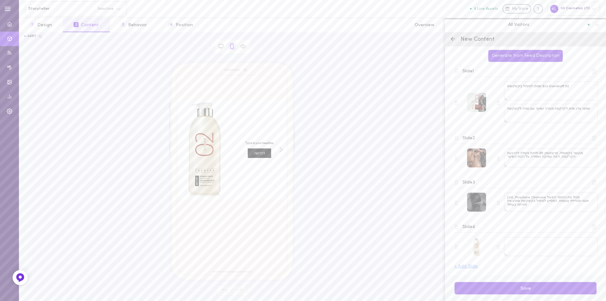
scroll to position [55, 0]
click at [593, 227] on line at bounding box center [593, 228] width 0 height 2
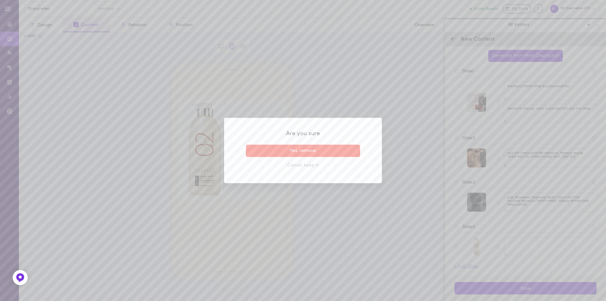
click at [314, 150] on button "Yes, remove" at bounding box center [303, 151] width 114 height 12
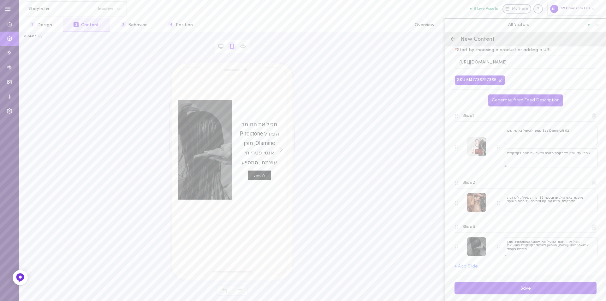
scroll to position [11, 0]
click at [469, 148] on div at bounding box center [476, 146] width 19 height 19
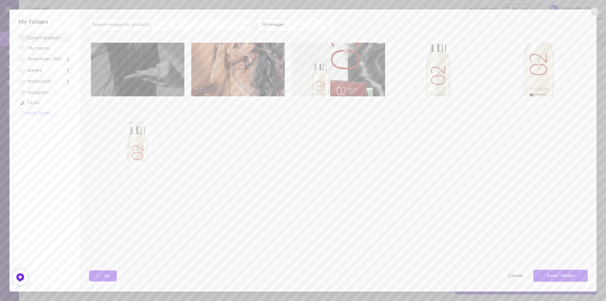
click at [595, 10] on icon at bounding box center [594, 12] width 8 height 8
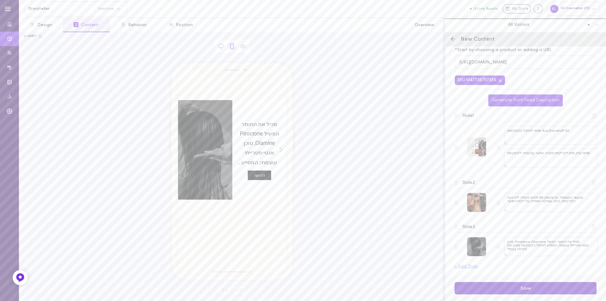
click at [534, 289] on button "Save" at bounding box center [525, 288] width 142 height 12
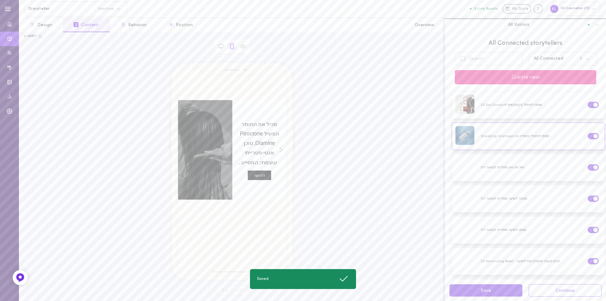
click at [529, 75] on button "Create new" at bounding box center [525, 77] width 141 height 14
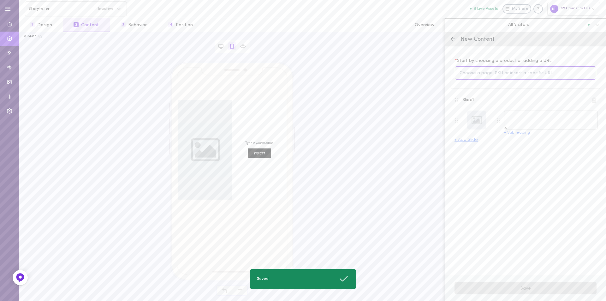
click at [482, 74] on input at bounding box center [525, 73] width 141 height 14
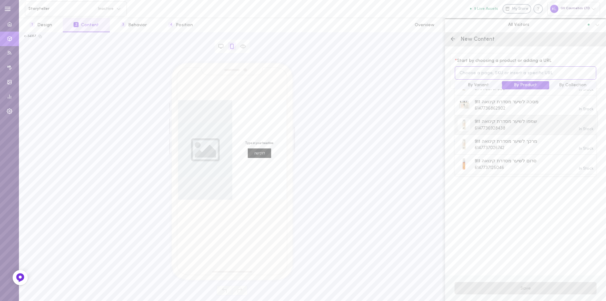
scroll to position [252, 0]
click at [518, 147] on span "סרום לשיער מסדרת קינואה 911" at bounding box center [506, 150] width 62 height 7
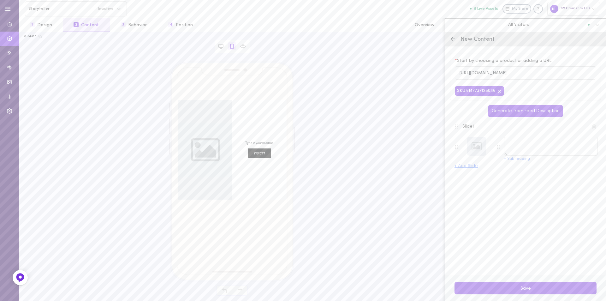
type textarea "סרום לשיער מסדרת קינואה 911"
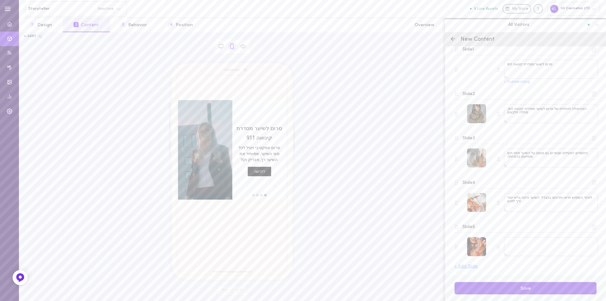
scroll to position [15, 0]
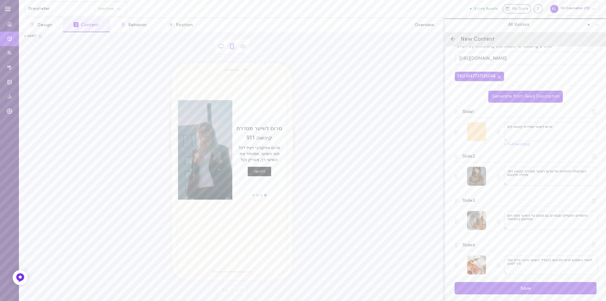
click at [480, 132] on div at bounding box center [476, 131] width 19 height 19
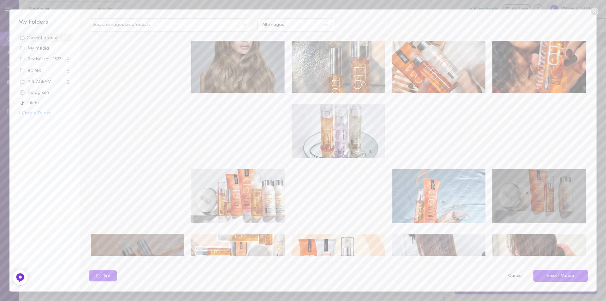
scroll to position [0, 0]
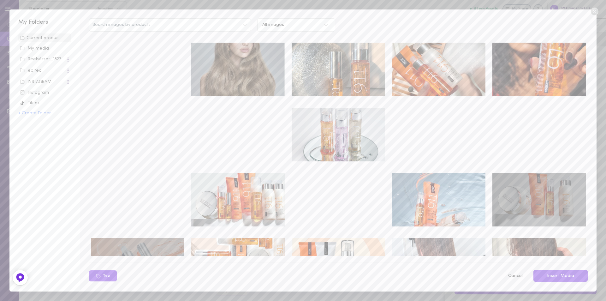
click at [506, 112] on video at bounding box center [538, 135] width 93 height 54
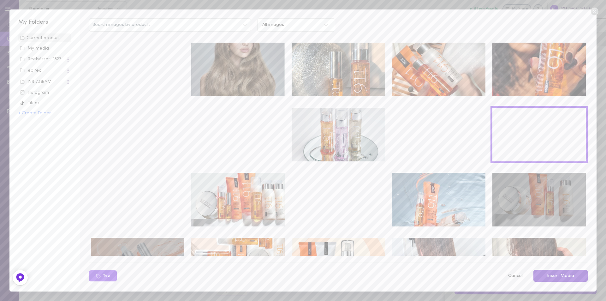
click at [571, 272] on button "Insert Media" at bounding box center [560, 275] width 54 height 12
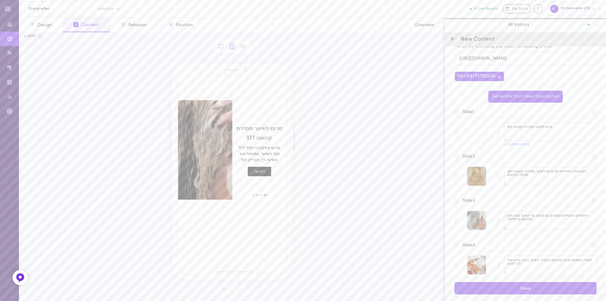
click at [476, 174] on div at bounding box center [476, 176] width 19 height 19
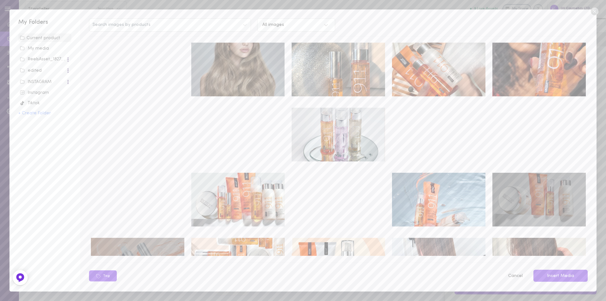
click at [245, 125] on video at bounding box center [237, 135] width 93 height 54
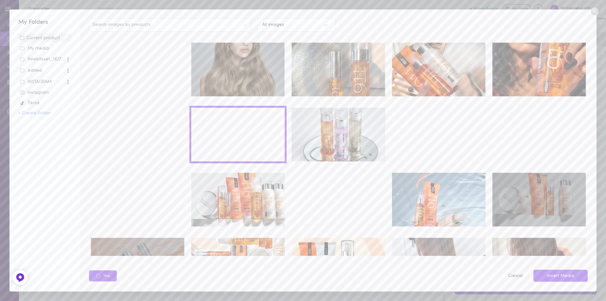
click at [556, 272] on button "Insert Media" at bounding box center [560, 275] width 54 height 12
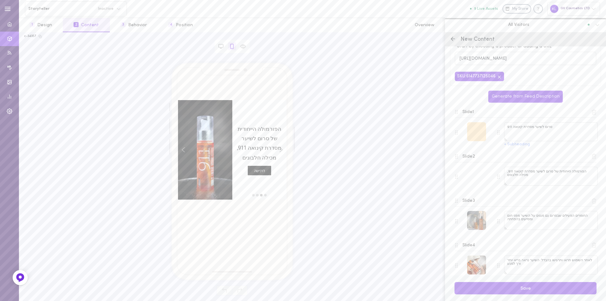
click at [476, 132] on div at bounding box center [476, 131] width 19 height 19
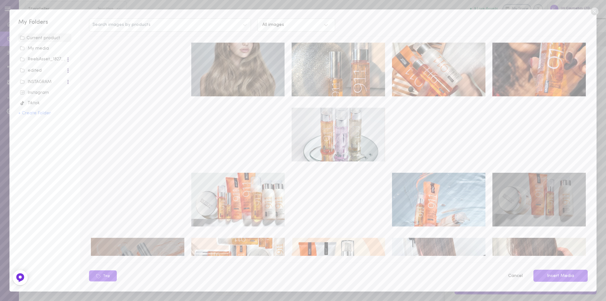
click at [256, 113] on video at bounding box center [237, 135] width 93 height 54
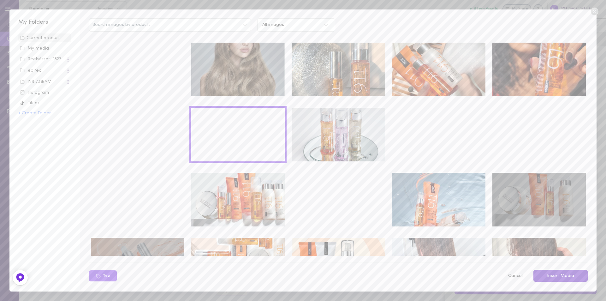
click at [560, 276] on button "Insert Media" at bounding box center [560, 275] width 54 height 12
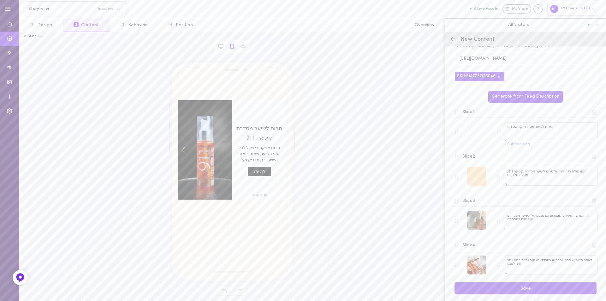
click at [477, 175] on div at bounding box center [476, 176] width 19 height 19
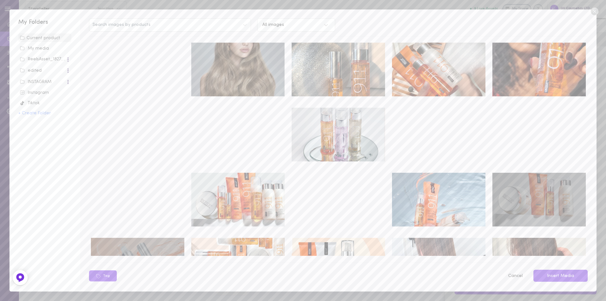
click at [542, 135] on video at bounding box center [538, 135] width 93 height 54
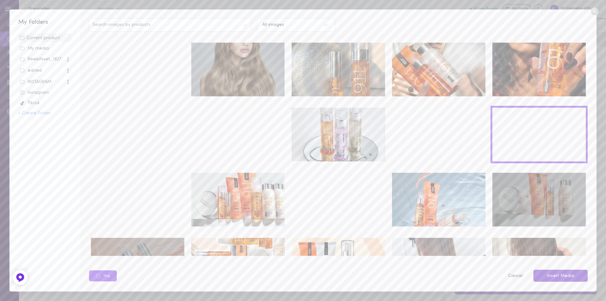
click at [562, 274] on button "Insert Media" at bounding box center [560, 275] width 54 height 12
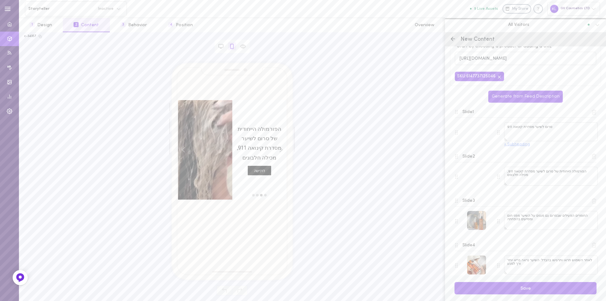
click at [522, 146] on button "+ Subheading" at bounding box center [517, 144] width 26 height 4
click at [510, 155] on textarea "סרום אפקטיבי ויעיל לכל סוגי השיער, שמותיר את השיער רך, מבריק וקל" at bounding box center [551, 154] width 94 height 19
click at [511, 156] on textarea "סרום אפקטיבי ויעיל לכל סוגי השיער, שמותיר את השיער רך, מבריק וקל" at bounding box center [551, 154] width 94 height 19
click at [507, 156] on textarea "סרום אפקטיבי ויעיל לכל סוגי השיער, שמותיר את השיער רך, מבריק וקל" at bounding box center [551, 154] width 94 height 19
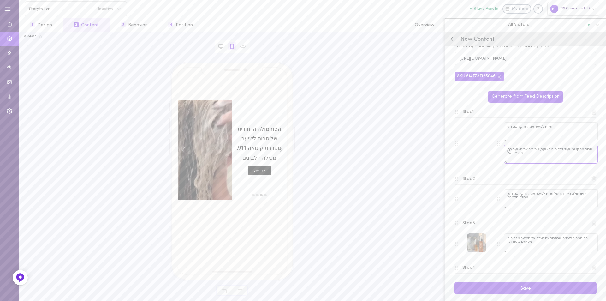
paste textarea "לסירוק"
type textarea "סרום אפקטיבי ויעיל לכל סוגי השיער, שמותיר את השיער רך, מבריק וקל לסירוק"
click at [266, 196] on div "move to slide 1" at bounding box center [265, 195] width 4 height 4
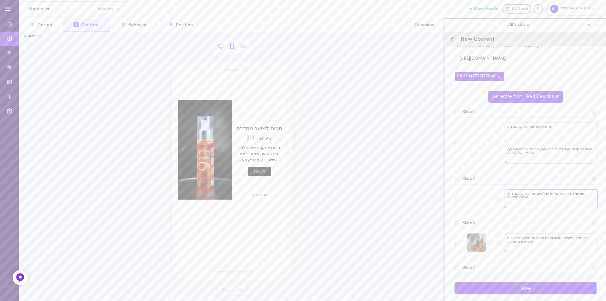
click at [533, 199] on textarea "הפורמולה הייחודית של סרום לשיער מסדרת קינואה 911, מכילה חלבונים" at bounding box center [551, 198] width 94 height 19
click at [522, 203] on textarea "הפורמולה הייחודית של סרום לשיער מסדרת קינואה 911, מכילה חלבונים" at bounding box center [551, 198] width 94 height 19
click at [561, 197] on textarea "הפורמולה הייחודית של סרום לשיער מסדרת קינואה 911, מכילה חלבונים" at bounding box center [551, 198] width 94 height 19
click at [509, 197] on textarea "הפורמולה הייחודית של סרום לשיער מסדרת קינואה 911, מכילה חלבונים" at bounding box center [551, 198] width 94 height 19
drag, startPoint x: 508, startPoint y: 195, endPoint x: 532, endPoint y: 202, distance: 25.3
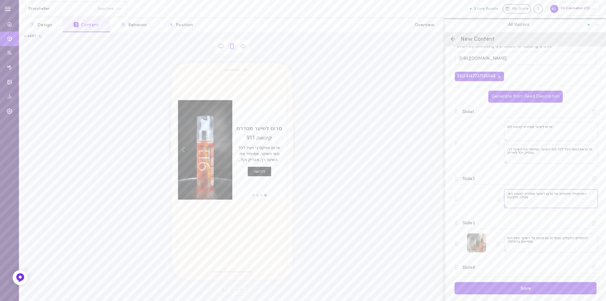
click at [534, 203] on textarea "הפורמולה הייחודית של סרום לשיער מסדרת קינואה 911, מכילה חלבונים" at bounding box center [551, 198] width 94 height 19
click at [510, 200] on textarea "הפורמולה הייחודית של סרום לשיער מסדרת קינואה 911, מכילה חלבונים" at bounding box center [551, 198] width 94 height 19
click at [523, 199] on textarea "הפורמולה הייחודית של סרום לשיער מסדרת קינואה 911, מכילה חלבונים" at bounding box center [551, 198] width 94 height 19
drag, startPoint x: 527, startPoint y: 199, endPoint x: 505, endPoint y: 198, distance: 21.2
click at [505, 198] on textarea "הפורמולה הייחודית של סרום לשיער מסדרת קינואה 911, מכילה חלבונים" at bounding box center [551, 198] width 94 height 19
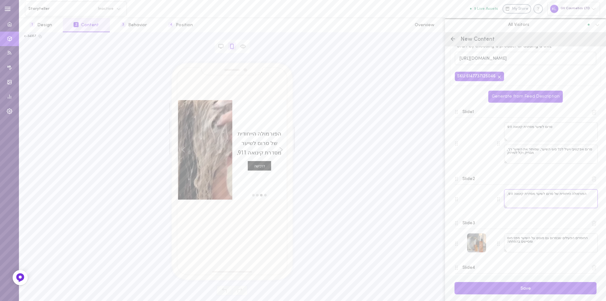
click at [509, 195] on textarea "הפורמולה הייחודית של סרום לשיער מסדרת קינואה 911," at bounding box center [551, 198] width 94 height 19
drag, startPoint x: 508, startPoint y: 195, endPoint x: 585, endPoint y: 198, distance: 77.0
click at [585, 198] on textarea "הפורמולה הייחודית של סרום לשיער מסדרת קינואה 911," at bounding box center [551, 198] width 94 height 19
paste textarea "ינו משאיר תחושה שומנית וכבדה בשיער"
type textarea "אינו משאיר תחושה שומנית וכבדה בשיער"
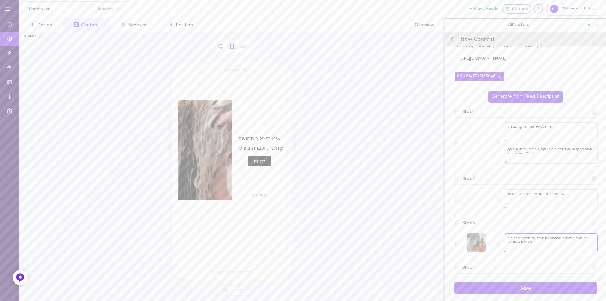
click at [566, 240] on textarea "החומרים הפעילים שבסרום גם מגנים על השיער מפני חום ומסייעים בהפחתה" at bounding box center [551, 242] width 94 height 19
drag, startPoint x: 508, startPoint y: 239, endPoint x: 494, endPoint y: 246, distance: 15.5
click at [494, 246] on div "החומרים הפעילים שבסרום גם מגנים על השיער מפני חום ומסייעים בהפחתה" at bounding box center [544, 243] width 105 height 20
type textarea "החומרים הפעילים שבסרום גם מגנים על השיער מפני חום"
drag, startPoint x: 507, startPoint y: 239, endPoint x: 589, endPoint y: 240, distance: 82.0
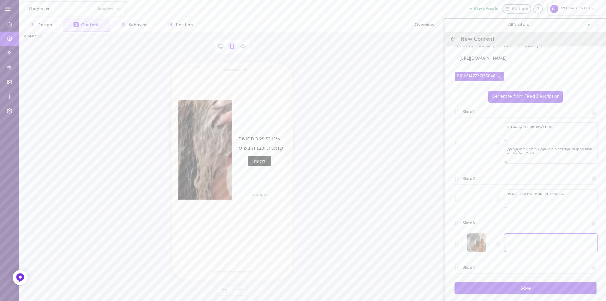
paste textarea "הפורמולה"
drag, startPoint x: 507, startPoint y: 239, endPoint x: 502, endPoint y: 247, distance: 9.4
click at [507, 239] on textarea "הפורמולה" at bounding box center [551, 242] width 94 height 19
paste textarea "מכילה חלבונים וחומצות אמינו וגם שמן זרעי חמניות, אשר מסייעים לאטום את הקוטיקולה…"
click at [257, 195] on div "move to slide 3" at bounding box center [257, 195] width 4 height 4
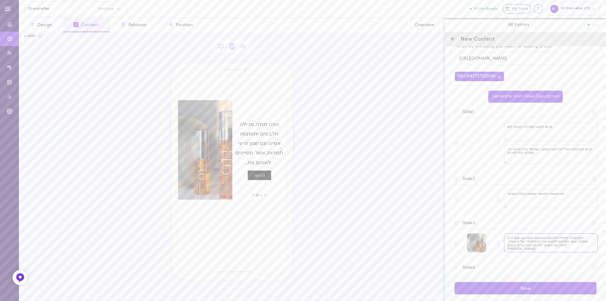
drag, startPoint x: 507, startPoint y: 243, endPoint x: 507, endPoint y: 248, distance: 4.8
click at [505, 248] on textarea "הפורמולה מכילה חלבונים וחומצות אמינו וגם שמן זרעי חמניות, אשר מסייעים לאטום את …" at bounding box center [551, 242] width 94 height 19
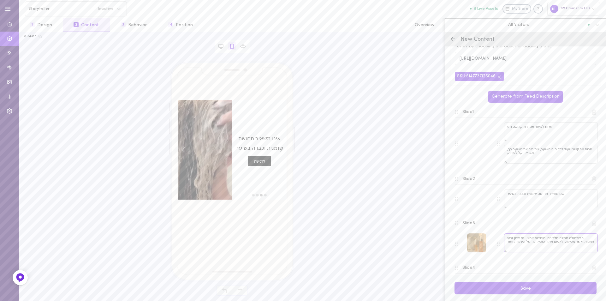
type textarea "הפורמולה מכילה חלבונים וחומצות אמינו וגם שמן זרעי חמניות, אשר מסייעים לאטום את …"
click at [475, 243] on div at bounding box center [476, 242] width 19 height 19
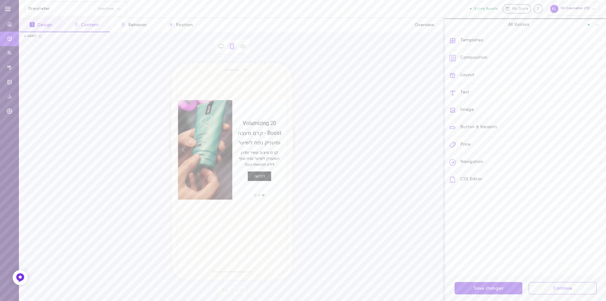
click at [90, 26] on button "2 Content" at bounding box center [86, 25] width 47 height 14
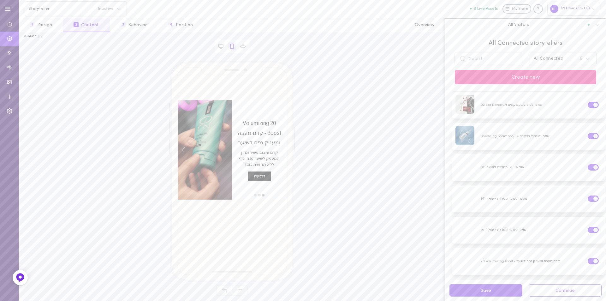
click at [542, 77] on button "Create new" at bounding box center [525, 77] width 141 height 14
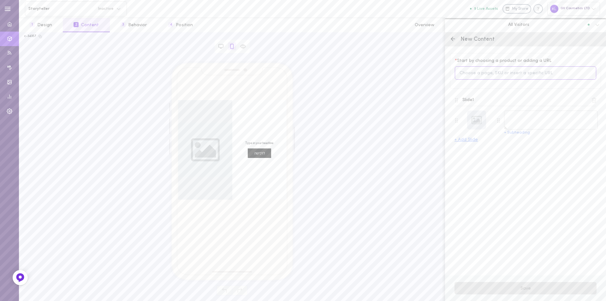
click at [480, 72] on input at bounding box center [525, 73] width 141 height 14
click at [493, 179] on span "סרום לשיער מסדרת קינואה 911" at bounding box center [506, 182] width 62 height 7
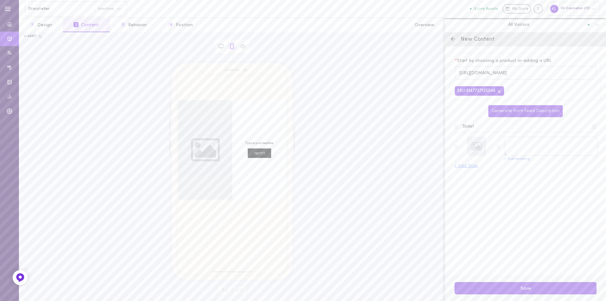
type textarea "סרום לשיער מסדרת קינואה 911"
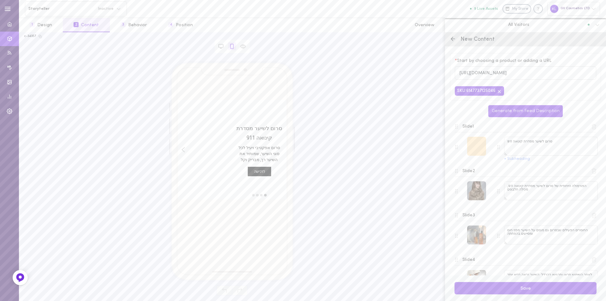
click at [478, 145] on div at bounding box center [476, 146] width 19 height 19
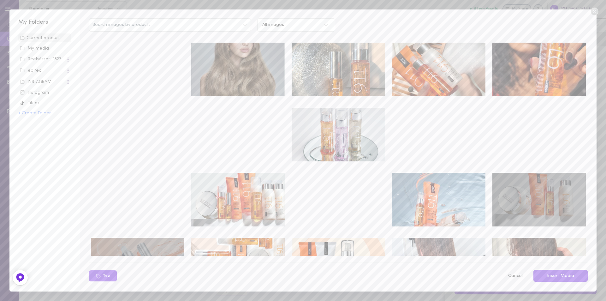
click at [251, 129] on video at bounding box center [237, 135] width 93 height 54
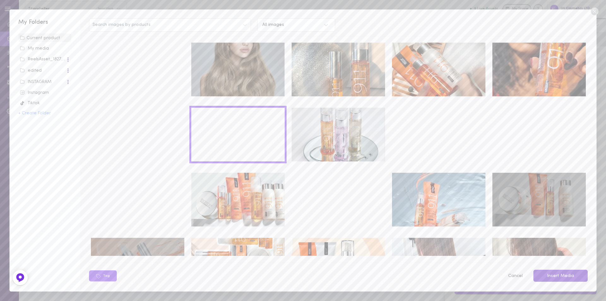
click at [577, 278] on button "Insert Media" at bounding box center [560, 275] width 54 height 12
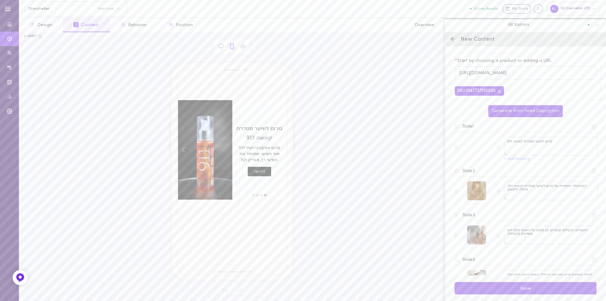
click at [479, 191] on div at bounding box center [476, 190] width 19 height 19
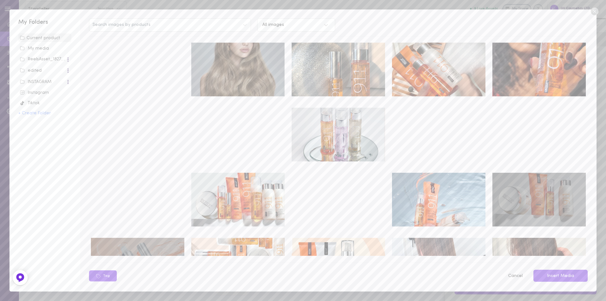
click at [516, 139] on video at bounding box center [538, 135] width 93 height 54
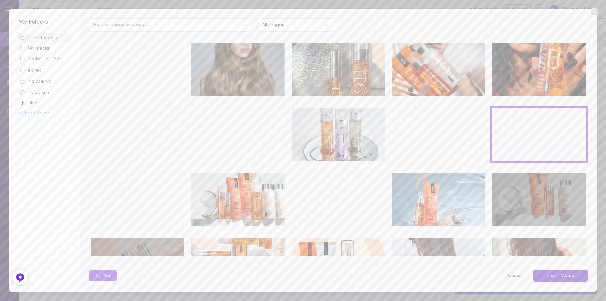
click at [554, 277] on button "Insert Media" at bounding box center [560, 275] width 54 height 12
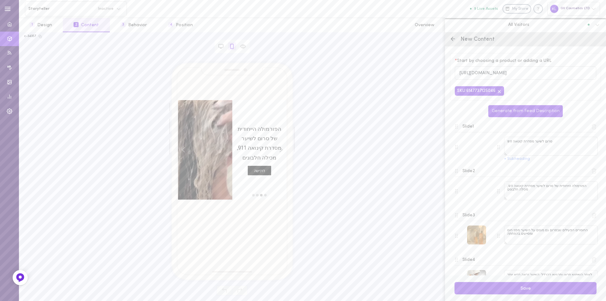
click at [481, 235] on div at bounding box center [476, 234] width 19 height 19
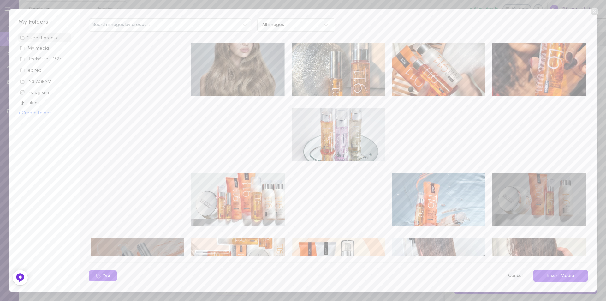
click at [352, 139] on img at bounding box center [338, 135] width 93 height 54
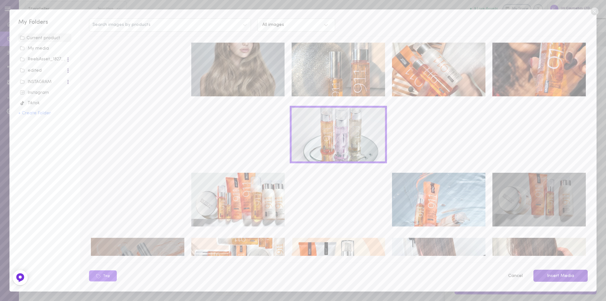
click at [562, 276] on button "Insert Media" at bounding box center [560, 275] width 54 height 12
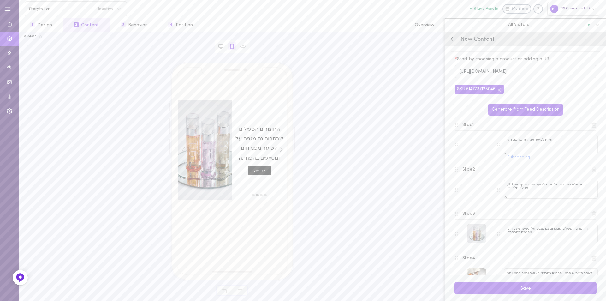
scroll to position [0, 0]
click at [521, 160] on button "+ Subheading" at bounding box center [517, 159] width 26 height 4
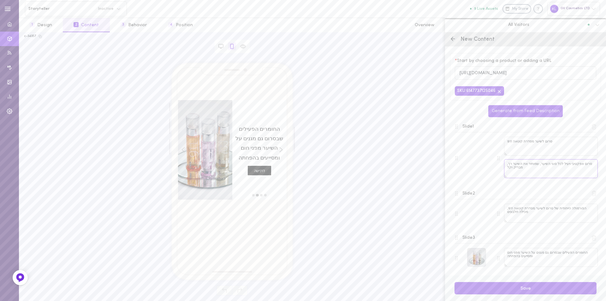
click at [507, 166] on textarea "סרום אפקטיבי ויעיל לכל סוגי השיער, שמותיר את השיער רך, מבריק וקל" at bounding box center [551, 168] width 94 height 19
drag, startPoint x: 507, startPoint y: 165, endPoint x: 587, endPoint y: 167, distance: 79.2
click at [587, 167] on textarea "סרום אפקטיבי ויעיל לכל סוגי השיער, שמותיר את השיער רך, מבריק וקל" at bounding box center [551, 168] width 94 height 19
type textarea "רך, מבריק וקל"
click at [512, 167] on textarea "רך, מבריק וקל" at bounding box center [551, 168] width 94 height 19
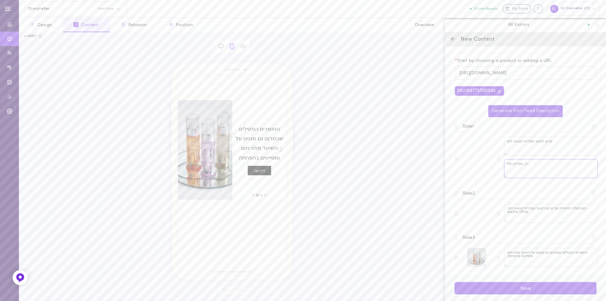
drag, startPoint x: 507, startPoint y: 166, endPoint x: 534, endPoint y: 166, distance: 27.1
click at [534, 166] on textarea "רך, מבריק וקל" at bounding box center [551, 168] width 94 height 19
paste textarea "סרום אפקטיבי ויעיל לכל סוגי השיער, שמותיר את השיער רך, מבריק וקל לסירוק"
type textarea "סרום אפקטיבי ויעיל לכל סוגי השיער, שמותיר את השיער רך, מבריק וקל לסירוק"
click at [517, 214] on textarea "הפורמולה הייחודית של סרום לשיער מסדרת קינואה 911, מכילה חלבונים" at bounding box center [551, 213] width 94 height 19
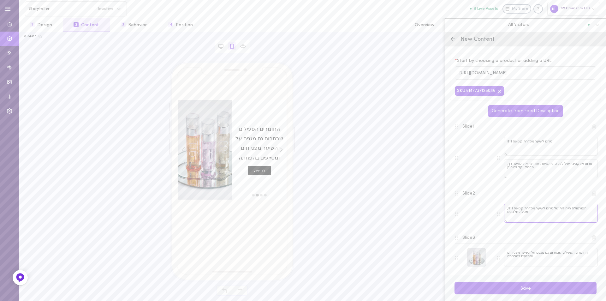
drag, startPoint x: 506, startPoint y: 208, endPoint x: 509, endPoint y: 215, distance: 8.0
click at [509, 215] on textarea "הפורמולה הייחודית של סרום לשיער מסדרת קינואה 911, מכילה חלבונים" at bounding box center [551, 213] width 94 height 19
type textarea "הפורמולה הייחודית של סרום לשיער מסדרת קינואה 911, ם"
drag, startPoint x: 508, startPoint y: 210, endPoint x: 599, endPoint y: 210, distance: 91.8
click at [599, 210] on div "* Start by choosing a product or adding a URL https://biotop-il2.myshopify.com/…" at bounding box center [525, 160] width 161 height 229
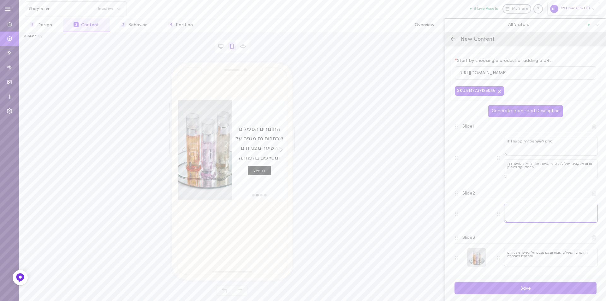
paste textarea "אינו משאיר תחושה שומנית וכבדה בשיער"
type textarea "אינו משאיר תחושה שומנית וכבדה בשיער"
click at [550, 252] on textarea "החומרים הפעילים שבסרום גם מגנים על השיער מפני חום ומסייעים בהפחתה" at bounding box center [551, 257] width 94 height 19
drag, startPoint x: 507, startPoint y: 253, endPoint x: 505, endPoint y: 263, distance: 9.7
click at [505, 263] on textarea "החומרים הפעילים שבסרום גם מגנים על השיער מפני חום ומסייעים בהפחתה" at bounding box center [551, 257] width 94 height 19
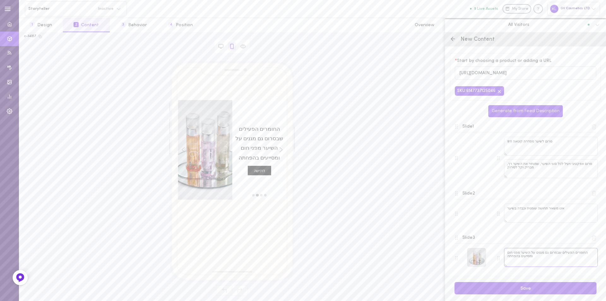
type textarea "החומרים הפעילים שבסרום גם מגנים על השיער מפני חום"
drag, startPoint x: 508, startPoint y: 254, endPoint x: 596, endPoint y: 255, distance: 88.3
click at [596, 255] on div "* Start by choosing a product or adding a URL https://biotop-il2.myshopify.com/…" at bounding box center [525, 160] width 161 height 229
paste textarea "הפורמולה"
click at [507, 254] on textarea "הפורמולה" at bounding box center [551, 257] width 94 height 19
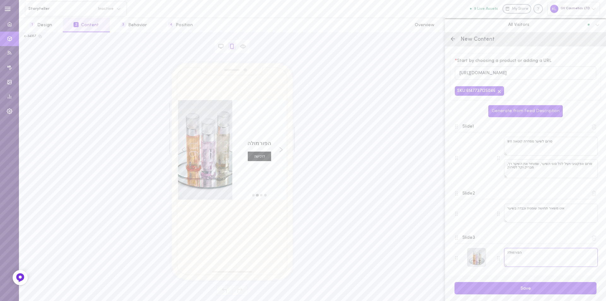
paste textarea "מכילה חלבונים וחומצות אמינו וגם שמן זרעי חמניות, אשר מסייעים לאטום את הקוטיקולה…"
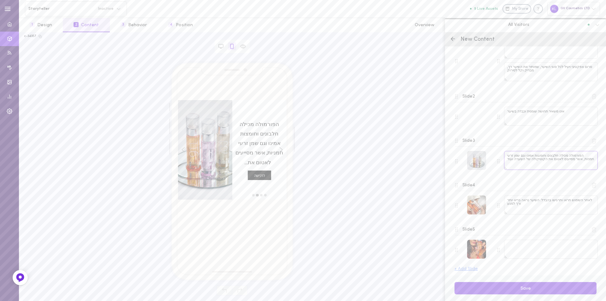
scroll to position [99, 0]
type textarea "הפורמולה מכילה חלבונים וחומצות אמינו וגם שמן זרעי חמניות, אשר מסייעים לאטום את …"
click at [518, 244] on textarea at bounding box center [551, 246] width 94 height 19
click at [520, 196] on textarea "לאחר השימוש תראו ותרגישו בהבדל: השיער נראה בריא יותר ורך למגע" at bounding box center [551, 202] width 94 height 19
drag, startPoint x: 508, startPoint y: 198, endPoint x: 552, endPoint y: 204, distance: 44.8
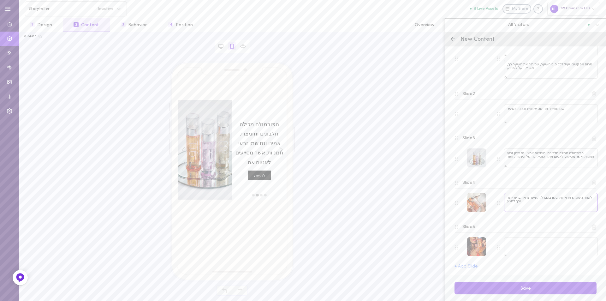
click at [552, 204] on textarea "לאחר השימוש תראו ותרגישו בהבדל: השיער נראה בריא יותר ורך למגע" at bounding box center [551, 202] width 94 height 19
click at [571, 207] on textarea "לאחר השימוש תראו ותרגישו בהבדל: השיער נראה בריא יותר ורך למגע" at bounding box center [551, 202] width 94 height 19
drag, startPoint x: 582, startPoint y: 199, endPoint x: 502, endPoint y: 208, distance: 80.6
click at [502, 208] on div "לאחר השימוש תראו ותרגישו בהבדל: השיער נראה בריא יותר ורך למגע" at bounding box center [547, 203] width 101 height 20
paste textarea "חומרים הפעילים שבסרום גם מגנים על השיער מפני חום ומסייעים בהפחתה של שבירה של הש…"
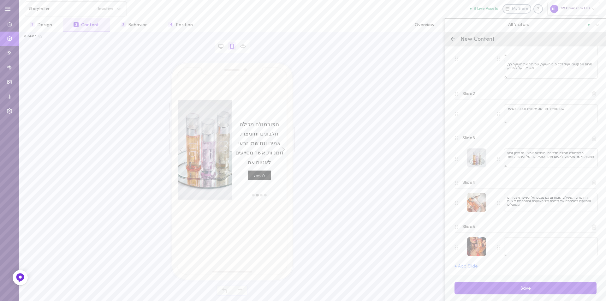
click at [253, 196] on div "move to slide 4" at bounding box center [253, 195] width 4 height 4
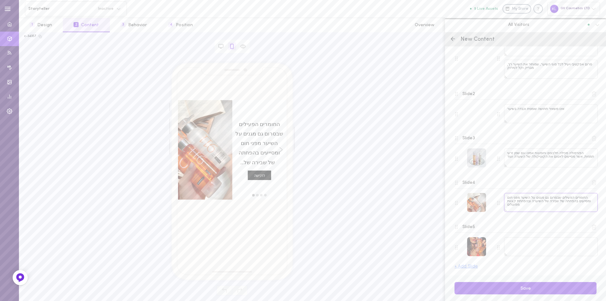
drag, startPoint x: 529, startPoint y: 202, endPoint x: 501, endPoint y: 209, distance: 29.1
click at [501, 209] on div "החומרים הפעילים שבסרום גם מגנים על השיער מפני חום ומסייעים בהפחתה של שבירה של ה…" at bounding box center [547, 203] width 101 height 20
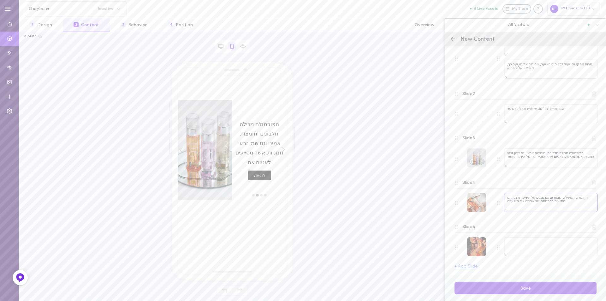
type textarea "החומרים הפעילים שבסרום גם מגנים על השיער מפני חום ומסייעים בהפחתה של שבירה של ה…"
click at [254, 196] on div "move to slide 4" at bounding box center [253, 195] width 4 height 4
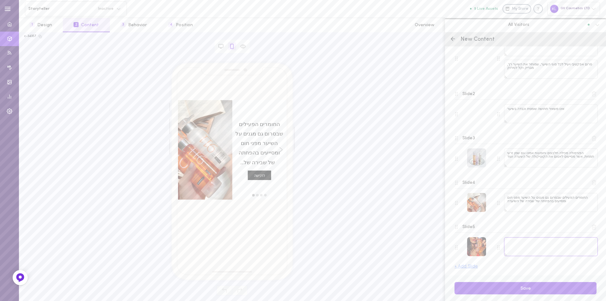
click at [522, 245] on textarea at bounding box center [551, 246] width 94 height 19
paste textarea "לאחר השימוש תראו ותרגישו בהבדל: השיער נראה בריא יותר ורך למגע"
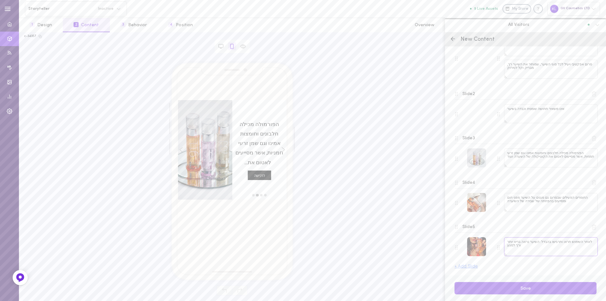
type textarea "לאחר השימוש תראו ותרגישו בהבדל: השיער נראה בריא יותר ורך למגע"
click at [253, 196] on div "move to slide 4" at bounding box center [253, 195] width 4 height 4
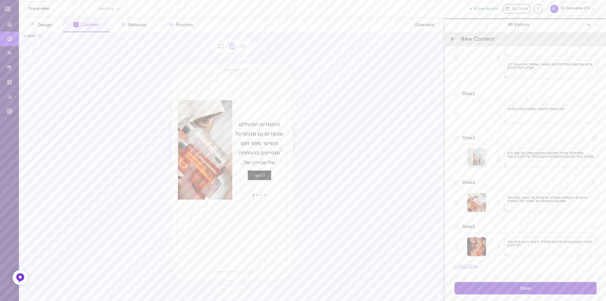
click at [543, 288] on button "Save" at bounding box center [525, 288] width 142 height 12
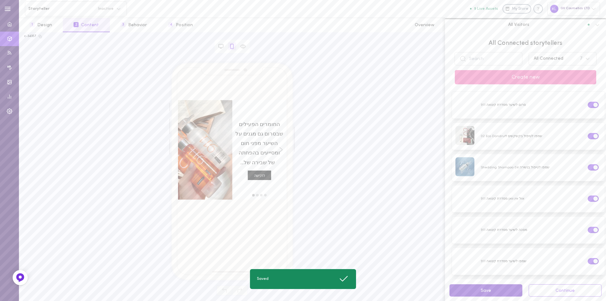
click at [495, 292] on button "Save" at bounding box center [485, 290] width 73 height 12
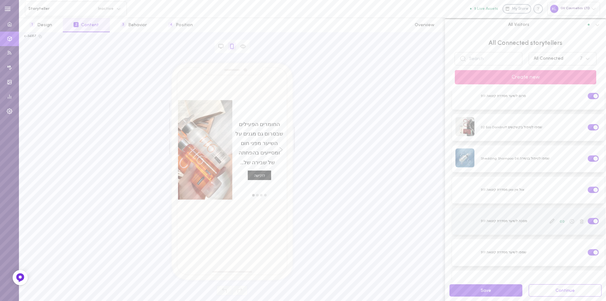
scroll to position [0, 0]
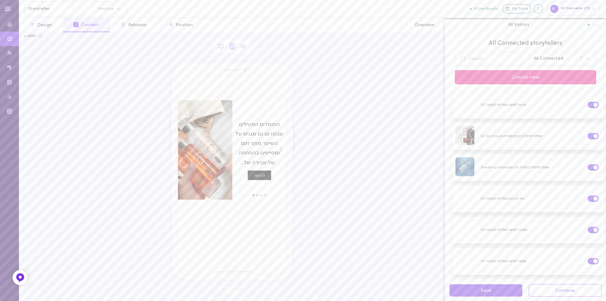
click at [523, 78] on button "Create new" at bounding box center [525, 77] width 141 height 14
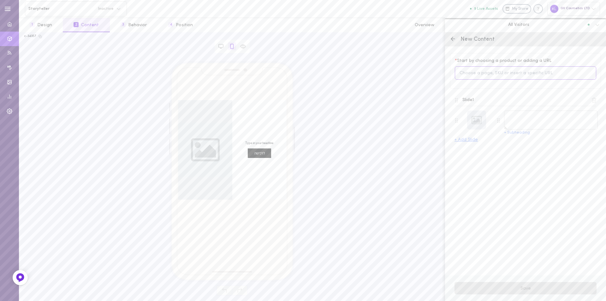
click at [513, 72] on input at bounding box center [525, 73] width 141 height 14
click at [529, 159] on span "מרכך לשיער מסדרת קינואה 911" at bounding box center [506, 162] width 62 height 7
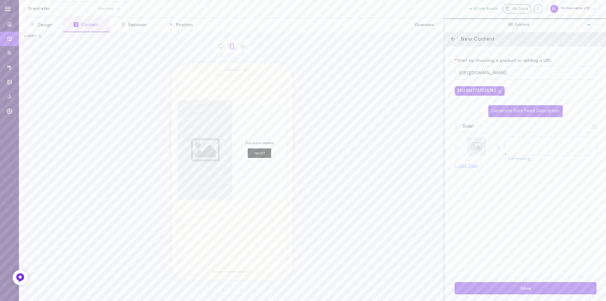
type textarea "מרכך לשיער מסדרת קינואה 911"
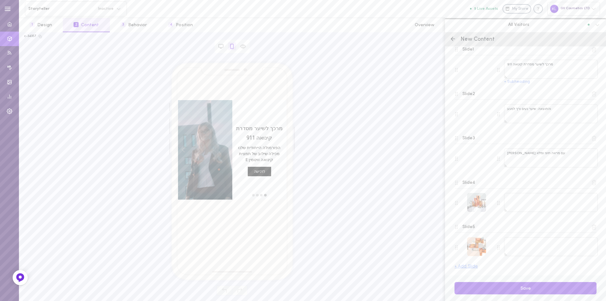
scroll to position [0, 0]
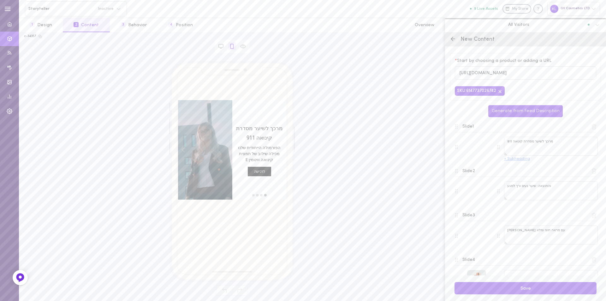
click at [517, 160] on button "+ Subheading" at bounding box center [517, 159] width 26 height 4
click at [519, 173] on textarea "הפורמולה הייחודית שלנו מכילה שילוב של תמצית קינואה וויטמין E" at bounding box center [551, 168] width 94 height 19
drag, startPoint x: 507, startPoint y: 166, endPoint x: 508, endPoint y: 174, distance: 7.9
click at [508, 174] on textarea "הפורמולה הייחודית שלנו מכילה שילוב של תמצית קינואה וויטמין E" at bounding box center [551, 168] width 94 height 19
click at [560, 166] on textarea "הפורמולה הייחודית שלנו מכילה שילוב של תמצית קינואה" at bounding box center [551, 168] width 94 height 19
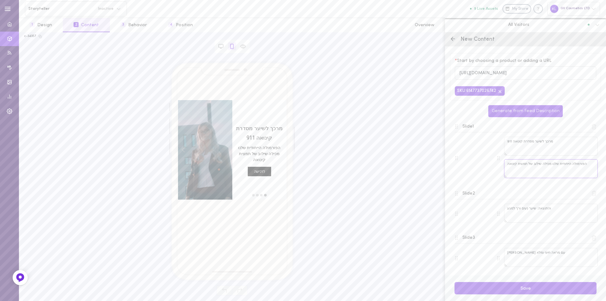
drag, startPoint x: 583, startPoint y: 166, endPoint x: 509, endPoint y: 168, distance: 73.9
click at [505, 166] on textarea "הפורמולה הייחודית שלנו מכילה שילוב של תמצית קינואה" at bounding box center [551, 168] width 94 height 19
paste textarea "רכך יעיל במיוחד לטיפול בשיער יבש שצריך בוסט של לחות, רכות וגמישות"
type textarea "מרכך יעיל במיוחד לטיפול בשיער יבש שצריך בוסט של לחות, רכות וגמישות"
click at [551, 213] on textarea "והתוצאה: שיער נעים ורך למגע" at bounding box center [551, 213] width 94 height 19
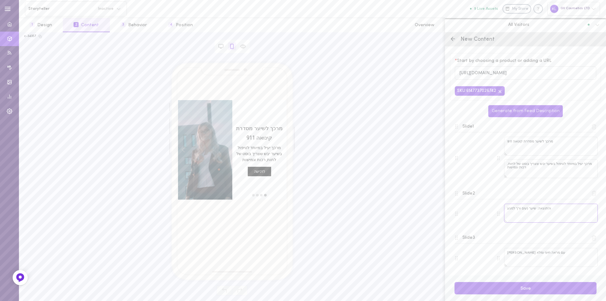
click at [505, 208] on textarea "והתוצאה: שיער נעים ורך למגע" at bounding box center [551, 213] width 94 height 19
drag, startPoint x: 507, startPoint y: 207, endPoint x: 552, endPoint y: 207, distance: 44.8
click at [552, 207] on textarea "והתוצאה: שיער נעים ורך למגע" at bounding box center [551, 213] width 94 height 19
paste textarea "פורמולה"
click at [508, 211] on textarea "הפורמולה" at bounding box center [551, 213] width 94 height 19
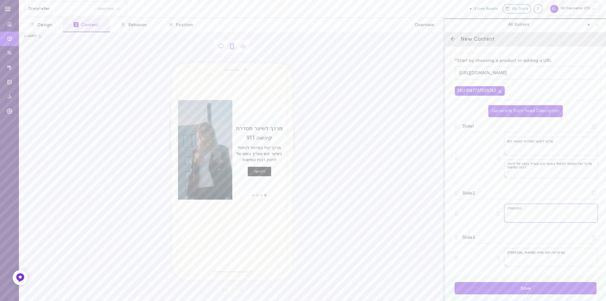
paste textarea "כילה שילוב של תמצית קינואה וויטמין E"
type textarea "הפורמולה כילה שילוב של תמצית קינואה וויטמין E"
drag, startPoint x: 539, startPoint y: 256, endPoint x: 547, endPoint y: 257, distance: 8.9
click at [539, 256] on textarea "עם מראה חיוני ומלא ברק" at bounding box center [551, 257] width 94 height 19
drag, startPoint x: 509, startPoint y: 253, endPoint x: 543, endPoint y: 251, distance: 34.1
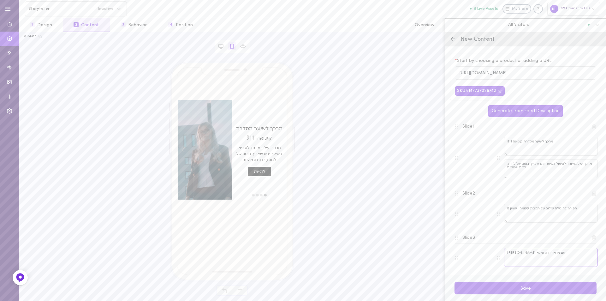
click at [543, 251] on textarea "עם מראה חיוני ומלא ברק" at bounding box center [551, 257] width 94 height 19
click at [544, 257] on textarea "עם מראה חיוני ומלא ברק" at bounding box center [551, 257] width 94 height 19
click at [522, 253] on textarea "עם מראה חיוני ומלא ברק" at bounding box center [551, 257] width 94 height 19
click at [511, 253] on textarea "עם מראה חיוני ומלא ברק" at bounding box center [551, 257] width 94 height 19
drag, startPoint x: 508, startPoint y: 253, endPoint x: 552, endPoint y: 252, distance: 43.5
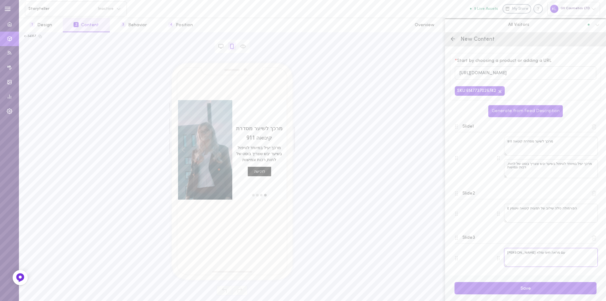
click at [552, 252] on textarea "עם מראה חיוני ומלא ברק" at bounding box center [551, 257] width 94 height 19
type textarea "ק"
click at [508, 253] on textarea "ק" at bounding box center [551, 257] width 94 height 19
paste textarea "מסייעת בהשבת הלחות לשיער, ובמניעת שבירה וקרזול, והתוצאה: שיער נעים ורך למגע, עם…"
type textarea "מסייעת בהשבת הלחות לשיער, ובמניעת שבירה וקרזול, והתוצאה: שיער נעים ורך למגע, עם…"
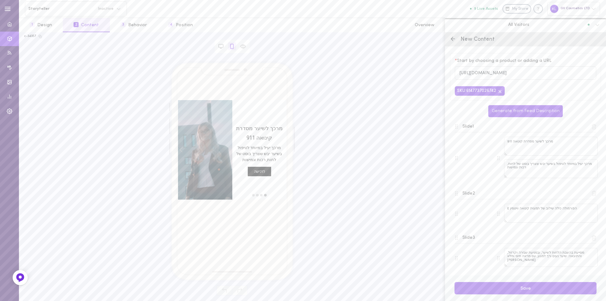
click at [253, 195] on div "move to slide 4" at bounding box center [253, 195] width 4 height 4
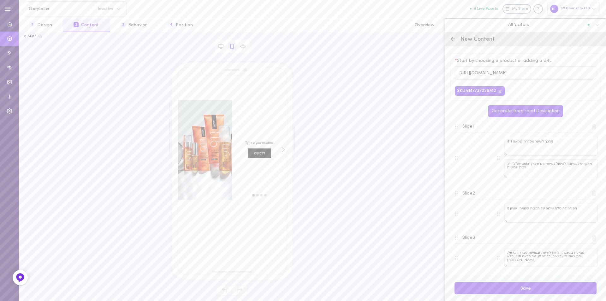
click at [257, 195] on div "move to slide 3" at bounding box center [257, 195] width 4 height 4
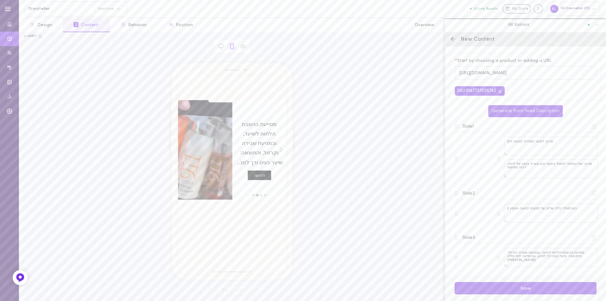
scroll to position [95, 0]
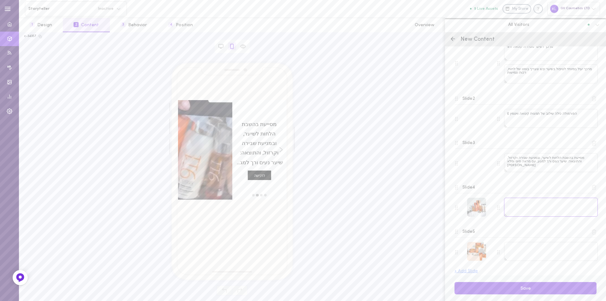
click at [552, 204] on textarea at bounding box center [551, 207] width 94 height 19
paste textarea "לכל סוגי השיער ובמיוחד לשיער יבש."
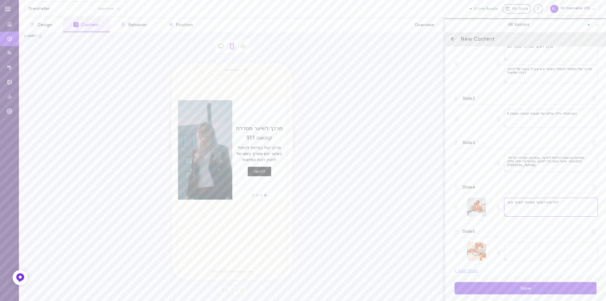
click at [509, 204] on textarea "לכל סוגי השיער ובמיוחד לשיער יבש." at bounding box center [551, 207] width 94 height 19
type textarea "לכל סוגי השיער ובמיוחד לשיער יבש"
click at [594, 233] on line at bounding box center [594, 232] width 0 height 2
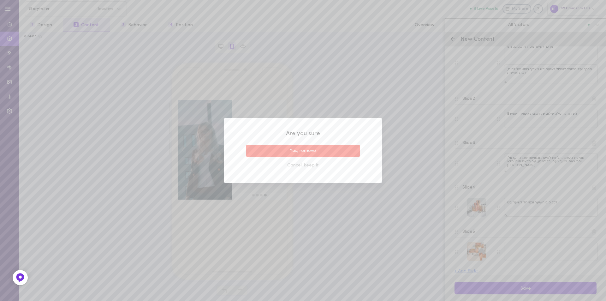
click at [325, 150] on button "Yes, remove" at bounding box center [303, 151] width 114 height 12
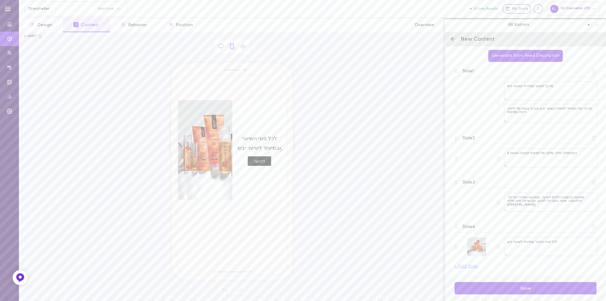
scroll to position [55, 0]
click at [477, 248] on div at bounding box center [476, 246] width 19 height 19
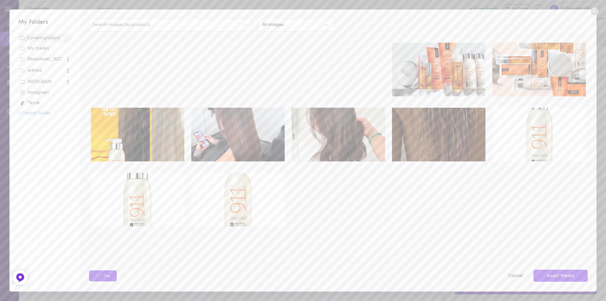
click at [121, 133] on img at bounding box center [137, 135] width 93 height 54
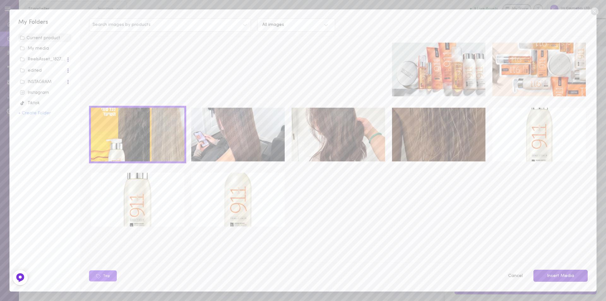
click at [562, 274] on button "Insert Media" at bounding box center [560, 275] width 54 height 12
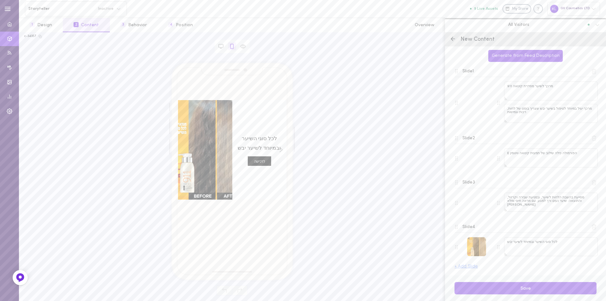
click at [479, 245] on div at bounding box center [476, 246] width 19 height 19
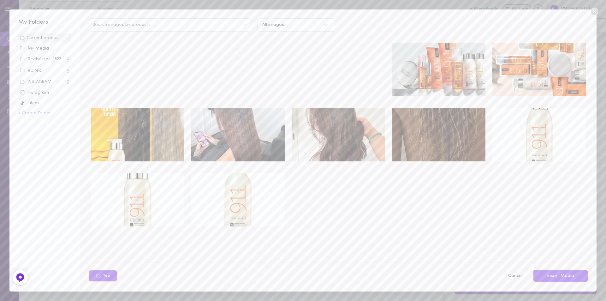
click at [451, 132] on img at bounding box center [438, 135] width 93 height 54
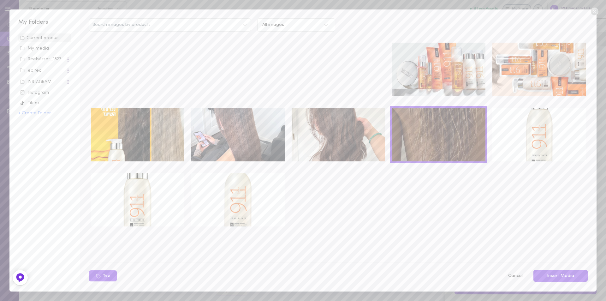
click at [349, 137] on img at bounding box center [338, 135] width 93 height 54
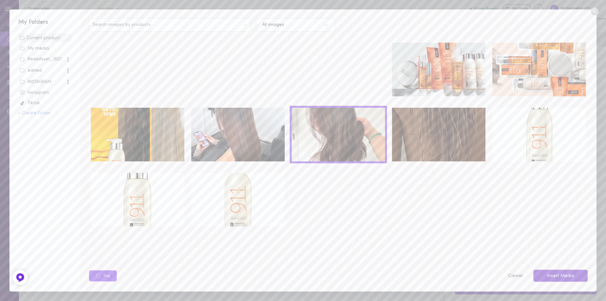
click at [575, 276] on button "Insert Media" at bounding box center [560, 275] width 54 height 12
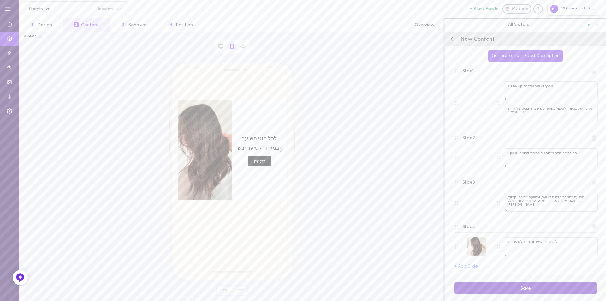
click at [534, 288] on button "Save" at bounding box center [525, 288] width 142 height 12
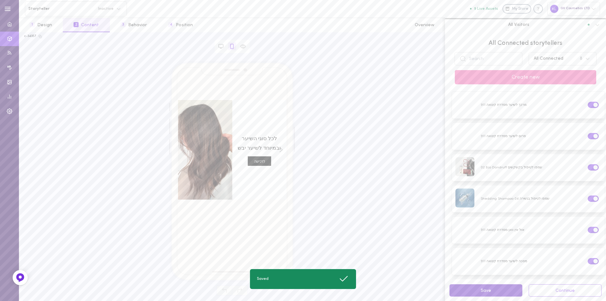
click at [496, 288] on button "Save" at bounding box center [485, 290] width 73 height 12
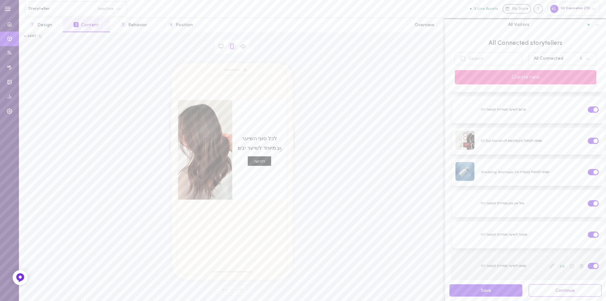
scroll to position [0, 0]
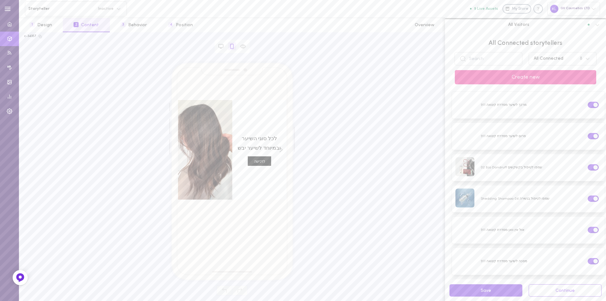
click at [522, 76] on button "Create new" at bounding box center [525, 77] width 141 height 14
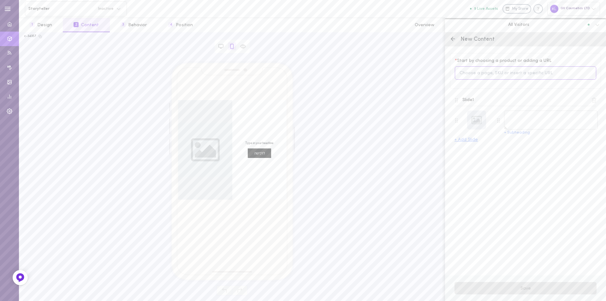
click at [484, 75] on input at bounding box center [525, 73] width 141 height 14
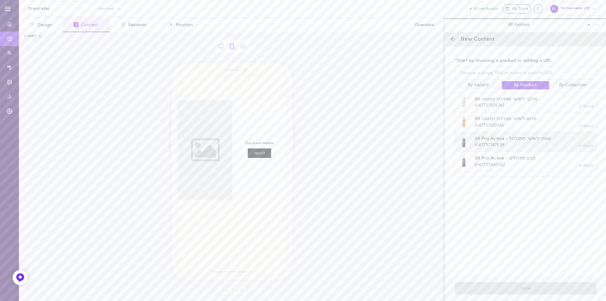
click at [515, 135] on span "69 Pro Active - שמפו לשיער מתולתל" at bounding box center [513, 138] width 77 height 7
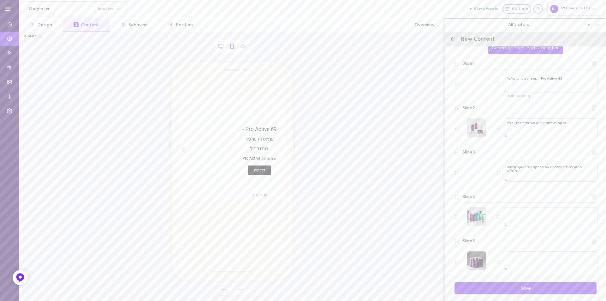
scroll to position [63, 0]
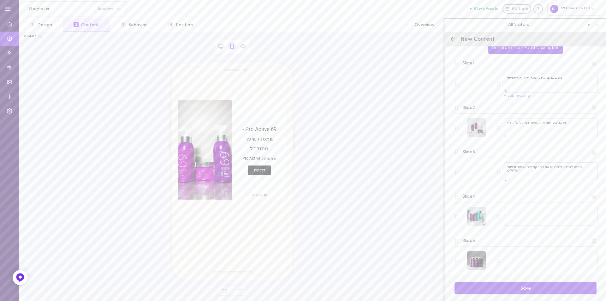
click at [516, 96] on button "+ Subheading" at bounding box center [517, 96] width 26 height 4
click at [538, 81] on textarea "69 Pro Active - שמפו לשיער מתולתל" at bounding box center [551, 83] width 94 height 19
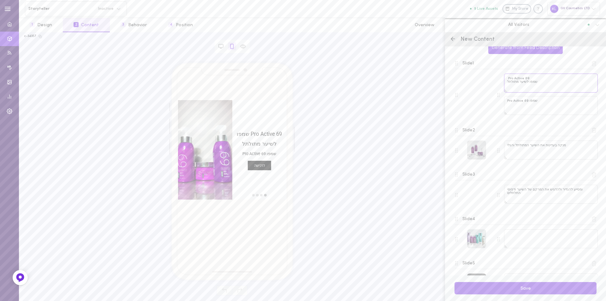
click at [508, 80] on textarea "69 Pro Active שמפו לשיער מתולתל" at bounding box center [551, 83] width 94 height 19
drag, startPoint x: 537, startPoint y: 82, endPoint x: 498, endPoint y: 80, distance: 39.5
click at [498, 80] on div "69 Pro Active שמפו לשיער מתולתל שמפו Pro Active 69" at bounding box center [547, 95] width 101 height 43
click at [530, 80] on textarea "69 Pro Active" at bounding box center [551, 83] width 94 height 19
paste textarea "שמפו לשיער מתולתל"
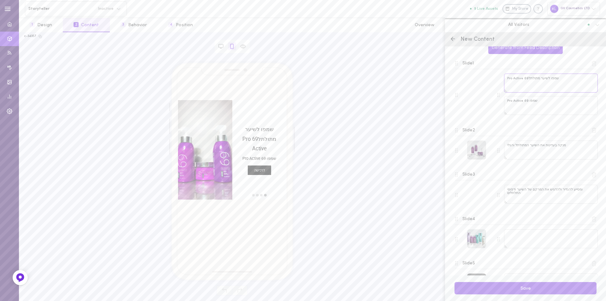
click at [556, 80] on textarea "שמפו לשיער מתולתל69 Pro Active" at bounding box center [551, 83] width 94 height 19
click at [547, 83] on textarea "69 Pro Active" at bounding box center [551, 83] width 94 height 19
click at [529, 81] on textarea "69 Pro Active" at bounding box center [551, 83] width 94 height 19
click at [505, 81] on textarea "69 Pro Active" at bounding box center [551, 83] width 94 height 19
paste textarea "שמפו לשיער מתולתל"
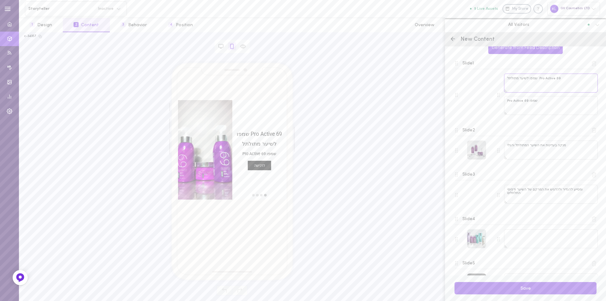
type textarea "69 Pro Active שמפו לשיער מתולתל"
click at [557, 146] on textarea "מנקה בעדינות את השיער המתולתל והגלי" at bounding box center [551, 149] width 94 height 19
click at [503, 102] on div "69 Pro Active שמפו לשיער מתולתל שמפו Pro Active 69" at bounding box center [547, 95] width 101 height 43
drag, startPoint x: 508, startPoint y: 102, endPoint x: 539, endPoint y: 102, distance: 31.2
click at [539, 102] on textarea "שמפו Pro Active 69" at bounding box center [551, 105] width 94 height 19
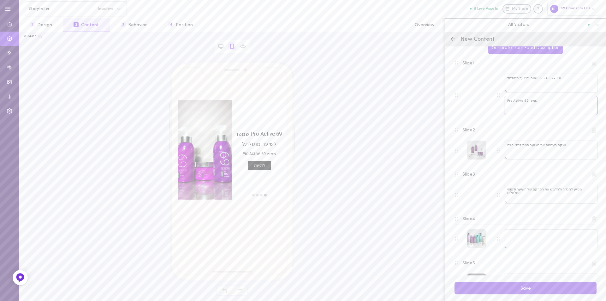
paste textarea "שיר, מנקה בעדינות את השיער המתולתל והגלי, ומסייע להגדיר ולהדגיש את המרקם של השי…"
drag, startPoint x: 516, startPoint y: 102, endPoint x: 501, endPoint y: 112, distance: 17.9
click at [501, 112] on div "69 Pro Active שמפו לשיער מתולתל עשיר, מנקה בעדינות את השיער המתולתל והגלי, ומסי…" at bounding box center [547, 95] width 101 height 43
type textarea "עשיר, מנקה בעדינות את השיער המתולתל והגלי"
click at [539, 154] on textarea "מנקה בעדינות את השיער המתולתל והגלי" at bounding box center [551, 149] width 94 height 19
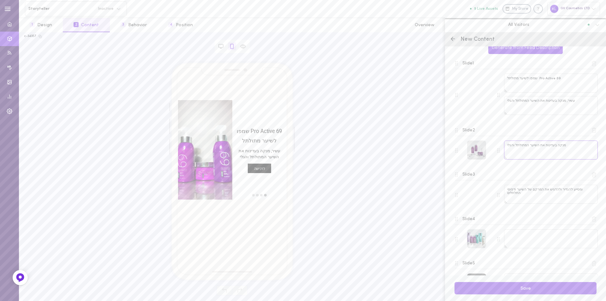
drag, startPoint x: 507, startPoint y: 146, endPoint x: 567, endPoint y: 146, distance: 59.9
click at [567, 146] on textarea "מנקה בעדינות את השיער המתולתל והגלי" at bounding box center [551, 149] width 94 height 19
paste textarea "מסייע להגדיר ולהדגיש את המרקם של השיער ודפוסי התלתלים"
drag, startPoint x: 578, startPoint y: 146, endPoint x: 581, endPoint y: 146, distance: 3.8
click at [581, 146] on textarea "ומסייע להגדיר ולהדגיש את המרקם של השיער ודפוסי התלתלים" at bounding box center [551, 149] width 94 height 19
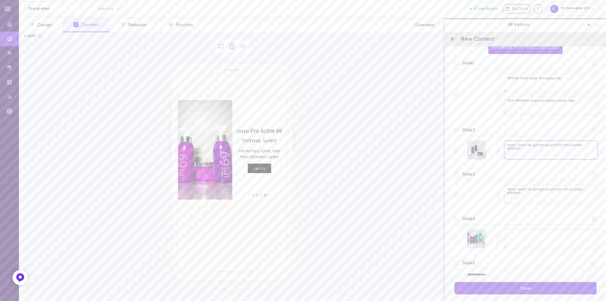
type textarea "מסייע להגדיר ולהדגיש את המרקם של השיער ודפוסי התלתלים"
drag, startPoint x: 537, startPoint y: 194, endPoint x: 533, endPoint y: 194, distance: 4.1
click at [537, 194] on textarea "ומסייע להגדיר ולהדגיש את המרקם של השיער ודפוסי התלתלים" at bounding box center [551, 194] width 94 height 19
drag, startPoint x: 508, startPoint y: 190, endPoint x: 508, endPoint y: 197, distance: 6.9
click at [508, 197] on textarea "ומסייע להגדיר ולהדגיש את המרקם של השיער ודפוסי התלתלים" at bounding box center [551, 194] width 94 height 19
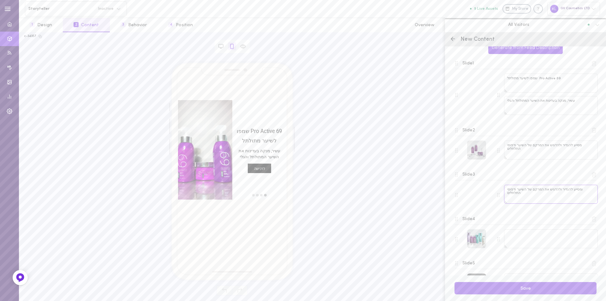
click at [512, 198] on textarea "ומסייע להגדיר ולהדגיש את המרקם של השיער ודפוסי התלתלים" at bounding box center [551, 194] width 94 height 19
drag, startPoint x: 507, startPoint y: 195, endPoint x: 587, endPoint y: 190, distance: 80.6
click at [587, 190] on textarea "ומסייע להגדיר ולהדגיש את המרקם של השיער ודפוסי התלתלים" at bounding box center [551, 194] width 94 height 19
paste textarea "תערובת הייחודית שבפורמולה כוללת: שמני קוקוס, אבוקדו ושקד"
type textarea "התערובת הייחודית שבפורמולה כוללת: שמני קוקוס, אבוקדו ושקדים"
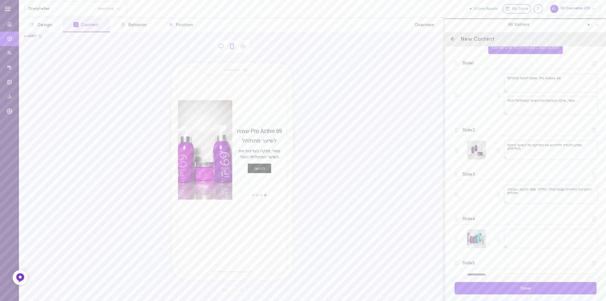
click at [258, 195] on div "move to slide 3" at bounding box center [257, 195] width 4 height 4
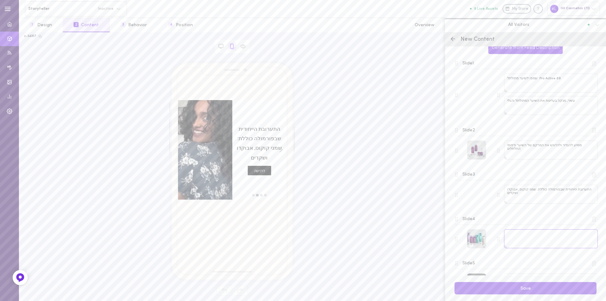
click at [512, 237] on textarea at bounding box center [551, 238] width 94 height 19
paste textarea "המעניקים לשיער לחות ומסייעים להגדיר את התלתלים, להפריד אותם ולהוסיף להם ברק ומר…"
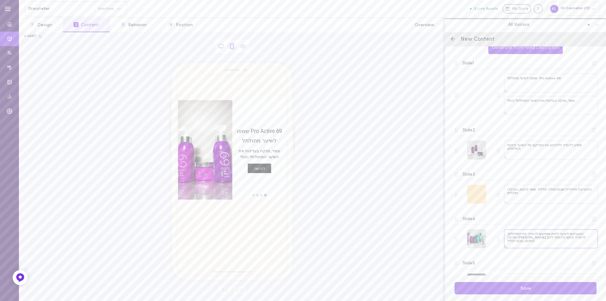
type textarea "המעניקים לשיער לחות ומסייעים להגדיר את התלתלים, להפריד אותם ולהוסיף להם ברק ומר…"
click at [475, 196] on div at bounding box center [476, 194] width 19 height 19
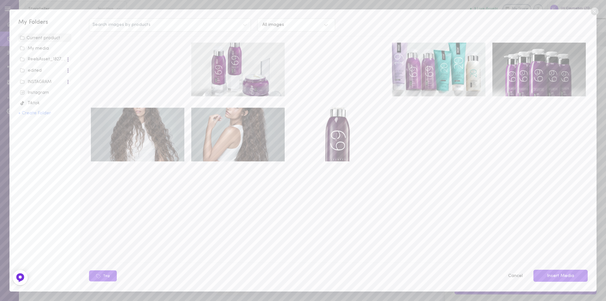
click at [241, 129] on img at bounding box center [237, 135] width 93 height 54
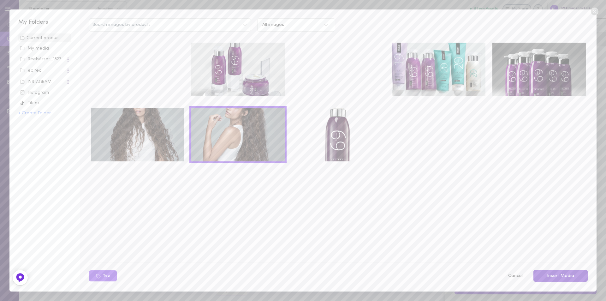
click at [569, 274] on button "Insert Media" at bounding box center [560, 275] width 54 height 12
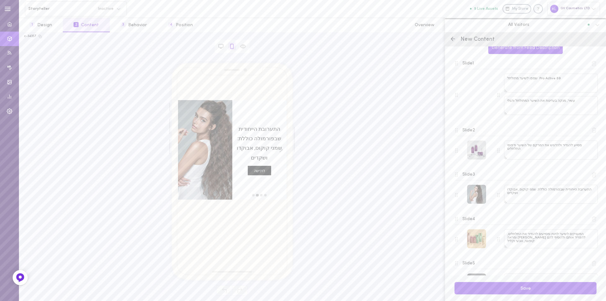
click at [479, 238] on div at bounding box center [476, 238] width 19 height 19
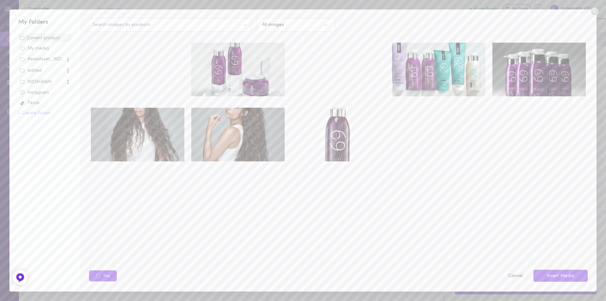
click at [326, 74] on video at bounding box center [338, 70] width 93 height 54
click at [562, 276] on button "Insert Media" at bounding box center [560, 275] width 54 height 12
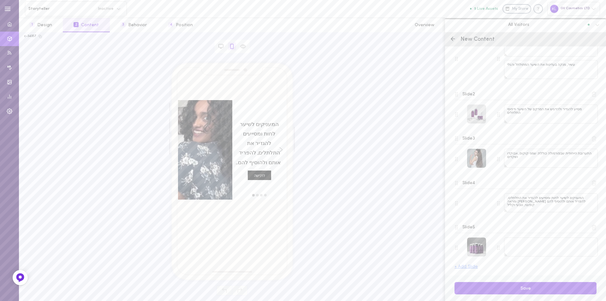
scroll to position [99, 0]
click at [524, 245] on textarea at bounding box center [551, 246] width 94 height 19
paste textarea "מתאים לכל סוגי התלתלים, לשיער מקורזל ולשיער גלי"
type textarea "מתאים לכל סוגי התלתלים, לשיער מקורזל ולשיער גלי"
drag, startPoint x: 567, startPoint y: 202, endPoint x: 491, endPoint y: 208, distance: 75.6
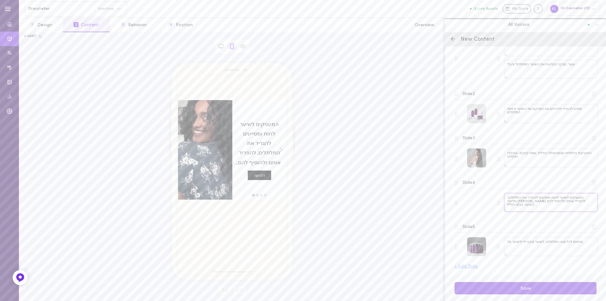
click at [491, 208] on div "המעניקים לשיער לחות ומסייעים להגדיר את התלתלים, להפריד אותם ולהוסיף להם ברק ומר…" at bounding box center [525, 203] width 145 height 20
type textarea "המעניקים לשיער לחות ומסייעים להגדיר את התלתלים, להפריד אותם ועוד"
drag, startPoint x: 534, startPoint y: 286, endPoint x: 539, endPoint y: 285, distance: 5.2
click at [534, 286] on button "Save" at bounding box center [525, 288] width 142 height 12
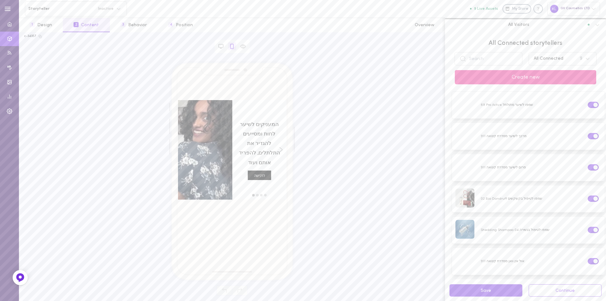
click at [537, 79] on button "Create new" at bounding box center [525, 77] width 141 height 14
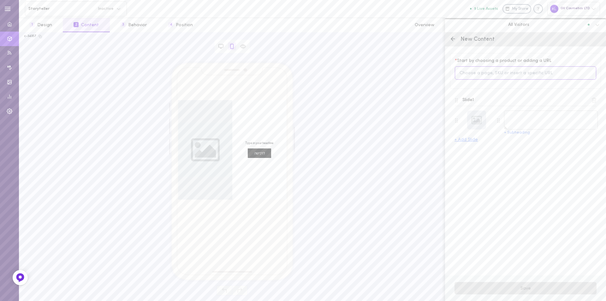
click at [507, 73] on input at bounding box center [525, 73] width 141 height 14
click at [518, 155] on span "69 Pro Active - קרם תלתלים" at bounding box center [505, 158] width 61 height 7
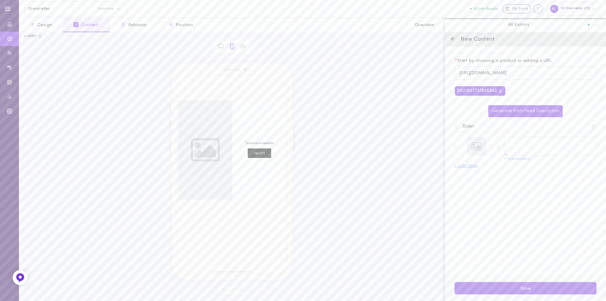
type textarea "69 Pro Active - קרם תלתלים"
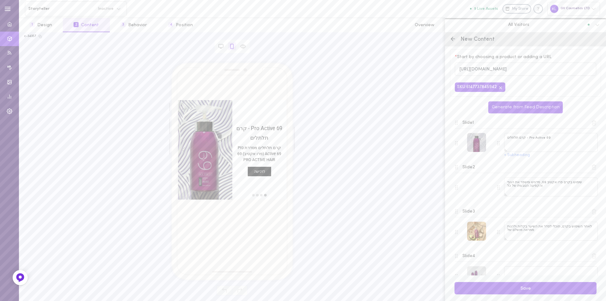
scroll to position [0, 0]
click at [260, 196] on div "move to slide 2" at bounding box center [261, 195] width 4 height 4
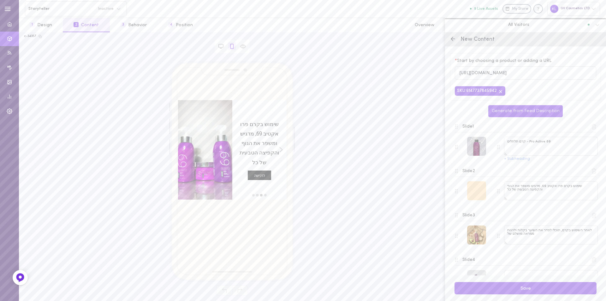
click at [478, 191] on div at bounding box center [476, 190] width 19 height 19
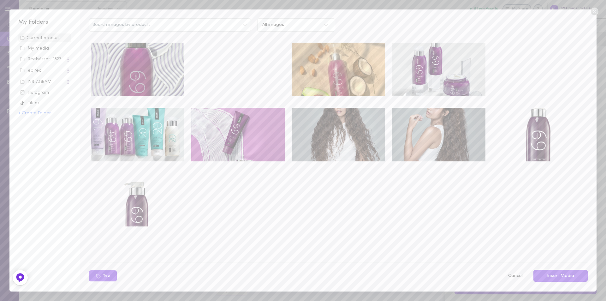
click at [552, 63] on video at bounding box center [538, 70] width 93 height 54
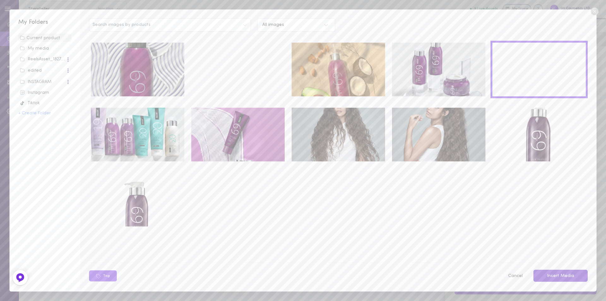
click at [560, 276] on button "Insert Media" at bounding box center [560, 275] width 54 height 12
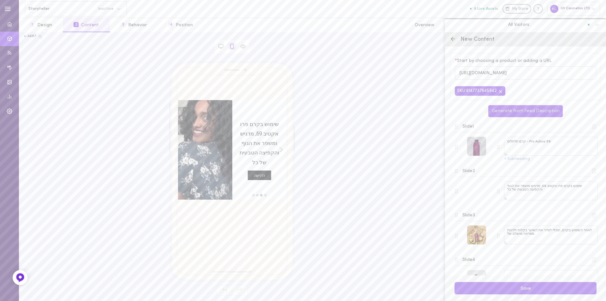
scroll to position [78, 0]
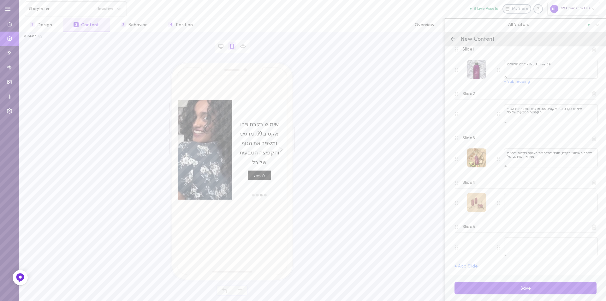
click at [474, 197] on div at bounding box center [476, 202] width 19 height 19
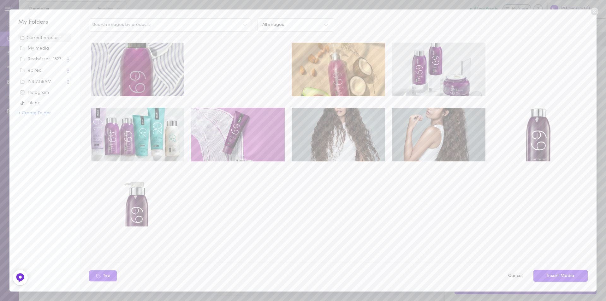
click at [259, 79] on video at bounding box center [237, 70] width 93 height 54
click at [567, 275] on button "Insert Media" at bounding box center [560, 275] width 54 height 12
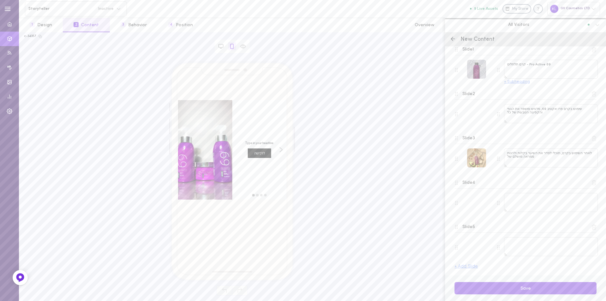
click at [510, 83] on button "+ Subheading" at bounding box center [517, 82] width 26 height 4
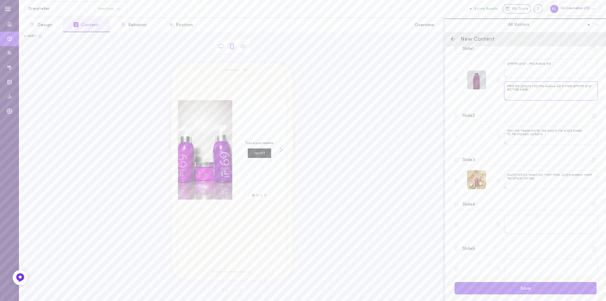
click at [531, 93] on textarea "קרם תלתלים מסדרת Pro Active 69 (פרו אקטיב) 69 PRO ACTIVE HAIR" at bounding box center [551, 90] width 94 height 19
drag, startPoint x: 507, startPoint y: 86, endPoint x: 582, endPoint y: 89, distance: 74.5
click at [585, 91] on textarea "קרם תלתלים מסדרת Pro Active 69 (פרו אקטיב) 69 PRO ACTIVE HAIR" at bounding box center [551, 90] width 94 height 19
click at [582, 89] on textarea "קרם תלתלים מסדרת Pro Active 69 (פרו אקטיב) 69 PRO ACTIVE HAIR" at bounding box center [551, 90] width 94 height 19
click at [575, 91] on textarea "קרם תלתלים מסדרת Pro Active 69 (פרו אקטיב) 69 PRO ACTIVE HAIR" at bounding box center [551, 90] width 94 height 19
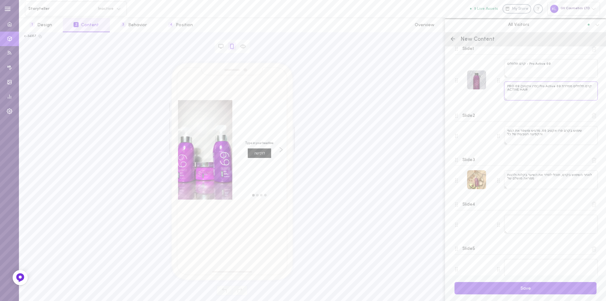
click at [515, 92] on textarea "קרם תלתלים מסדרת Pro Active 69 (פרו אקטיב) 69 PRO ACTIVE HAIR" at bounding box center [551, 90] width 94 height 19
drag, startPoint x: 508, startPoint y: 87, endPoint x: 539, endPoint y: 95, distance: 31.8
click at [539, 95] on textarea "קרם תלתלים מסדרת Pro Active 69 (פרו אקטיב) 69 PRO ACTIVE HAIR" at bounding box center [551, 90] width 94 height 19
click at [536, 95] on textarea "קרם תלתלים מסדרת Pro Active 69 (פרו אקטיב) 69 PRO ACTIVE HAIR" at bounding box center [551, 90] width 94 height 19
click at [507, 87] on textarea "קרם תלתלים מסדרת Pro Active 69 (פרו אקטיב) 69 PRO ACTIVE HAIR" at bounding box center [551, 90] width 94 height 19
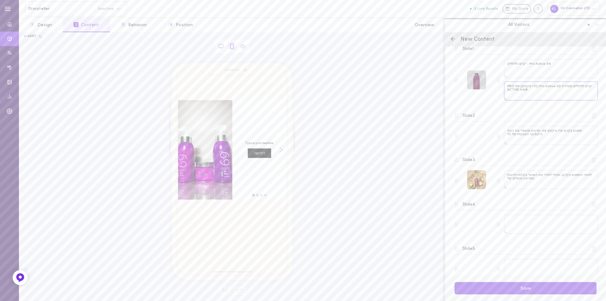
drag, startPoint x: 508, startPoint y: 87, endPoint x: 581, endPoint y: 88, distance: 72.6
click at [581, 88] on textarea "קרם תלתלים מסדרת Pro Active 69 (פרו אקטיב) 69 PRO ACTIVE HAIR" at bounding box center [551, 90] width 94 height 19
type textarea "PRO ACTIVE HAIR"
drag, startPoint x: 536, startPoint y: 87, endPoint x: 503, endPoint y: 89, distance: 33.5
click at [503, 89] on div "69 Pro Active - קרם תלתלים PRO ACTIVE HAIR" at bounding box center [547, 80] width 101 height 43
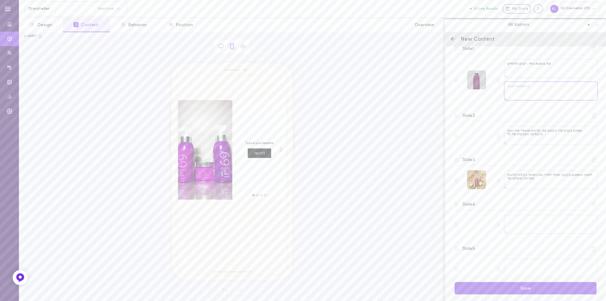
paste textarea "הוא קרם עיצוב עשיר המיועד לעזור לך ליצור תלתלים רכים, גמישים, מוגדרים וללא פריז"
type textarea "הוא קרם עיצוב עשיר המיועד לעזור לך ליצור תלתלים רכים, גמישים, מוגדרים וללא פריז"
click at [265, 196] on div "move to slide 1" at bounding box center [265, 195] width 4 height 4
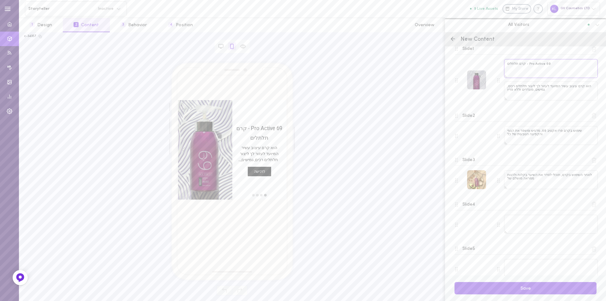
click at [528, 67] on textarea "69 Pro Active - קרם תלתלים" at bounding box center [551, 68] width 94 height 19
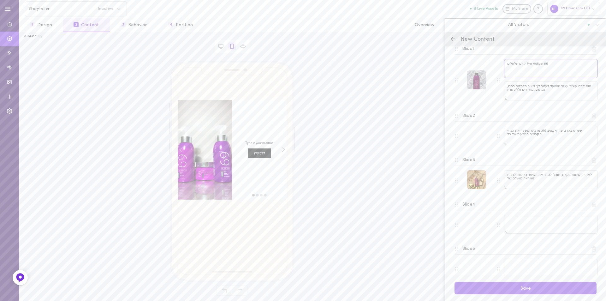
type textarea "69 Pro Active קרם תלתלים"
click at [264, 195] on div "move to slide 1" at bounding box center [265, 195] width 4 height 4
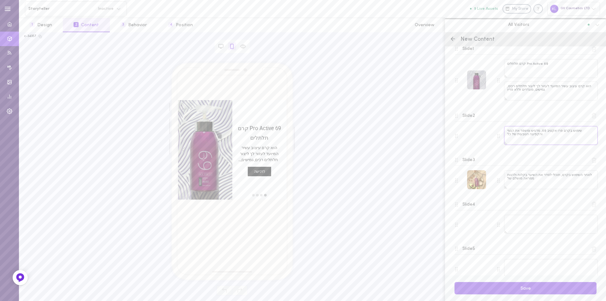
click at [508, 130] on textarea "שימוש בקרם פרו אקטיב 69, מדגיש ומשפר את הגוף והקפיצה הטבעית של כל" at bounding box center [551, 135] width 94 height 19
click at [507, 132] on textarea "שימוש בקרם פרו אקטיב 69, מדגיש ומשפר את הגוף והקפיצה הטבעית של כל" at bounding box center [551, 135] width 94 height 19
click at [508, 131] on textarea "שימוש בקרם פרו אקטיב 69, מדגיש ומשפר את הגוף והקפיצה הטבעית של כל" at bounding box center [551, 135] width 94 height 19
drag, startPoint x: 508, startPoint y: 131, endPoint x: 503, endPoint y: 137, distance: 7.6
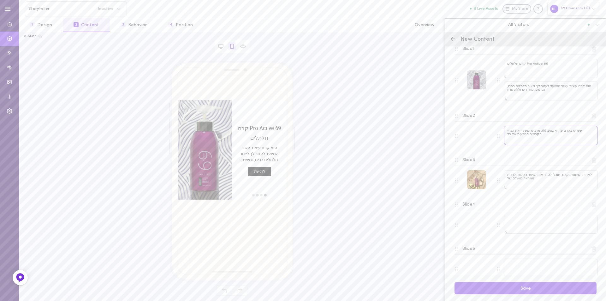
click at [503, 137] on div "שימוש בקרם פרו אקטיב 69, מדגיש ומשפר את הגוף והקפיצה הטבעית של כל" at bounding box center [547, 136] width 101 height 20
type textarea "שימוש בקרם פרו אקטיב 69, מדגיש ומשפר את הגוף"
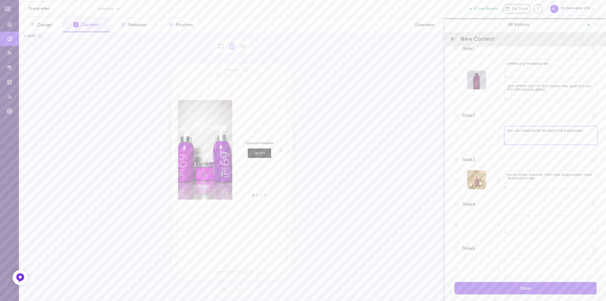
drag, startPoint x: 507, startPoint y: 133, endPoint x: 579, endPoint y: 135, distance: 72.3
click at [579, 135] on textarea "שימוש בקרם פרו אקטיב 69, מדגיש ומשפר את הגוף" at bounding box center [551, 135] width 94 height 19
paste textarea "מדגיש ומשפר את הגוף והקפיצה הטבעית של כל תלתל ותלתל מבלי להכביד על השיער"
type textarea "מדגיש ומשפר את הגוף והקפיצה הטבעית של כל תלתל ותלתל מבלי להכביד על השיער"
click at [509, 180] on textarea "לאחר השימוש בקרם, תוכלי לסדר את השיער בקלות ולהנות ממראה מושלם של" at bounding box center [551, 179] width 94 height 19
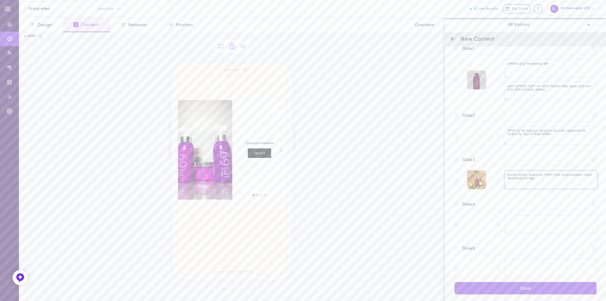
click at [509, 180] on textarea "לאחר השימוש בקרם, תוכלי לסדר את השיער בקלות ולהנות ממראה מושלם של" at bounding box center [551, 179] width 94 height 19
type textarea "לאחר השימוש בקרם, תוכלי לסדר את השיער בקלות ולהנות ממראה מושלם"
click at [519, 221] on textarea at bounding box center [551, 224] width 94 height 19
paste textarea "מתאים לכל סוגי התלתלים, לשיער מקורזל ולשיער גלי"
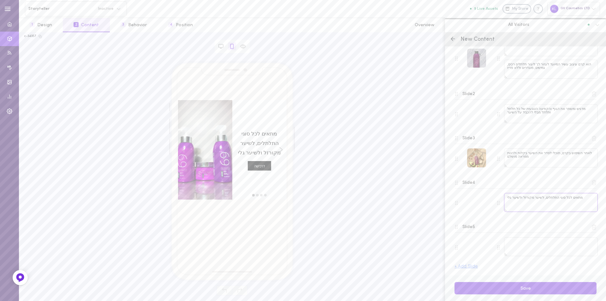
type textarea "מתאים לכל סוגי התלתלים, לשיער מקורזל ולשיער גלי"
click at [514, 198] on textarea "מתאים לכל סוגי התלתלים, לשיער מקורזל ולשיער גלי" at bounding box center [551, 202] width 94 height 19
drag, startPoint x: 507, startPoint y: 196, endPoint x: 592, endPoint y: 198, distance: 84.3
click at [592, 198] on div "Slide 4 מתאים לכל סוגי התלתלים, לשיער מקורזל ולשיער גלי" at bounding box center [525, 195] width 151 height 44
click at [523, 241] on textarea at bounding box center [551, 246] width 94 height 19
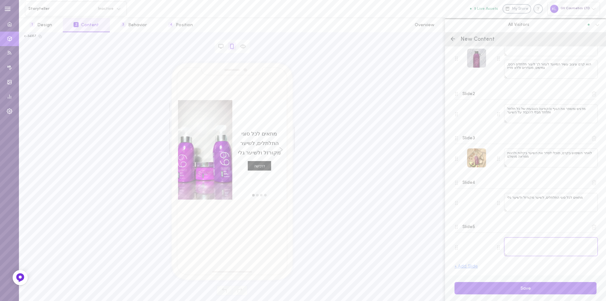
paste textarea "מתאים לכל סוגי התלתלים, לשיער מקורזל ולשיער גלי"
type textarea "מתאים לכל סוגי התלתלים, לשיער מקורזל ולשיער גלי"
click at [592, 182] on icon at bounding box center [593, 182] width 3 height 5
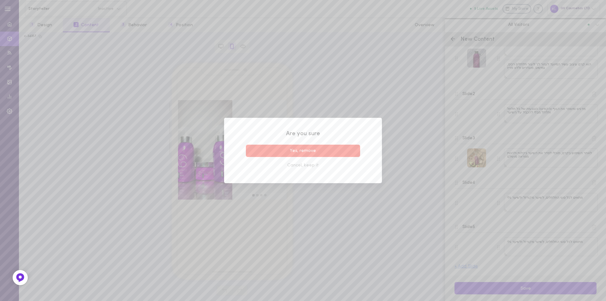
click at [315, 151] on button "Yes, remove" at bounding box center [303, 151] width 114 height 12
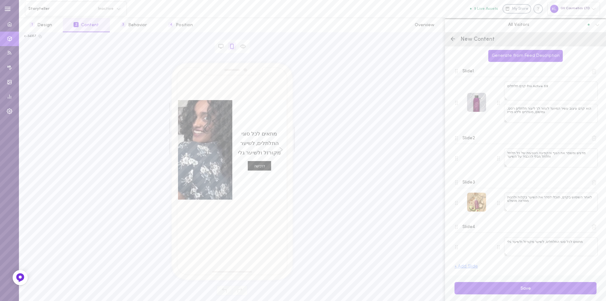
scroll to position [55, 0]
click at [534, 287] on button "Save" at bounding box center [525, 288] width 142 height 12
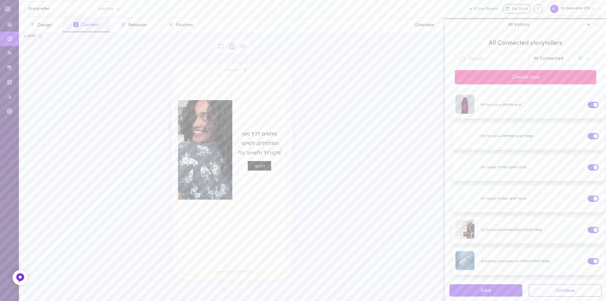
click at [539, 75] on button "Create new" at bounding box center [525, 77] width 141 height 14
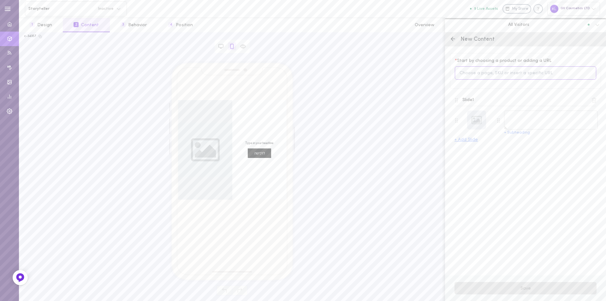
click at [498, 75] on input at bounding box center [525, 73] width 141 height 14
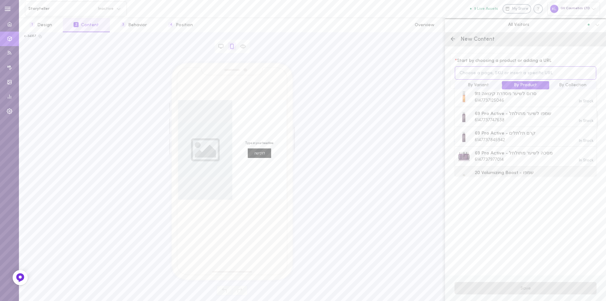
scroll to position [316, 0]
click at [525, 143] on span "69 Pro Active - מסכה לשיער מתולתל" at bounding box center [514, 146] width 78 height 7
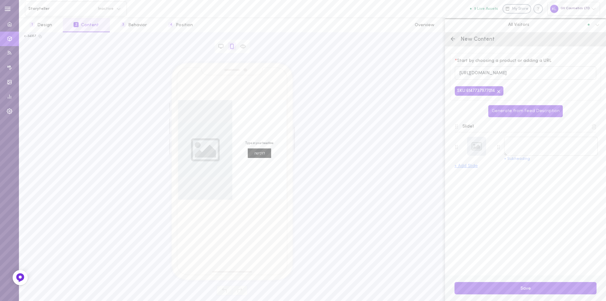
type textarea "69 Pro Active - מסכה לשיער מתולתל"
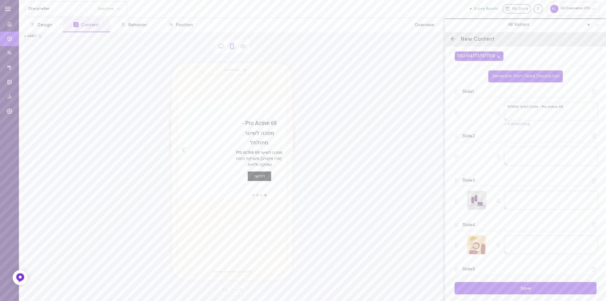
scroll to position [0, 0]
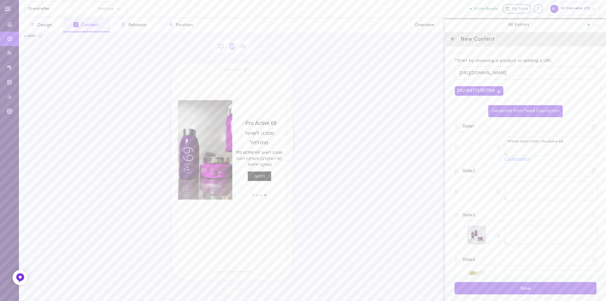
click at [515, 160] on button "+ Subheading" at bounding box center [517, 159] width 26 height 4
drag, startPoint x: 556, startPoint y: 169, endPoint x: 539, endPoint y: 174, distance: 18.2
click at [556, 169] on textarea "מסכה לשיער 69 Pro Active (פרו אקטיב) מעניקה הזנה עמוקה ולחות." at bounding box center [551, 168] width 94 height 19
drag, startPoint x: 507, startPoint y: 164, endPoint x: 507, endPoint y: 171, distance: 6.3
click at [507, 171] on textarea "מסכה לשיער 69 Pro Active (פרו אקטיב) מעניקה הזנה עמוקה ולחות." at bounding box center [551, 168] width 94 height 19
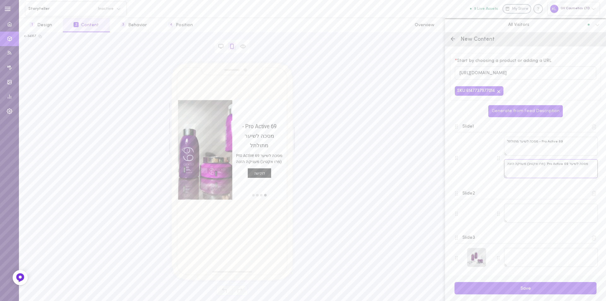
drag, startPoint x: 507, startPoint y: 165, endPoint x: 589, endPoint y: 166, distance: 81.4
click at [589, 166] on textarea "מסכה לשיער 69 Pro Active (פרו אקטיב) מעניקה הזנה" at bounding box center [551, 168] width 94 height 19
paste textarea "ניקה הזנה עמוקה ולחות"
type textarea "מעניקה הזנה עמוקה ולחות"
click at [518, 210] on textarea at bounding box center [551, 213] width 94 height 19
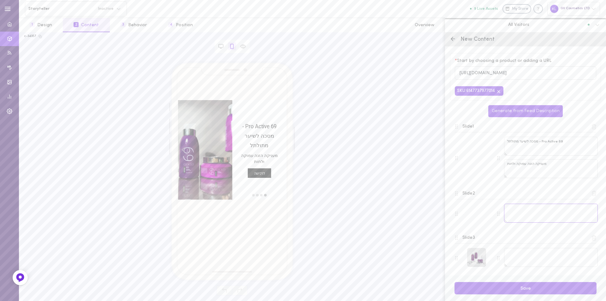
paste textarea "הודות לפורמולה המכילה שילוב של שמני קוקוס, אבוקדו ושקדים"
type textarea "הודות לפורמולה המכילה שילוב של שמני קוקוס, אבוקדו ושקדים"
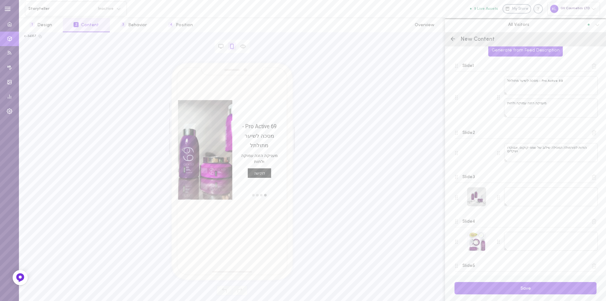
scroll to position [63, 0]
click at [526, 187] on textarea at bounding box center [551, 194] width 94 height 19
paste textarea "מסכה מסייעת להזין, לרכך, להגדיר ולהגמיש גם את התלתלים הסוררים ביותר"
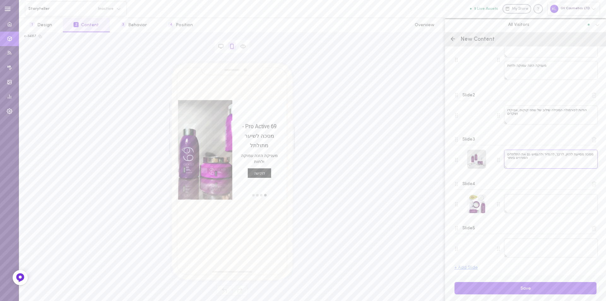
scroll to position [99, 0]
type textarea "מסכה מסייעת להזין, לרכך, להגדיר ולהגמיש גם את התלתלים הסוררים ביותר"
drag, startPoint x: 516, startPoint y: 199, endPoint x: 522, endPoint y: 198, distance: 7.0
click at [516, 199] on textarea at bounding box center [551, 202] width 94 height 19
paste textarea "מתאימה לכל סוגי התלתלים, לשיער מקורזל ולשיער גלי"
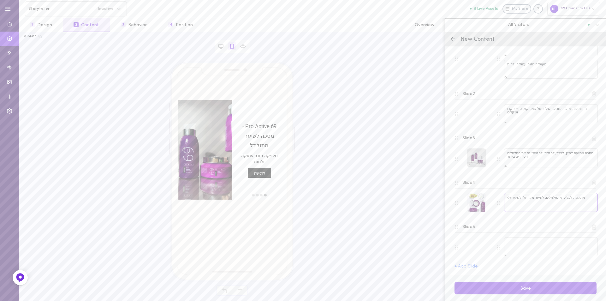
type textarea "מתאימה לכל סוגי התלתלים, לשיער מקורזל ולשיער גלי"
click at [591, 227] on icon at bounding box center [594, 227] width 6 height 6
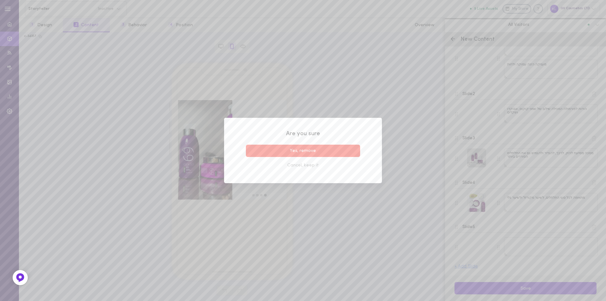
click at [307, 148] on button "Yes, remove" at bounding box center [303, 151] width 114 height 12
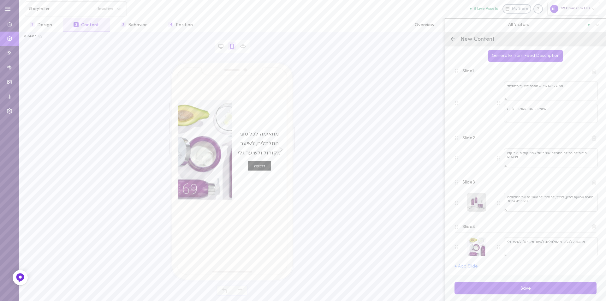
scroll to position [55, 0]
click at [522, 290] on button "Save" at bounding box center [525, 288] width 142 height 12
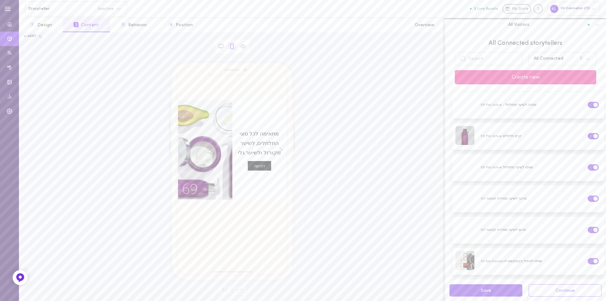
click at [538, 76] on button "Create new" at bounding box center [525, 77] width 141 height 14
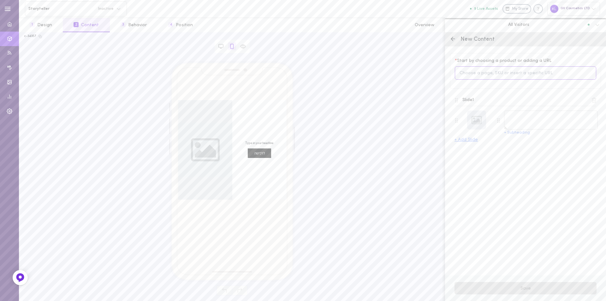
click at [504, 71] on input at bounding box center [525, 73] width 141 height 14
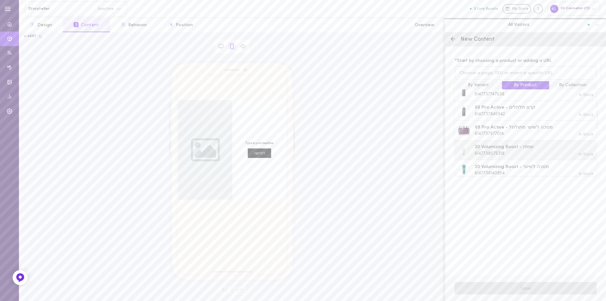
click at [531, 144] on span "20 Volumizing Boost - שמפו" at bounding box center [504, 147] width 59 height 7
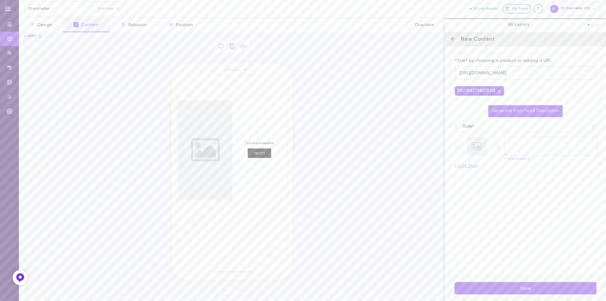
type textarea "20 Volumizing Boost - שמפו"
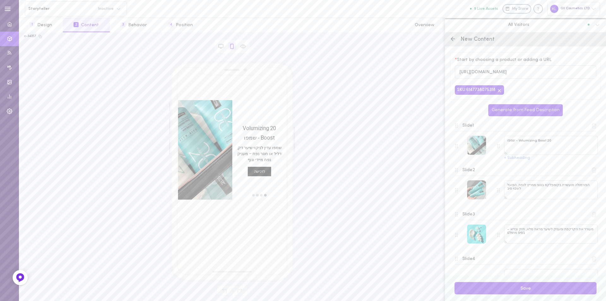
scroll to position [0, 0]
click at [452, 39] on line at bounding box center [453, 39] width 4 height 0
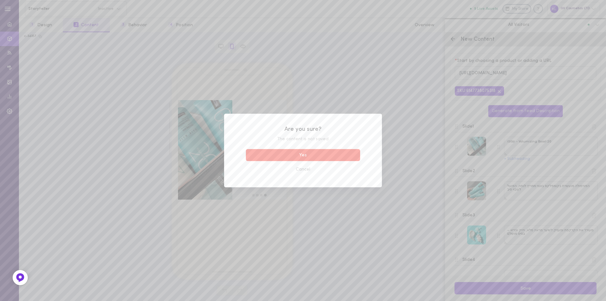
click at [324, 152] on button "Yes" at bounding box center [303, 155] width 114 height 12
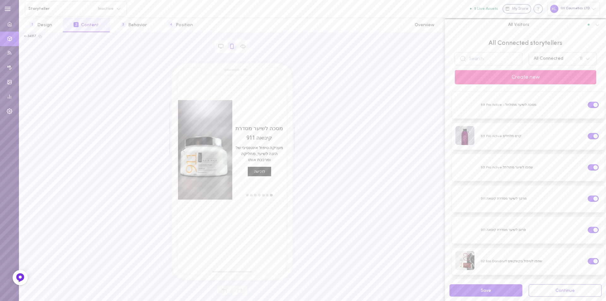
click at [524, 75] on button "Create new" at bounding box center [525, 77] width 141 height 14
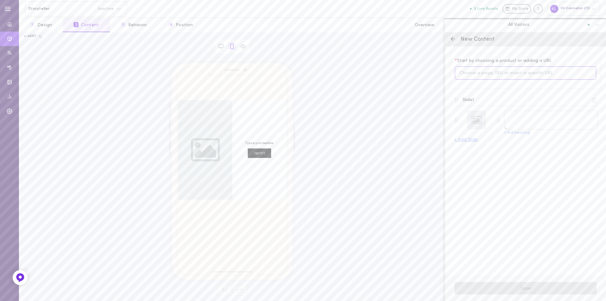
click at [489, 73] on input at bounding box center [525, 73] width 141 height 14
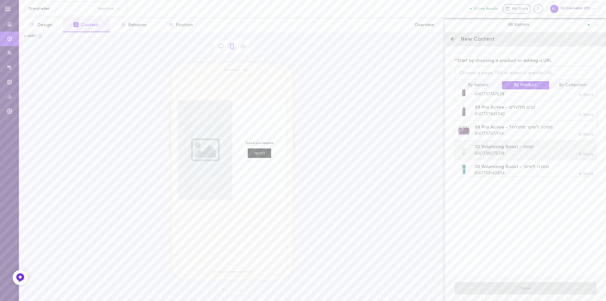
click at [504, 144] on span "20 Volumizing Boost - שמפו" at bounding box center [504, 147] width 59 height 7
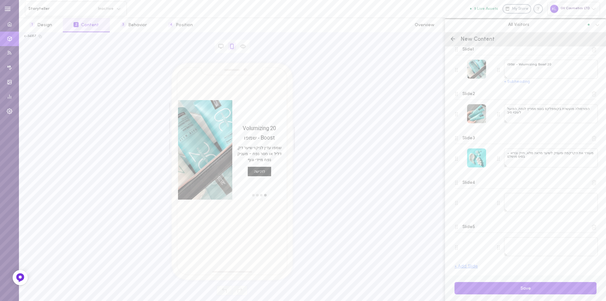
scroll to position [46, 0]
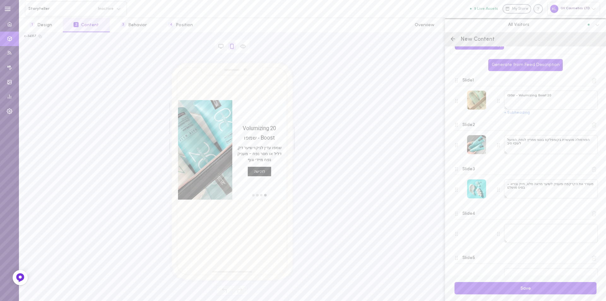
click at [476, 102] on div at bounding box center [476, 100] width 19 height 19
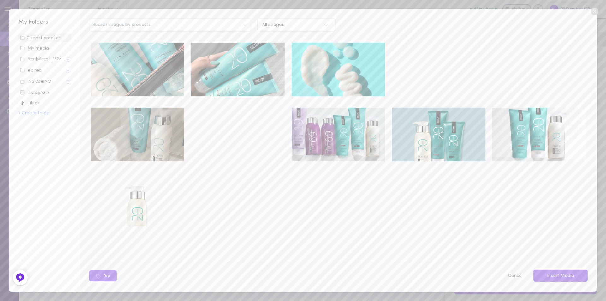
click at [446, 62] on video at bounding box center [438, 70] width 93 height 54
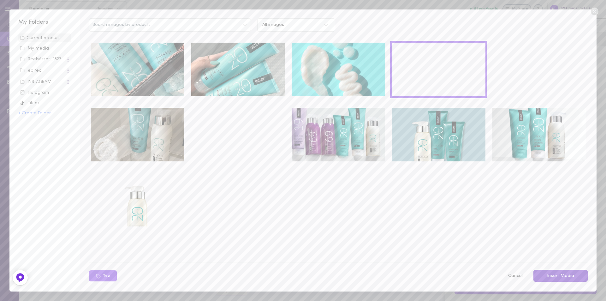
click at [575, 270] on button "Insert Media" at bounding box center [560, 275] width 54 height 12
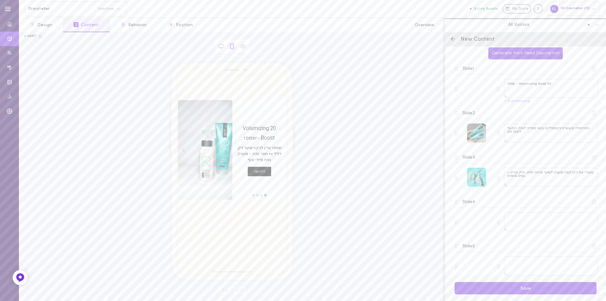
scroll to position [78, 0]
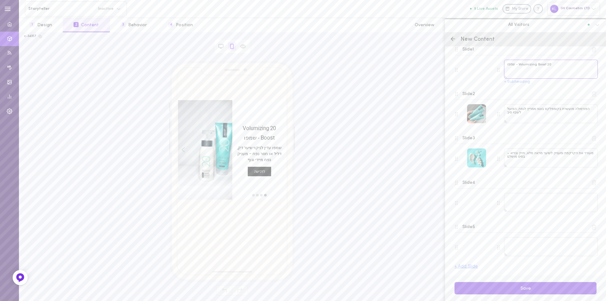
click at [518, 67] on textarea "20 Volumizing Boost - שמפו" at bounding box center [551, 69] width 94 height 19
click at [522, 72] on textarea "20 Volumizing Boost - שמפו" at bounding box center [551, 69] width 94 height 19
click at [505, 66] on textarea "20 Volumizing Boost - שמפו" at bounding box center [551, 69] width 94 height 19
click at [523, 66] on textarea "20 Volumizing Boost - שמפו נפח" at bounding box center [551, 69] width 94 height 19
type textarea "20 Volumizing Boost שמפו נפח"
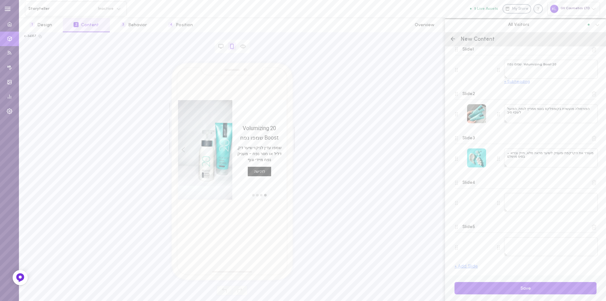
click at [516, 83] on button "+ Subheading" at bounding box center [517, 82] width 26 height 4
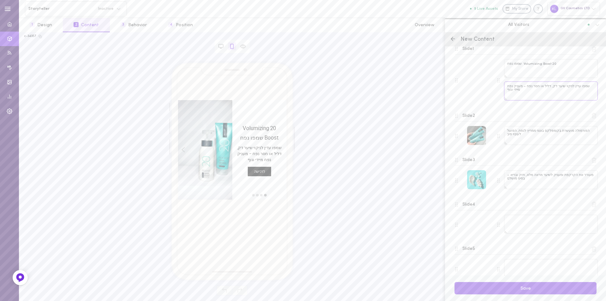
drag, startPoint x: 525, startPoint y: 88, endPoint x: 493, endPoint y: 95, distance: 32.4
click at [493, 95] on div "20 Volumizing Boost שמפו נפח שמפו עדין לניקוי שיער דק, דליל או חסר נפח – מעניק …" at bounding box center [544, 80] width 105 height 43
type textarea "שמפו עדין לניקוי שיער דק, דליל או חסר נפח"
click at [527, 141] on textarea "הפורמולה מועשרת בקומפלקס בוטני ממריץ לנפח, הפועל לעיבוי סיב" at bounding box center [551, 135] width 94 height 19
drag, startPoint x: 507, startPoint y: 131, endPoint x: 585, endPoint y: 133, distance: 77.9
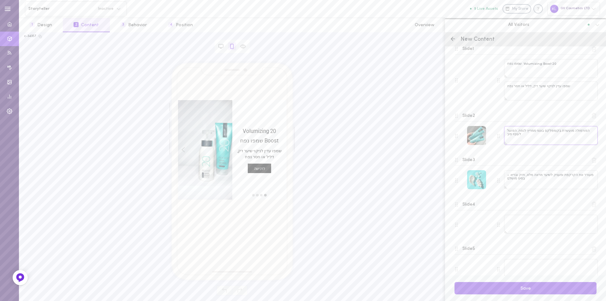
click at [585, 133] on textarea "הפורמולה מועשרת בקומפלקס בוטני ממריץ לנפח, הפועל לעיבוי סיב" at bounding box center [551, 135] width 94 height 19
click at [517, 143] on textarea "הפורמולה מועשרת בקומפלקס בוטני ממריץ לנפח, הפועל לעיבוי סיב" at bounding box center [551, 135] width 94 height 19
drag, startPoint x: 511, startPoint y: 136, endPoint x: 591, endPoint y: 133, distance: 80.8
click at [590, 132] on textarea "הפורמולה מועשרת בקומפלקס בוטני ממריץ לנפח, הפועל לעיבוי סיב" at bounding box center [551, 135] width 94 height 19
paste textarea "עניק נפח מיידי וגוף מלא מהשורש ועד הקצוות, מבלי להכביד"
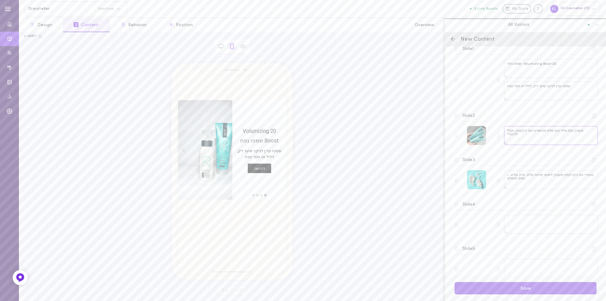
type textarea "מעניק נפח מיידי וגוף מלא מהשורש ועד הקצוות, מבלי להכביד"
click at [541, 181] on textarea "מעורר את הקרקפת ומעניק לשיער מראה מלא, חזק ובריא – בסיס מושלם" at bounding box center [551, 179] width 94 height 19
click at [562, 179] on textarea "מעורר את הקרקפת ומעניק לשיער מראה מלא, חזק ובריא – בסיס מושלם" at bounding box center [551, 179] width 94 height 19
drag, startPoint x: 507, startPoint y: 174, endPoint x: 501, endPoint y: 180, distance: 8.7
click at [501, 180] on div "מעורר את הקרקפת ומעניק לשיער מראה מלא, חזק ובריא – בסיס מושלם" at bounding box center [547, 180] width 101 height 20
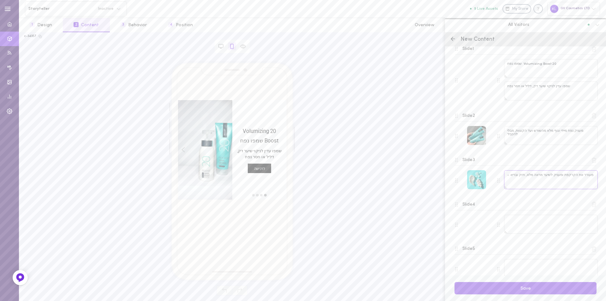
click at [506, 176] on textarea "מעורר את הקרקפת ומעניק לשיער מראה מלא, חזק ובריא –" at bounding box center [551, 179] width 94 height 19
click at [511, 174] on textarea "מעורר את הקרקפת ומעניק לשיער מראה מלא, חזק ובריא –" at bounding box center [551, 179] width 94 height 19
drag, startPoint x: 508, startPoint y: 175, endPoint x: 593, endPoint y: 177, distance: 84.9
click at [593, 177] on div "Slide 3 מעורר את הקרקפת ומעניק לשיער מראה מלא, חזק ובריא –" at bounding box center [525, 173] width 151 height 44
paste textarea "פורמולה מועשרת בקומפלקס בוטני ממריץ לנפח, הפועל לעיבוי סיב השערה, מילוי ועידוד …"
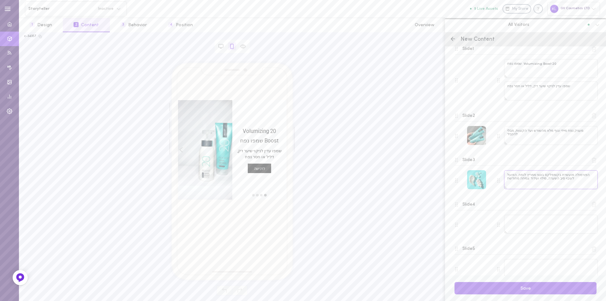
type textarea "הפורמולה מועשרת בקומפלקס בוטני ממריץ לנפח, הפועל לעיבוי סיב השערה, מילוי ועידוד…"
click at [260, 195] on div "move to slide 2" at bounding box center [261, 195] width 4 height 4
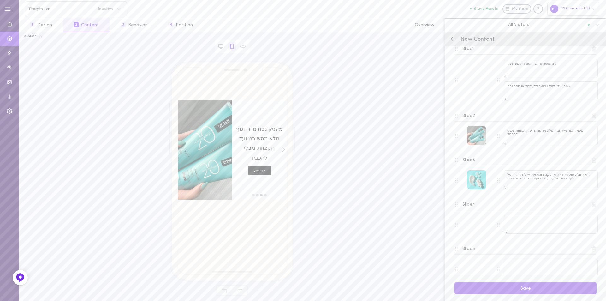
click at [256, 194] on div "move to slide 3" at bounding box center [257, 195] width 4 height 4
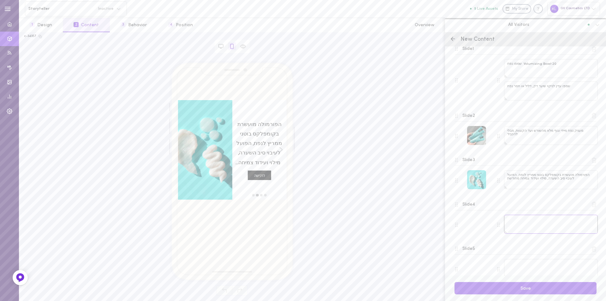
click at [530, 227] on textarea at bounding box center [551, 224] width 94 height 19
paste textarea "מעורר את הקרקפת ומעניק לשיער מראה מלא, חזק ובריא – בסיס מושלם לעיצוב"
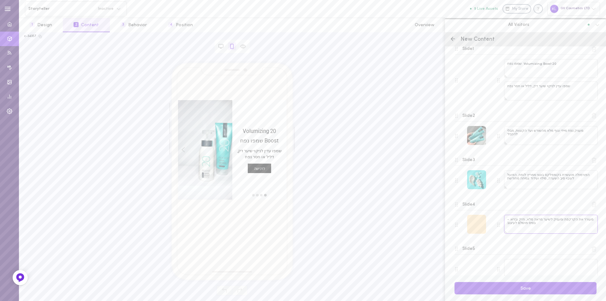
type textarea "מעורר את הקרקפת ומעניק לשיער מראה מלא, חזק ובריא – בסיס מושלם לעיצוב"
click at [475, 228] on div at bounding box center [476, 224] width 19 height 19
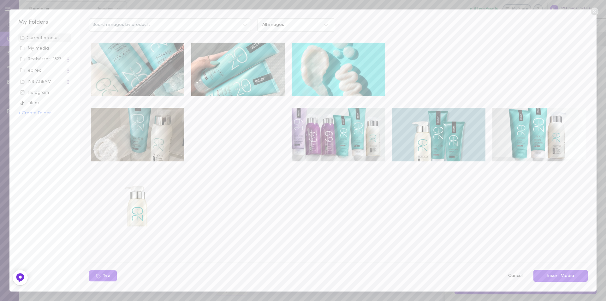
click at [537, 117] on img at bounding box center [538, 135] width 93 height 54
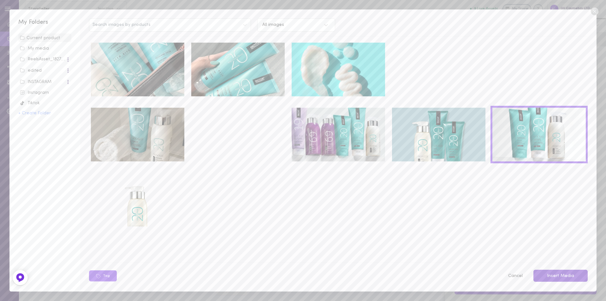
click at [556, 274] on button "Insert Media" at bounding box center [560, 275] width 54 height 12
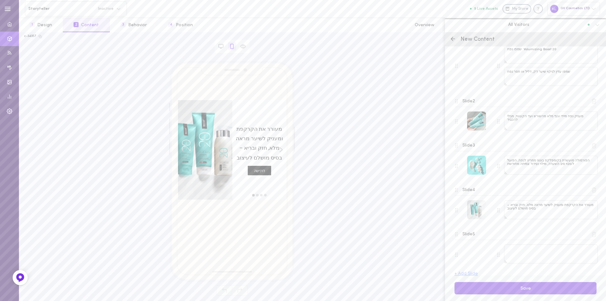
scroll to position [99, 0]
click at [594, 228] on line at bounding box center [594, 228] width 0 height 2
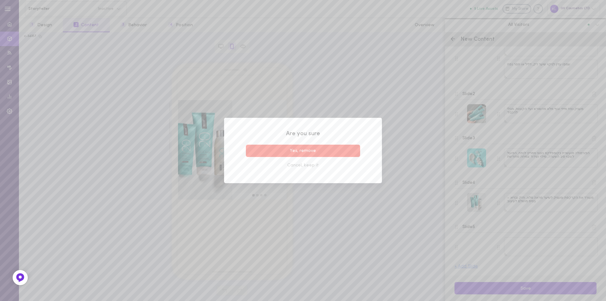
click at [324, 149] on button "Yes, remove" at bounding box center [303, 151] width 114 height 12
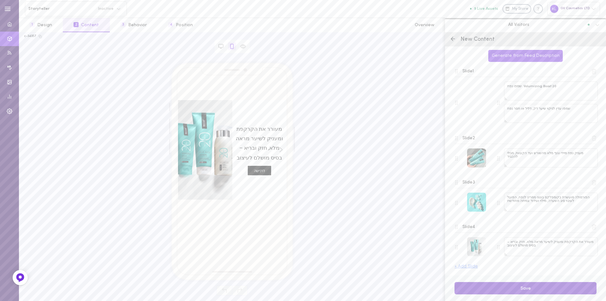
click at [543, 286] on button "Save" at bounding box center [525, 288] width 142 height 12
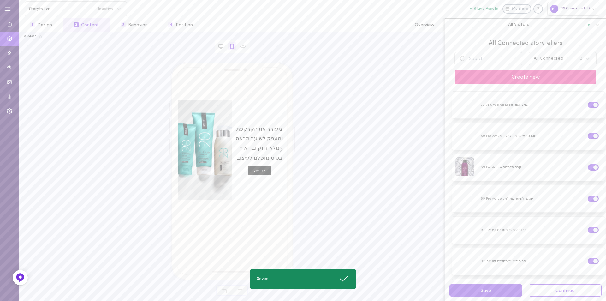
click at [543, 76] on button "Create new" at bounding box center [525, 77] width 141 height 14
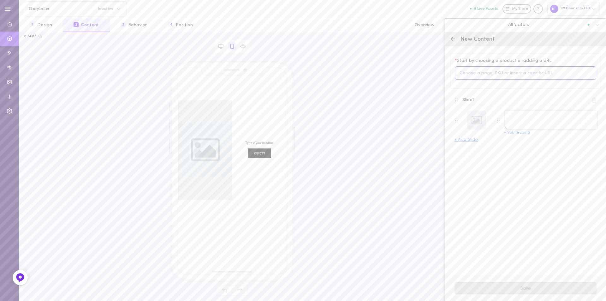
click at [499, 72] on input at bounding box center [525, 73] width 141 height 14
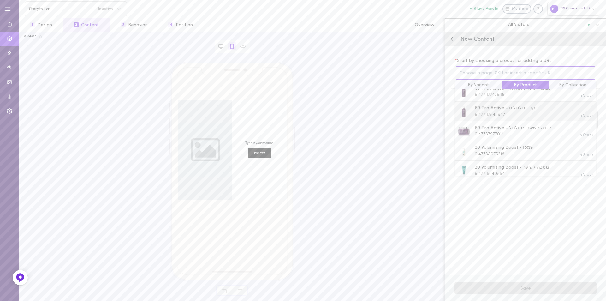
scroll to position [335, 0]
click at [533, 163] on div "20 Volumizing Boost - מסכה לשיער 6147738140854" at bounding box center [512, 169] width 74 height 13
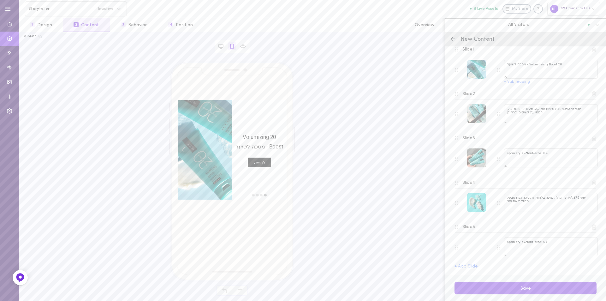
scroll to position [15, 0]
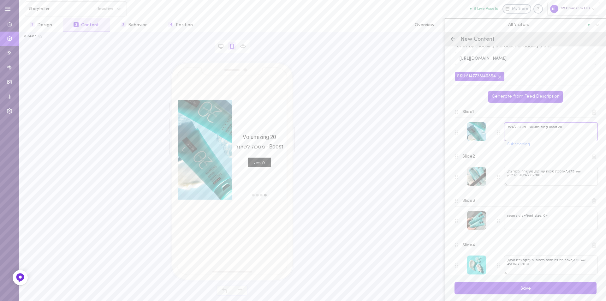
click at [527, 130] on textarea "20 Volumizing Boost - מסכה לשיער" at bounding box center [551, 131] width 94 height 19
type textarea "20 Volumizing Boost מסכה לשיער"
click at [554, 134] on textarea "20 Volumizing Boost מסכה לשיער" at bounding box center [551, 131] width 94 height 19
click at [521, 146] on button "+ Subheading" at bounding box center [517, 144] width 26 height 4
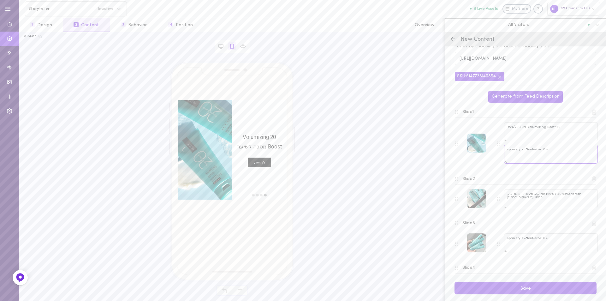
click at [524, 151] on textarea "<span style="font-size: 0" at bounding box center [551, 154] width 94 height 19
click at [508, 151] on textarea "<span style="font-size: 0" at bounding box center [551, 154] width 94 height 19
drag, startPoint x: 507, startPoint y: 151, endPoint x: 554, endPoint y: 150, distance: 46.7
click at [554, 150] on textarea "<span style="font-size: 0" at bounding box center [551, 154] width 94 height 19
paste textarea "מסכת טיפוח עמוקה, מעשירה וממריצה, המסייעת לשיקום ולחיזוק השיער מבפנים החוצה"
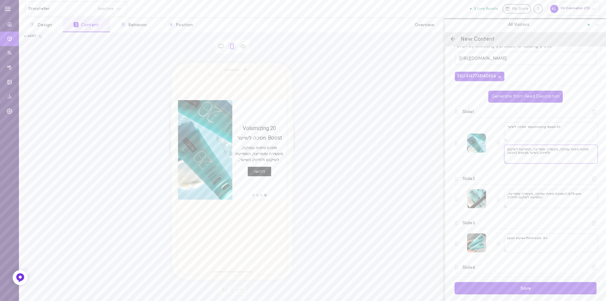
type textarea "מסכת טיפוח עמוקה, מעשירה וממריצה, המסייעת לשיקום ולחיזוק השיער מבפנים החוצה"
click at [547, 200] on textarea "875rem;">מסכת טיפוח עמוקה, מעשירה וממריצה, המסייעת לשיקום ולחיזוק" at bounding box center [551, 198] width 94 height 19
drag, startPoint x: 507, startPoint y: 193, endPoint x: 506, endPoint y: 201, distance: 7.9
click at [506, 201] on textarea "875rem;">מסכת טיפוח עמוקה, מעשירה וממריצה, המסייעת לשיקום ולחיזוק" at bounding box center [551, 198] width 94 height 19
click at [526, 205] on textarea "875rem;">מסכת טיפוח עמוקה, מעשירה וממריצה, המסייעת לשיקום ולחיזוק" at bounding box center [551, 198] width 94 height 19
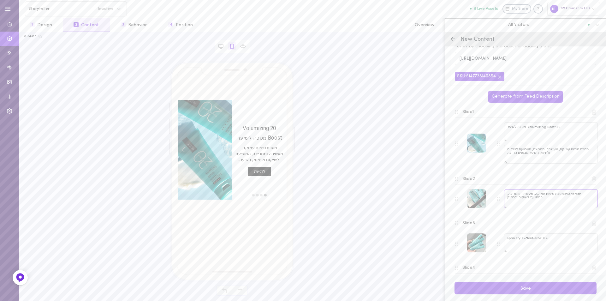
click at [573, 195] on textarea "875rem;">מסכת טיפוח עמוקה, מעשירה וממריצה, המסייעת לשיקום ולחיזוק" at bounding box center [551, 198] width 94 height 19
drag, startPoint x: 576, startPoint y: 194, endPoint x: 501, endPoint y: 203, distance: 75.6
click at [501, 203] on div "875rem;">מסכת טיפוח עמוקה, מעשירה וממריצה, המסייעת לשיקום ולחיזוק" at bounding box center [547, 199] width 101 height 20
paste textarea "הפורמולה מזינה בלחות, מעניקה נפח טבעי, מחזקת את סיב השערה וממלאת אותו"
type textarea "הפורמולה מזינה בלחות, מעניקה נפח טבעי, מחזקת את סיב השערה וממלאת אותו"
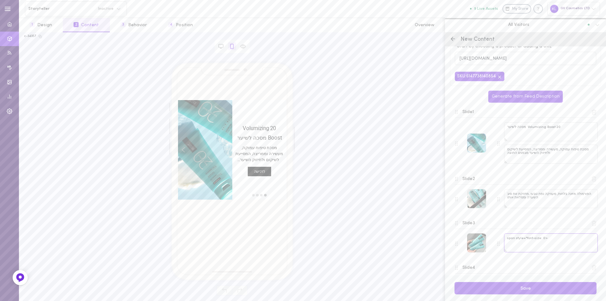
click at [516, 243] on textarea "<span style="font-size: 0" at bounding box center [551, 242] width 94 height 19
click at [512, 238] on textarea "<span style="font-size: 0" at bounding box center [551, 242] width 94 height 19
drag, startPoint x: 507, startPoint y: 238, endPoint x: 562, endPoint y: 237, distance: 54.9
click at [561, 236] on textarea "<span style="font-size: 0" at bounding box center [551, 242] width 94 height 19
paste textarea "לתחושת שיער מלא, חיוני ובריא יותר"
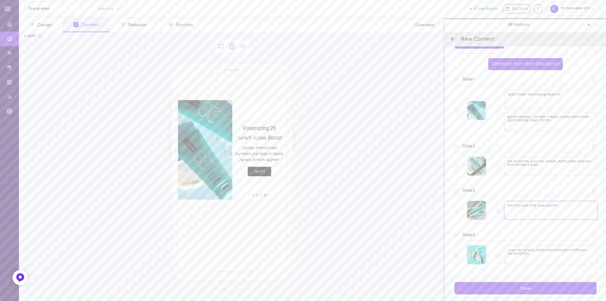
scroll to position [99, 0]
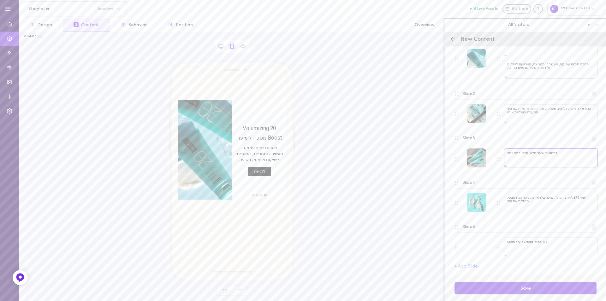
type textarea "לתחושת שיער מלא, חיוני ובריא יותר"
click at [517, 209] on textarea "875rem;">הפורמולה מזינה בלחות, מעניקה נפח טבעי, מחזקת את סיב" at bounding box center [551, 202] width 94 height 19
click at [583, 195] on textarea "875rem;">הפורמולה מזינה בלחות, מעניקה נפח טבעי, מחזקת את סיב" at bounding box center [551, 202] width 94 height 19
drag, startPoint x: 508, startPoint y: 197, endPoint x: 509, endPoint y: 205, distance: 7.9
click at [509, 205] on textarea "875rem;">הפורמולה מזינה בלחות, מעניקה נפח טבעי, מחזקת את סיב" at bounding box center [551, 202] width 94 height 19
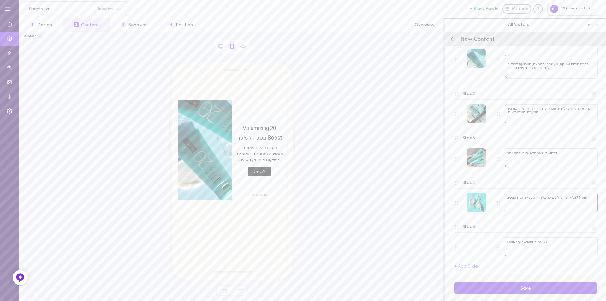
drag, startPoint x: 507, startPoint y: 198, endPoint x: 597, endPoint y: 198, distance: 89.6
click at [597, 198] on div "* Start by choosing a product or adding a URL https://biotop-il2.myshopify.com/…" at bounding box center [525, 160] width 161 height 229
paste textarea "מועשרת בקומפלקס בוטני ממריץ לנפח, המסייע בשיפור הרכות, הגמישות והחוזק של השיער"
type textarea "מועשרת בקומפלקס בוטני ממריץ לנפח, המסייע בשיפור הרכות, הגמישות והחוזק של השיער"
click at [592, 227] on icon at bounding box center [593, 226] width 3 height 5
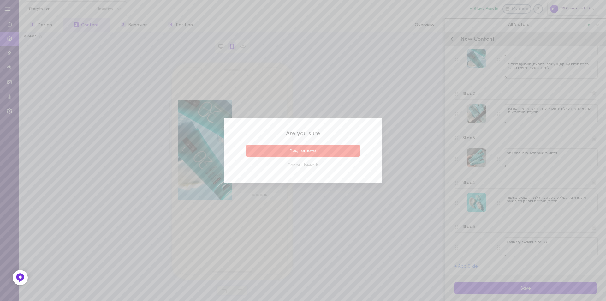
click at [349, 151] on button "Yes, remove" at bounding box center [303, 151] width 114 height 12
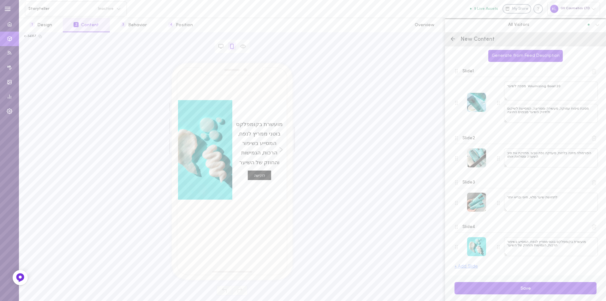
scroll to position [55, 0]
click at [533, 290] on button "Save" at bounding box center [525, 288] width 142 height 12
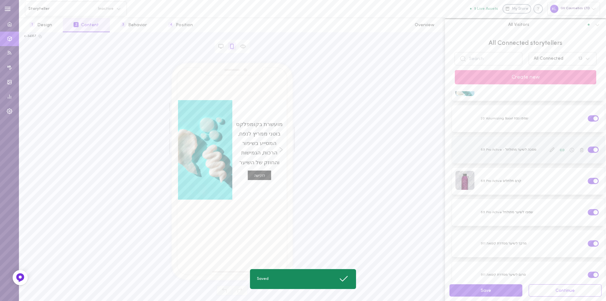
scroll to position [0, 0]
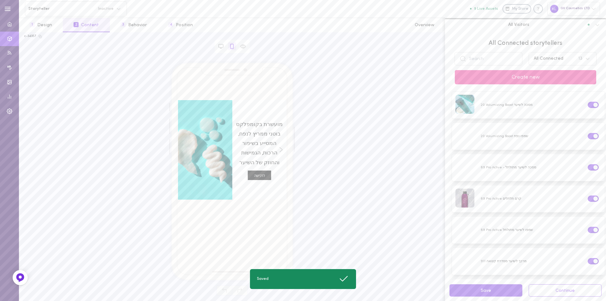
click at [540, 78] on button "Create new" at bounding box center [525, 77] width 141 height 14
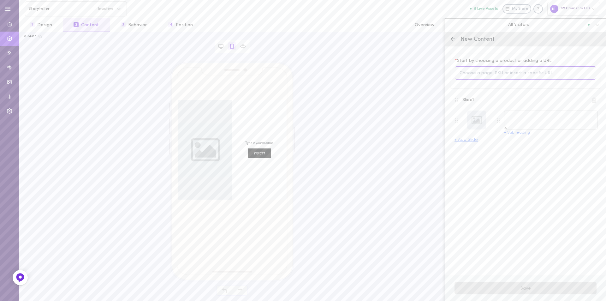
click at [500, 73] on input at bounding box center [525, 73] width 141 height 14
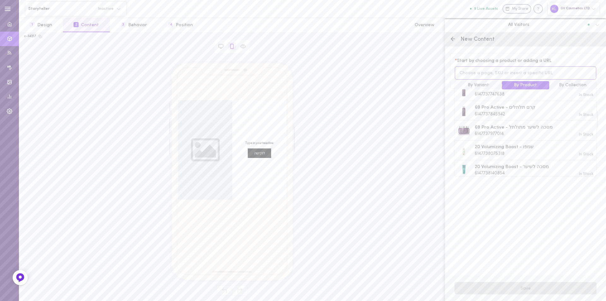
click at [487, 71] on input at bounding box center [525, 73] width 141 height 14
type input "101"
click at [503, 100] on span "Create 101 Anti Frizz - קרם אנטי פריז קליל לשיער רך ומבריק" at bounding box center [534, 99] width 119 height 14
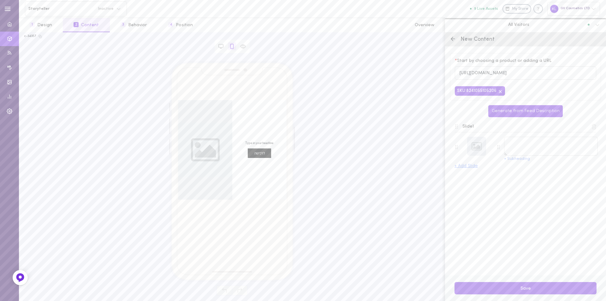
type textarea "Create 101 Anti Frizz - קרם אנטי פריז קליל לשיער רך ומבריק"
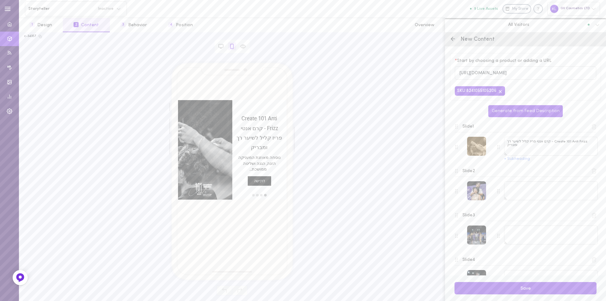
click at [477, 149] on div at bounding box center [476, 146] width 19 height 19
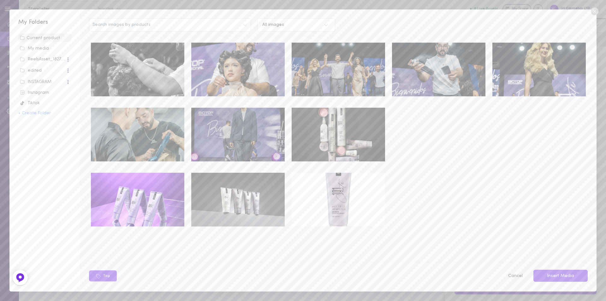
click at [592, 14] on icon at bounding box center [594, 12] width 8 height 8
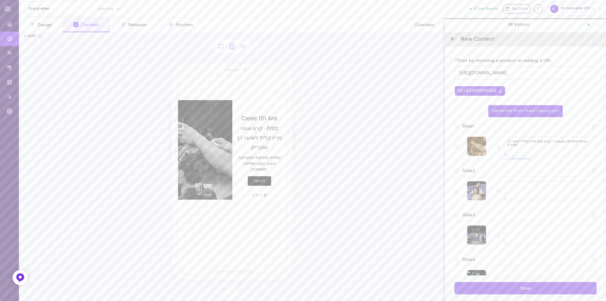
click at [477, 148] on div at bounding box center [476, 146] width 19 height 19
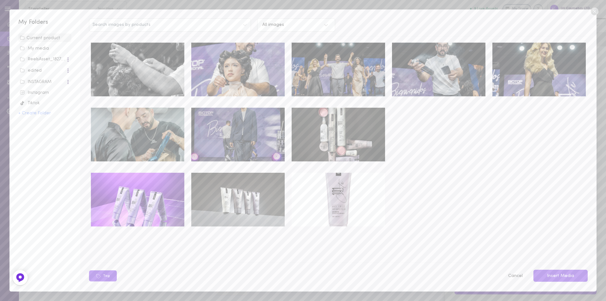
click at [38, 91] on div "Instagram" at bounding box center [45, 93] width 50 height 6
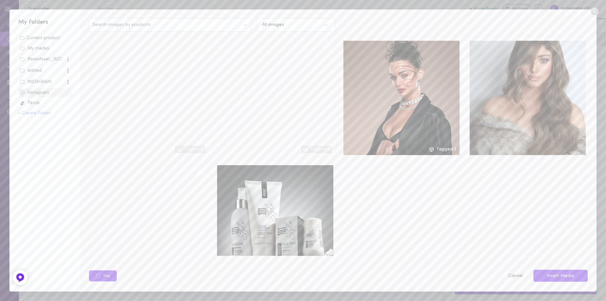
scroll to position [461, 0]
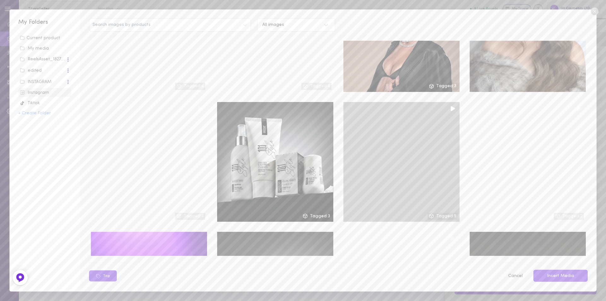
click at [404, 125] on div at bounding box center [401, 162] width 116 height 120
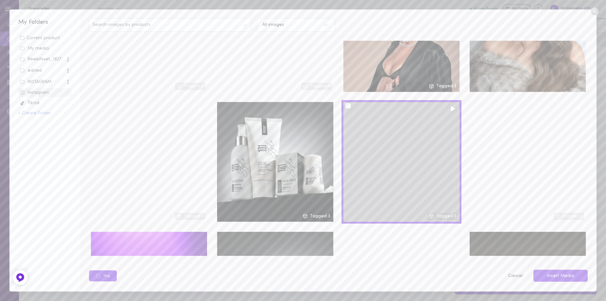
click at [345, 103] on div at bounding box center [348, 106] width 6 height 6
click at [0, 0] on input "checkbox" at bounding box center [0, 0] width 0 height 0
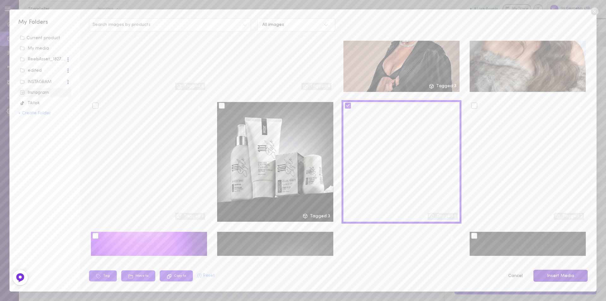
click at [569, 277] on button "Insert Media" at bounding box center [560, 275] width 54 height 12
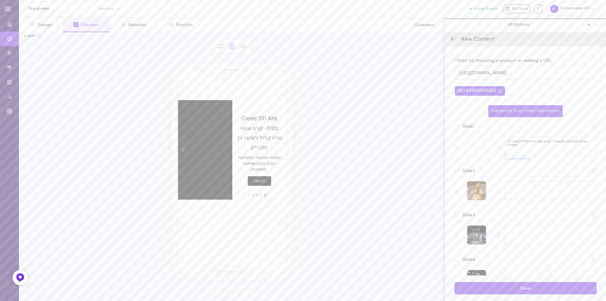
click at [475, 192] on div at bounding box center [476, 190] width 19 height 19
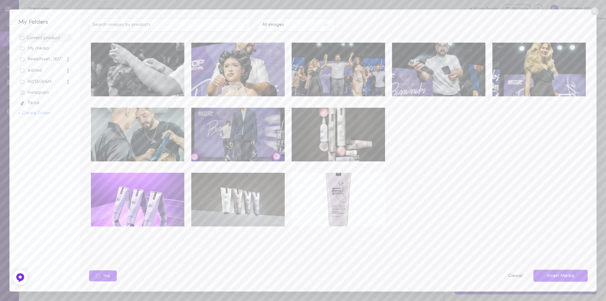
click at [247, 197] on img at bounding box center [237, 200] width 93 height 54
click at [562, 276] on button "Insert Media" at bounding box center [560, 275] width 54 height 12
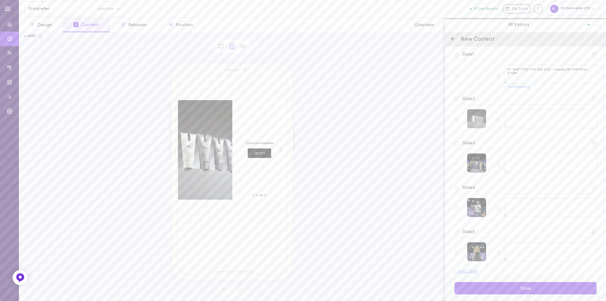
scroll to position [78, 0]
click at [477, 156] on div at bounding box center [476, 157] width 19 height 19
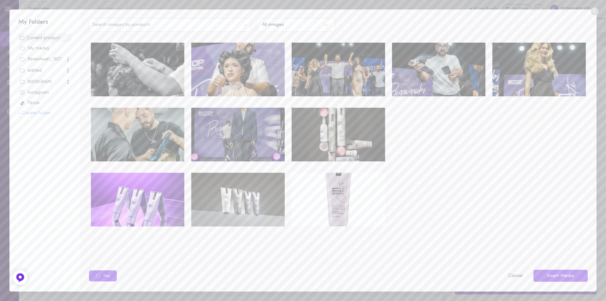
click at [547, 62] on img at bounding box center [538, 70] width 93 height 54
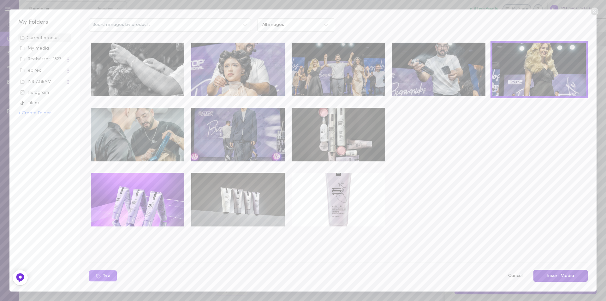
click at [558, 273] on button "Insert Media" at bounding box center [560, 275] width 54 height 12
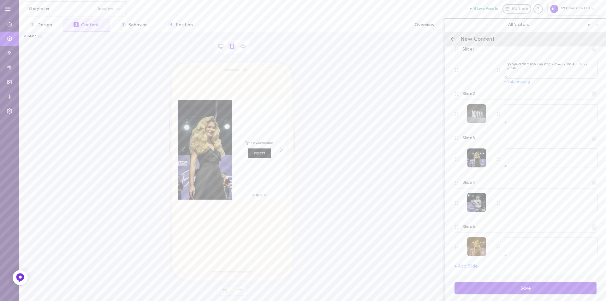
click at [476, 247] on div at bounding box center [476, 246] width 19 height 19
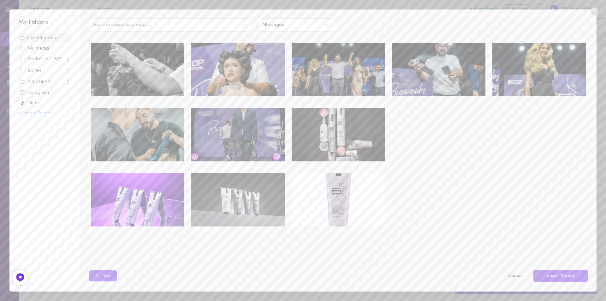
click at [42, 91] on div "Instagram" at bounding box center [45, 93] width 50 height 6
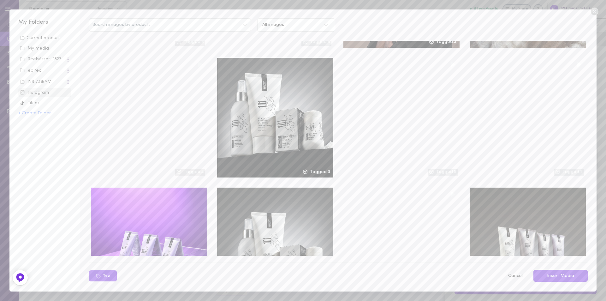
scroll to position [555, 0]
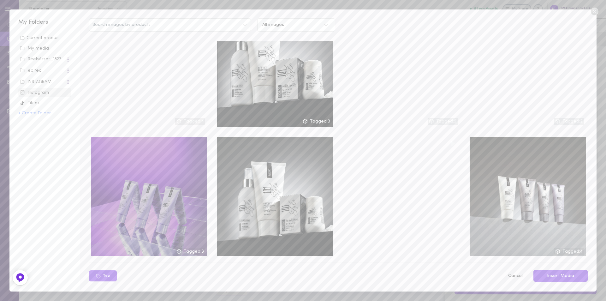
click at [183, 243] on div at bounding box center [149, 197] width 116 height 120
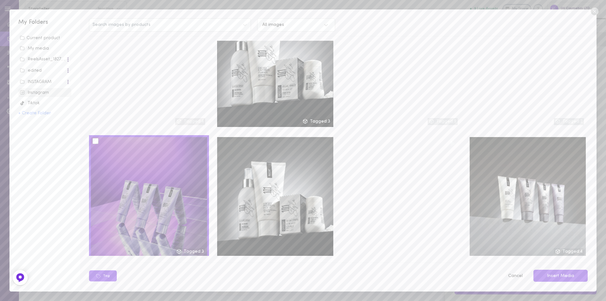
click at [182, 198] on div at bounding box center [149, 197] width 116 height 120
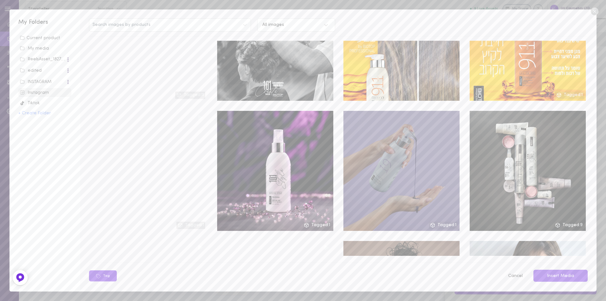
scroll to position [188, 0]
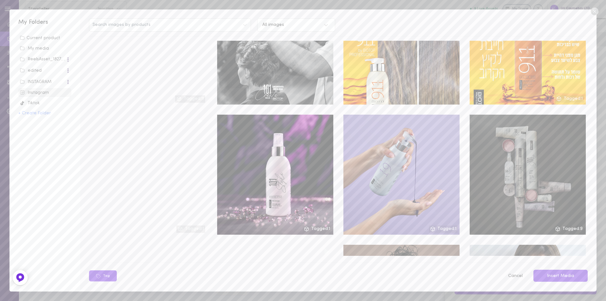
click at [518, 161] on div at bounding box center [527, 175] width 116 height 120
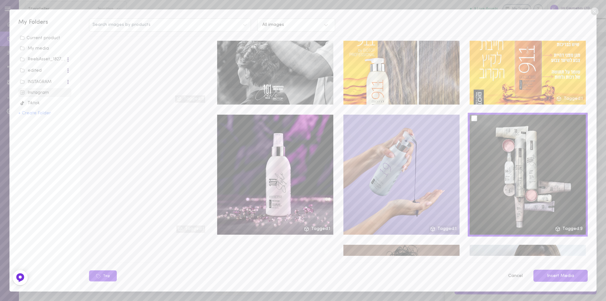
click at [581, 279] on button "Insert Media" at bounding box center [560, 275] width 54 height 12
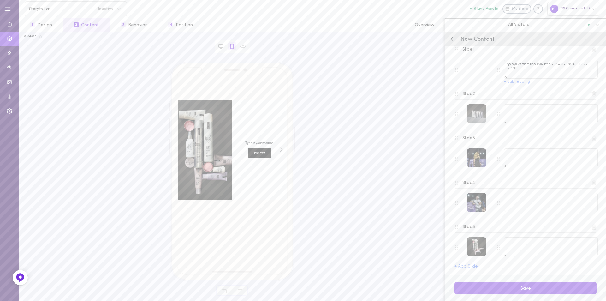
click at [513, 83] on button "+ Subheading" at bounding box center [517, 82] width 26 height 4
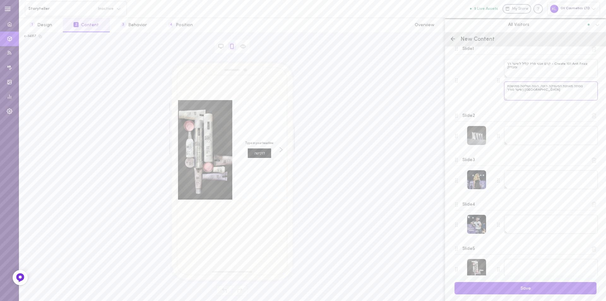
click at [524, 93] on textarea "נוסחה מאוזנת המעניקה הזנה, הגנה ושליטה ממושכת בפריז (שיער סורר" at bounding box center [551, 90] width 94 height 19
drag, startPoint x: 508, startPoint y: 91, endPoint x: 524, endPoint y: 90, distance: 16.7
click at [524, 90] on textarea "נוסחה מאוזנת המעניקה הזנה, הגנה ושליטה ממושכת בפריז (שיער סורר" at bounding box center [551, 90] width 94 height 19
click at [509, 91] on textarea "נוסחה מאוזנת המעניקה הזנה, הגנה ושליטה ממושכת בפריז -" at bounding box center [551, 90] width 94 height 19
click at [545, 95] on textarea "נוסחה מאוזנת המעניקה הזנה, הגנה ושליטה ממושכת בפריז -" at bounding box center [551, 90] width 94 height 19
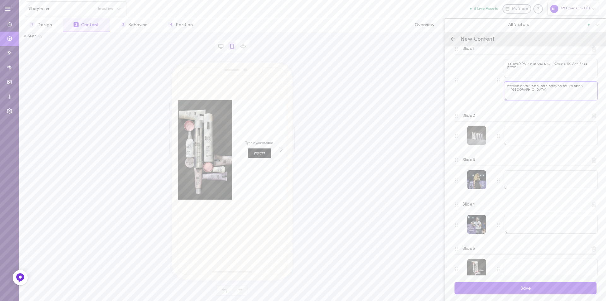
drag, startPoint x: 509, startPoint y: 91, endPoint x: 588, endPoint y: 88, distance: 79.9
click at [588, 88] on textarea "נוסחה מאוזנת המעניקה הזנה, הגנה ושליטה ממושכת בפריז -" at bounding box center [551, 90] width 94 height 19
paste textarea "(שיער סורר ולא ממושמע)"
click at [521, 142] on textarea at bounding box center [551, 135] width 94 height 19
drag, startPoint x: 509, startPoint y: 92, endPoint x: 513, endPoint y: 100, distance: 9.3
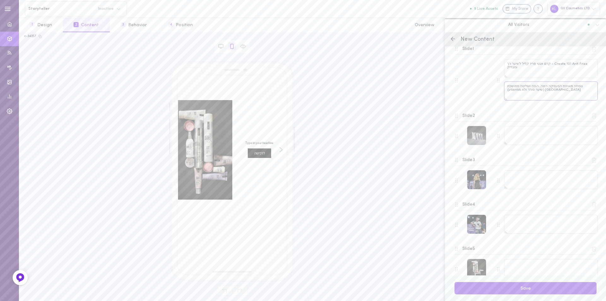
click at [509, 92] on textarea "נוסחה מאוזנת המעניקה הזנה, הגנה ושליטה ממושכת בפריז (שיער סורר ולא ממושמע)" at bounding box center [551, 90] width 94 height 19
paste textarea "לאורך כל היום"
click at [529, 91] on textarea "נוסחה מאוזנת המעניקה הזנה, הגנה ושליטה ממושכת בפריז (שיער סורר ולא ממושמע)-לאור…" at bounding box center [551, 90] width 94 height 19
click at [528, 91] on textarea "נוסחה מאוזנת המעניקה הזנה, הגנה ושליטה ממושכת בפריז (שיער סורר ולא ממושמע) -לאו…" at bounding box center [551, 90] width 94 height 19
type textarea "נוסחה מאוזנת המעניקה הזנה, הגנה ושליטה ממושכת בפריז (שיער סורר ולא ממושמע) - לא…"
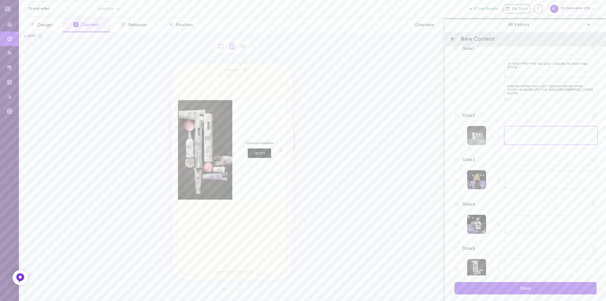
click at [536, 131] on textarea at bounding box center [551, 135] width 94 height 19
paste textarea "לשיער רך, חלק ומשיי – עם גימור מבריק וזוהר"
type textarea "לשיער רך, חלק ומשיי – עם גימור מבריק וזוהר"
click at [521, 178] on textarea at bounding box center [551, 179] width 94 height 19
paste textarea "מתאים לכל סוגי השיער אידיאלי לשיער עבה, שעבר טיפולים מקצועיים"
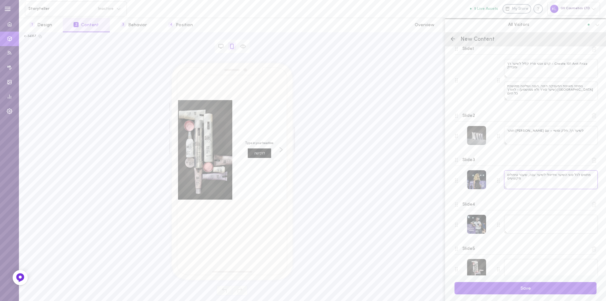
type textarea "מתאים לכל סוגי השיער אידיאלי לשיער עבה, שעבר טיפולים מקצועיים"
click at [517, 217] on textarea at bounding box center [551, 224] width 94 height 19
paste textarea "מאזן טקסטורה ומעניק שליטה לעיצוב קל ונוח"
type textarea "מאזן טקסטורה ומעניק שליטה לעיצוב קל ונוח"
click at [524, 270] on textarea at bounding box center [551, 268] width 94 height 19
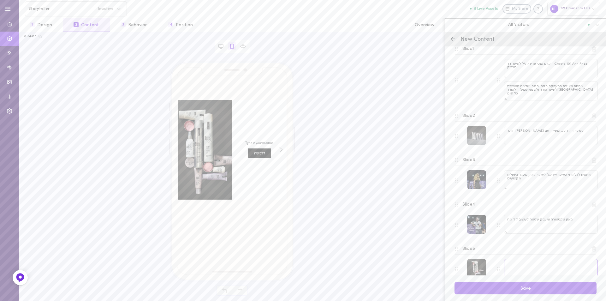
paste textarea "משאיר את השיער רך ומשיי"
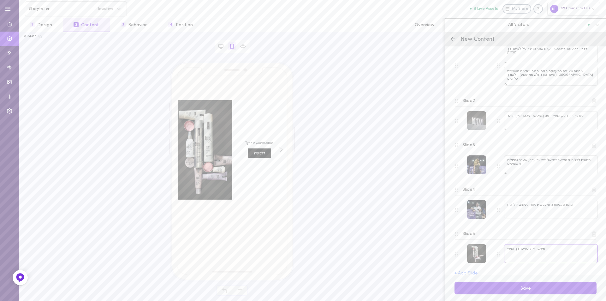
scroll to position [99, 0]
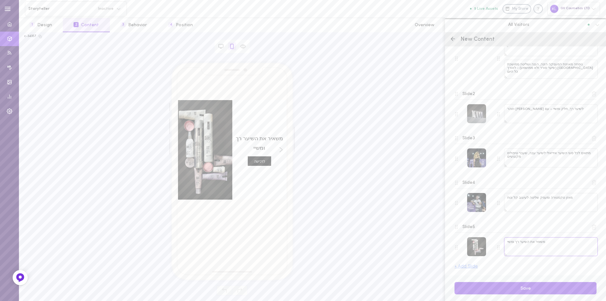
type textarea "משאיר את השיער רך ומשיי"
click at [469, 266] on button "+ Add Slide" at bounding box center [465, 266] width 23 height 4
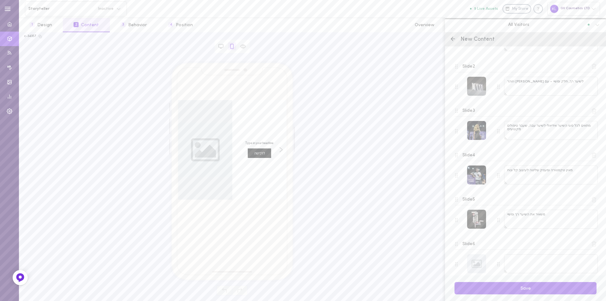
scroll to position [144, 0]
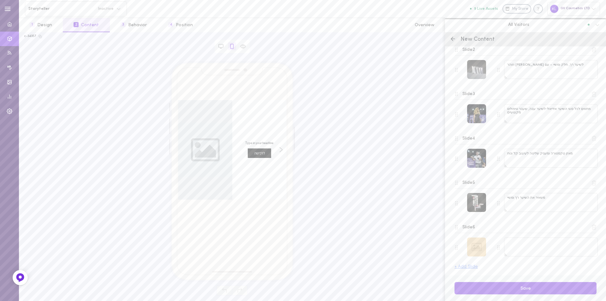
click at [482, 247] on div at bounding box center [476, 246] width 19 height 19
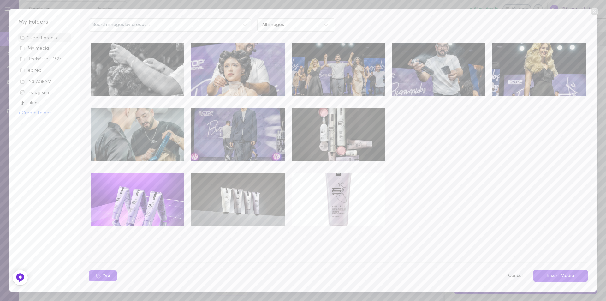
click at [250, 59] on img at bounding box center [237, 70] width 93 height 54
click at [563, 277] on button "Insert Media" at bounding box center [560, 275] width 54 height 12
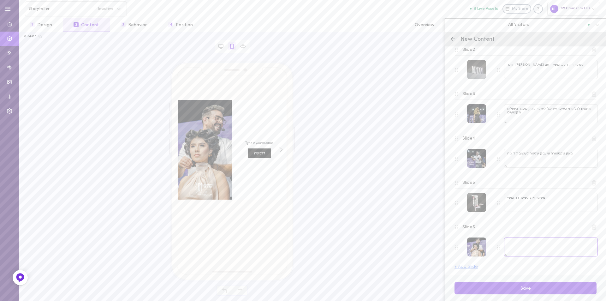
click at [534, 239] on textarea at bounding box center [551, 246] width 94 height 19
paste textarea "מוסיף ברק, ומעניק לשיער גימור חלק ומבריק"
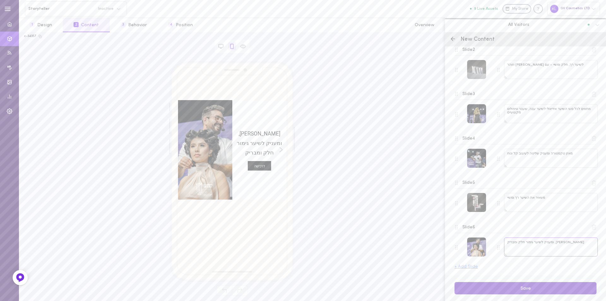
type textarea "מוסיף ברק, ומעניק לשיער גימור חלק ומבריק"
click at [536, 290] on button "Save" at bounding box center [525, 288] width 142 height 12
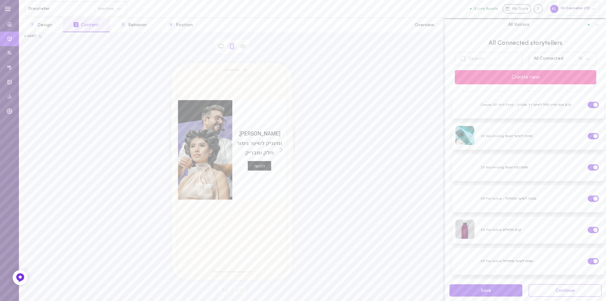
click at [535, 78] on button "Create new" at bounding box center [525, 77] width 141 height 14
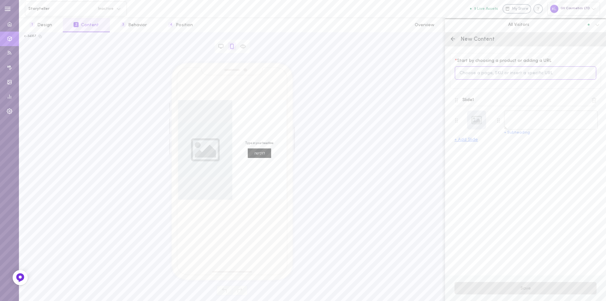
click at [483, 73] on input at bounding box center [525, 73] width 141 height 14
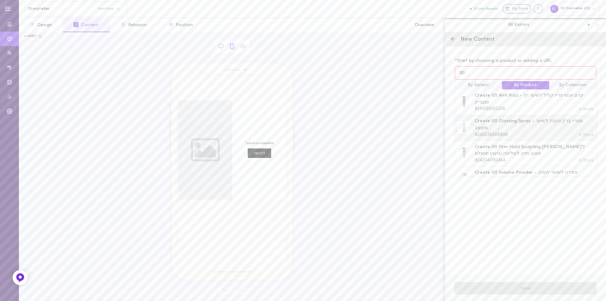
type input "101"
click at [545, 127] on span "Create 101 Glossing Spray - ספריי ברק והגנה לשיער מעוצב" at bounding box center [534, 125] width 119 height 14
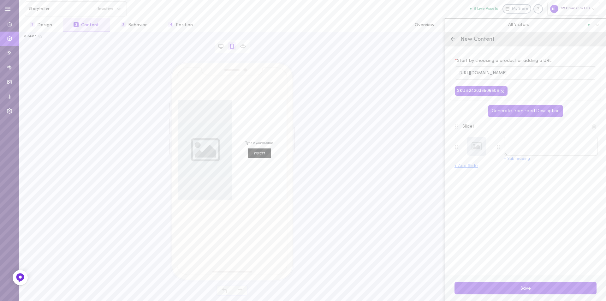
type textarea "Create 101 Glossing Spray - ספריי ברק והגנה לשיער מעוצב"
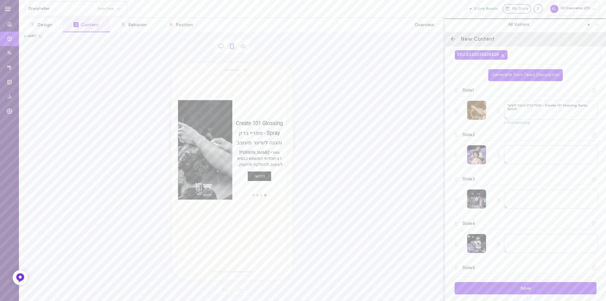
scroll to position [0, 0]
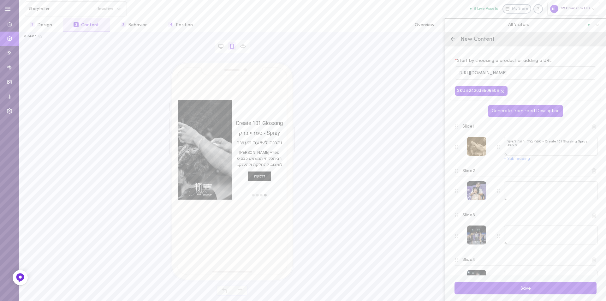
click at [475, 149] on div at bounding box center [476, 146] width 19 height 19
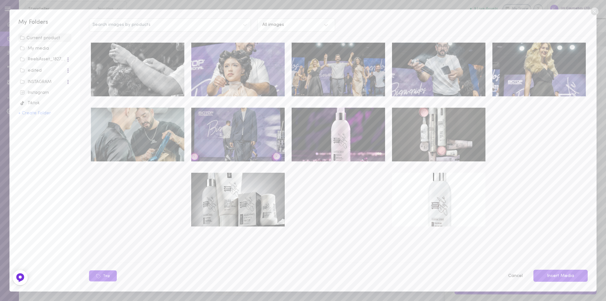
click at [159, 191] on video at bounding box center [137, 200] width 93 height 54
click at [562, 276] on button "Insert Media" at bounding box center [560, 275] width 54 height 12
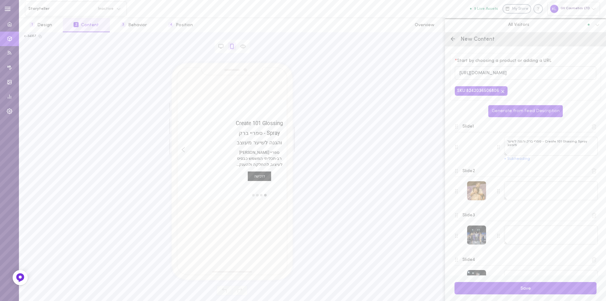
click at [477, 189] on div at bounding box center [476, 190] width 19 height 19
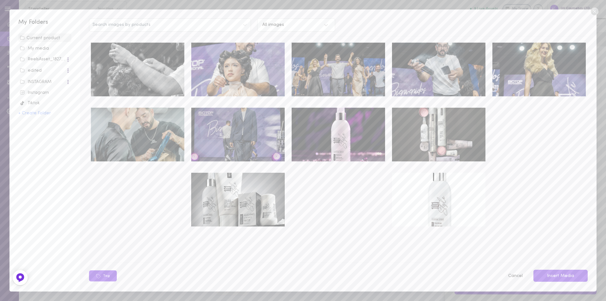
click at [344, 115] on img at bounding box center [338, 135] width 93 height 54
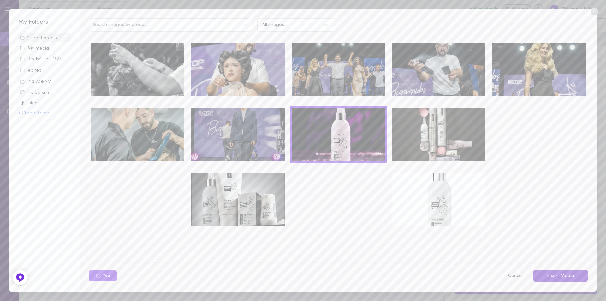
click at [568, 276] on button "Insert Media" at bounding box center [560, 275] width 54 height 12
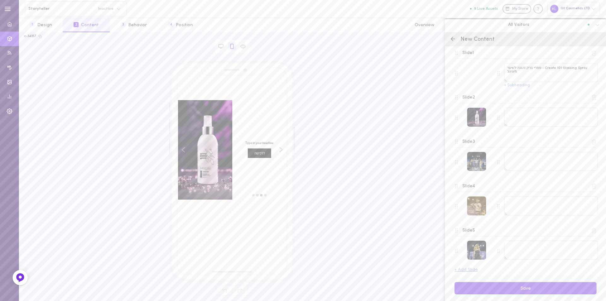
scroll to position [78, 0]
click at [474, 157] on div at bounding box center [476, 157] width 19 height 19
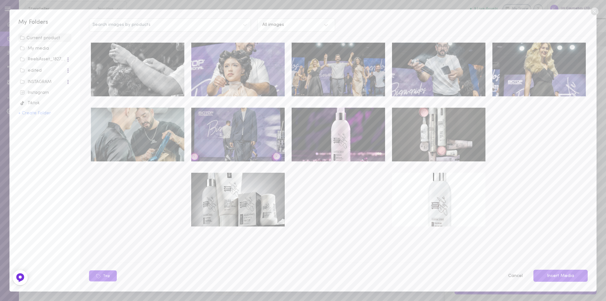
click at [437, 121] on img at bounding box center [438, 135] width 93 height 54
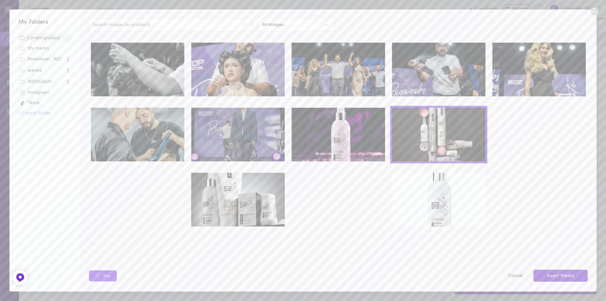
click at [564, 272] on button "Insert Media" at bounding box center [560, 275] width 54 height 12
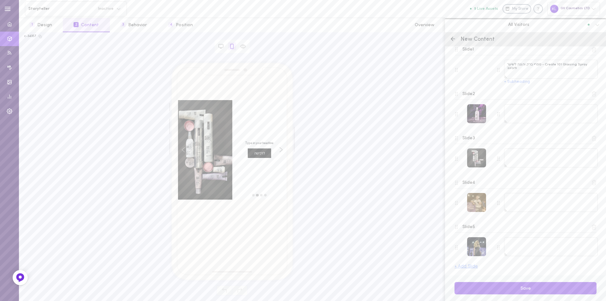
click at [479, 201] on div at bounding box center [476, 202] width 19 height 19
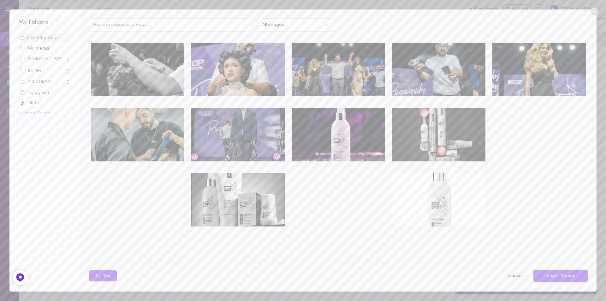
click at [238, 194] on img at bounding box center [237, 200] width 93 height 54
click at [553, 275] on button "Insert Media" at bounding box center [560, 275] width 54 height 12
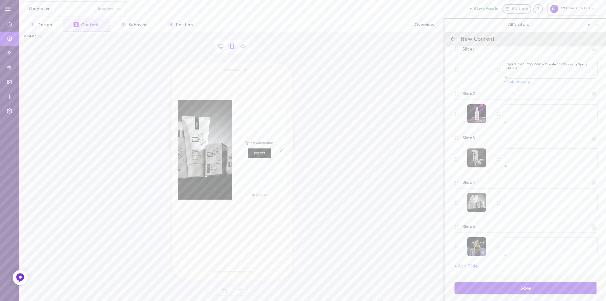
click at [591, 227] on icon at bounding box center [594, 227] width 6 height 6
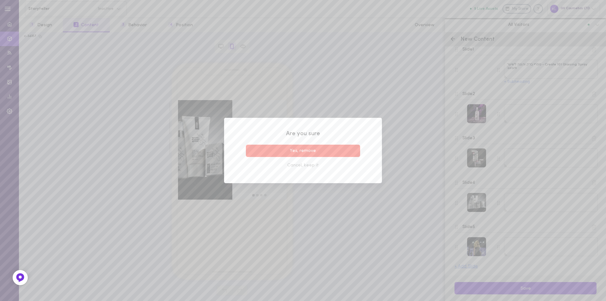
click at [335, 151] on button "Yes, remove" at bounding box center [303, 151] width 114 height 12
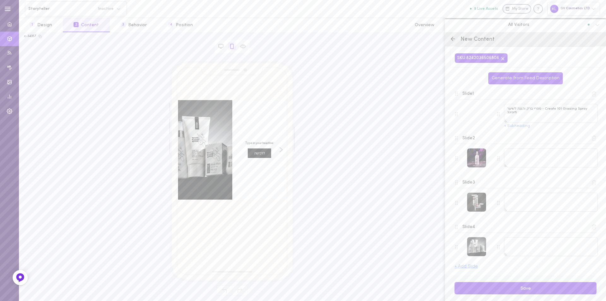
scroll to position [33, 0]
click at [520, 127] on button "+ Subheading" at bounding box center [517, 126] width 26 height 4
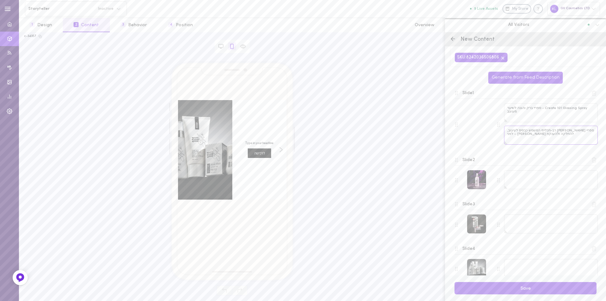
drag, startPoint x: 517, startPoint y: 135, endPoint x: 501, endPoint y: 137, distance: 15.8
click at [502, 137] on div "Create 101 Glossing Spray - ספריי ברק והגנה לשיער מעוצב ספריי ברק רב-תכליתי המש…" at bounding box center [547, 124] width 101 height 43
type textarea "ספריי ברק רב-תכליתי המשמש כבסיס לעיצוב, להחלקה ולהענקת ברק"
click at [534, 176] on textarea at bounding box center [551, 179] width 94 height 19
paste textarea "לפני או אחרי העיצוב, למראה שיער זוהר"
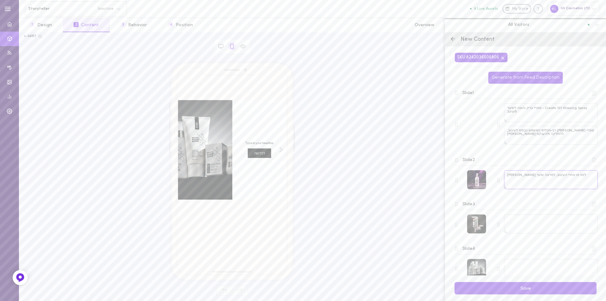
type textarea "לפני או אחרי העיצוב, למראה שיער זוהר"
click at [530, 222] on textarea at bounding box center [551, 223] width 94 height 19
paste textarea "מתאים לכל סוגי השיער"
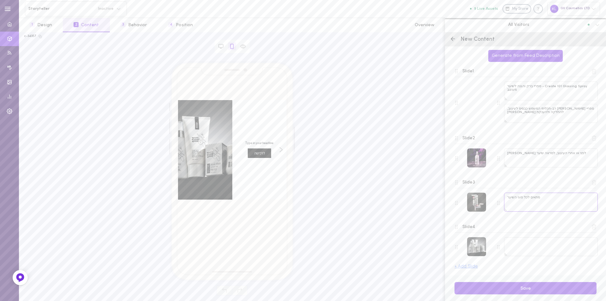
type textarea "מתאים לכל סוגי השיער"
click at [591, 227] on icon at bounding box center [594, 227] width 6 height 6
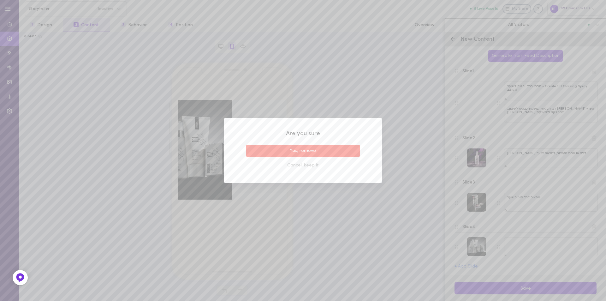
click at [294, 153] on button "Yes, remove" at bounding box center [303, 151] width 114 height 12
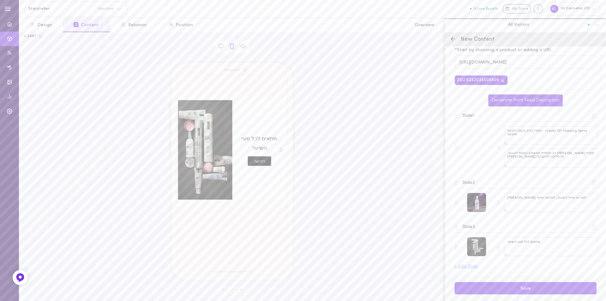
scroll to position [11, 0]
click at [540, 288] on button "Save" at bounding box center [525, 288] width 142 height 12
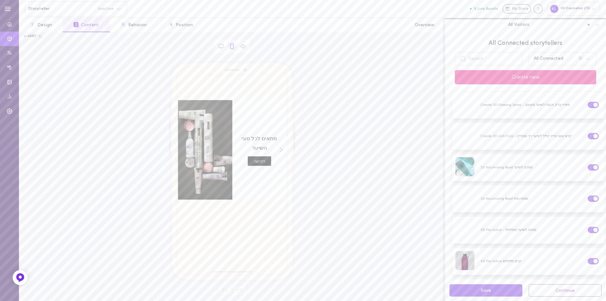
click at [535, 75] on button "Create new" at bounding box center [525, 77] width 141 height 14
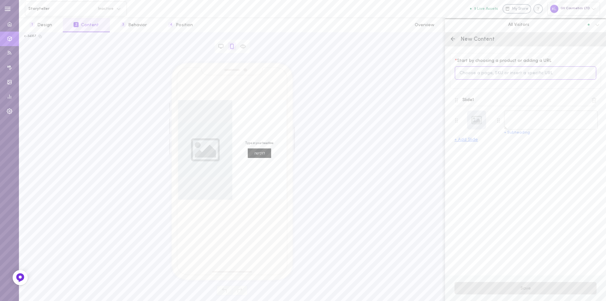
click at [494, 71] on input at bounding box center [525, 73] width 141 height 14
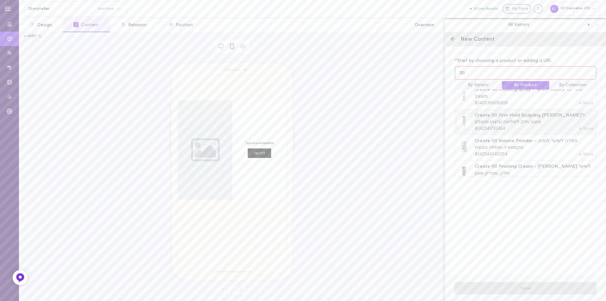
scroll to position [63, 0]
type input "101"
click at [516, 118] on span "Create 101 Volume Powder - פודרה לשיער לנפח, טקסטורה ואחיזה טבעית" at bounding box center [534, 113] width 119 height 14
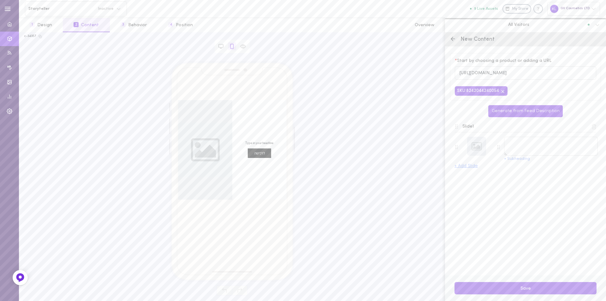
type textarea "Create 101 Volume Powder - פודרה לשיער לנפח, טקסטורה ואחיזה טבעית"
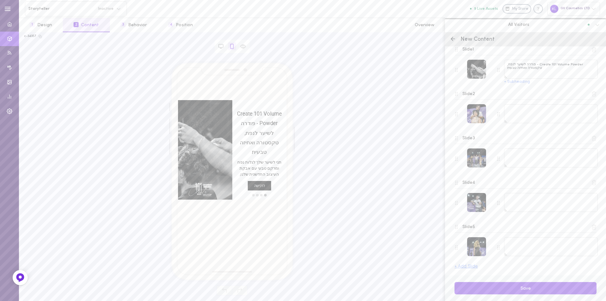
scroll to position [15, 0]
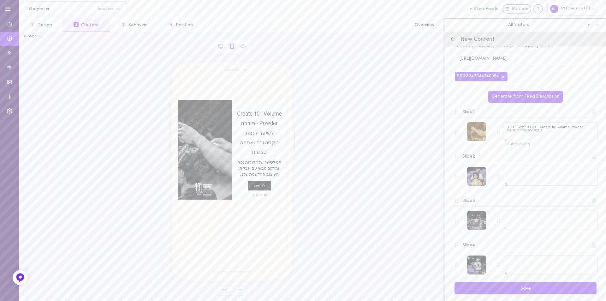
click at [478, 131] on div at bounding box center [476, 131] width 19 height 19
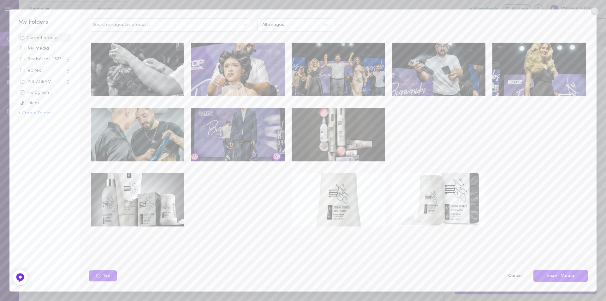
click at [35, 93] on div "Instagram" at bounding box center [45, 93] width 50 height 6
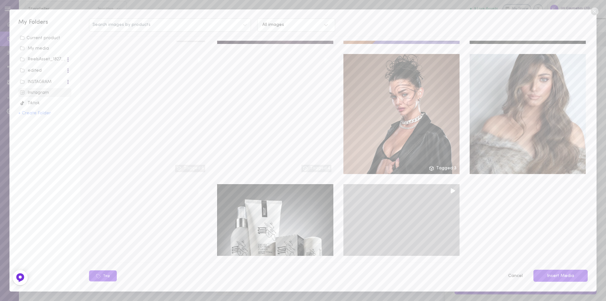
scroll to position [505, 0]
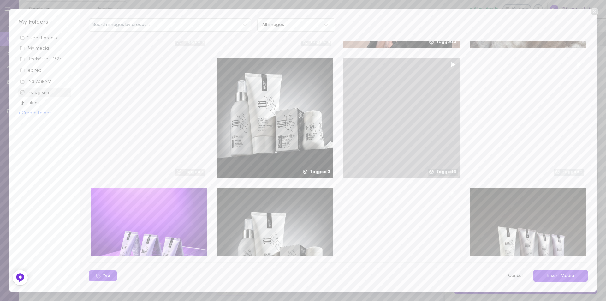
click at [404, 131] on div at bounding box center [401, 118] width 116 height 120
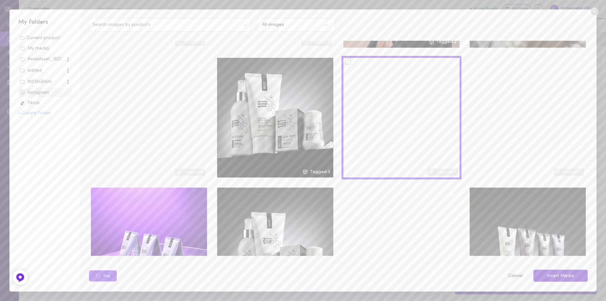
click at [556, 274] on button "Insert Media" at bounding box center [560, 275] width 54 height 12
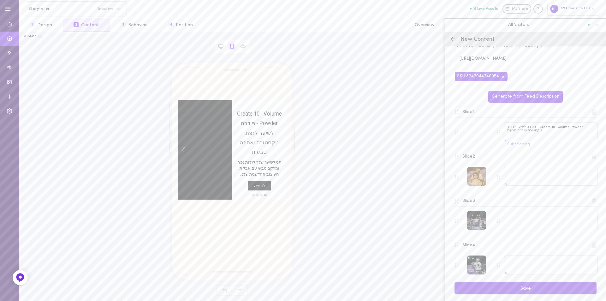
click at [477, 174] on div at bounding box center [476, 176] width 19 height 19
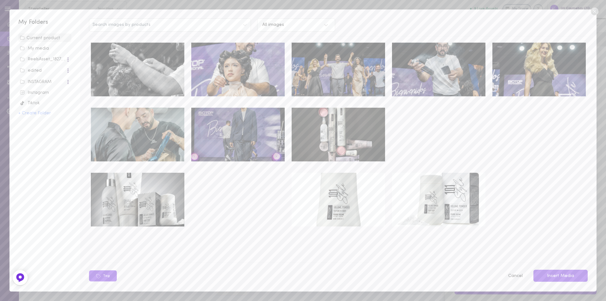
click at [147, 189] on img at bounding box center [137, 200] width 93 height 54
click at [572, 277] on button "Insert Media" at bounding box center [560, 275] width 54 height 12
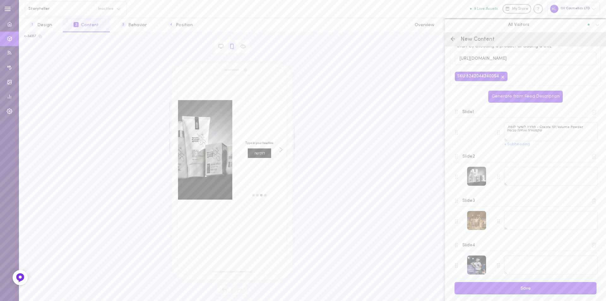
click at [478, 222] on div at bounding box center [476, 220] width 19 height 19
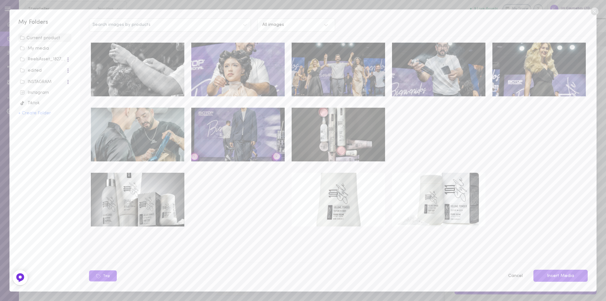
click at [522, 62] on img at bounding box center [538, 70] width 93 height 54
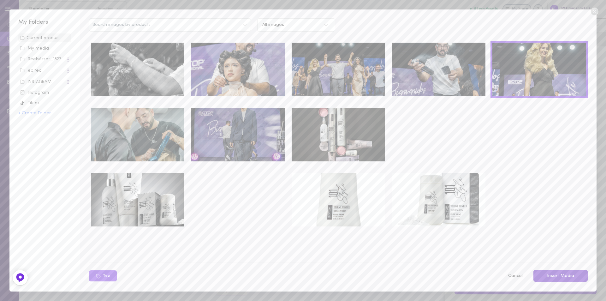
click at [570, 276] on button "Insert Media" at bounding box center [560, 275] width 54 height 12
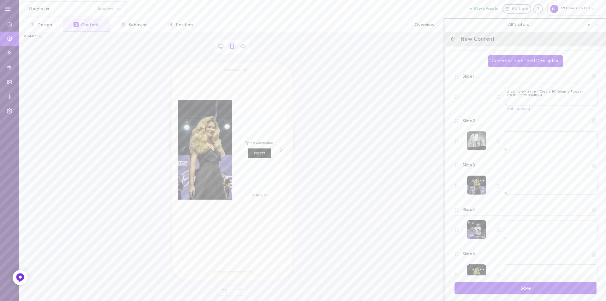
scroll to position [78, 0]
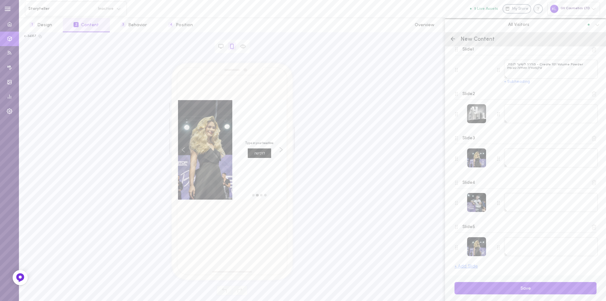
click at [592, 225] on polyline at bounding box center [594, 225] width 4 height 0
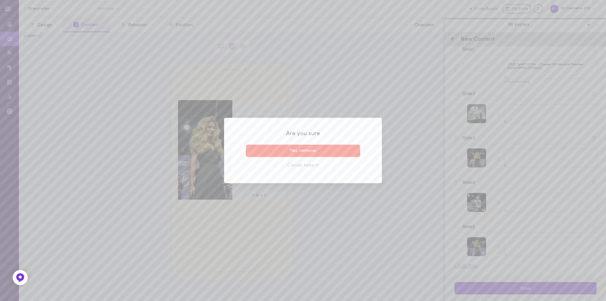
click at [337, 149] on button "Yes, remove" at bounding box center [303, 151] width 114 height 12
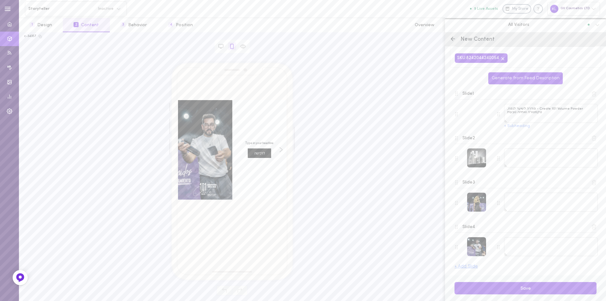
scroll to position [33, 0]
click at [594, 227] on line at bounding box center [594, 228] width 0 height 2
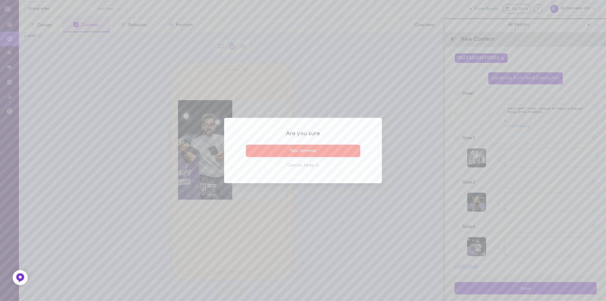
click at [335, 151] on button "Yes, remove" at bounding box center [303, 151] width 114 height 12
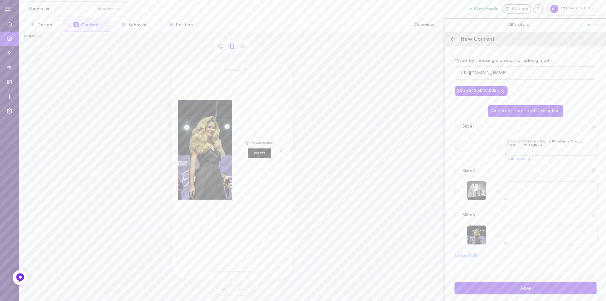
scroll to position [0, 0]
click at [520, 161] on button "+ Subheading" at bounding box center [517, 159] width 26 height 4
click at [508, 170] on textarea "תני לשיער שלך לגלות נפח ומרקם טבעי עם אבקת העיצוב החדשנית שלנו," at bounding box center [551, 168] width 94 height 19
type textarea "תני לשיער שלך לגלות נפח ומרקם טבעי עם אבקת העיצוב החדשנית שלנו"
click at [525, 166] on textarea "תני לשיער שלך לגלות נפח ומרקם טבעי עם אבקת העיצוב החדשנית שלנו" at bounding box center [551, 168] width 94 height 19
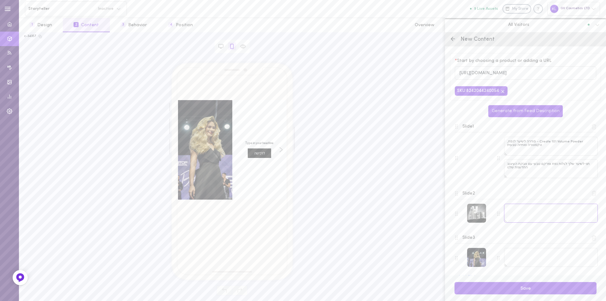
click at [525, 211] on textarea at bounding box center [551, 213] width 94 height 19
paste textarea "מעניקה מיידית נפח מהשורש ושומרת על אחיזה לאורך כל היום"
type textarea "מעניקה מיידית נפח מהשורש ושומרת על אחיזה לאורך כל היום"
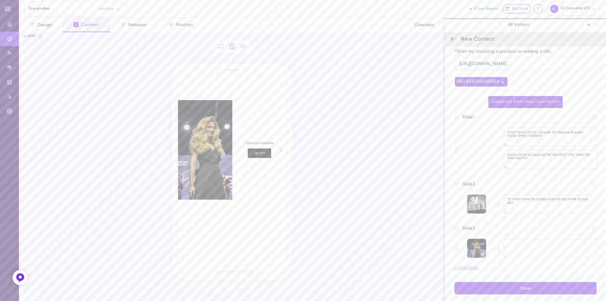
scroll to position [11, 0]
click at [522, 240] on textarea at bounding box center [551, 246] width 94 height 19
paste textarea "פזרי, עסי ועצבי, ותיהני מתוצאה מושלמת של שיער מלא חיים"
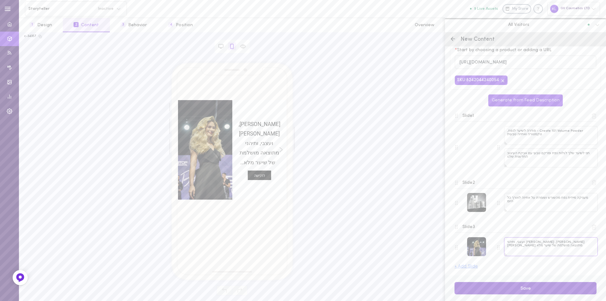
type textarea "פזרי, עסי ועצבי, ותיהני מתוצאה מושלמת של שיער מלא חיים"
click at [534, 286] on button "Save" at bounding box center [525, 288] width 142 height 12
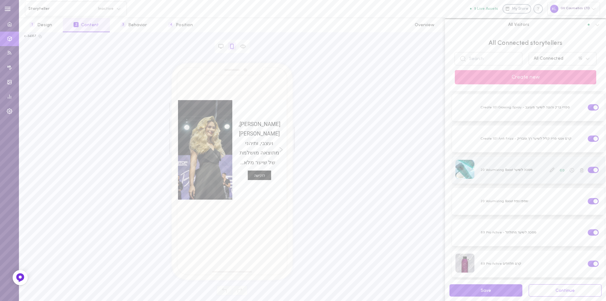
scroll to position [32, 0]
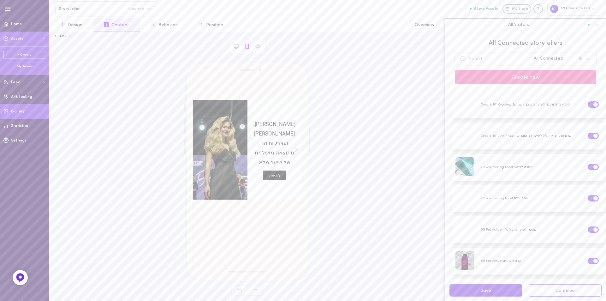
click at [19, 113] on span "Gallery" at bounding box center [18, 111] width 14 height 4
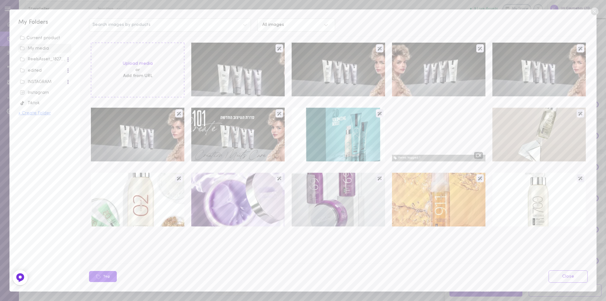
click at [32, 113] on button "+ Create Folder" at bounding box center [34, 113] width 32 height 4
click at [34, 115] on input "text" at bounding box center [44, 115] width 53 height 12
type input "101 Create"
click at [23, 128] on button "Add" at bounding box center [22, 127] width 9 height 4
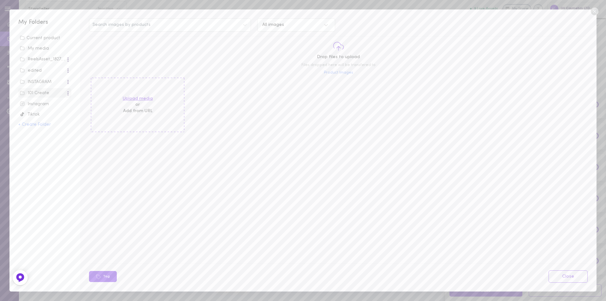
click at [138, 98] on label "Upload media" at bounding box center [138, 99] width 30 height 6
click at [0, 0] on input "Upload media" at bounding box center [0, 0] width 0 height 0
click at [144, 112] on span "Add from URL" at bounding box center [137, 111] width 29 height 5
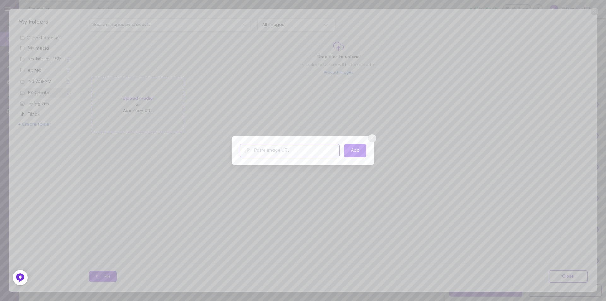
click at [251, 151] on input "text" at bounding box center [289, 150] width 100 height 13
paste input "https://www.youtube.com/shorts/gU4_rTsspo8"
type input "https://www.youtube.com/shorts/gU4_rTsspo8"
click at [355, 148] on button "Add" at bounding box center [355, 150] width 22 height 13
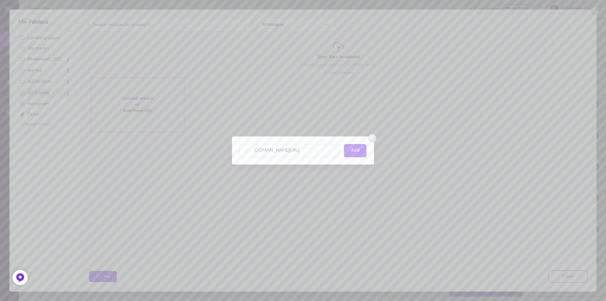
scroll to position [0, 0]
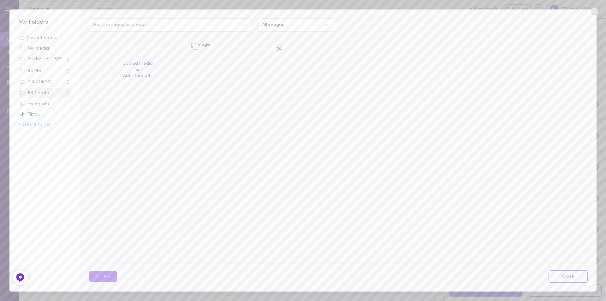
click at [200, 43] on div at bounding box center [237, 70] width 93 height 54
click at [264, 63] on div at bounding box center [237, 70] width 93 height 54
click at [350, 80] on div "Upload media or Add from URL" at bounding box center [337, 73] width 501 height 65
click at [238, 67] on div at bounding box center [237, 70] width 93 height 54
click at [204, 44] on div at bounding box center [237, 70] width 93 height 54
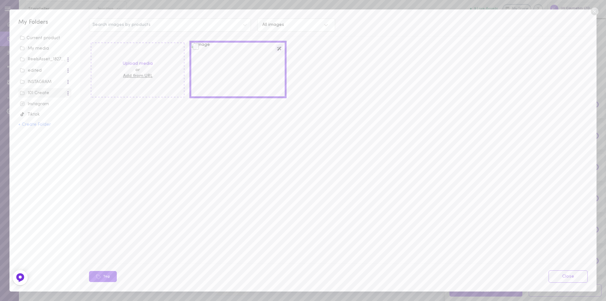
click at [131, 74] on span "Add from URL" at bounding box center [137, 76] width 29 height 5
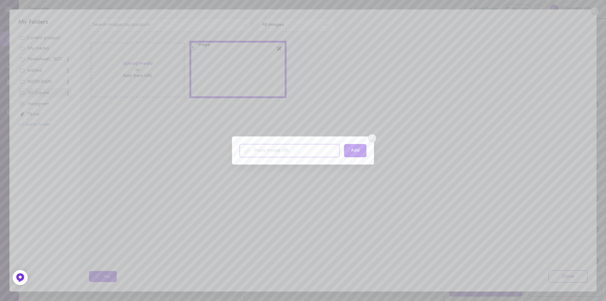
click at [271, 146] on input "text" at bounding box center [289, 150] width 100 height 13
type input "https://www.youtube.com/shorts/gU4_rTsspo8"
click at [359, 150] on button "Add" at bounding box center [355, 150] width 22 height 13
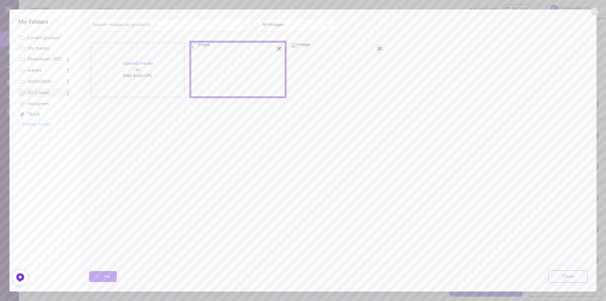
click at [197, 47] on div at bounding box center [196, 47] width 6 height 6
click at [0, 0] on input "checkbox" at bounding box center [0, 0] width 0 height 0
click at [294, 47] on div at bounding box center [296, 47] width 6 height 6
click at [0, 0] on input "checkbox" at bounding box center [0, 0] width 0 height 0
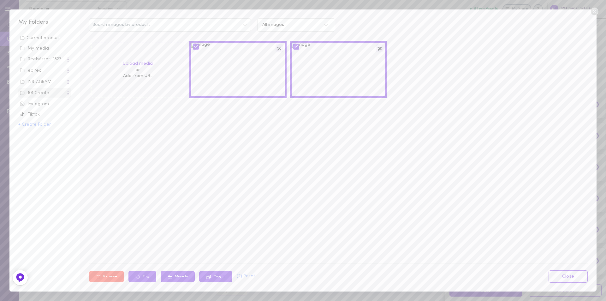
click at [102, 276] on button "Remove" at bounding box center [106, 276] width 35 height 11
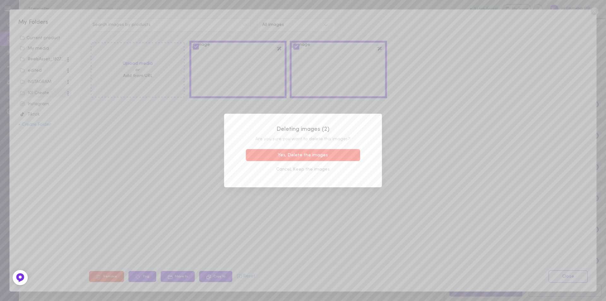
click at [308, 156] on button "Yes, Delete the images" at bounding box center [303, 155] width 114 height 12
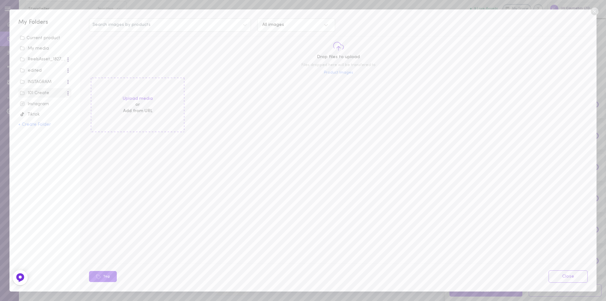
click at [142, 114] on div "Upload media or Add from URL" at bounding box center [138, 105] width 30 height 19
click at [142, 110] on span "Add from URL" at bounding box center [137, 111] width 29 height 5
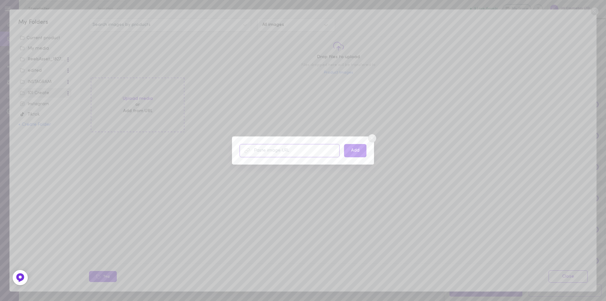
click at [259, 152] on input "text" at bounding box center [289, 150] width 100 height 13
paste input "https://www.youtube.com/shorts/gU4_rTsspo8"
type input "https://www.youtube.com/shorts/gU4_rTsspo8"
click at [361, 151] on button "Add" at bounding box center [355, 150] width 22 height 13
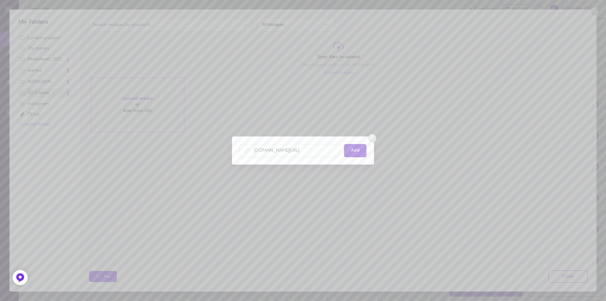
scroll to position [0, 0]
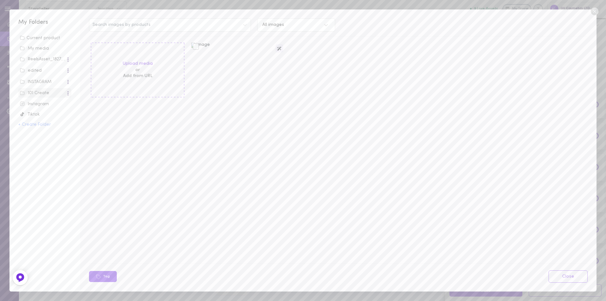
click at [203, 46] on label at bounding box center [198, 46] width 10 height 5
click at [0, 0] on input "checkbox" at bounding box center [0, 0] width 0 height 0
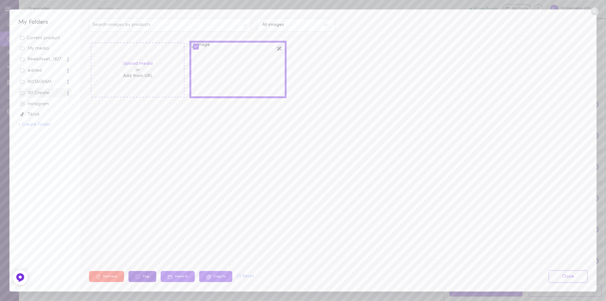
click at [142, 274] on button "Tag" at bounding box center [142, 276] width 28 height 11
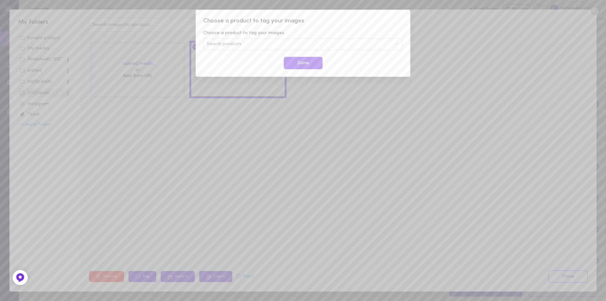
click at [407, 56] on div "Choose a product to tag your images Choose a product to tag your images Search …" at bounding box center [303, 43] width 215 height 67
click at [316, 62] on button "Done" at bounding box center [303, 63] width 39 height 12
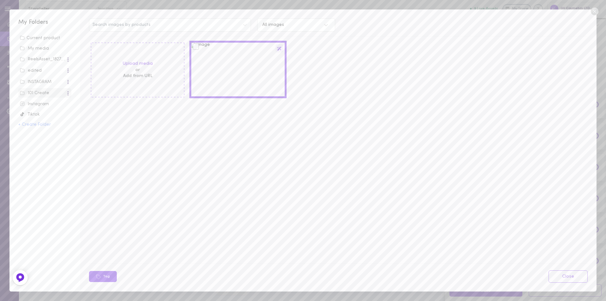
click at [279, 49] on icon at bounding box center [279, 49] width 4 height 4
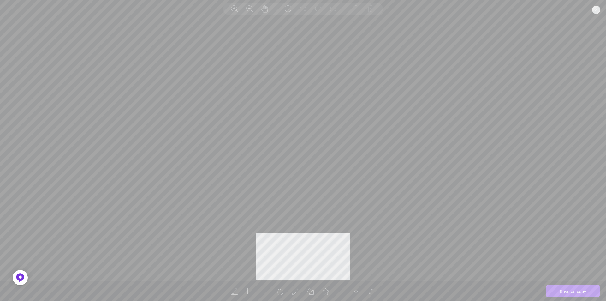
click at [596, 10] on line at bounding box center [596, 10] width 3 height 3
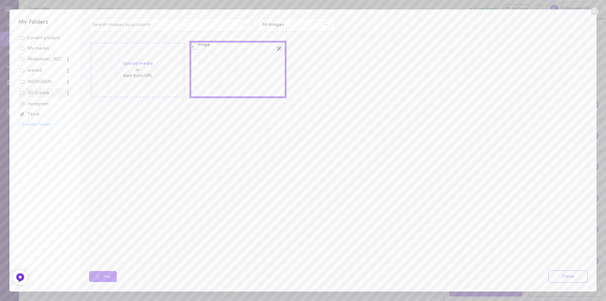
click at [196, 49] on div at bounding box center [196, 47] width 6 height 6
click at [0, 0] on input "checkbox" at bounding box center [0, 0] width 0 height 0
click at [108, 276] on button "Remove" at bounding box center [106, 276] width 35 height 11
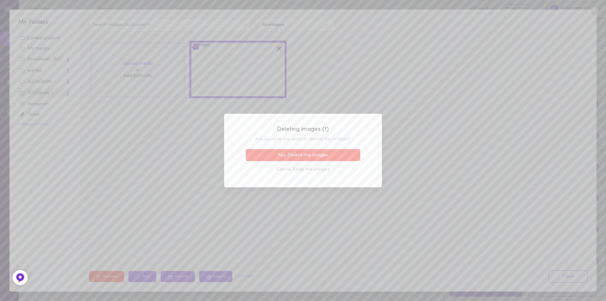
click at [316, 157] on button "Yes, Delete the images" at bounding box center [303, 155] width 114 height 12
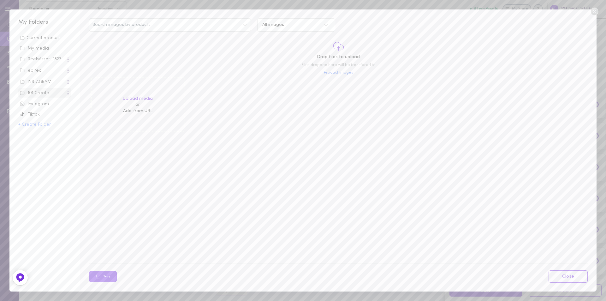
click at [336, 72] on span "Product Images" at bounding box center [338, 72] width 29 height 5
click at [342, 71] on span "Product Images" at bounding box center [338, 72] width 29 height 5
click at [344, 72] on span "Product Images" at bounding box center [338, 72] width 29 height 5
click at [339, 46] on icon at bounding box center [338, 46] width 11 height 11
click at [130, 99] on label "Upload media" at bounding box center [138, 99] width 30 height 6
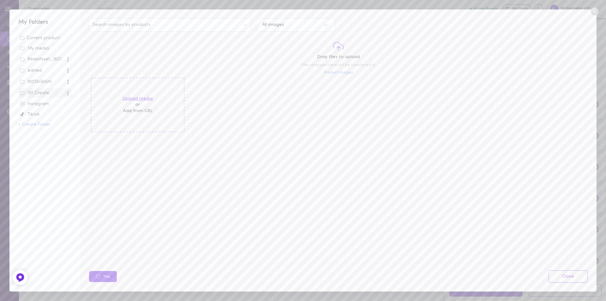
click at [0, 0] on input "Upload media" at bounding box center [0, 0] width 0 height 0
click at [328, 24] on icon at bounding box center [326, 25] width 6 height 6
click at [328, 25] on icon at bounding box center [326, 25] width 4 height 2
click at [137, 112] on span "Add from URL" at bounding box center [137, 111] width 29 height 5
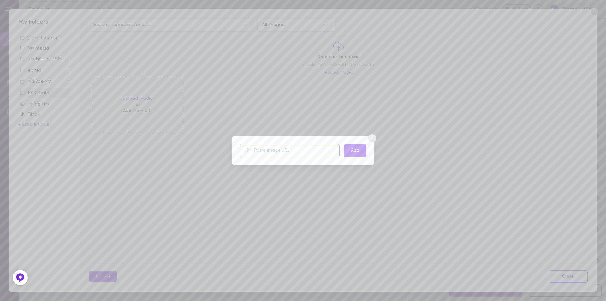
click at [263, 151] on input "text" at bounding box center [289, 150] width 100 height 13
type input "https://www.youtube.com/shorts/gU4_rTsspo8"
click at [247, 150] on icon at bounding box center [247, 151] width 6 height 6
click at [360, 153] on button "Add" at bounding box center [355, 150] width 22 height 13
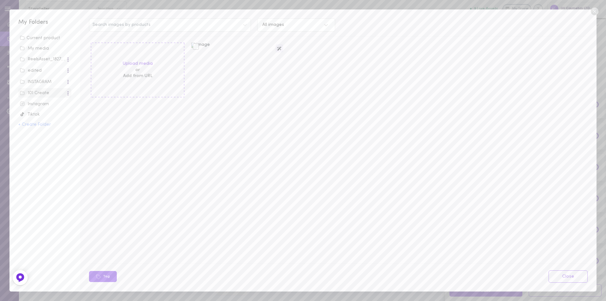
drag, startPoint x: 194, startPoint y: 47, endPoint x: 197, endPoint y: 42, distance: 5.7
click at [194, 47] on div at bounding box center [196, 47] width 6 height 6
click at [0, 0] on input "checkbox" at bounding box center [0, 0] width 0 height 0
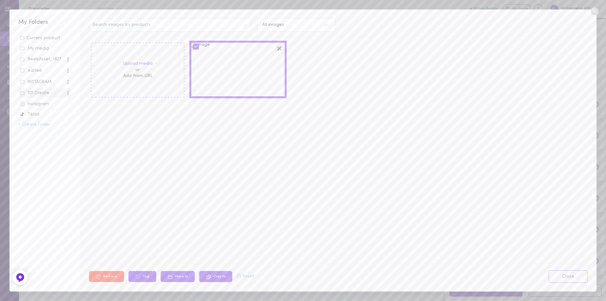
click at [111, 278] on button "Remove" at bounding box center [106, 276] width 35 height 11
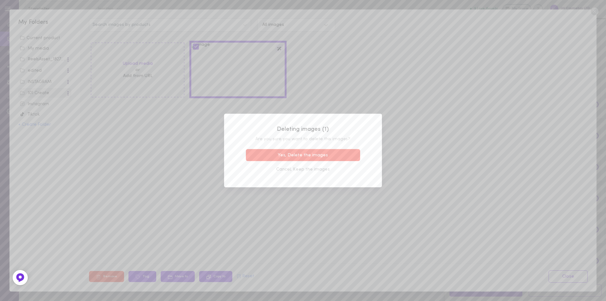
click at [328, 159] on button "Yes, Delete the images" at bounding box center [303, 155] width 114 height 12
